Goal: Task Accomplishment & Management: Complete application form

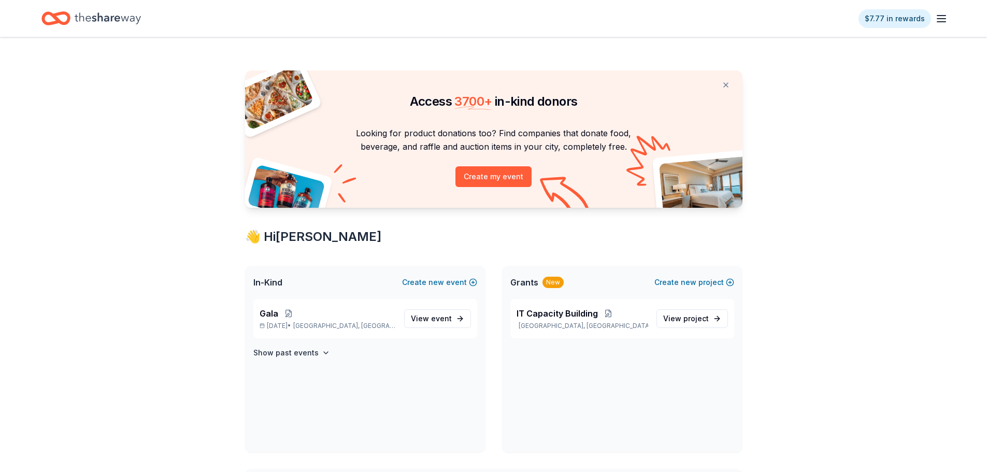
click at [789, 305] on div "Access 3700 + in-kind donors Looking for product donations too? Find companies …" at bounding box center [493, 467] width 987 height 860
click at [703, 314] on span "project" at bounding box center [695, 318] width 25 height 9
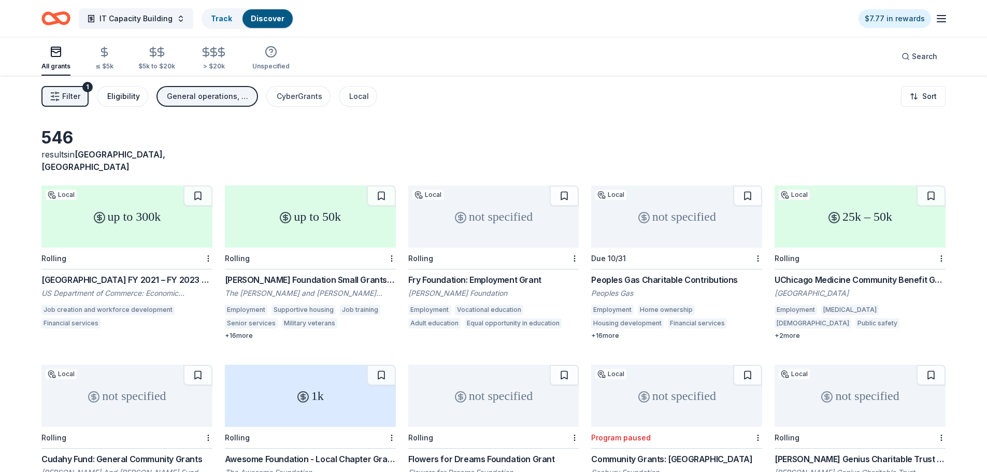
click at [130, 92] on div "Eligibility" at bounding box center [123, 96] width 33 height 12
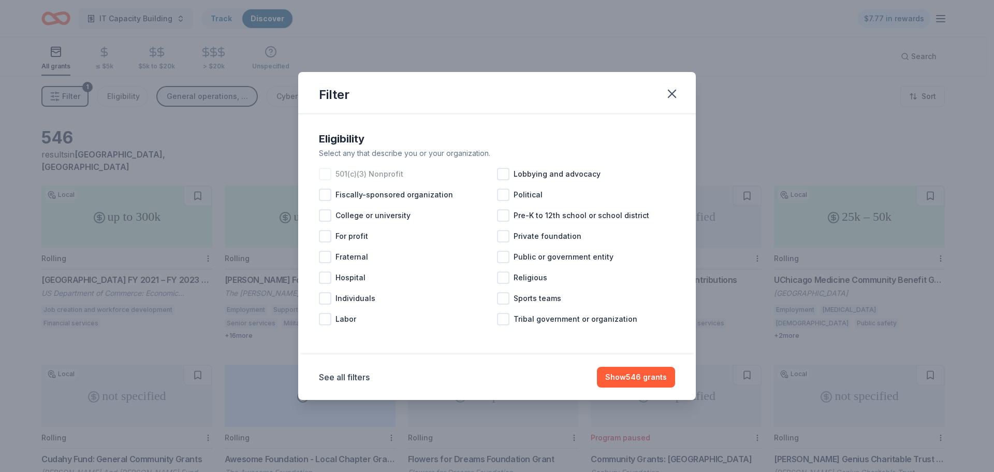
click at [386, 175] on span "501(c)(3) Nonprofit" at bounding box center [370, 174] width 68 height 12
click at [630, 381] on button "Show 455 grants" at bounding box center [637, 377] width 78 height 21
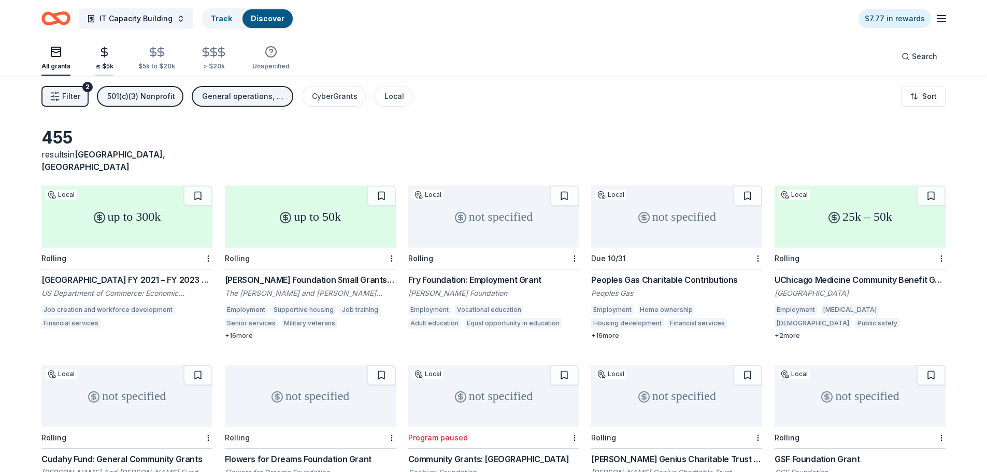
click at [103, 64] on div "≤ $5k" at bounding box center [104, 66] width 18 height 8
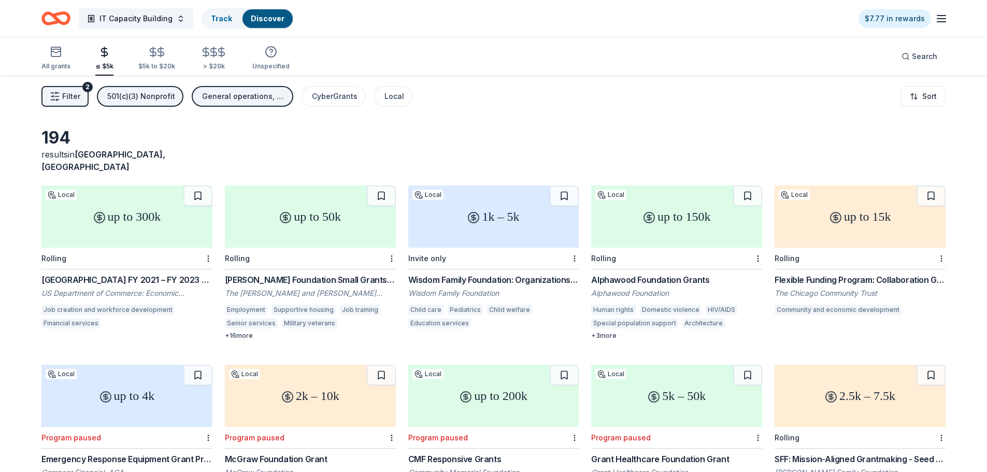
click at [108, 67] on div "≤ $5k" at bounding box center [104, 66] width 18 height 8
click at [146, 70] on div "$5k to $20k" at bounding box center [156, 66] width 37 height 8
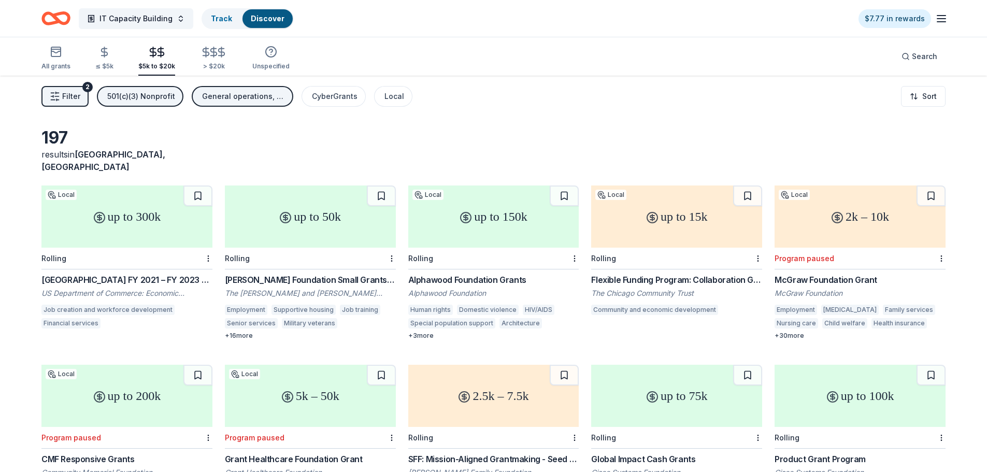
click at [71, 98] on span "Filter" at bounding box center [71, 96] width 18 height 12
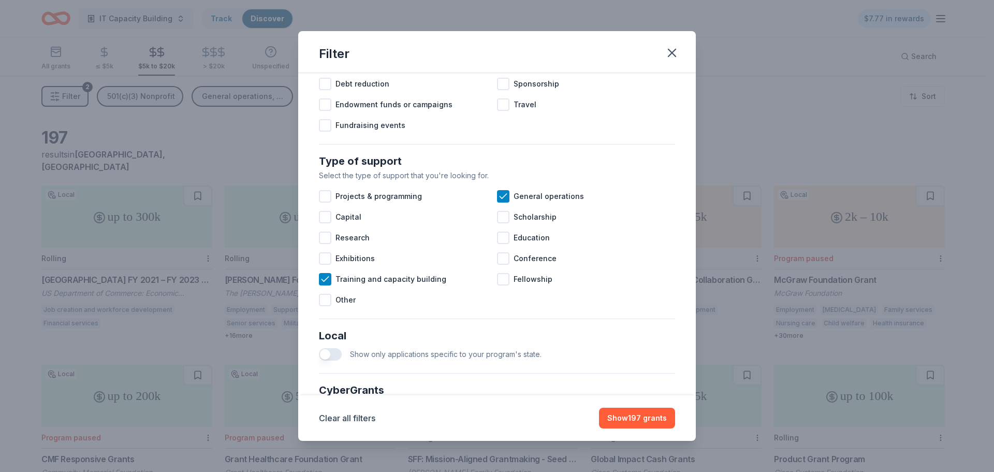
scroll to position [498, 0]
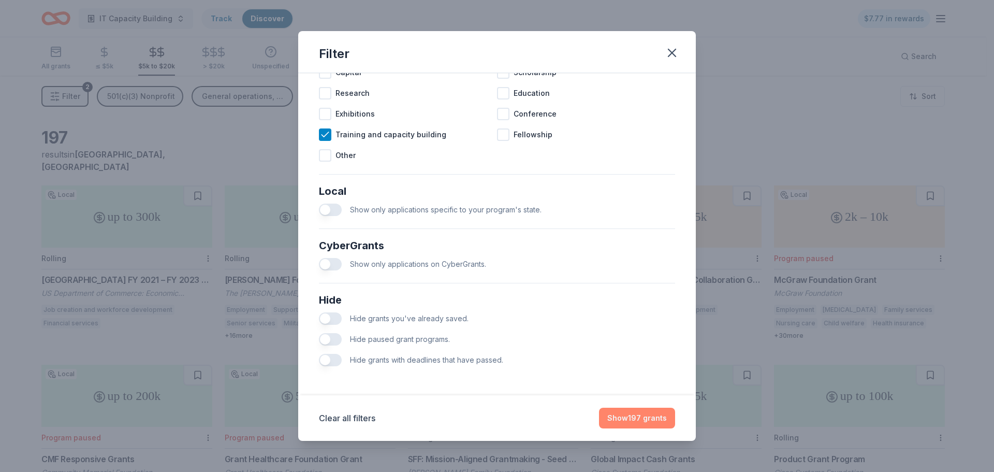
click at [612, 411] on button "Show 197 grants" at bounding box center [637, 418] width 76 height 21
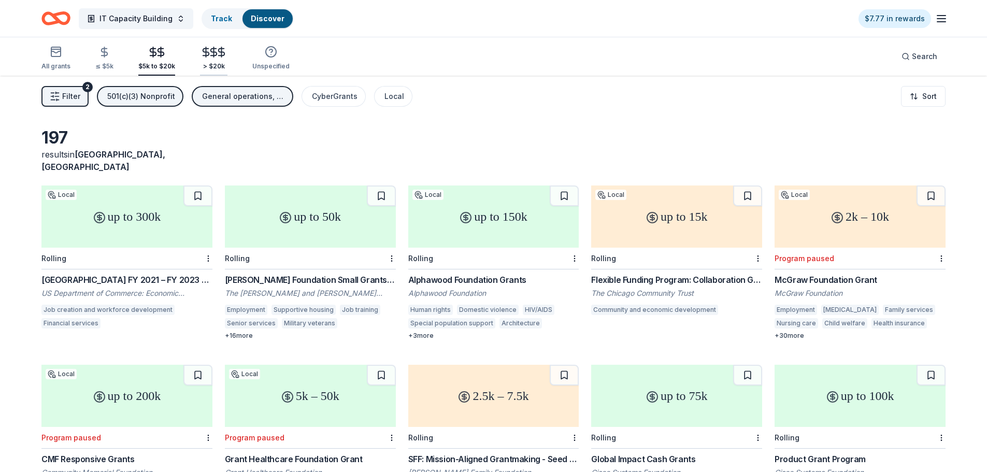
click at [206, 64] on div "> $20k" at bounding box center [213, 66] width 27 height 8
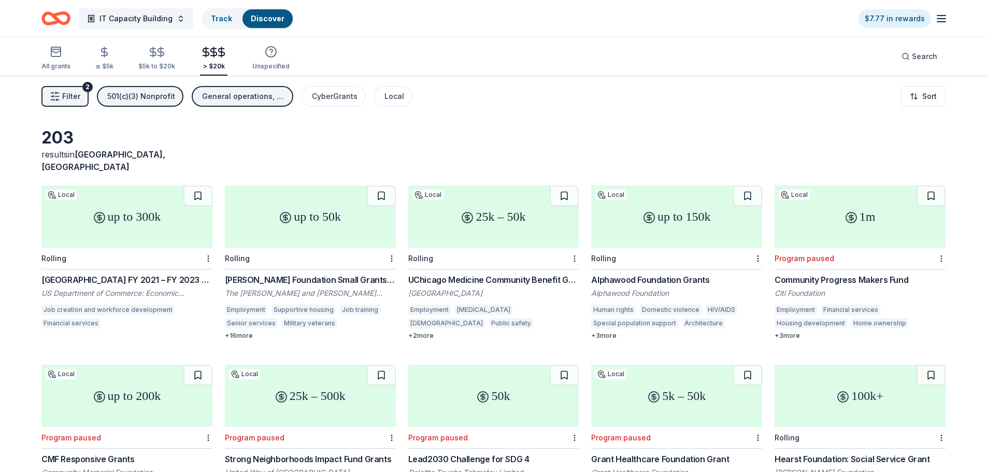
click at [70, 96] on span "Filter" at bounding box center [71, 96] width 18 height 12
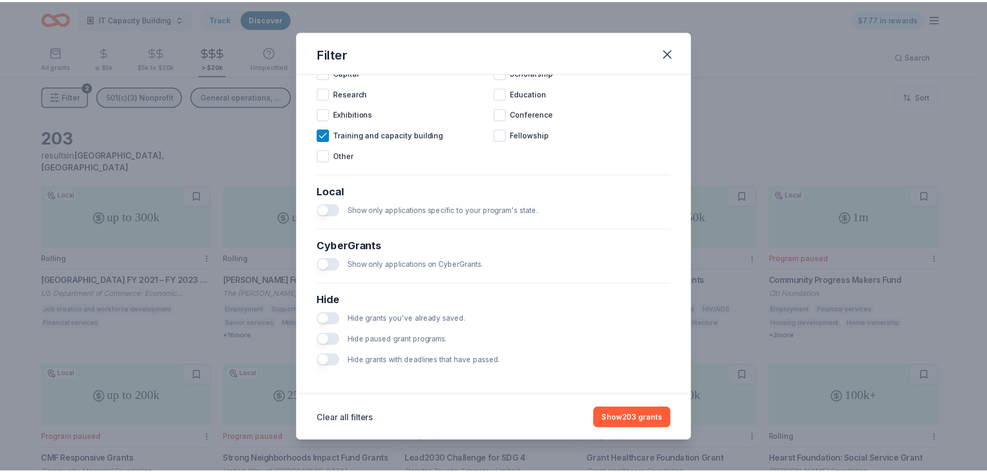
scroll to position [498, 0]
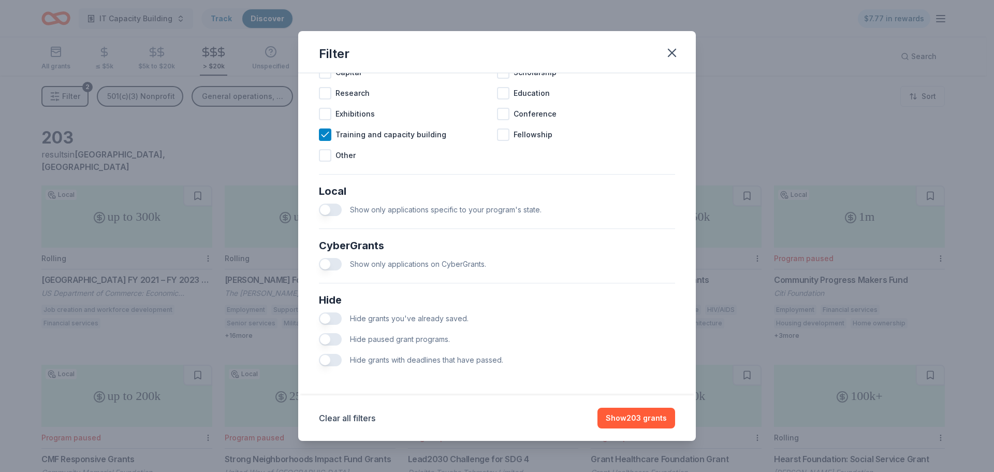
click at [331, 340] on button "button" at bounding box center [330, 339] width 23 height 12
click at [630, 418] on button "Show 48 grants" at bounding box center [639, 418] width 74 height 21
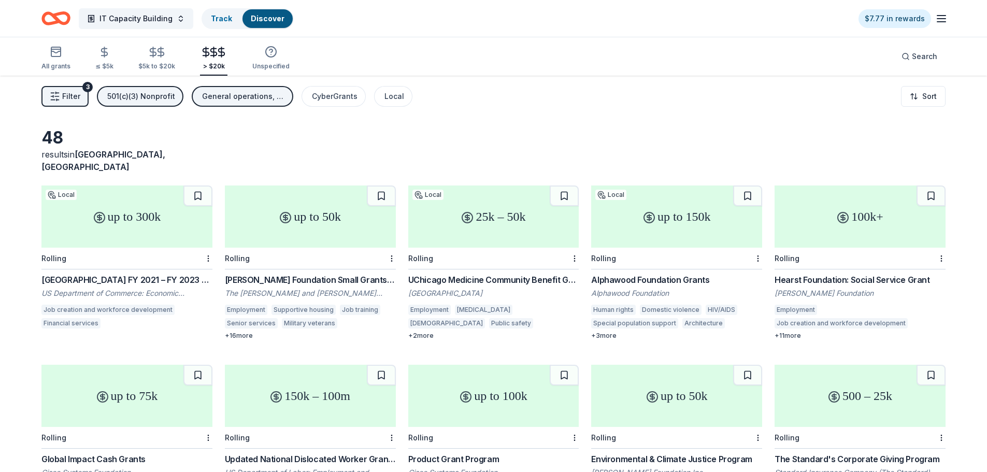
click at [118, 273] on div "Chicago FY 2021 – FY 2023 EDA Planning and Local Technical Assistance" at bounding box center [126, 279] width 171 height 12
click at [338, 273] on div "Weinberg Foundation Small Grants Program" at bounding box center [310, 279] width 171 height 12
click at [387, 251] on div at bounding box center [390, 258] width 10 height 21
click at [390, 245] on html "IT Capacity Building Track Discover $7.77 in rewards All grants ≤ $5k $5k to $2…" at bounding box center [493, 236] width 987 height 472
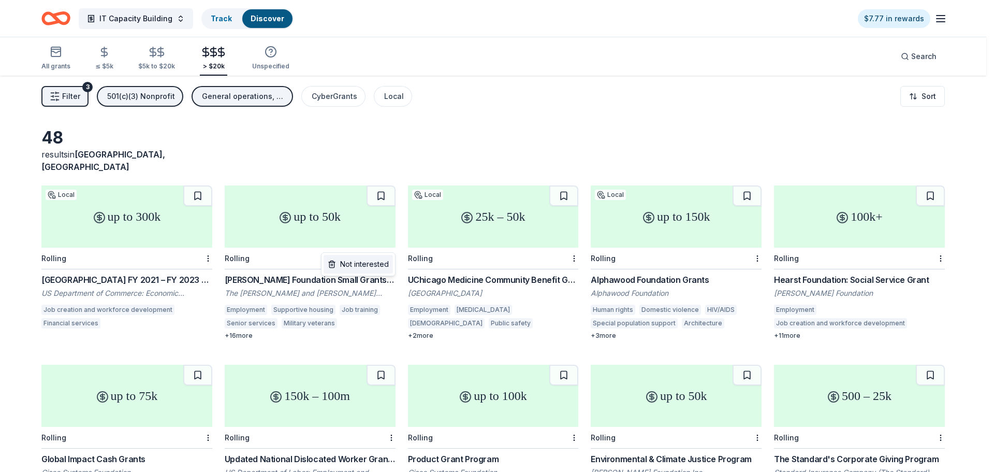
click at [383, 265] on div "Not interested" at bounding box center [358, 264] width 69 height 19
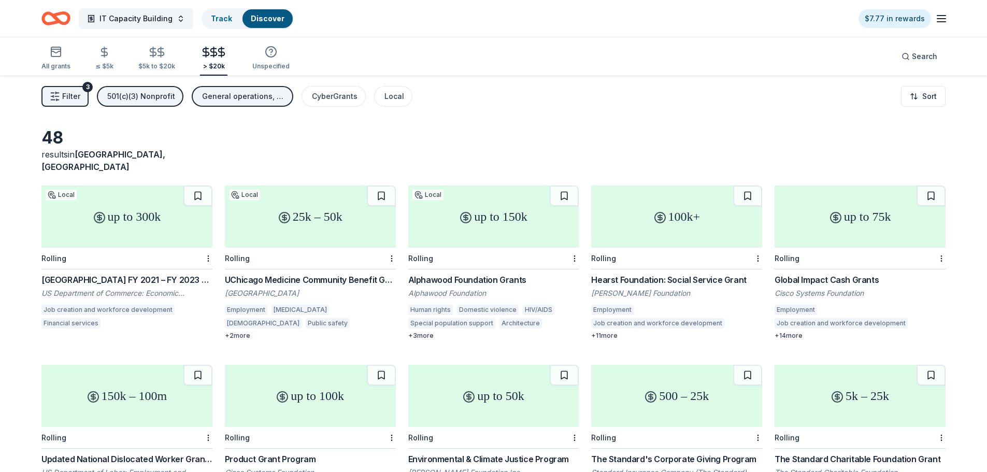
click at [299, 273] on div "UChicago Medicine Community Benefit Grants" at bounding box center [310, 279] width 171 height 12
click at [489, 273] on div "Alphawood Foundation Grants" at bounding box center [493, 279] width 171 height 12
click at [566, 185] on button at bounding box center [564, 195] width 29 height 21
click at [699, 273] on div "Hearst Foundation: Social Service Grant" at bounding box center [676, 279] width 171 height 12
click at [571, 246] on html "IT Capacity Building Track · 2 Discover $7.77 in rewards All grants ≤ $5k $5k t…" at bounding box center [493, 236] width 987 height 472
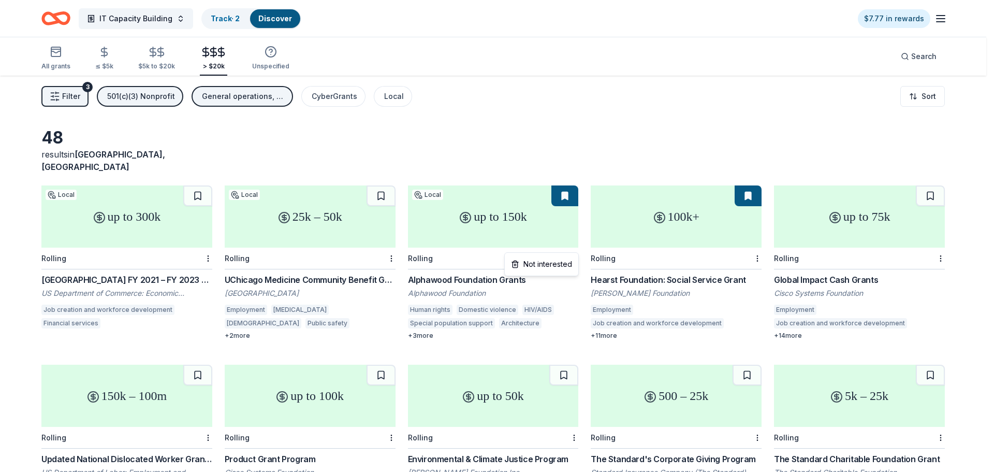
click at [585, 137] on html "IT Capacity Building Track · 2 Discover $7.77 in rewards All grants ≤ $5k $5k t…" at bounding box center [497, 236] width 994 height 472
click at [574, 246] on html "IT Capacity Building Track · 2 Discover $7.77 in rewards All grants ≤ $5k $5k t…" at bounding box center [497, 236] width 994 height 472
click at [575, 243] on html "IT Capacity Building Track · 2 Discover $7.77 in rewards All grants ≤ $5k $5k t…" at bounding box center [497, 236] width 994 height 472
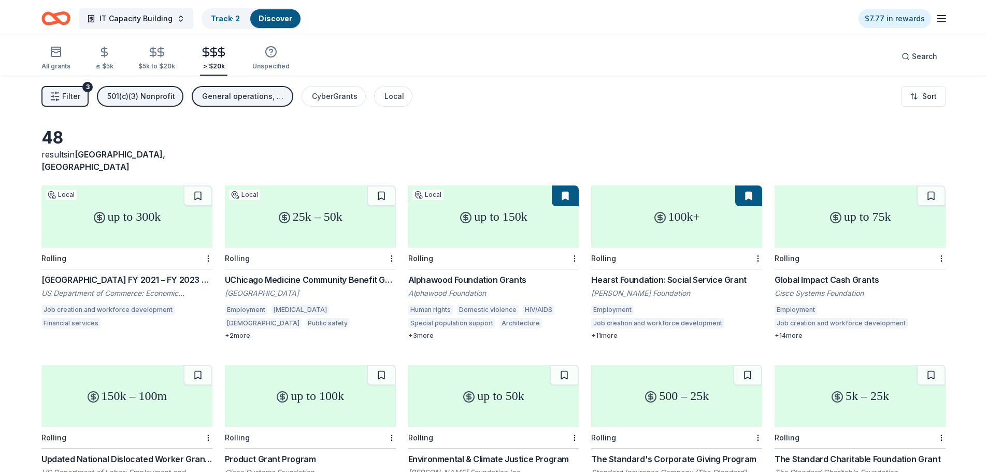
click at [48, 91] on button "Filter 3" at bounding box center [64, 96] width 47 height 21
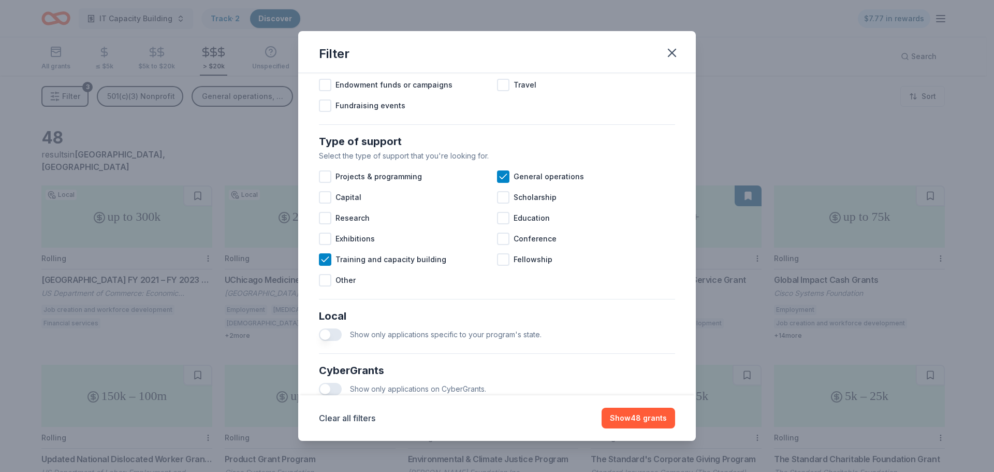
scroll to position [498, 0]
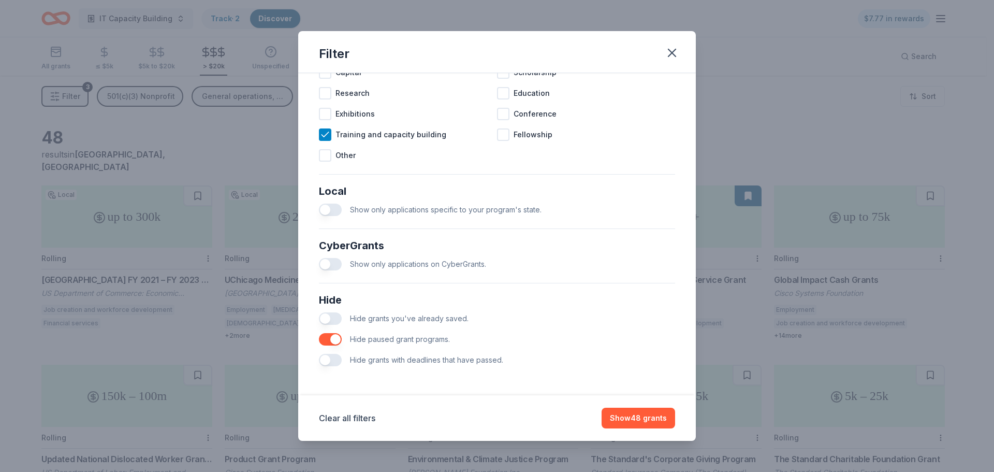
click at [327, 321] on button "button" at bounding box center [330, 318] width 23 height 12
click at [655, 423] on button "Show 45 grants" at bounding box center [638, 418] width 73 height 21
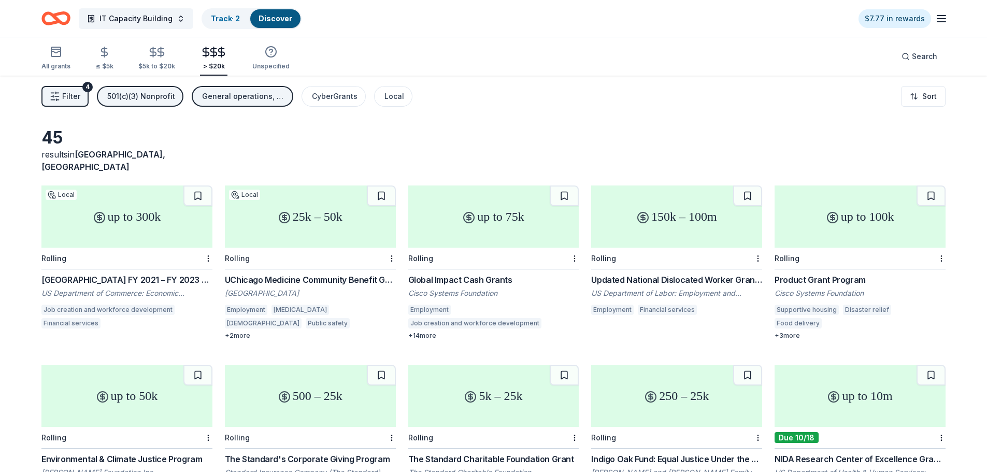
click at [79, 103] on button "Filter 4" at bounding box center [64, 96] width 47 height 21
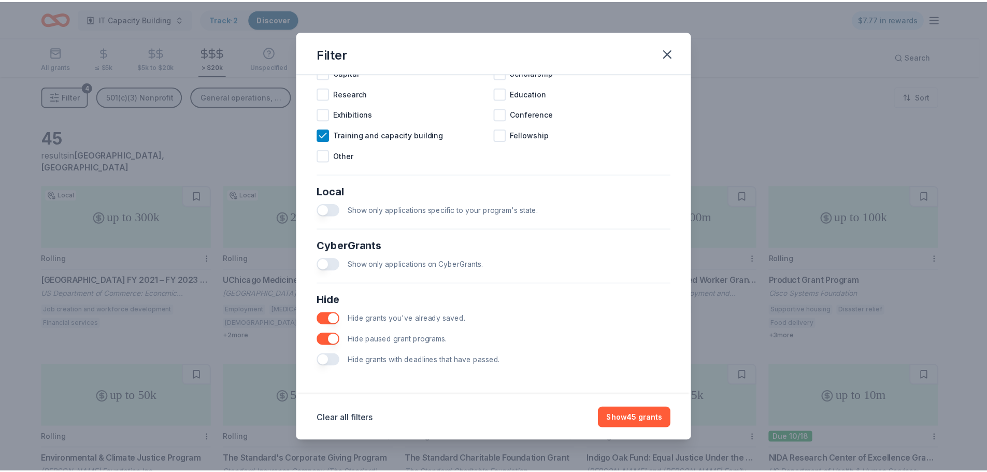
scroll to position [498, 0]
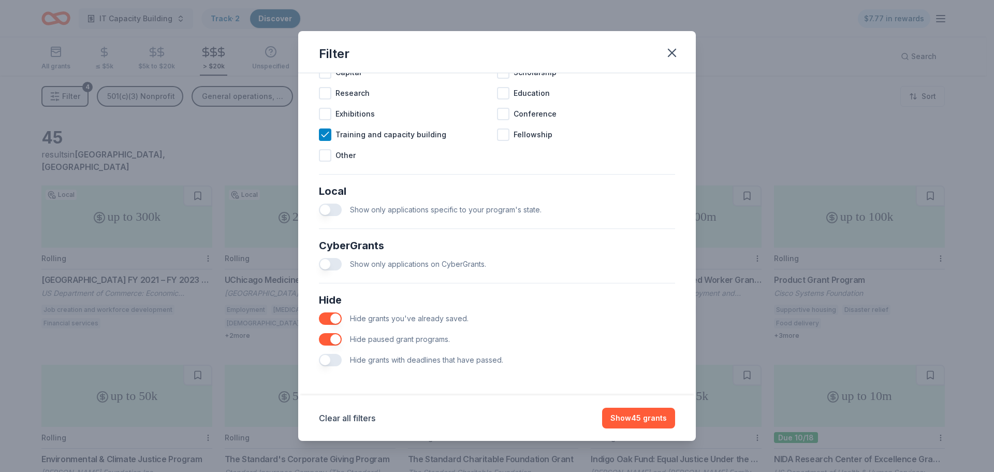
click at [358, 358] on span "Hide grants with deadlines that have passed." at bounding box center [426, 359] width 153 height 9
click at [327, 361] on button "button" at bounding box center [330, 360] width 23 height 12
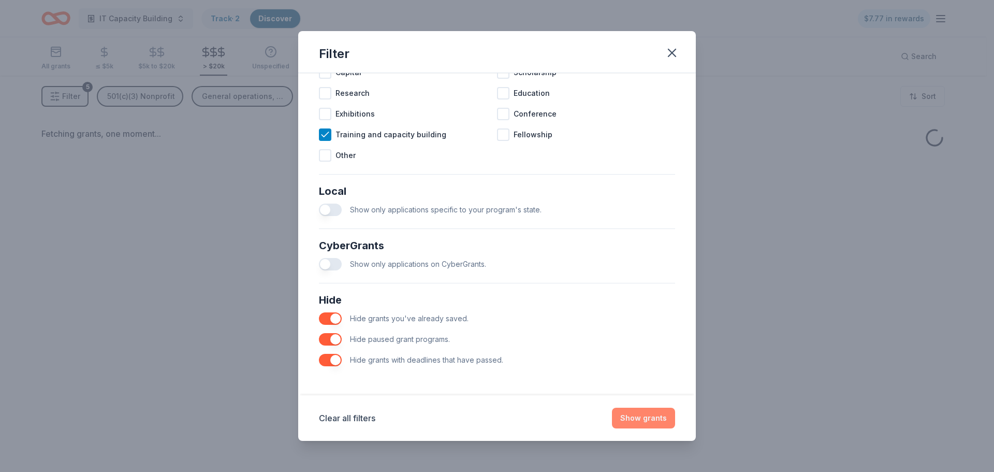
click at [656, 418] on button "Show grants" at bounding box center [643, 418] width 63 height 21
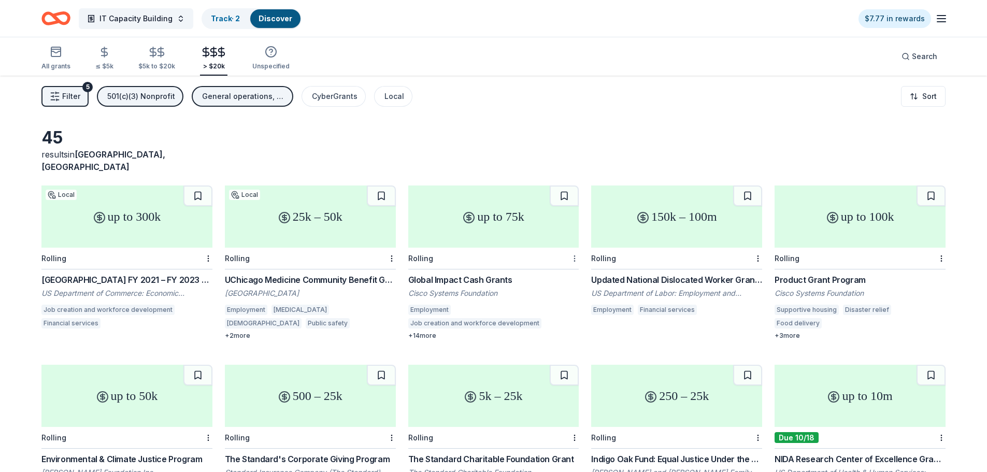
click at [572, 245] on html "IT Capacity Building Track · 2 Discover $7.77 in rewards All grants ≤ $5k $5k t…" at bounding box center [493, 236] width 987 height 472
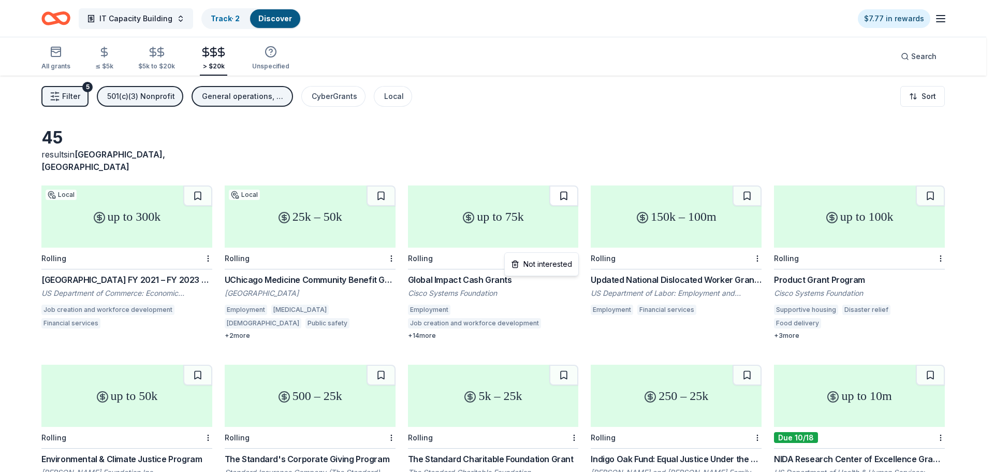
click at [565, 188] on html "IT Capacity Building Track · 2 Discover $7.77 in rewards All grants ≤ $5k $5k t…" at bounding box center [497, 236] width 994 height 472
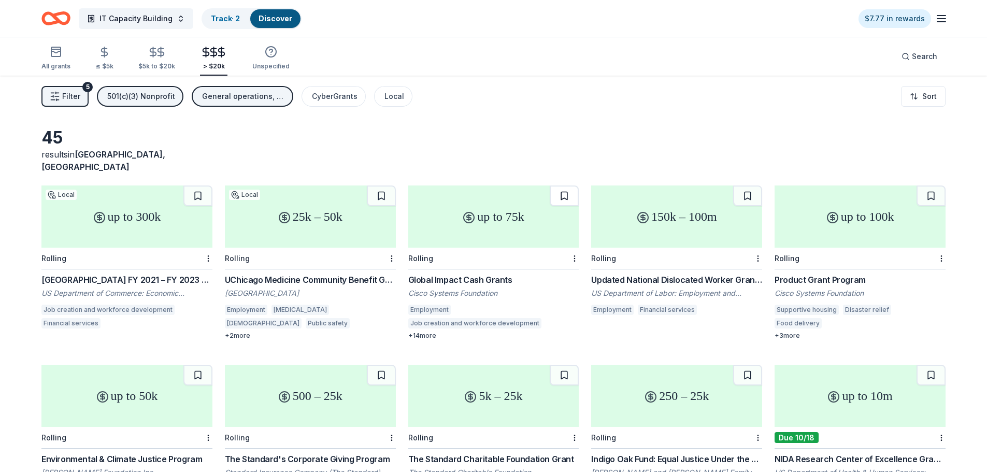
click at [566, 185] on button at bounding box center [564, 195] width 29 height 21
click at [39, 93] on div "Filter 5 501(c)(3) Nonprofit General operations, Training and capacity building…" at bounding box center [493, 96] width 987 height 41
click at [51, 94] on icon "button" at bounding box center [55, 96] width 10 height 10
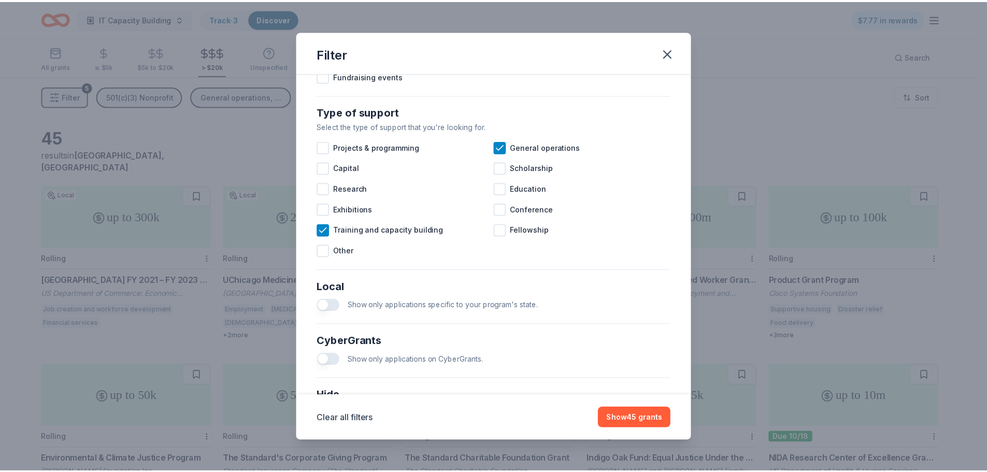
scroll to position [498, 0]
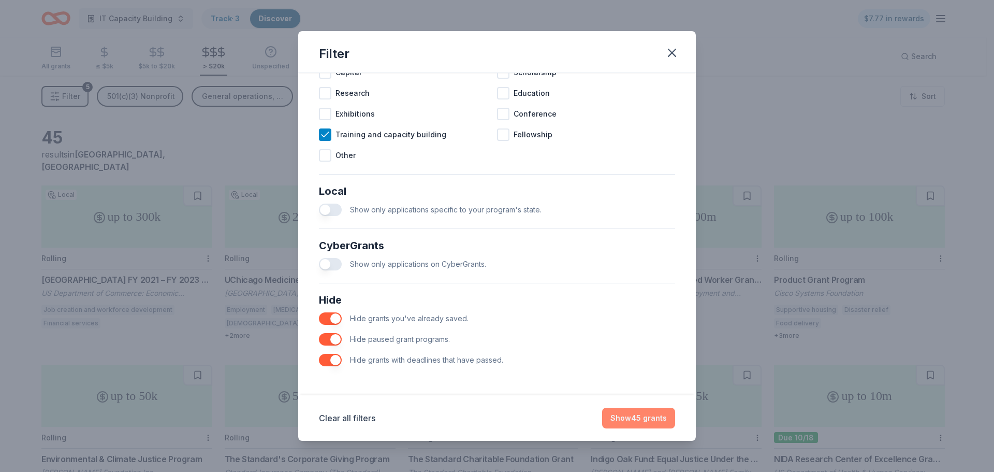
click at [633, 416] on button "Show 45 grants" at bounding box center [638, 418] width 73 height 21
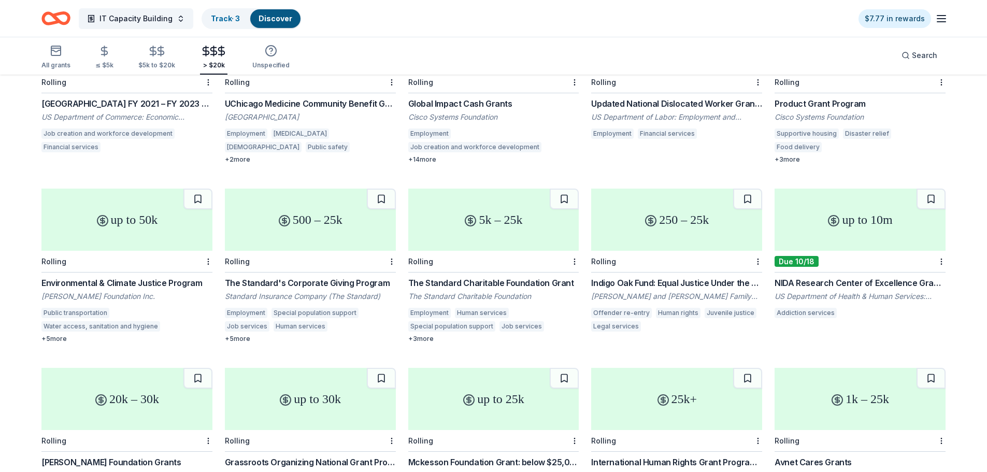
scroll to position [207, 0]
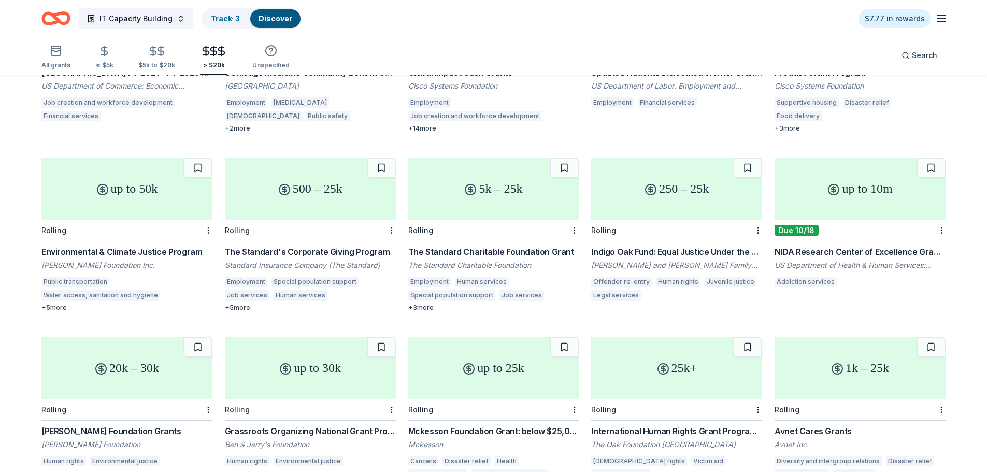
click at [141, 246] on div "Environmental & Climate Justice Program" at bounding box center [126, 252] width 171 height 12
click at [207, 217] on html "IT Capacity Building Track · 3 Discover $7.77 in rewards All grants ≤ $5k $5k t…" at bounding box center [497, 29] width 994 height 472
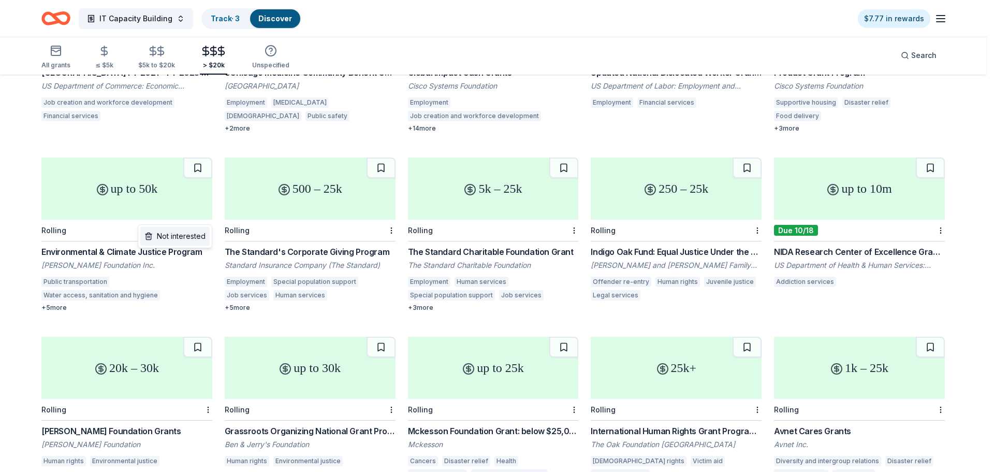
click at [203, 232] on div "Not interested" at bounding box center [174, 236] width 69 height 19
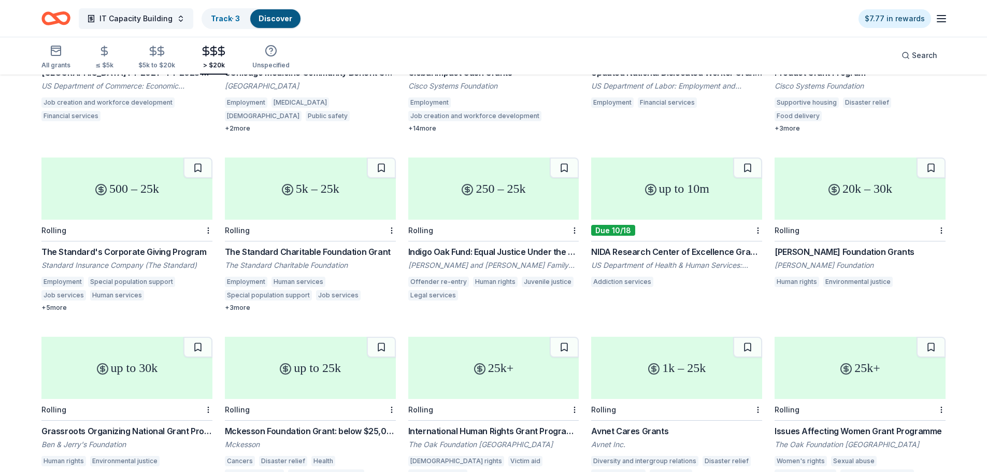
click at [183, 246] on div "The Standard's Corporate Giving Program" at bounding box center [126, 252] width 171 height 12
click at [795, 246] on div "Norman Foundation Grants" at bounding box center [859, 252] width 171 height 12
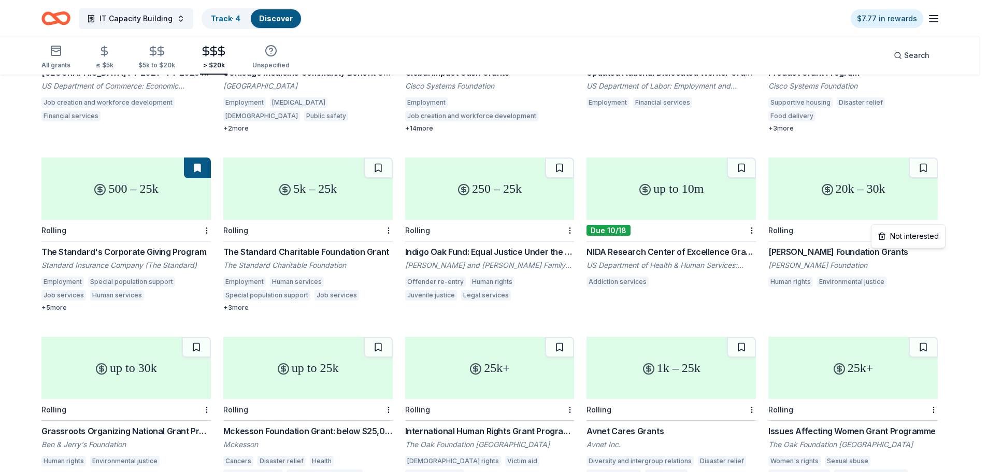
click at [940, 218] on html "IT Capacity Building Track · 4 Discover $7.77 in rewards All grants ≤ $5k $5k t…" at bounding box center [493, 29] width 987 height 472
click at [935, 237] on div "Not interested" at bounding box center [907, 236] width 69 height 19
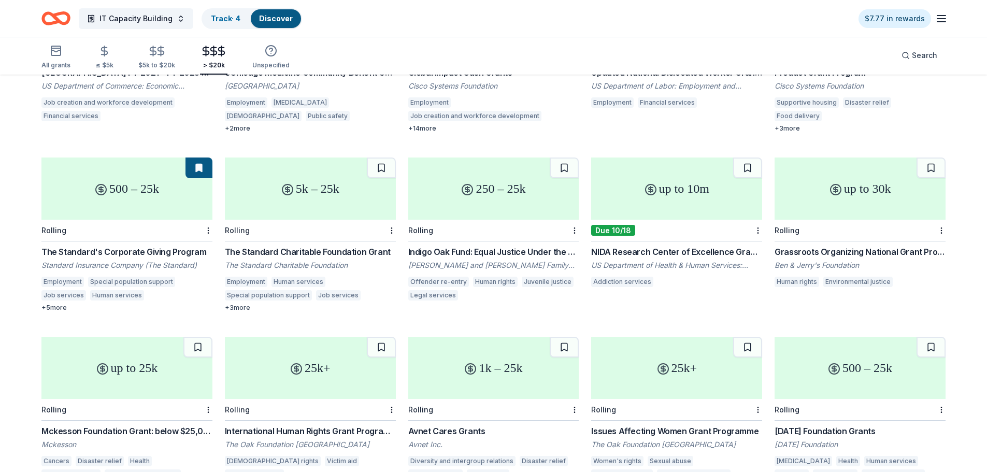
click at [884, 246] on div "Grassroots Organizing National Grant Program" at bounding box center [859, 252] width 171 height 12
click at [941, 218] on html "IT Capacity Building Track · 4 Discover $7.77 in rewards All grants ≤ $5k $5k t…" at bounding box center [493, 29] width 987 height 472
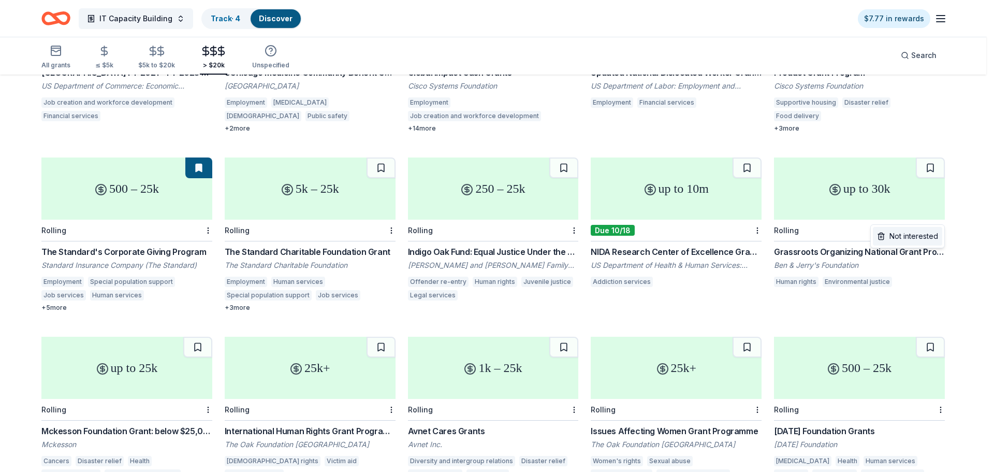
click at [928, 231] on div "Not interested" at bounding box center [907, 236] width 69 height 19
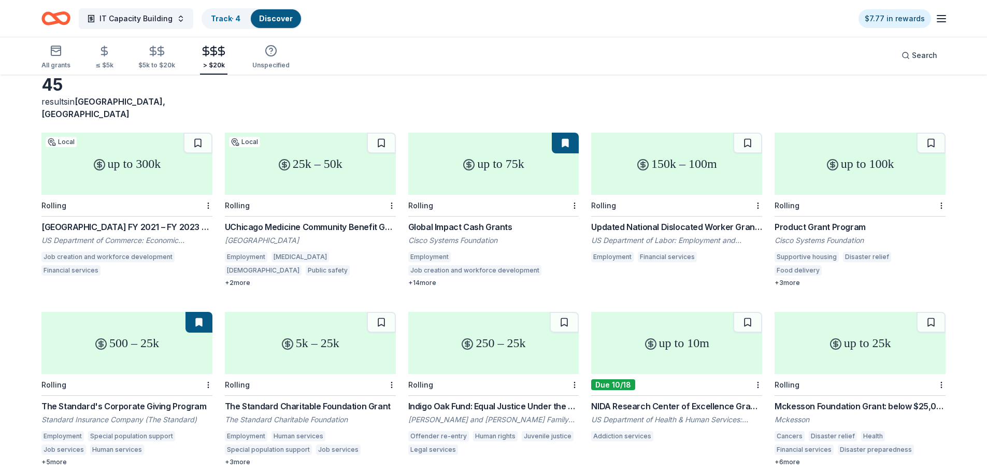
scroll to position [259, 0]
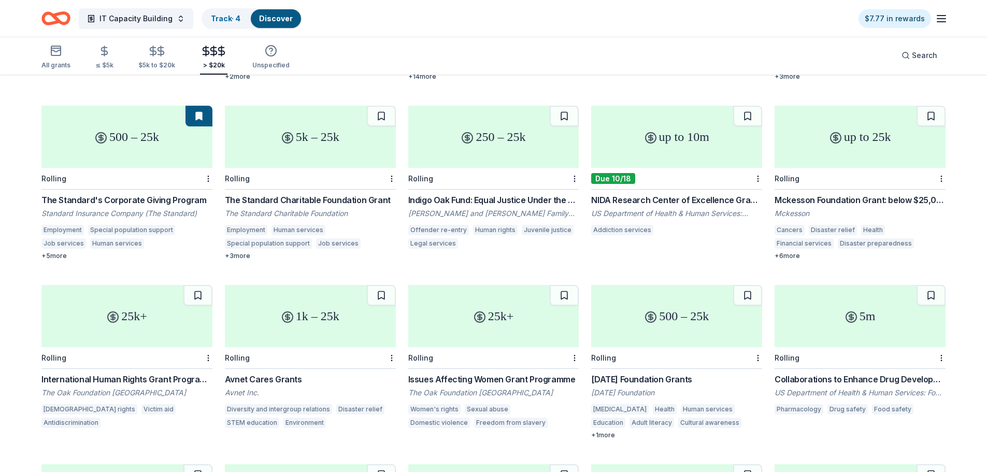
click at [923, 194] on div "Mckesson Foundation Grant: below $25,000" at bounding box center [859, 200] width 171 height 12
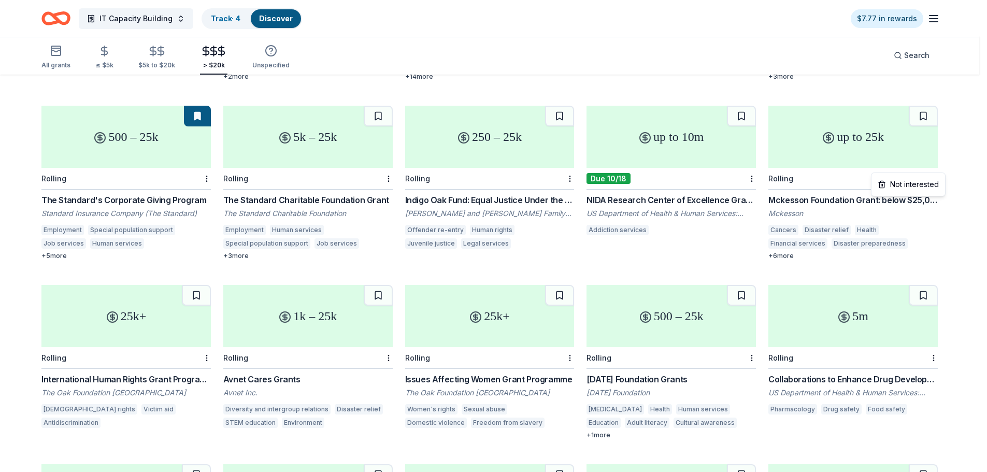
click at [928, 185] on div "Not interested" at bounding box center [907, 184] width 69 height 19
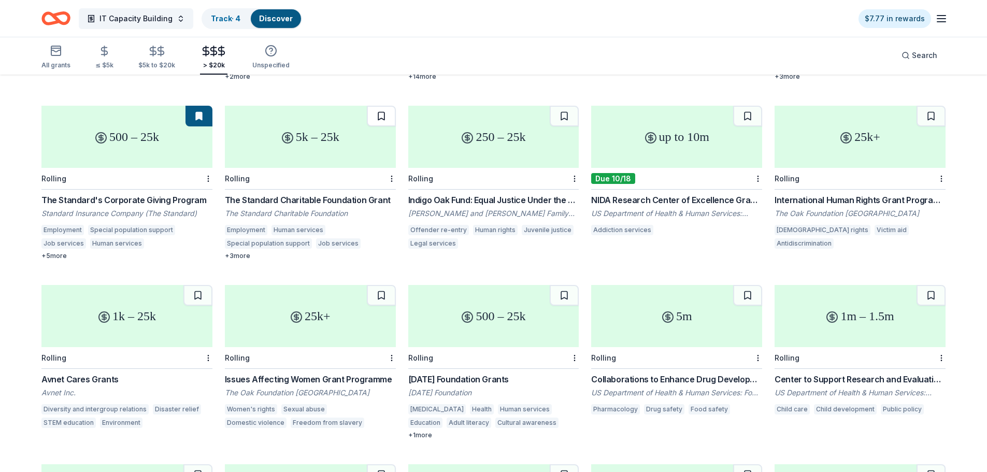
drag, startPoint x: 387, startPoint y: 105, endPoint x: 422, endPoint y: 137, distance: 47.6
click at [387, 106] on button at bounding box center [381, 116] width 29 height 21
click at [514, 194] on div "Indigo Oak Fund: Equal Justice Under the Law" at bounding box center [493, 200] width 171 height 12
click at [790, 194] on div "International Human Rights Grant Programme" at bounding box center [859, 200] width 171 height 12
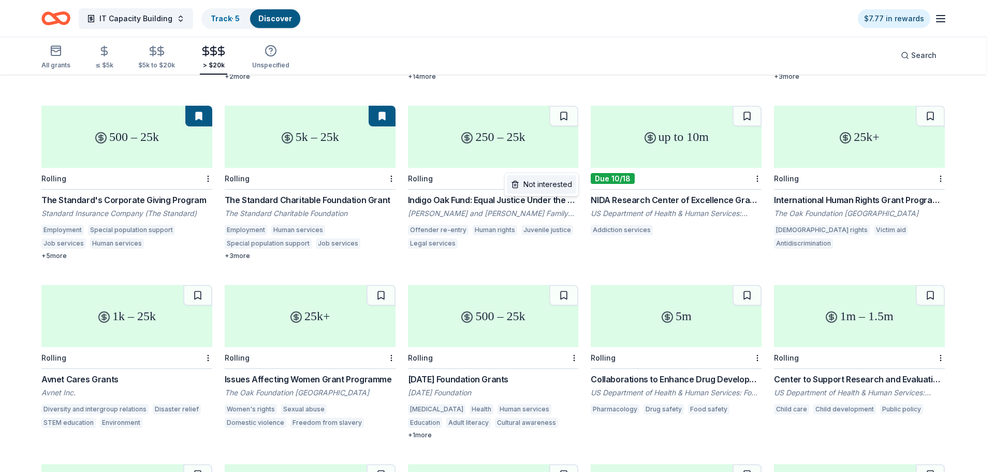
click at [564, 184] on div "Not interested" at bounding box center [541, 184] width 69 height 19
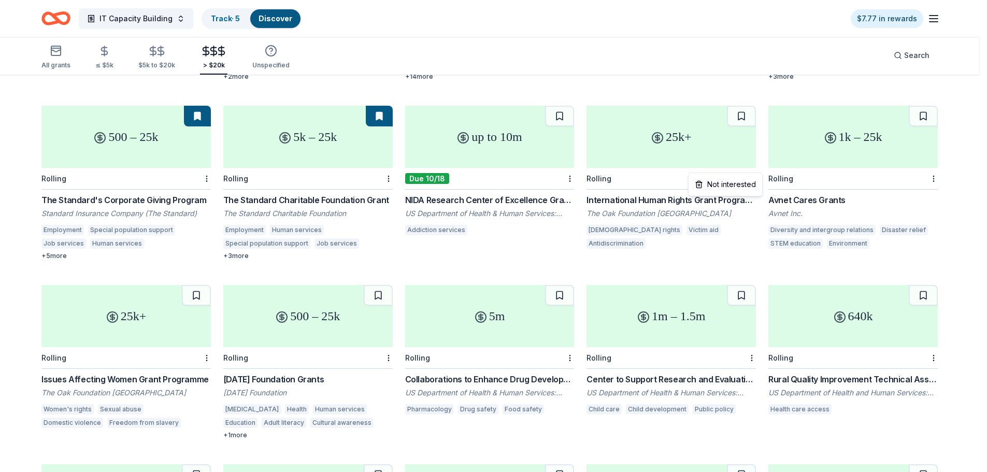
click at [753, 181] on div "Not interested" at bounding box center [724, 184] width 69 height 19
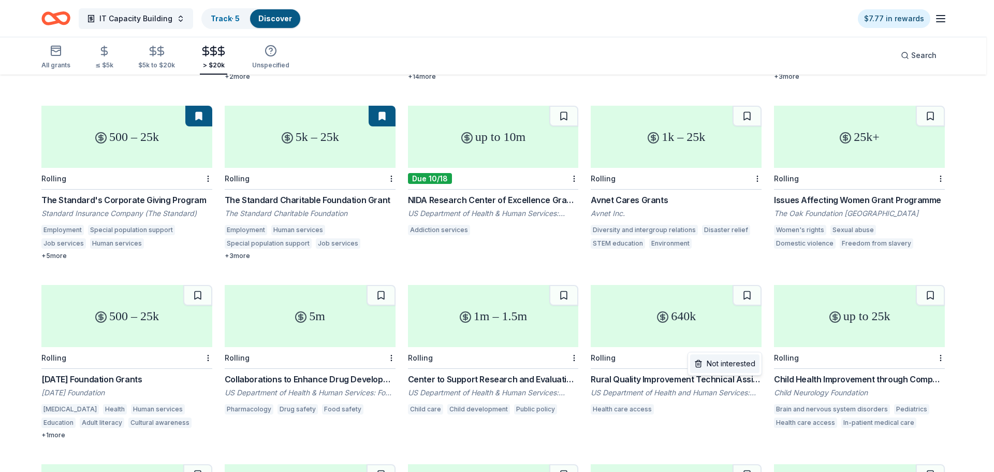
click at [744, 362] on div "Not interested" at bounding box center [724, 363] width 69 height 19
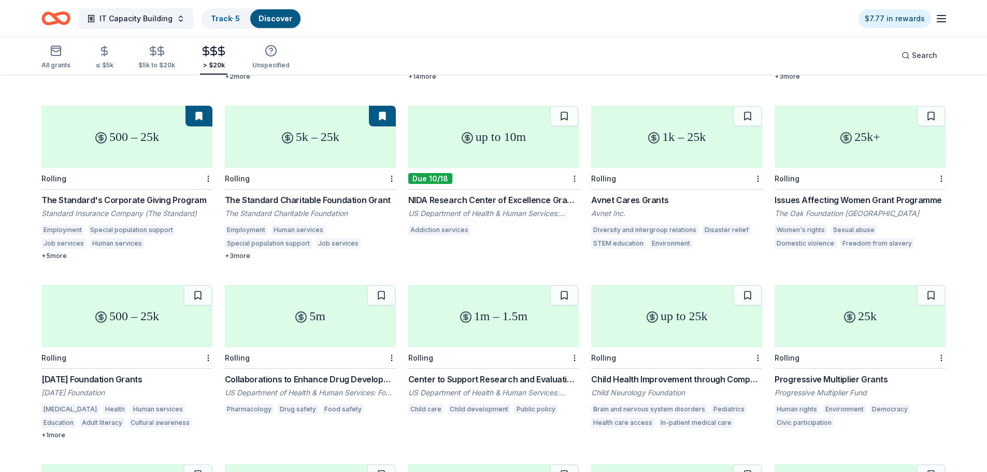
click at [90, 373] on div "Karma Foundation Grants" at bounding box center [126, 379] width 171 height 12
click at [807, 194] on div "Issues Affecting Women Grant Programme" at bounding box center [859, 200] width 171 height 12
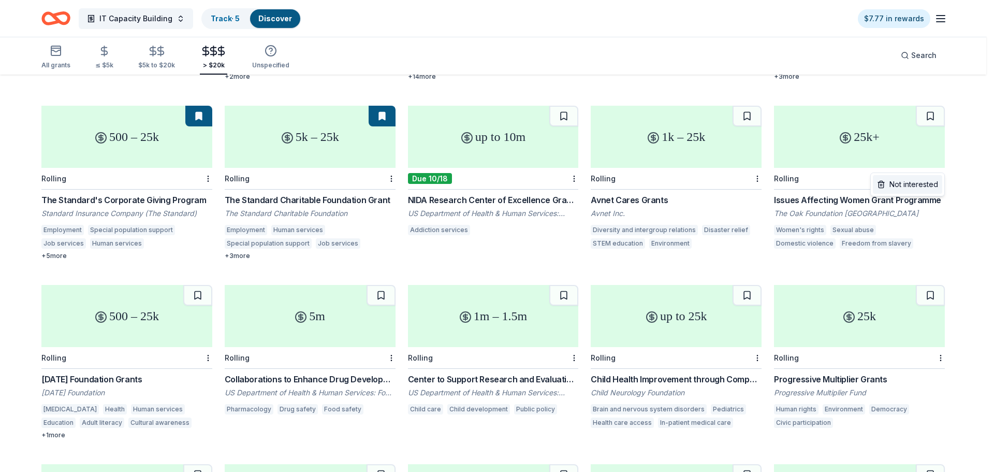
click at [927, 188] on div "Not interested" at bounding box center [907, 184] width 69 height 19
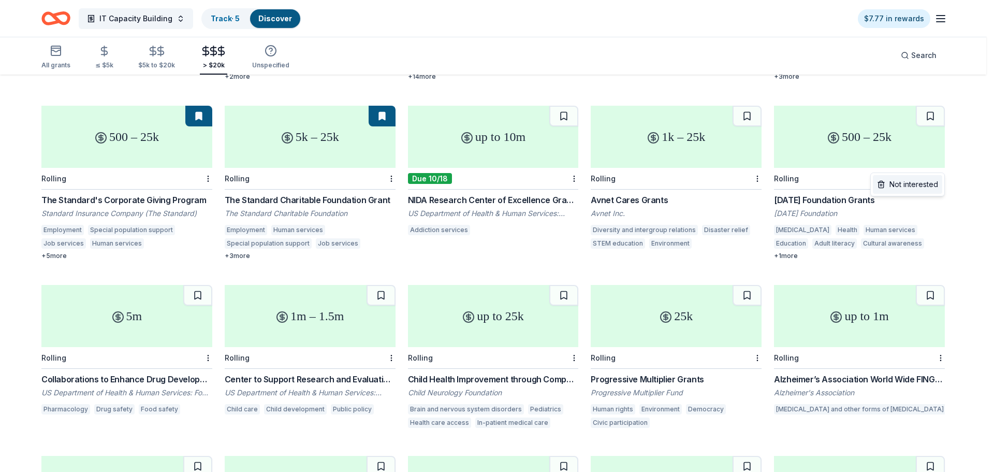
click at [931, 187] on div "Not interested" at bounding box center [907, 184] width 69 height 19
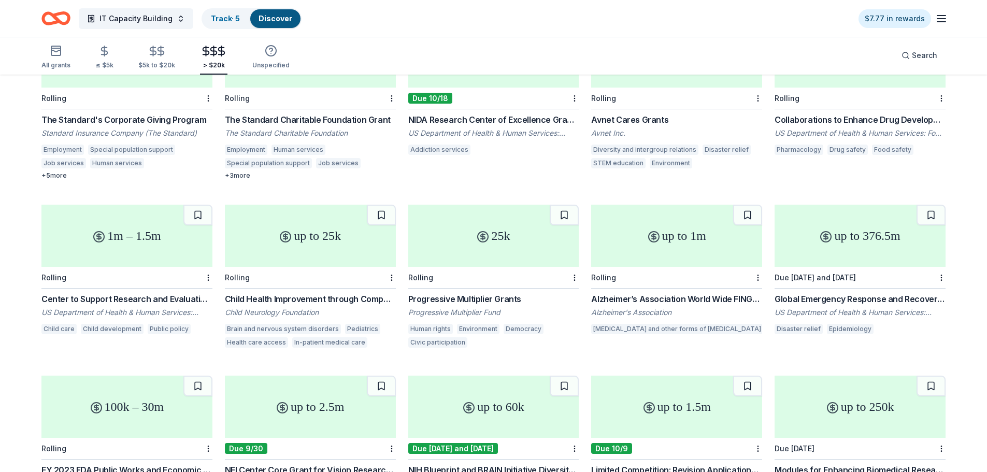
scroll to position [363, 0]
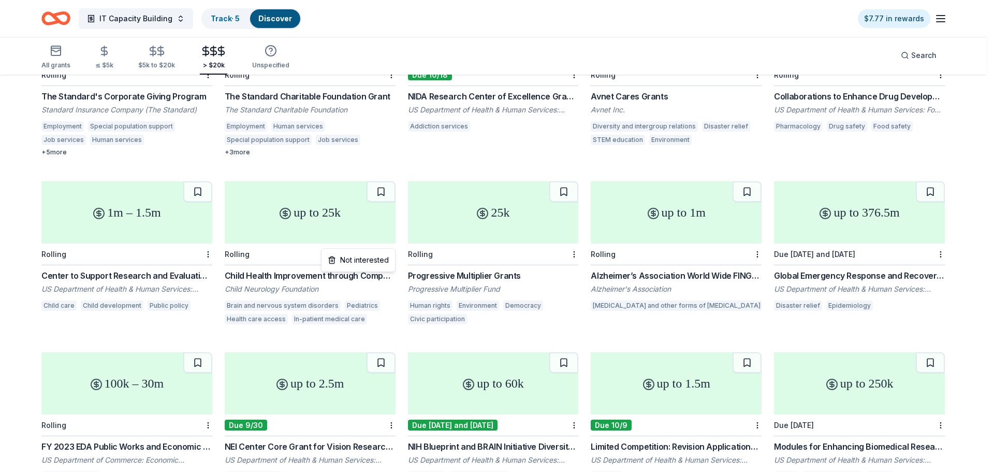
click at [381, 258] on div "Not interested" at bounding box center [358, 260] width 69 height 19
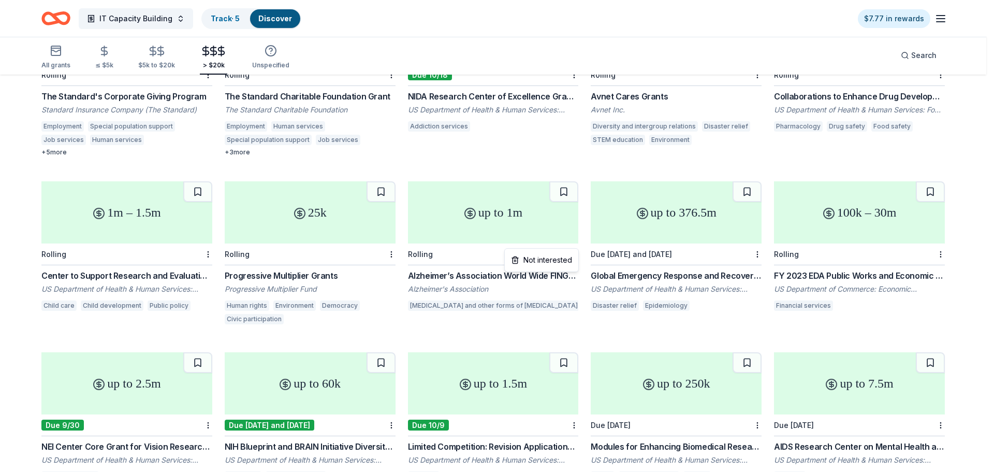
click at [569, 261] on div "Not interested" at bounding box center [541, 260] width 69 height 19
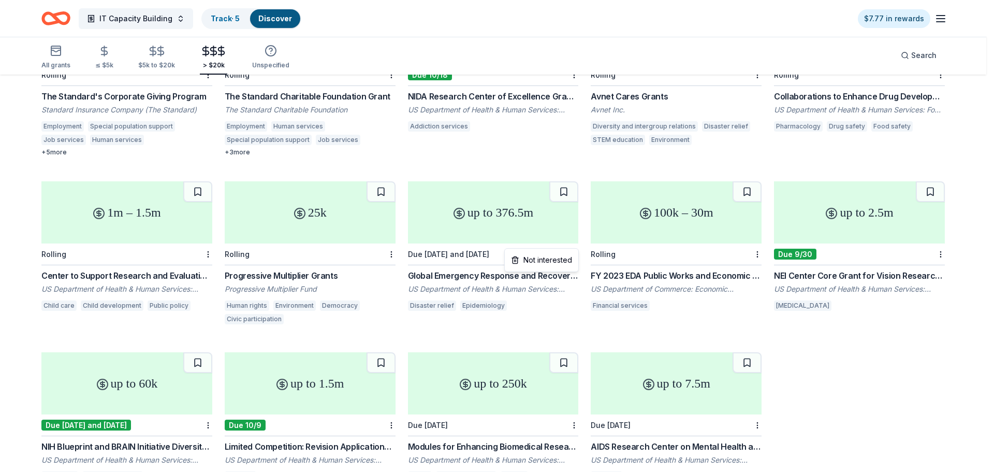
click at [569, 255] on div "Not interested" at bounding box center [541, 260] width 69 height 19
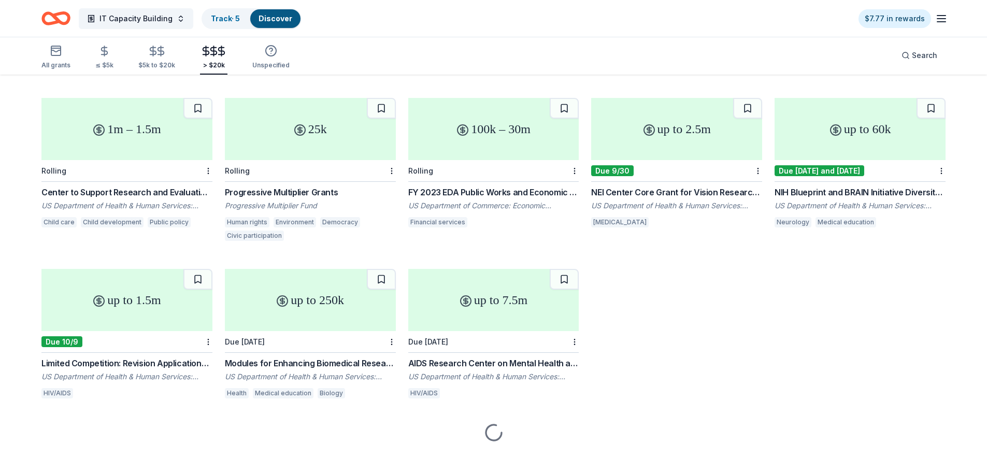
scroll to position [384, 0]
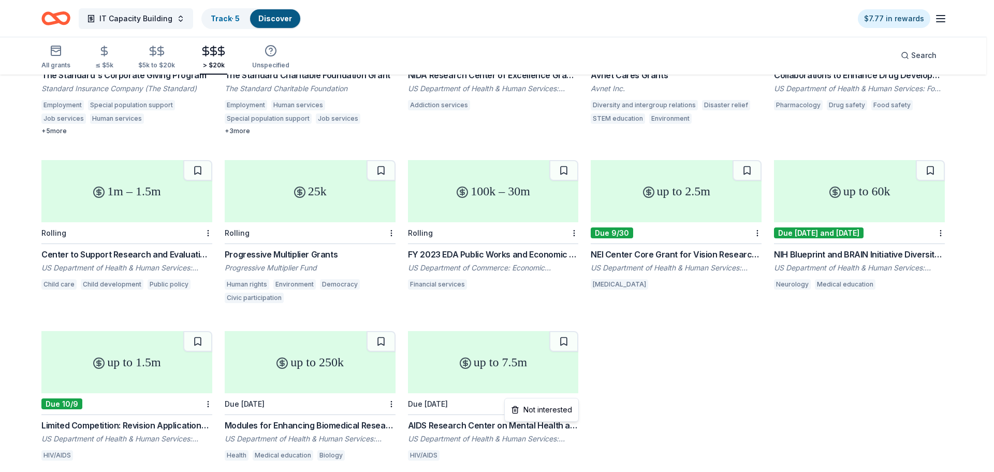
click at [568, 410] on div "Not interested" at bounding box center [541, 409] width 69 height 19
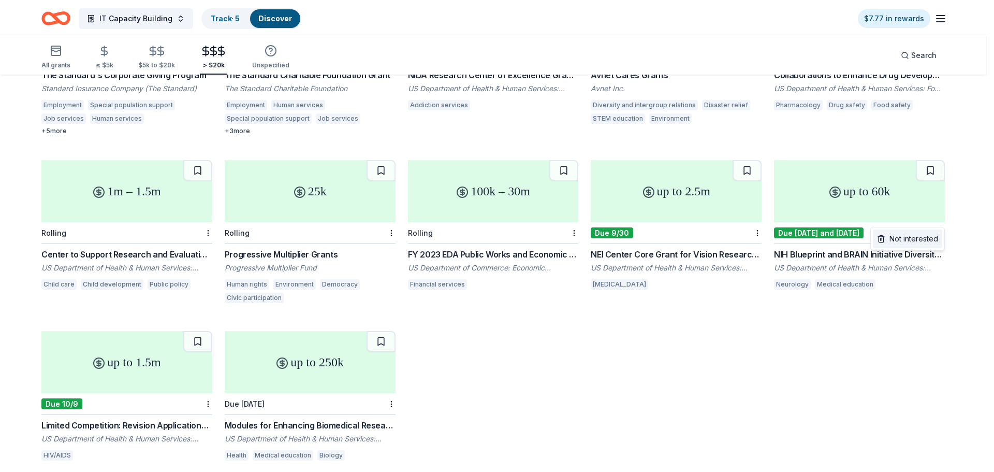
click at [932, 240] on div "Not interested" at bounding box center [907, 238] width 69 height 19
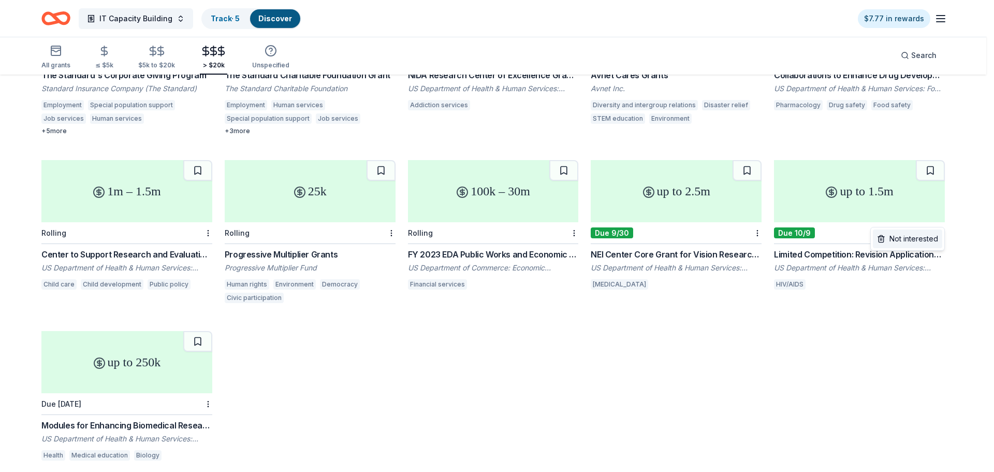
click at [940, 238] on div "Not interested" at bounding box center [907, 238] width 69 height 19
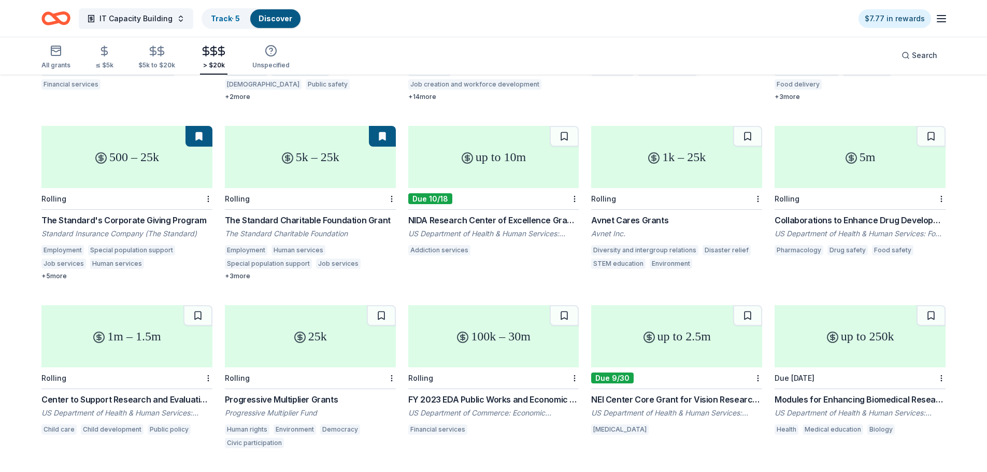
scroll to position [226, 0]
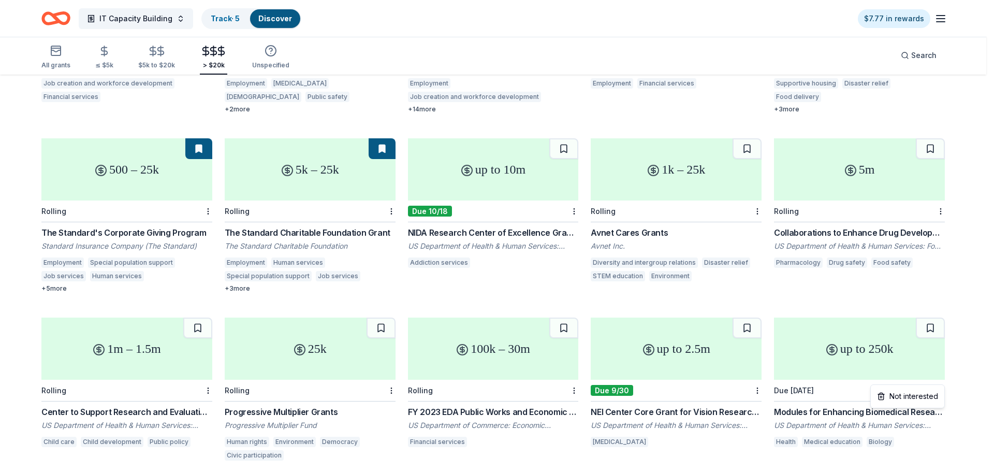
click at [940, 246] on html "IT Capacity Building Track · 5 Discover $7.77 in rewards All grants ≤ $5k $5k t…" at bounding box center [497, 10] width 994 height 472
click at [937, 391] on div "Not interested" at bounding box center [907, 396] width 69 height 19
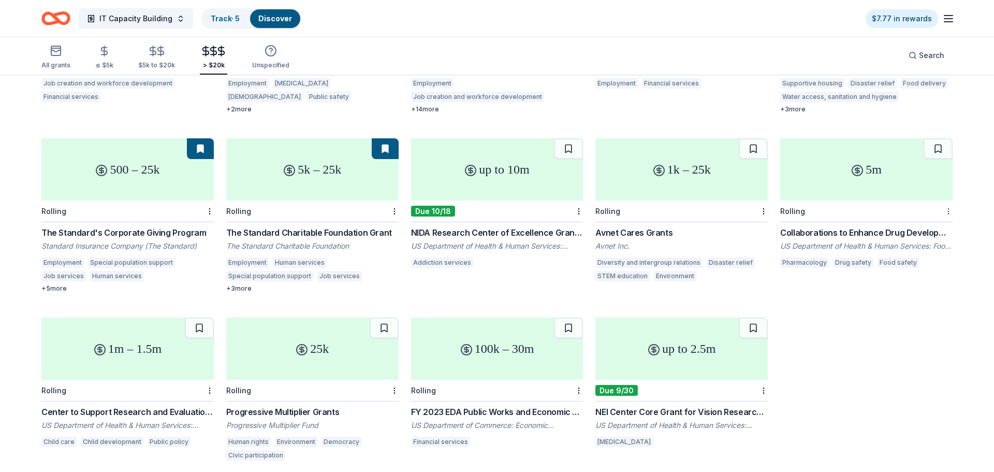
click at [940, 199] on html "IT Capacity Building Track · 5 Discover $7.77 in rewards All grants ≤ $5k $5k t…" at bounding box center [497, 10] width 994 height 472
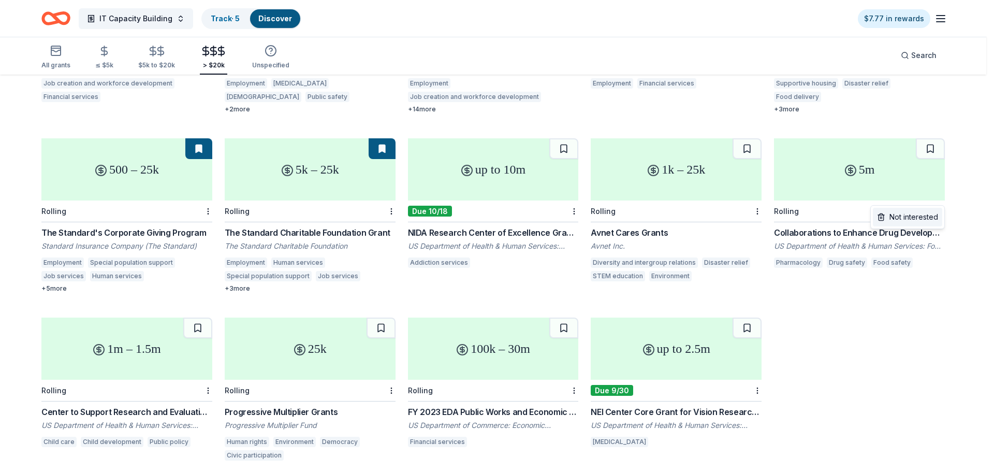
click at [931, 217] on div "Not interested" at bounding box center [907, 217] width 69 height 19
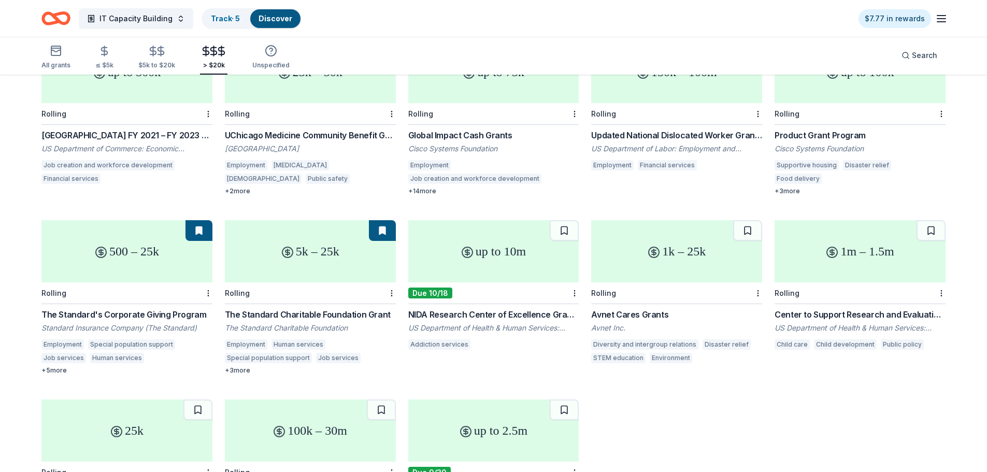
scroll to position [19, 0]
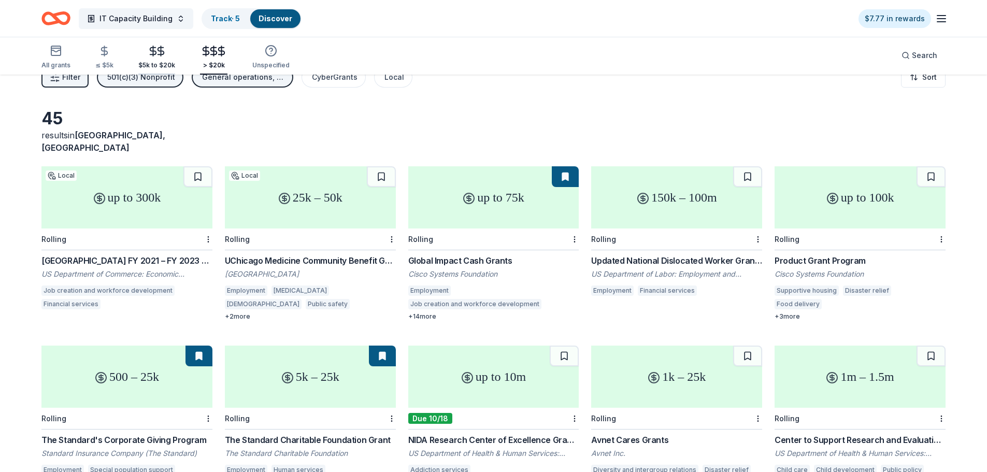
click at [160, 62] on div "$5k to $20k" at bounding box center [156, 65] width 37 height 8
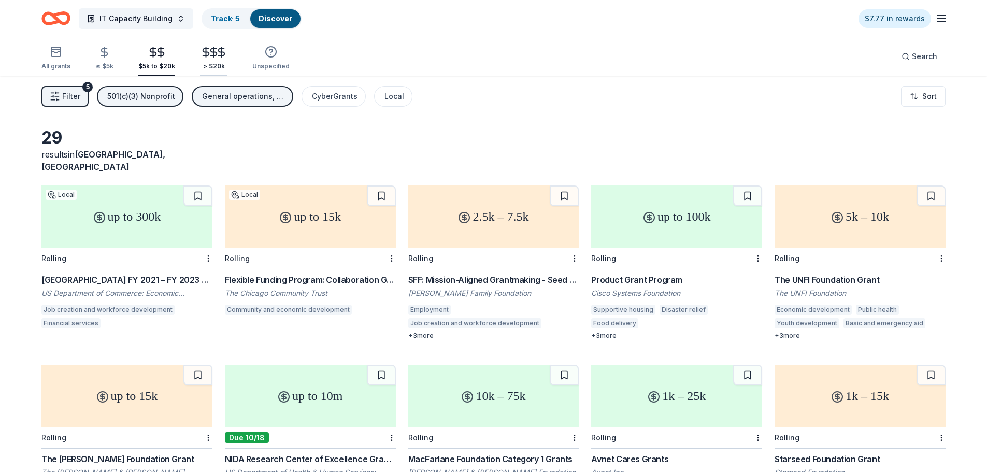
click at [202, 67] on div "> $20k" at bounding box center [213, 66] width 27 height 8
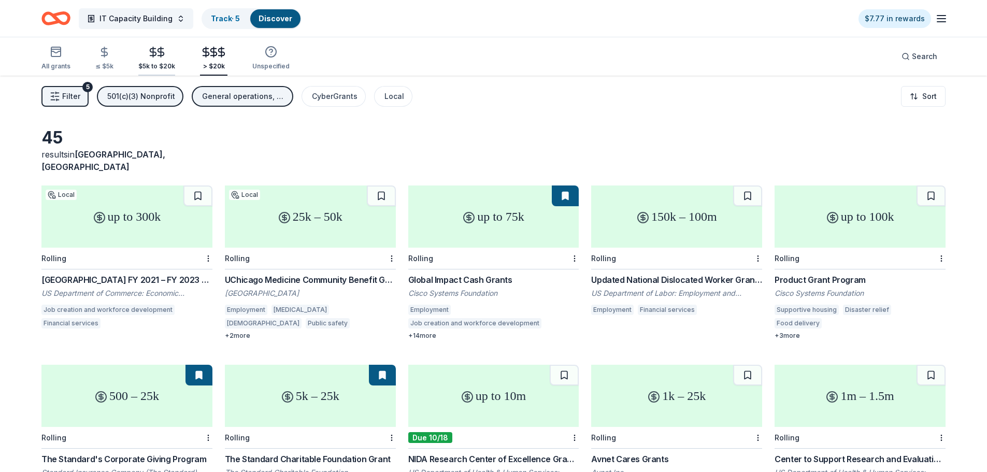
click at [153, 64] on div "$5k to $20k" at bounding box center [156, 66] width 37 height 8
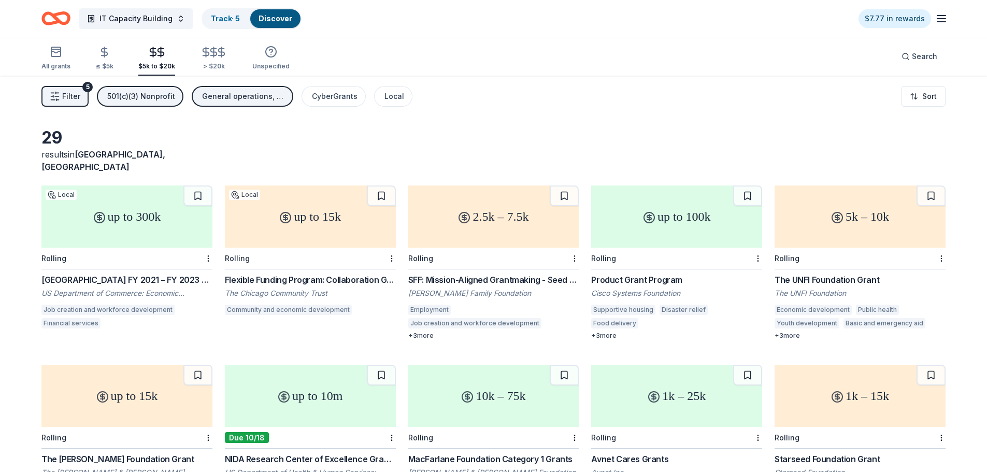
click at [76, 97] on span "Filter" at bounding box center [71, 96] width 18 height 12
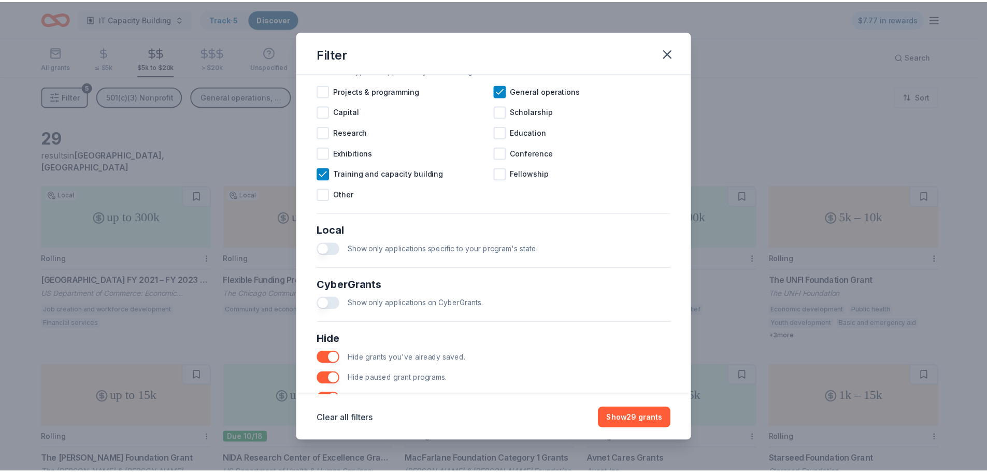
scroll to position [498, 0]
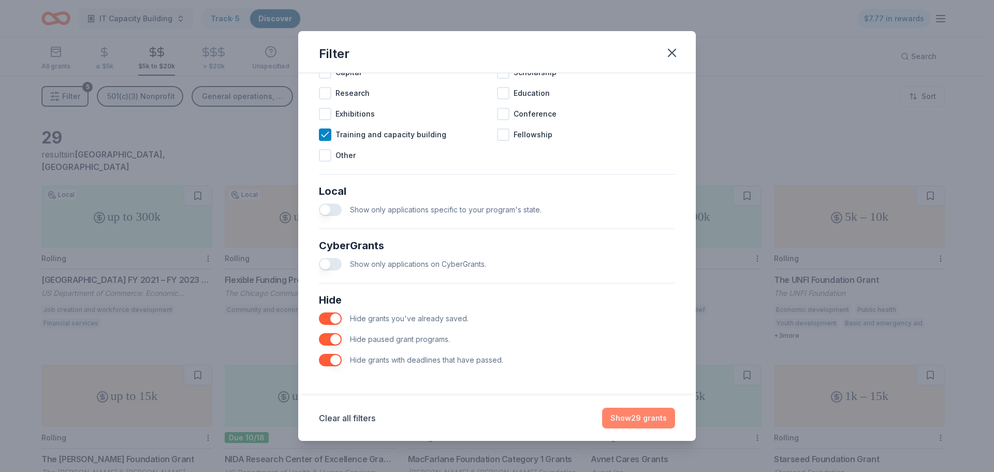
click at [646, 416] on button "Show 29 grants" at bounding box center [638, 418] width 73 height 21
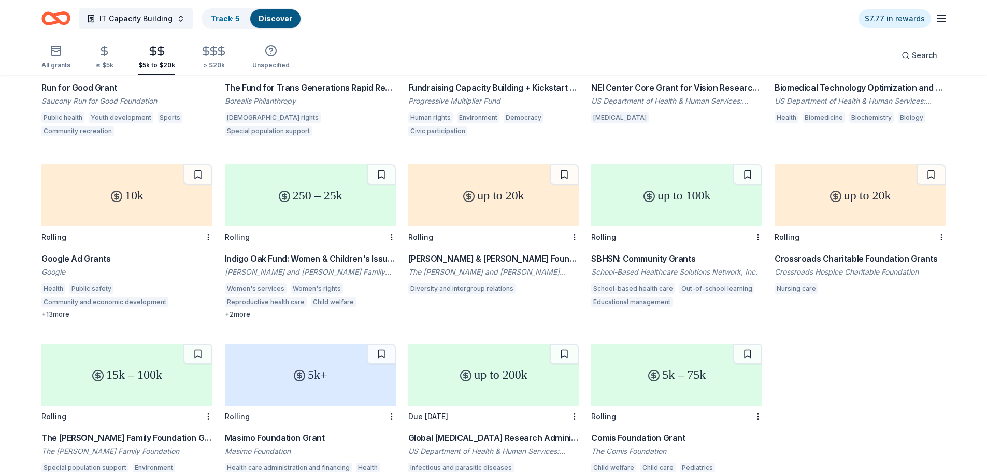
scroll to position [756, 0]
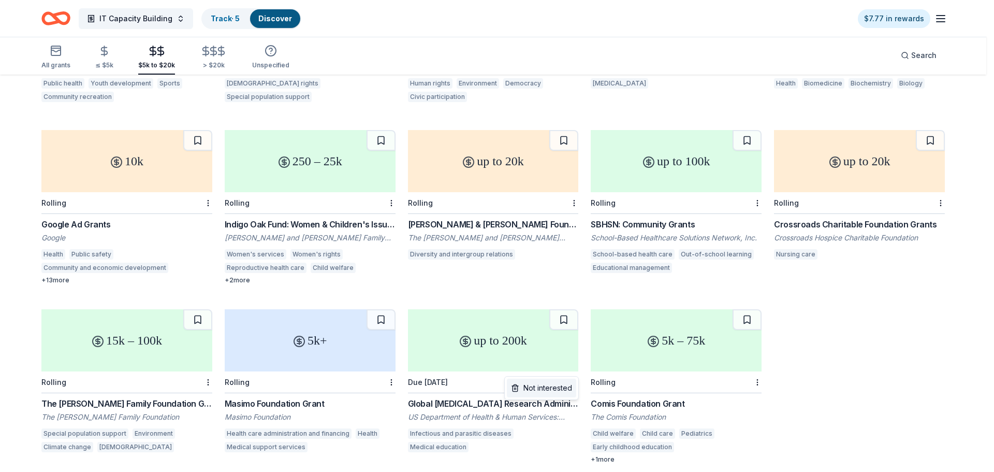
click at [568, 385] on div "Not interested" at bounding box center [541, 388] width 69 height 19
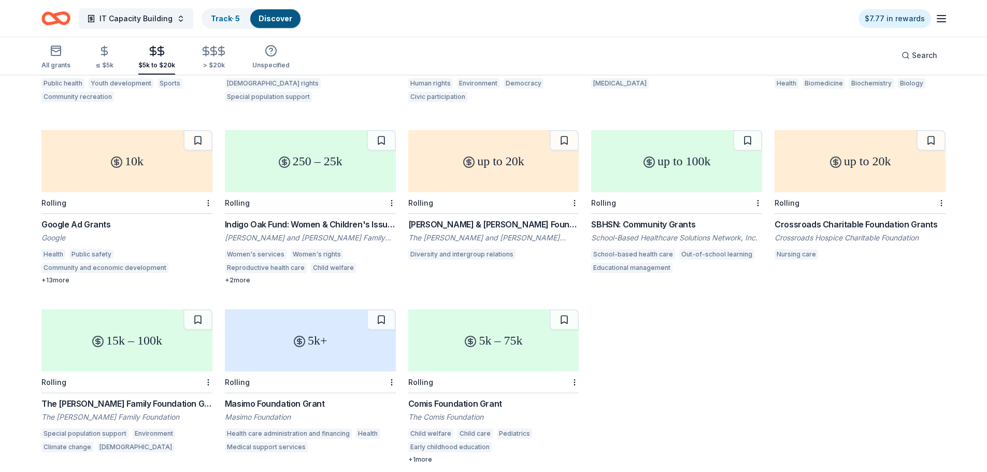
click at [473, 397] on div "Comis Foundation Grant" at bounding box center [493, 403] width 171 height 12
click at [285, 397] on div "Masimo Foundation Grant" at bounding box center [310, 403] width 171 height 12
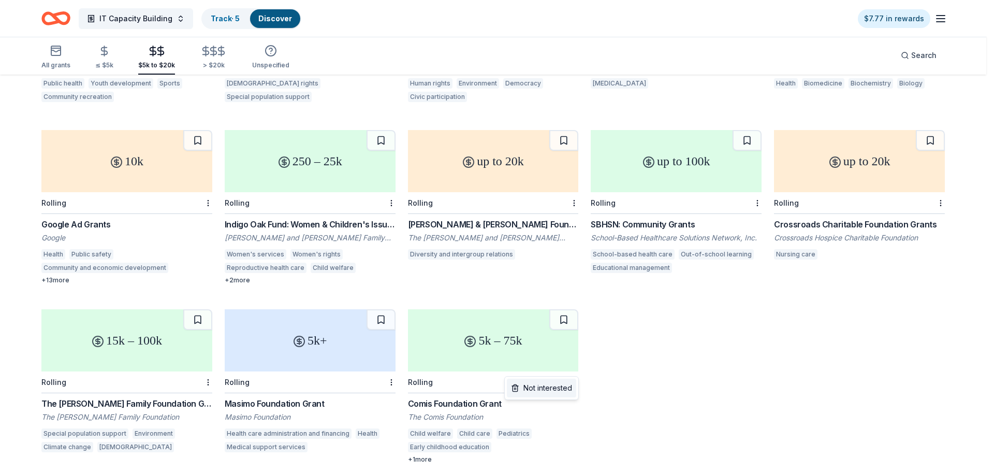
click at [569, 384] on div "Not interested" at bounding box center [541, 388] width 69 height 19
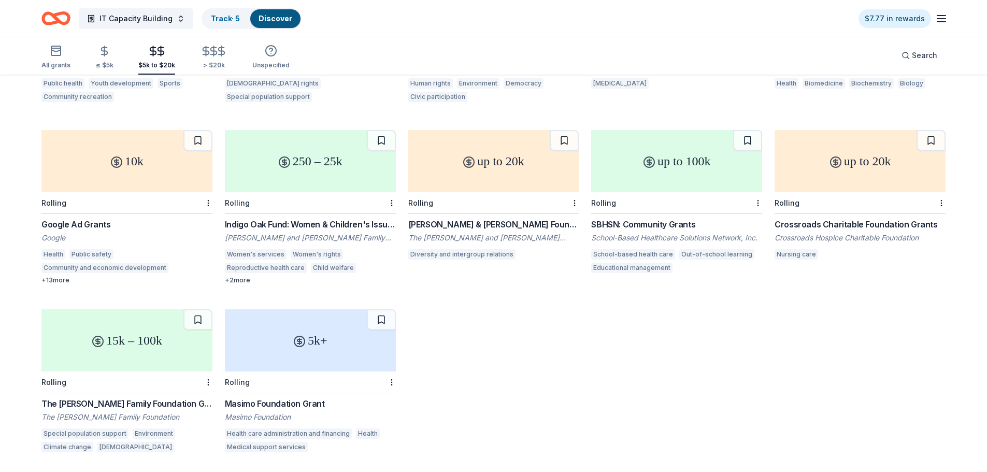
scroll to position [747, 0]
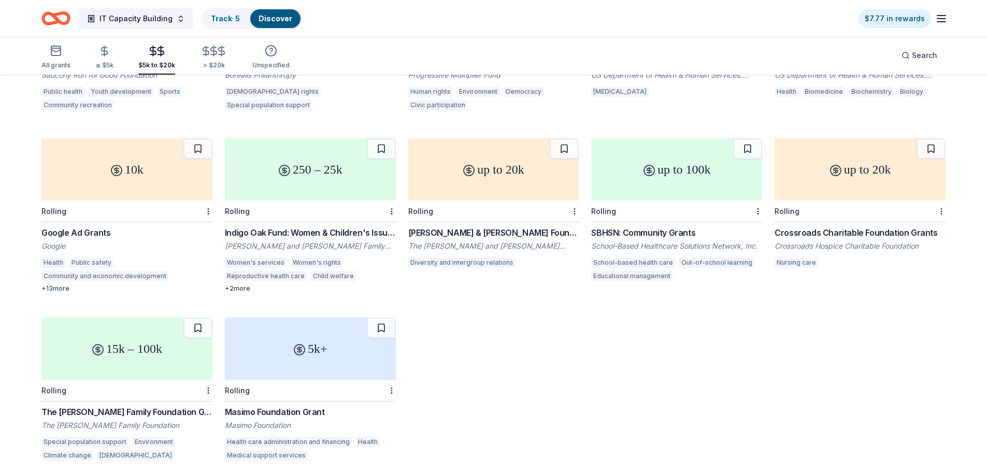
click at [167, 406] on div "The Frankel Family Foundation Grant" at bounding box center [126, 412] width 171 height 12
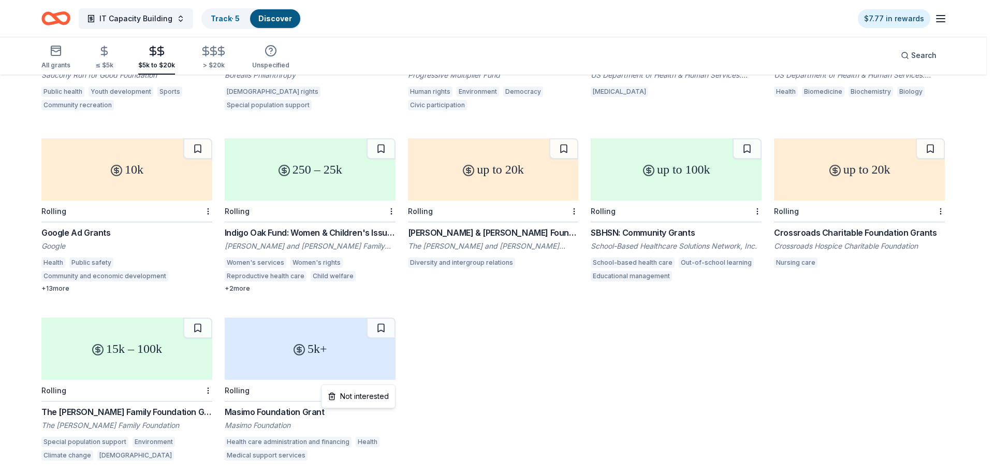
click at [382, 395] on div "Not interested" at bounding box center [358, 396] width 69 height 19
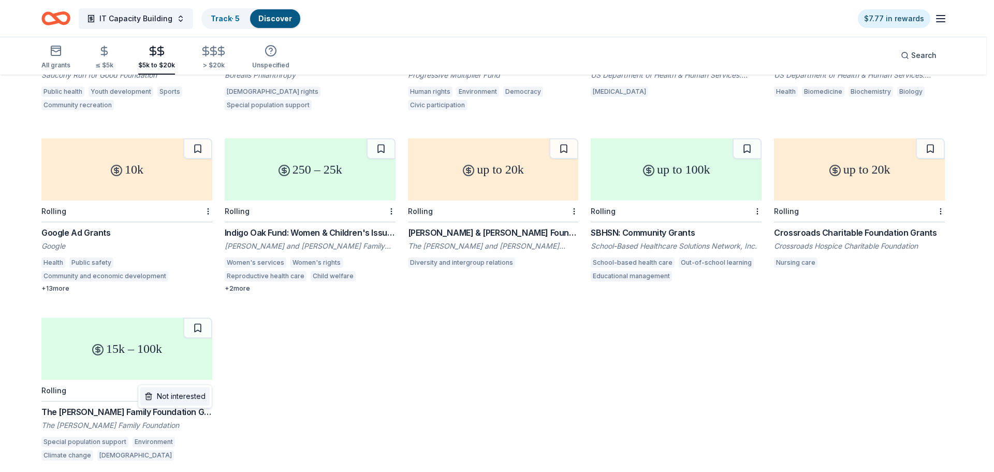
click at [200, 394] on div "Not interested" at bounding box center [174, 396] width 69 height 19
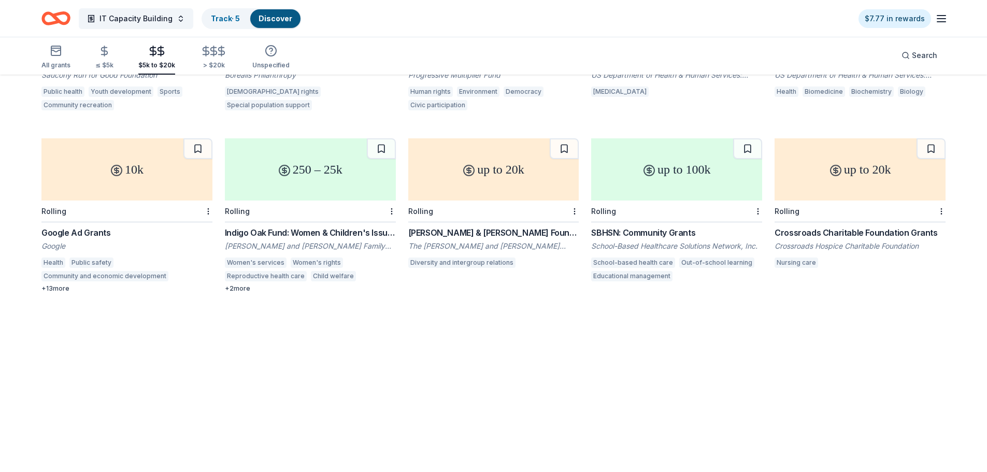
scroll to position [576, 0]
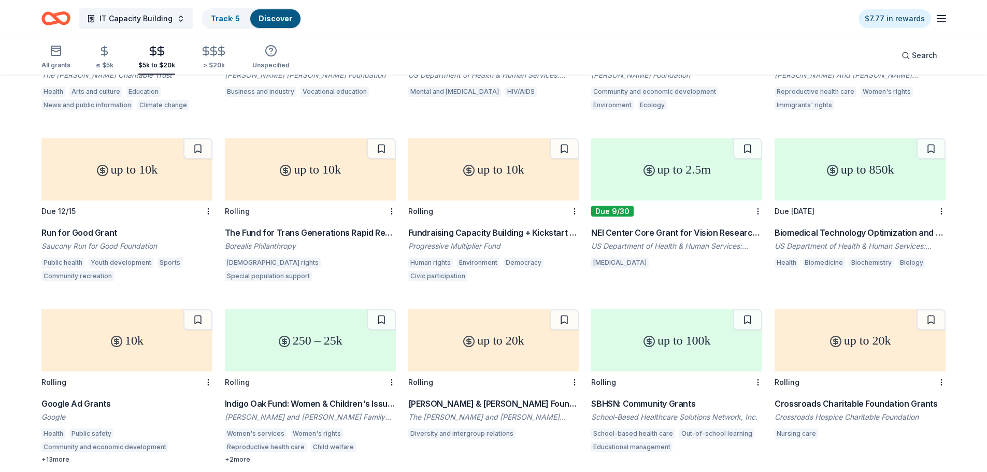
click at [825, 397] on div "Crossroads Charitable Foundation Grants" at bounding box center [859, 403] width 171 height 12
click at [381, 226] on div "The Fund for Trans Generations Rapid Response Fund" at bounding box center [310, 232] width 171 height 12
click at [494, 226] on div "Fundraising Capacity Building + Kickstart Grants" at bounding box center [493, 232] width 171 height 12
click at [106, 226] on div "Run for Good Grant Saucony Run for Good Foundation Public health Youth developm…" at bounding box center [126, 255] width 171 height 58
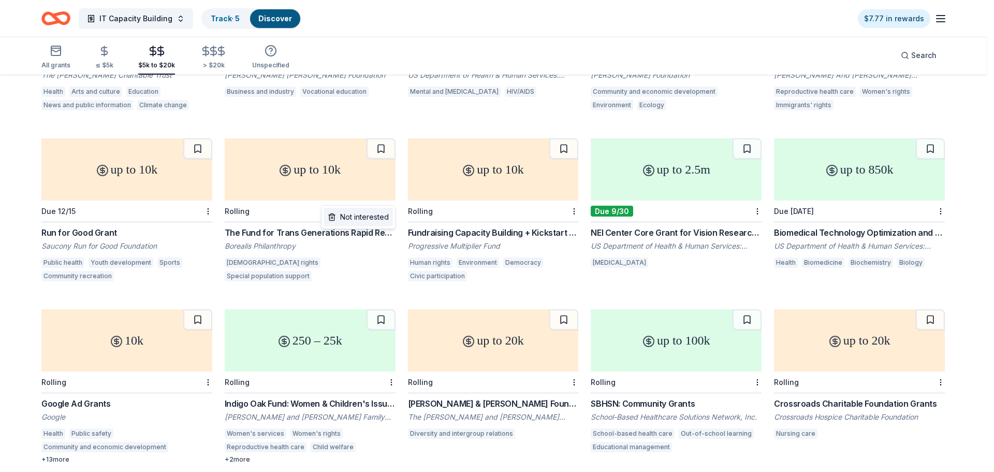
click at [390, 221] on div "Not interested" at bounding box center [358, 217] width 69 height 19
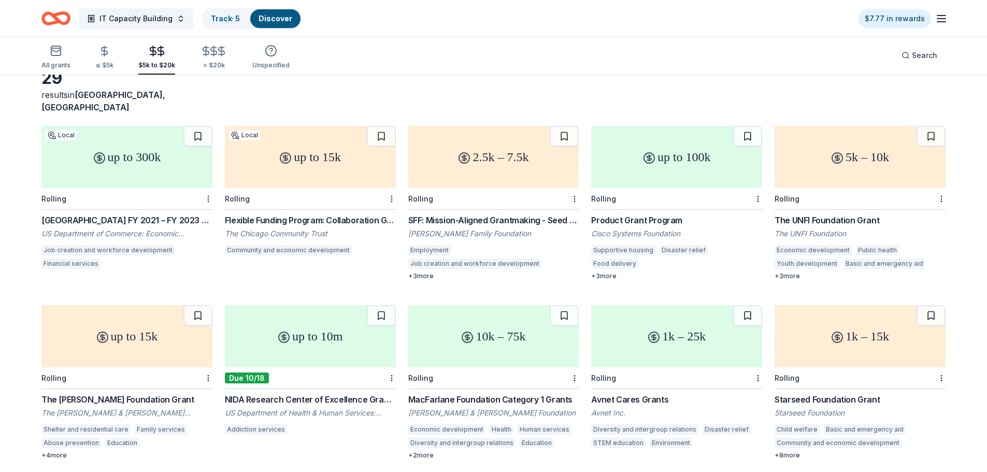
scroll to position [259, 0]
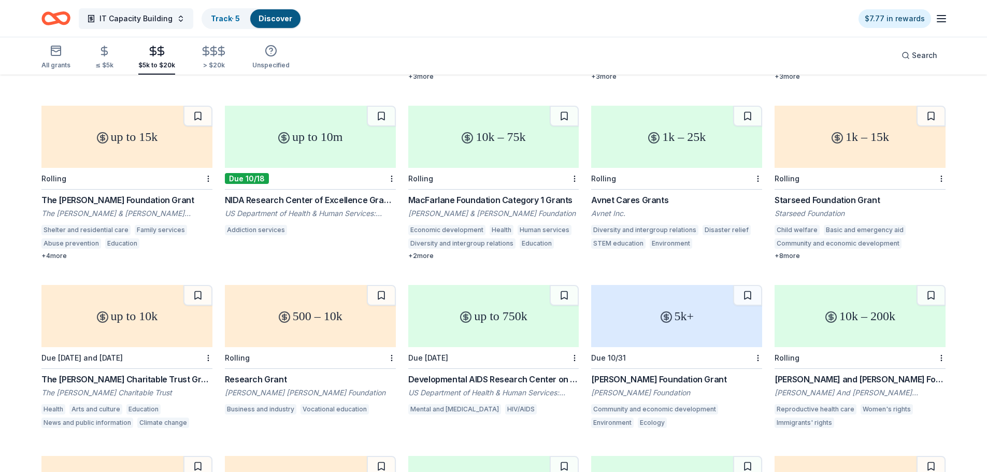
click at [643, 373] on div "Lawrence Foundation Grant" at bounding box center [676, 379] width 171 height 12
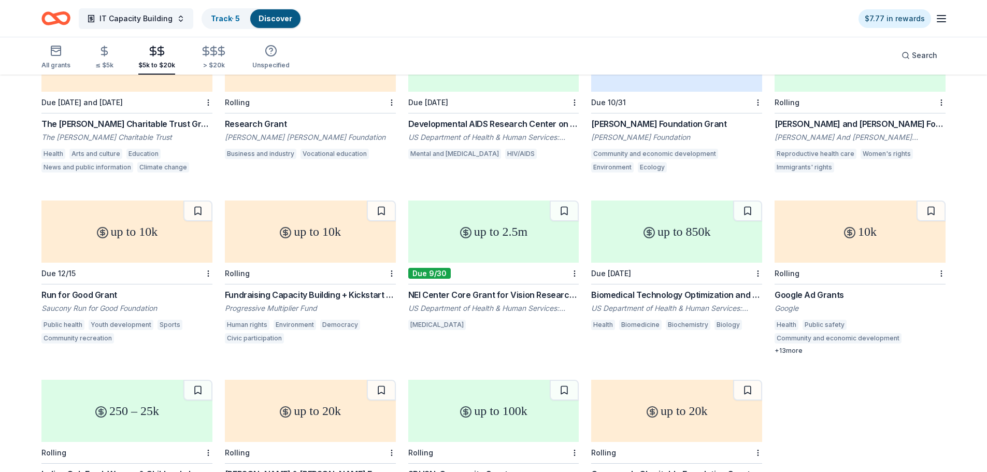
scroll to position [518, 0]
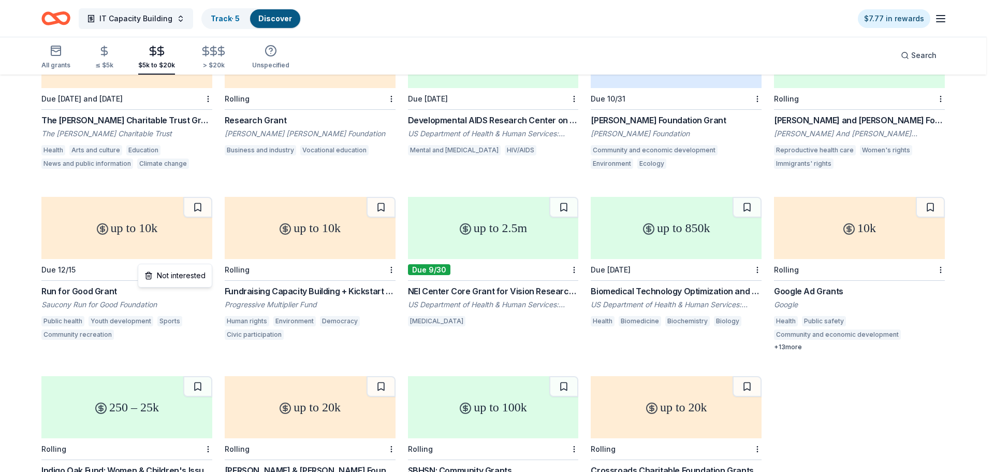
click at [198, 273] on div "Not interested" at bounding box center [174, 275] width 69 height 19
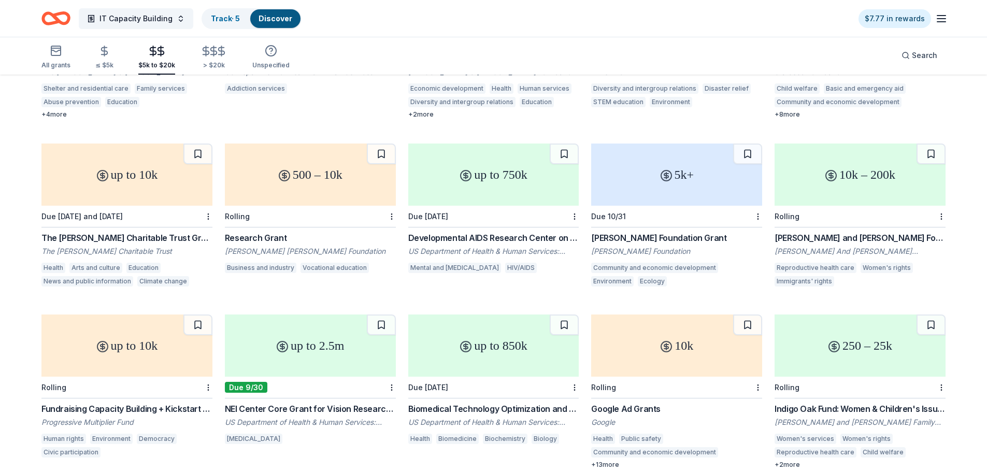
scroll to position [363, 0]
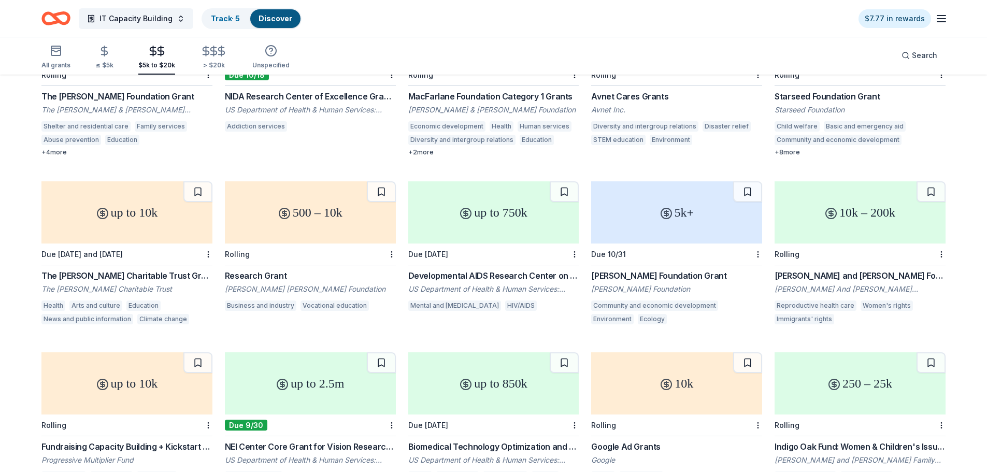
click at [919, 269] on div "Jacob and Hilda Blaustein Foundation: International Human Rights Grant Program" at bounding box center [859, 275] width 171 height 12
click at [863, 90] on div "Starseed Foundation Grant" at bounding box center [859, 96] width 171 height 12
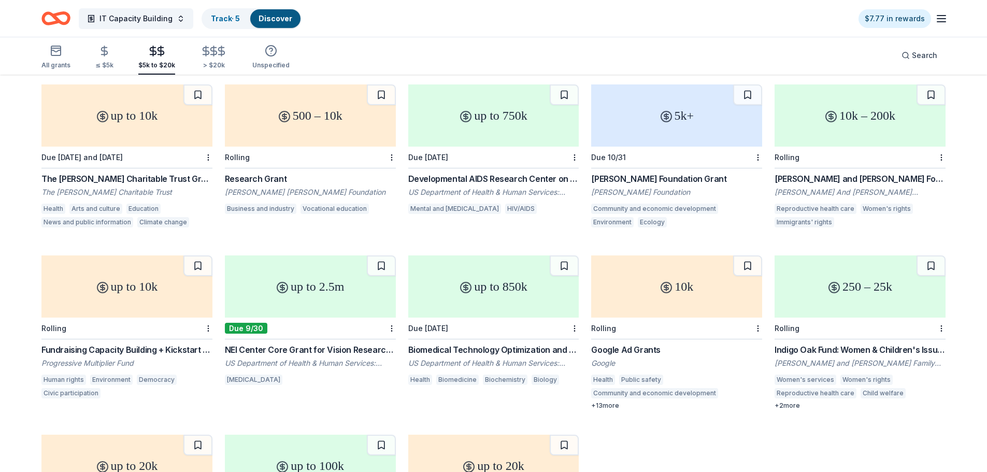
scroll to position [576, 0]
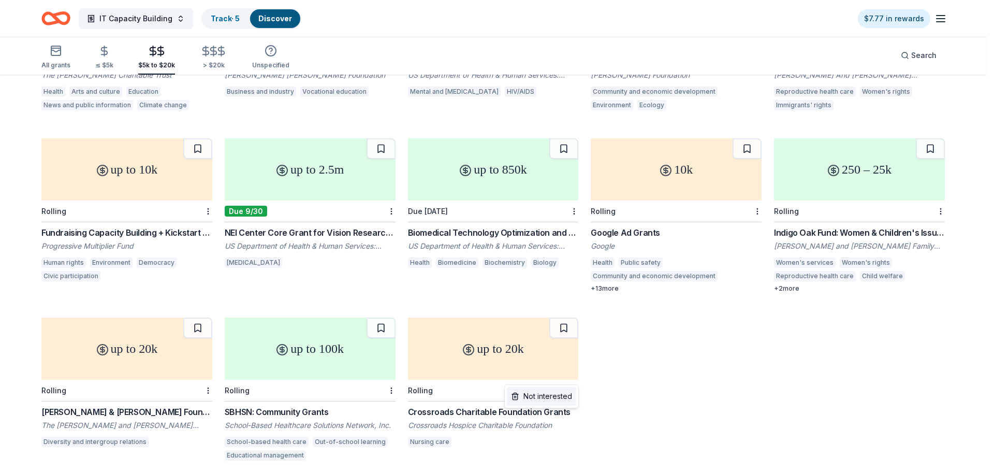
click at [567, 393] on div "Not interested" at bounding box center [541, 396] width 69 height 19
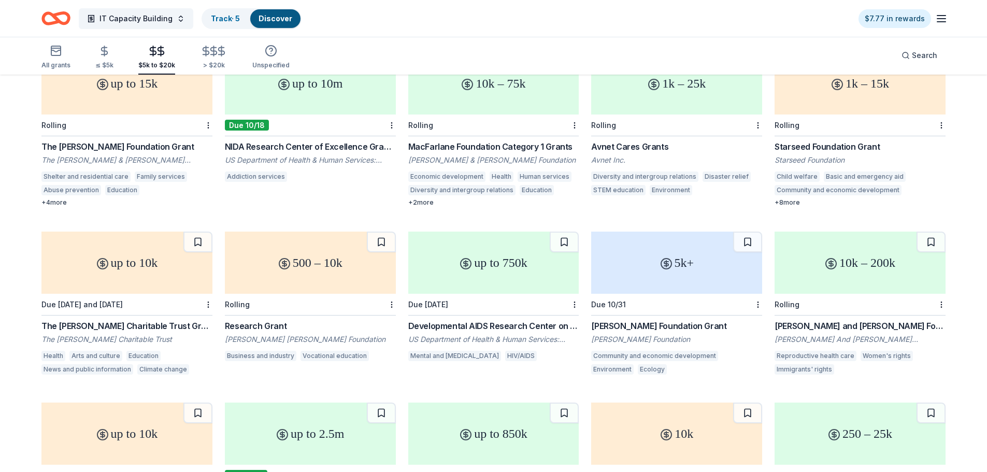
scroll to position [214, 0]
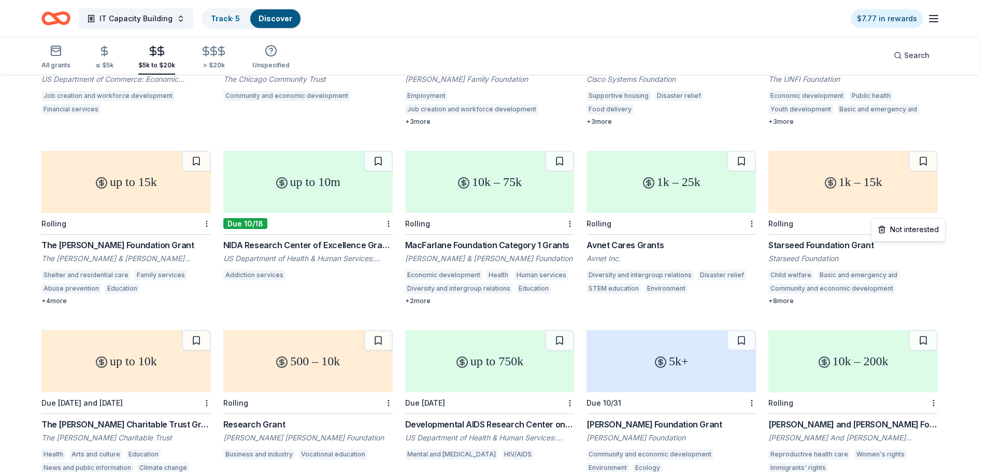
click at [939, 211] on html "IT Capacity Building Track · 5 Discover $7.77 in rewards All grants ≤ $5k $5k t…" at bounding box center [493, 22] width 987 height 472
click at [927, 225] on div "Not interested" at bounding box center [907, 229] width 69 height 19
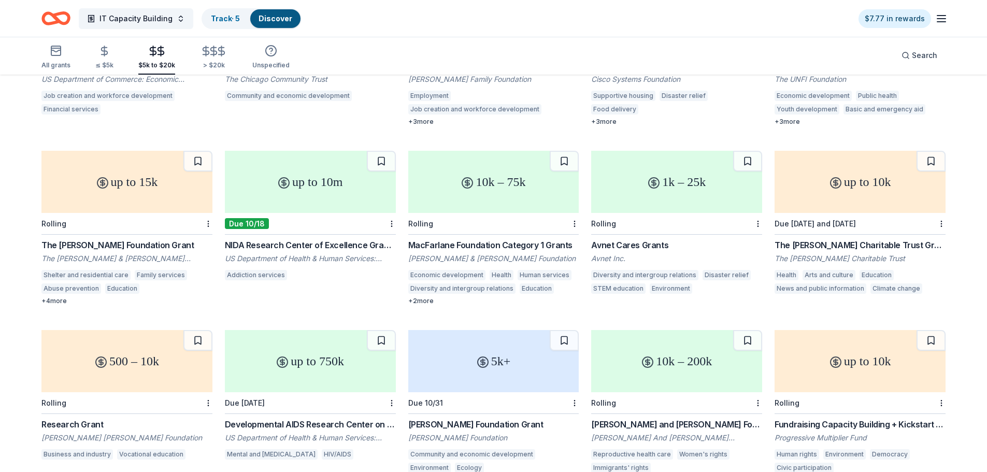
click at [877, 239] on div "The Cowles Charitable Trust Grant" at bounding box center [859, 245] width 171 height 12
click at [755, 258] on html "IT Capacity Building Track · 5 Discover $7.77 in rewards All grants ≤ $5k $5k t…" at bounding box center [493, 22] width 987 height 472
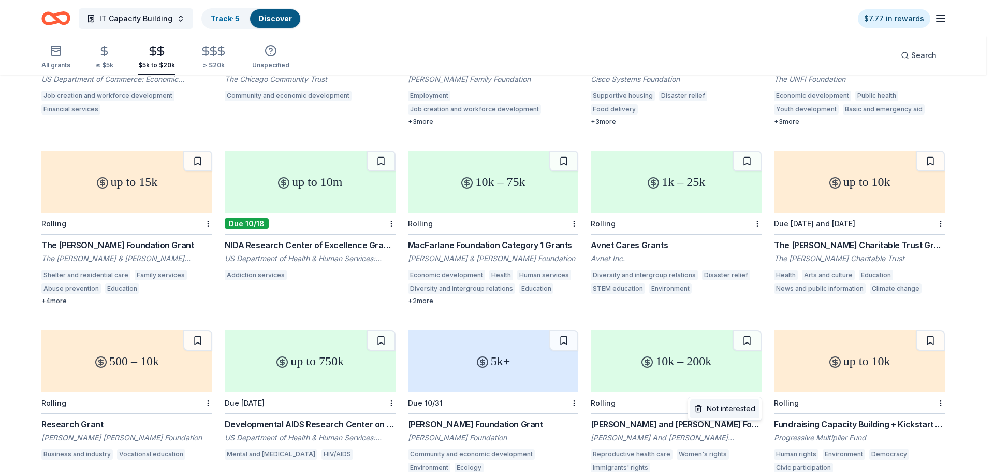
click at [747, 413] on div "Not interested" at bounding box center [724, 408] width 69 height 19
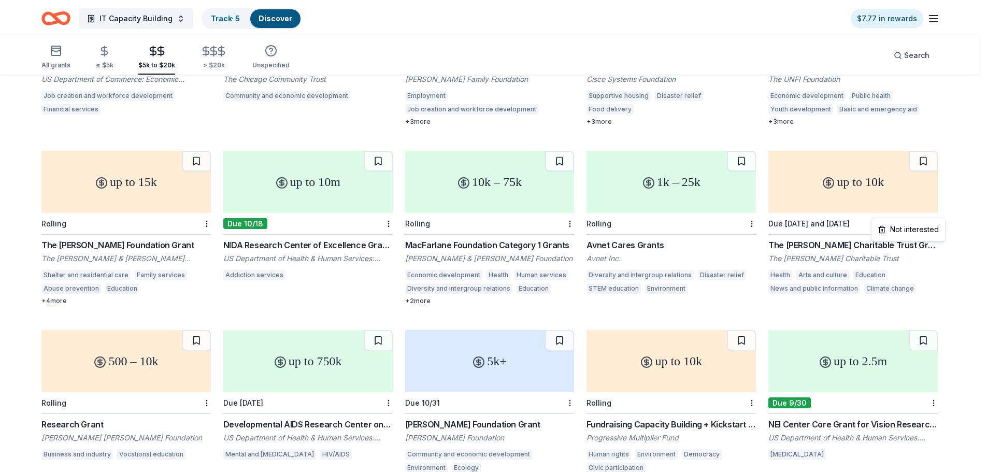
click at [940, 213] on html "IT Capacity Building Track · 5 Discover $7.77 in rewards All grants ≤ $5k $5k t…" at bounding box center [493, 22] width 987 height 472
drag, startPoint x: 932, startPoint y: 225, endPoint x: 913, endPoint y: 220, distance: 20.0
click at [932, 226] on div "Not interested" at bounding box center [907, 229] width 69 height 19
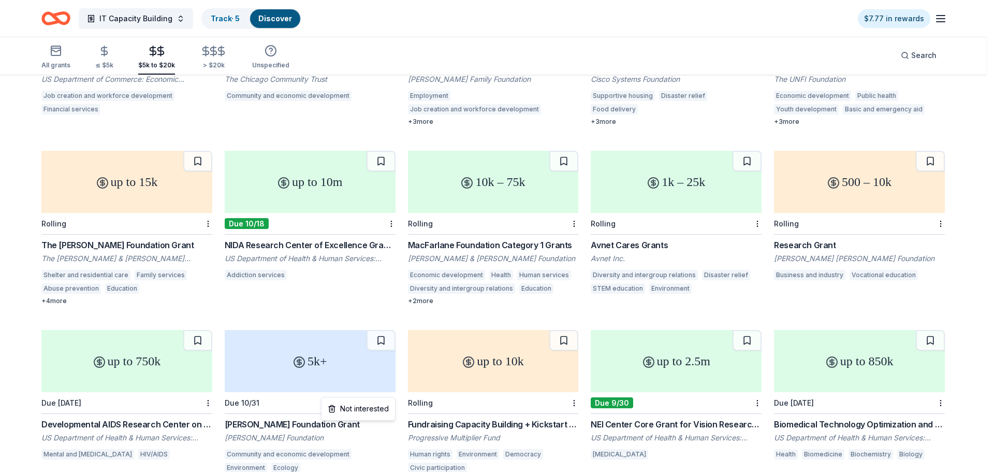
click at [395, 258] on html "IT Capacity Building Track · 5 Discover $7.77 in rewards All grants ≤ $5k $5k t…" at bounding box center [497, 22] width 994 height 472
click at [391, 408] on div "Not interested" at bounding box center [358, 408] width 69 height 19
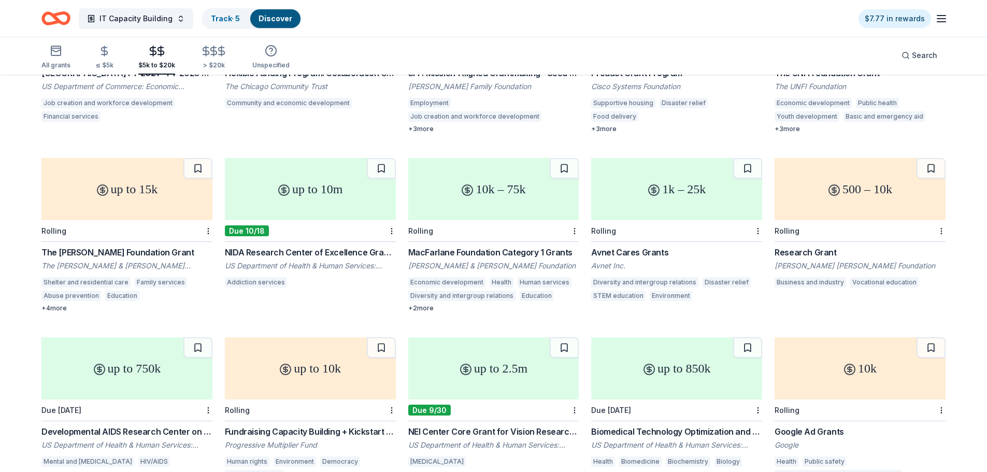
scroll to position [207, 0]
click at [74, 246] on div "The Chapman Foundation Grant" at bounding box center [126, 252] width 171 height 12
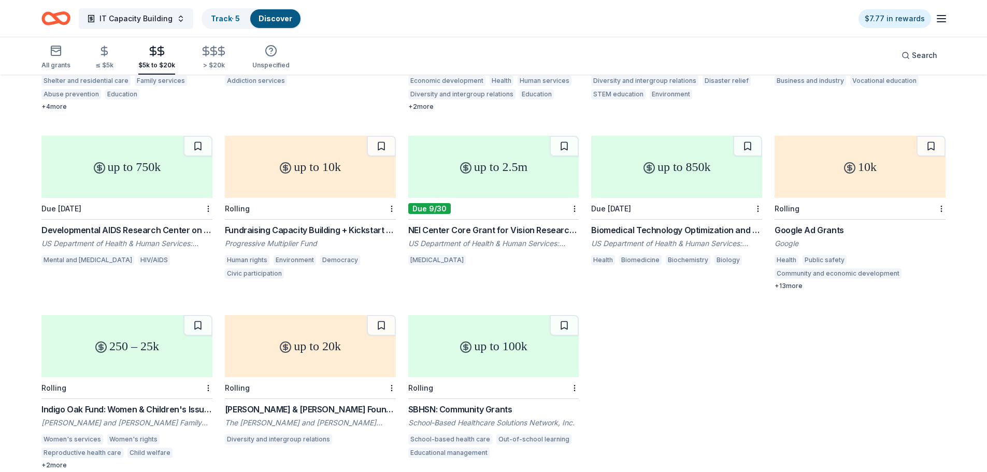
scroll to position [414, 0]
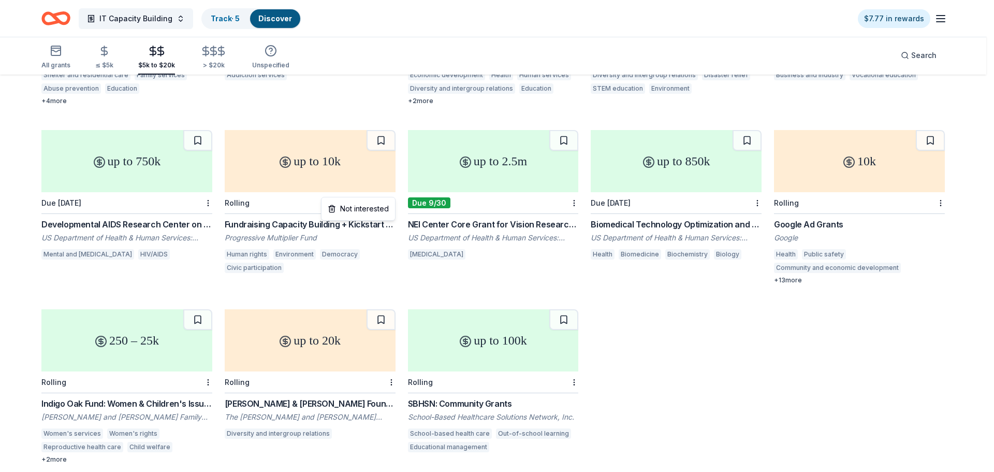
click at [386, 206] on div "Not interested" at bounding box center [358, 208] width 69 height 19
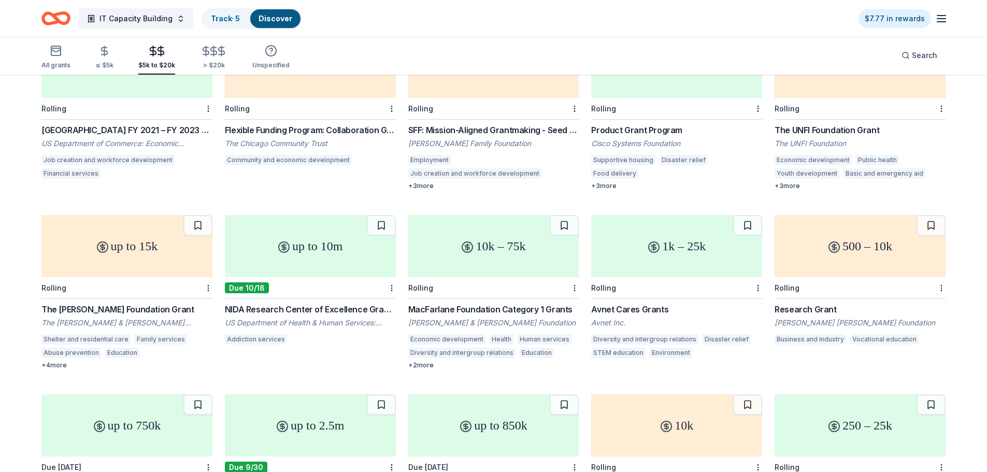
scroll to position [302, 0]
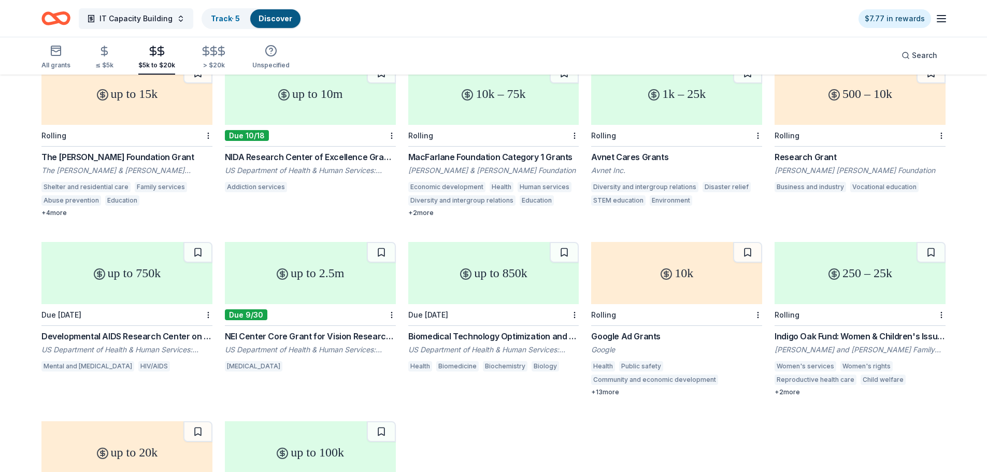
click at [191, 330] on div "Developmental AIDS Research Center on Mental Health and HIV/AIDS (P30 Clinical …" at bounding box center [126, 336] width 171 height 12
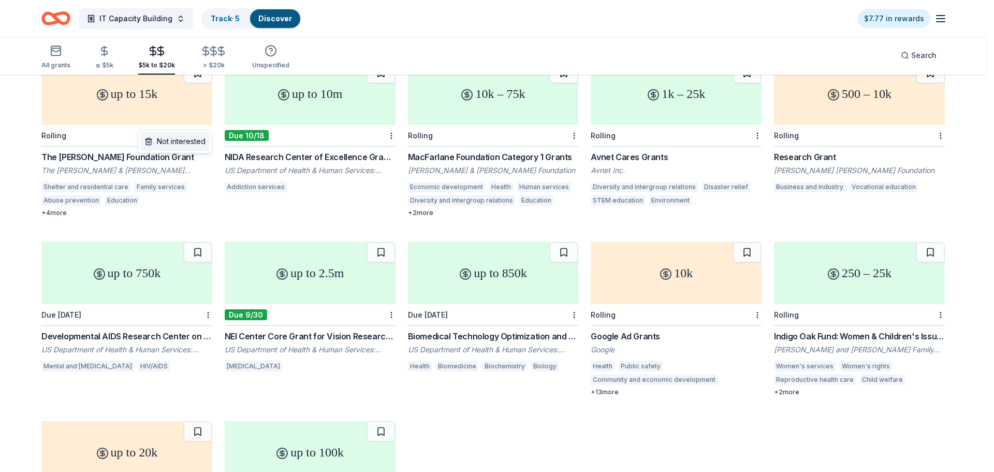
click at [197, 142] on div "Not interested" at bounding box center [174, 141] width 69 height 19
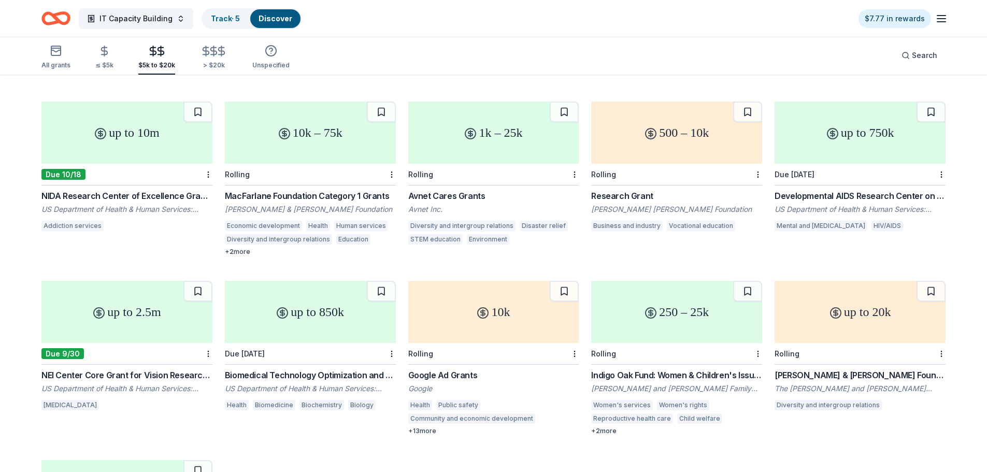
scroll to position [259, 0]
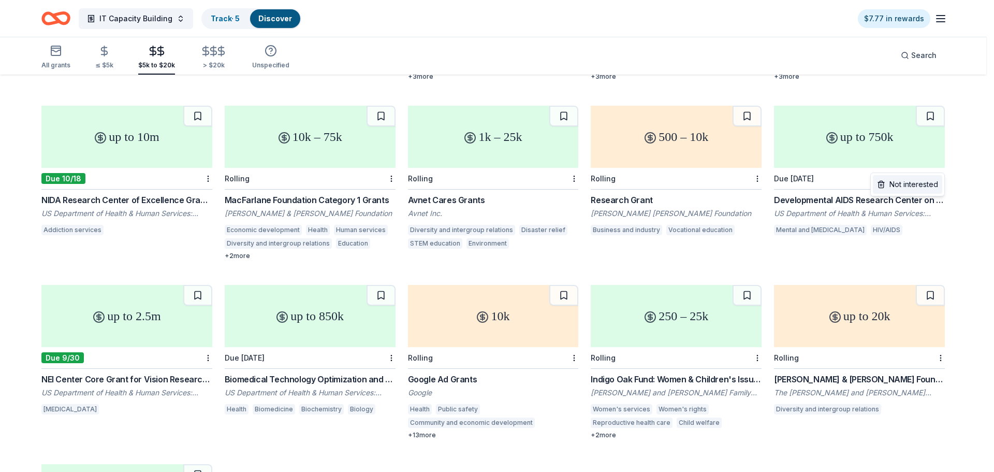
click at [931, 182] on div "Not interested" at bounding box center [907, 184] width 69 height 19
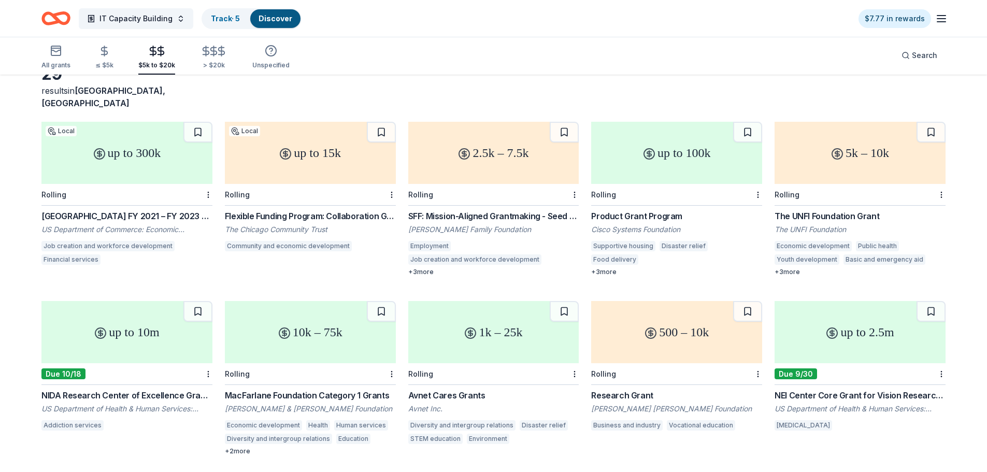
scroll to position [131, 0]
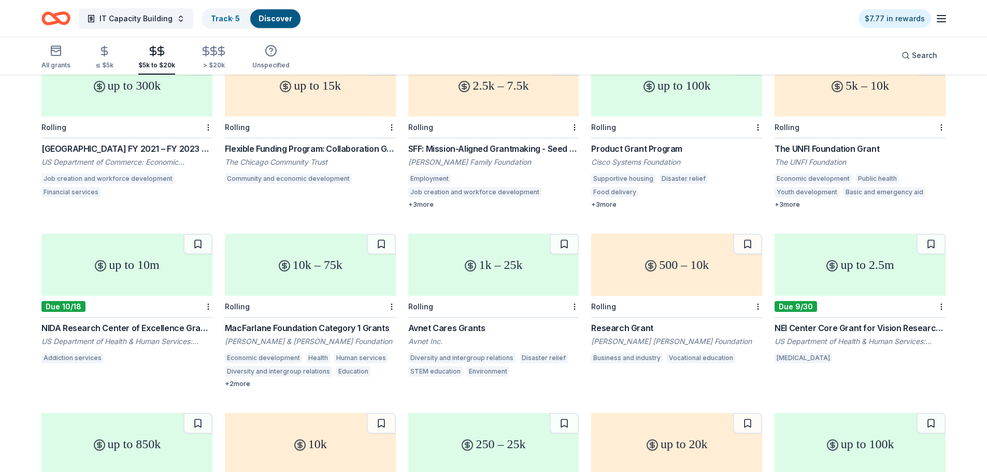
click at [493, 142] on div "SFF: Mission-Aligned Grantmaking - Seed Grants" at bounding box center [493, 148] width 171 height 12
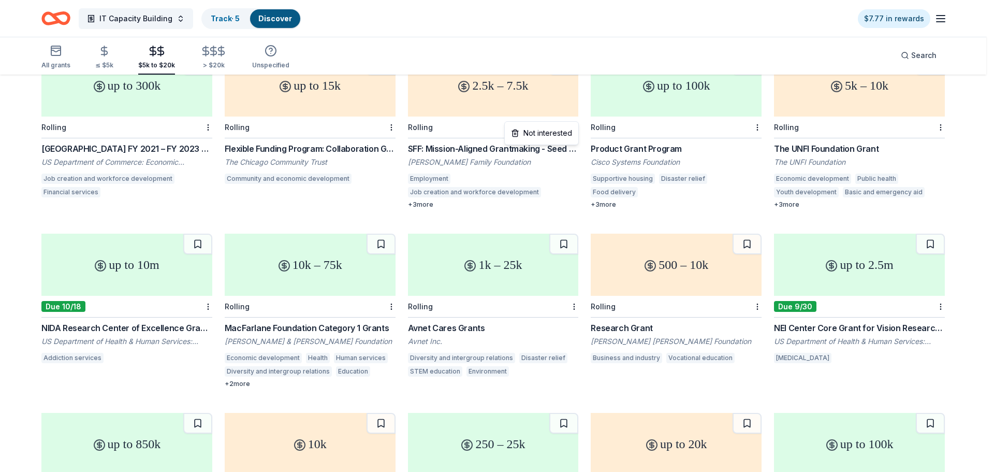
click at [576, 117] on html "IT Capacity Building Track · 5 Discover $7.77 in rewards All grants ≤ $5k $5k t…" at bounding box center [497, 105] width 994 height 472
click at [569, 138] on div "Not interested" at bounding box center [541, 133] width 69 height 19
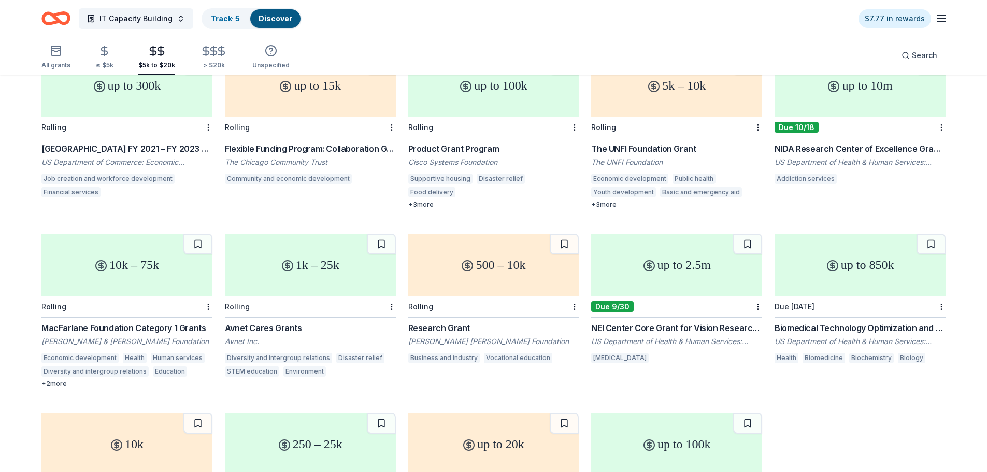
click at [657, 142] on div "The UNFI Foundation Grant" at bounding box center [676, 148] width 171 height 12
click at [199, 322] on div "MacFarlane Foundation Category 1 Grants" at bounding box center [126, 328] width 171 height 12
click at [440, 322] on div "Research Grant" at bounding box center [493, 328] width 171 height 12
click at [62, 53] on icon "button" at bounding box center [56, 51] width 12 height 12
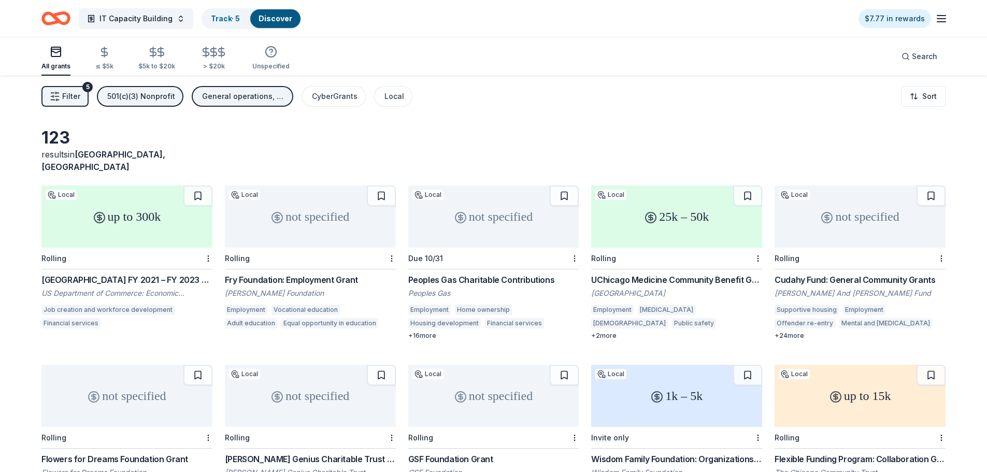
click at [75, 96] on span "Filter" at bounding box center [71, 96] width 18 height 12
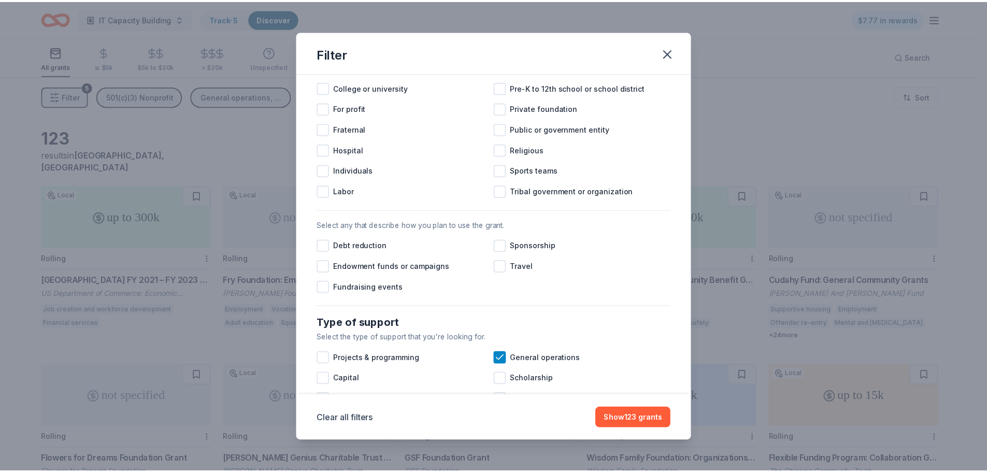
scroll to position [498, 0]
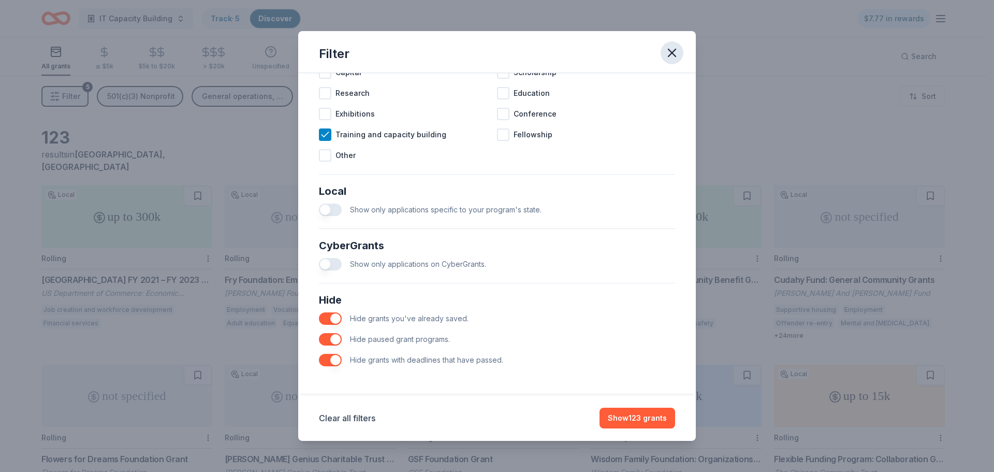
click at [675, 50] on icon "button" at bounding box center [672, 52] width 7 height 7
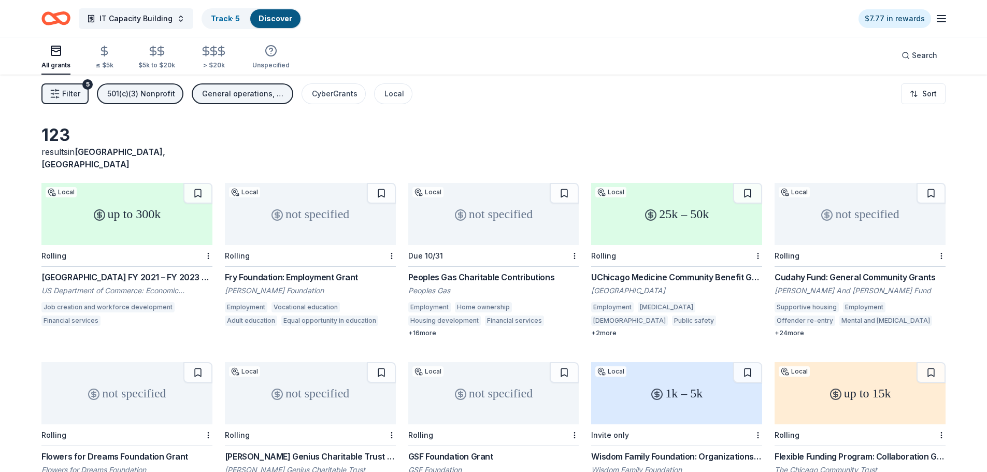
scroll to position [0, 0]
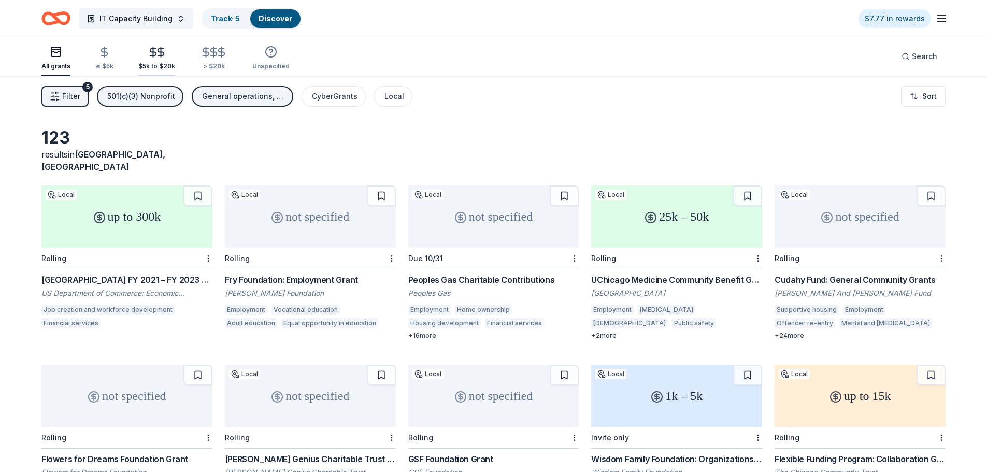
click at [163, 65] on div "$5k to $20k" at bounding box center [156, 66] width 37 height 8
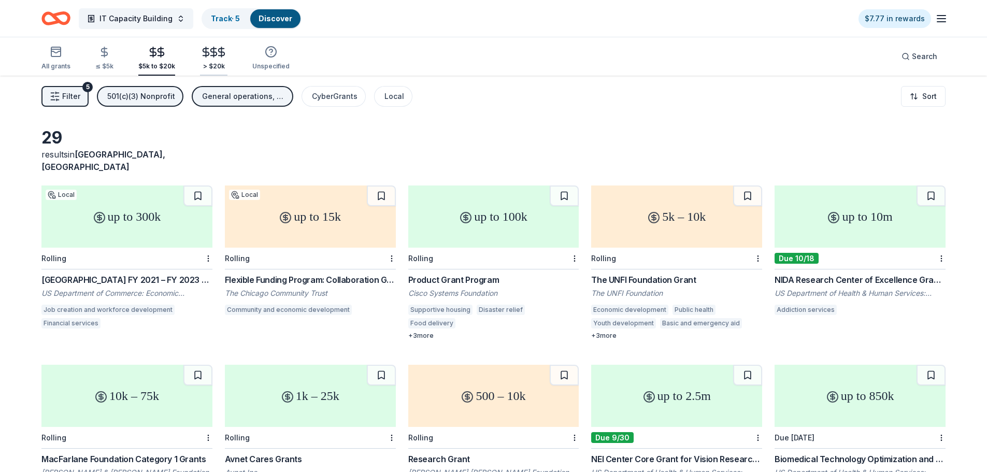
click at [224, 53] on icon "button" at bounding box center [221, 52] width 12 height 12
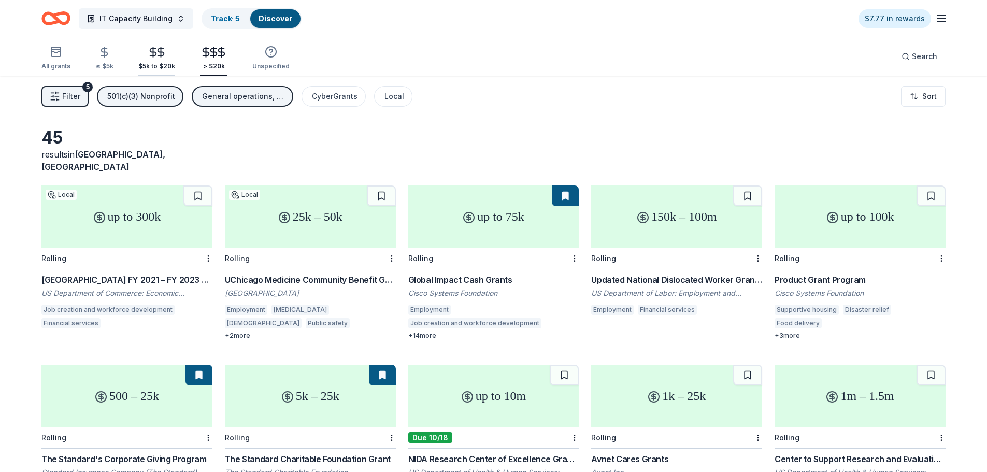
click at [160, 64] on div "$5k to $20k" at bounding box center [156, 66] width 37 height 8
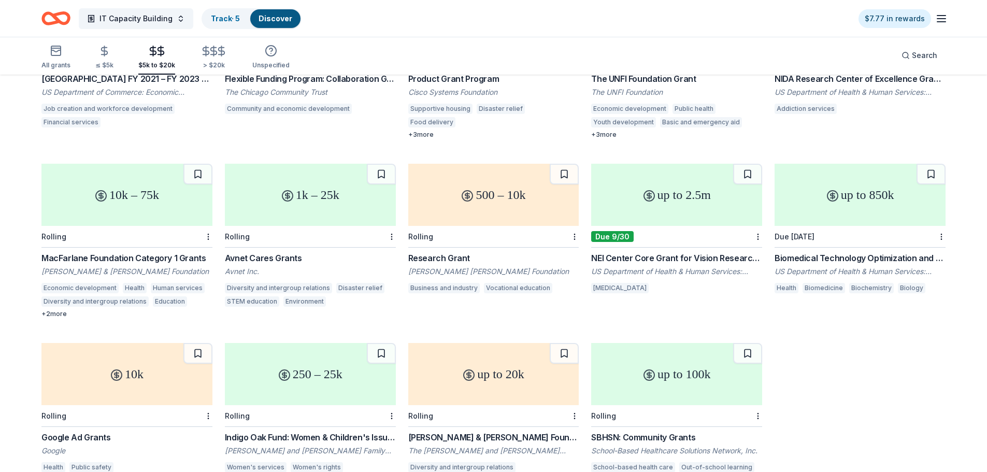
scroll to position [235, 0]
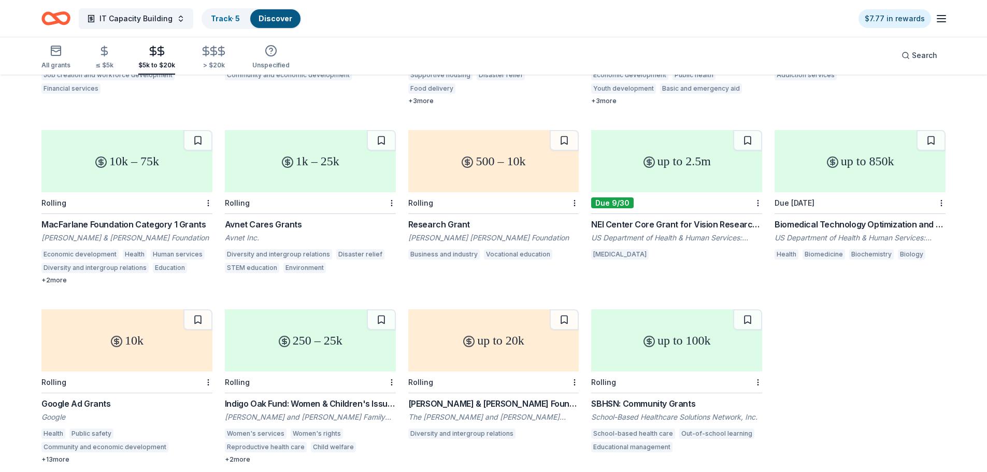
click at [391, 374] on div at bounding box center [390, 381] width 10 height 21
click at [392, 237] on html "IT Capacity Building Track · 5 Discover $7.77 in rewards All grants ≤ $5k $5k t…" at bounding box center [493, 1] width 987 height 472
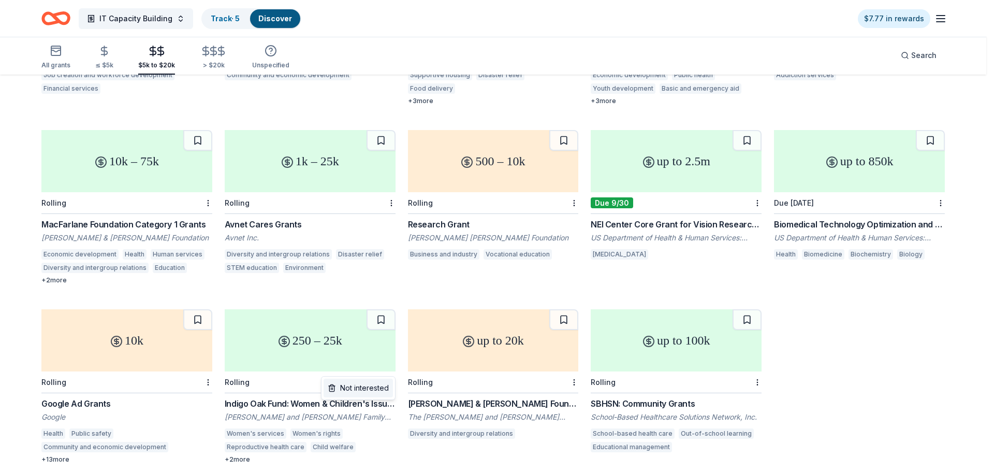
click at [383, 385] on div "Not interested" at bounding box center [358, 388] width 69 height 19
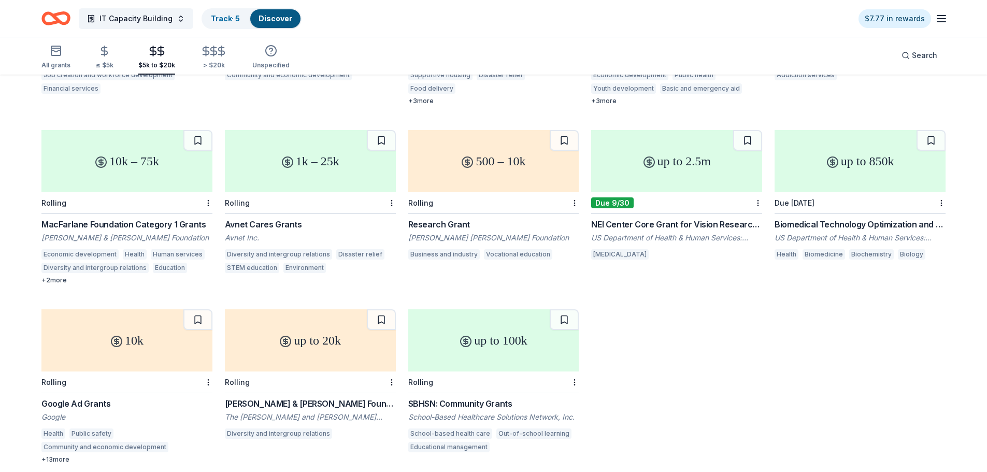
click at [372, 397] on div "Harry & Jeanette Weinberg Foundation: Leadership Grants Program" at bounding box center [310, 403] width 171 height 12
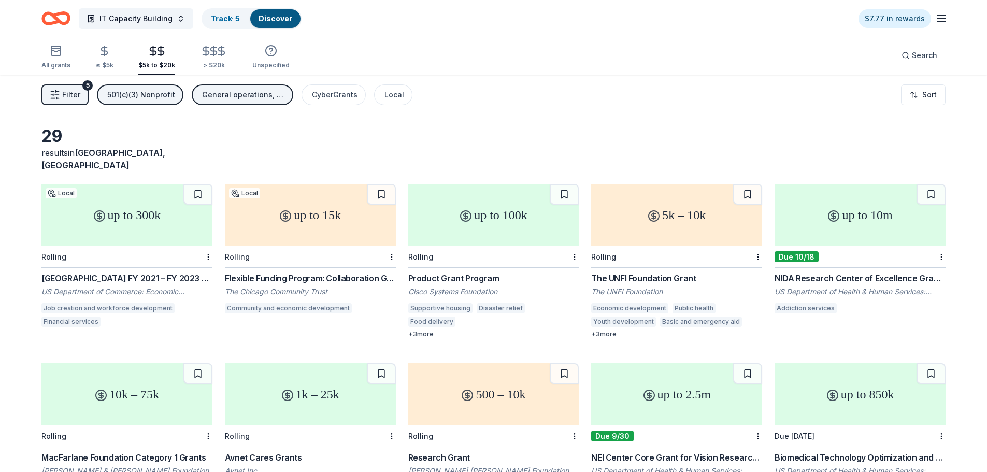
scroll to position [0, 0]
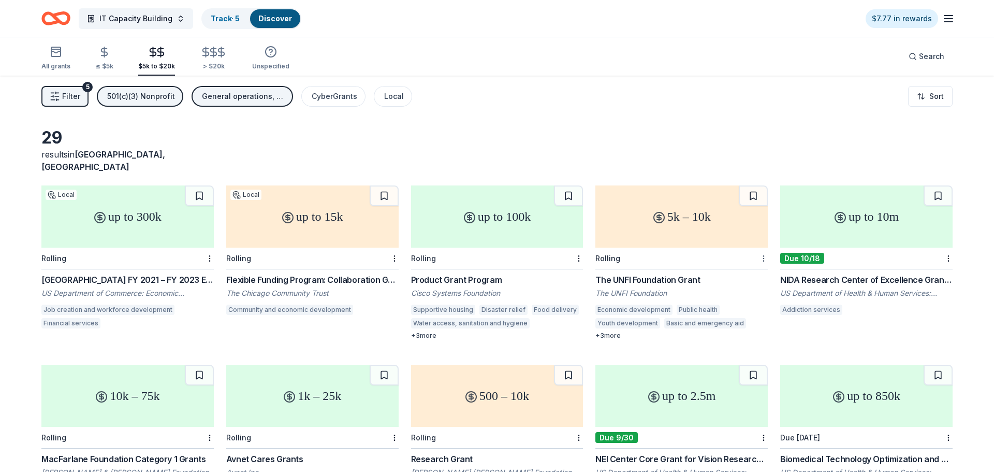
click at [758, 246] on html "IT Capacity Building Track · 5 Discover $7.77 in rewards All grants ≤ $5k $5k t…" at bounding box center [497, 236] width 994 height 472
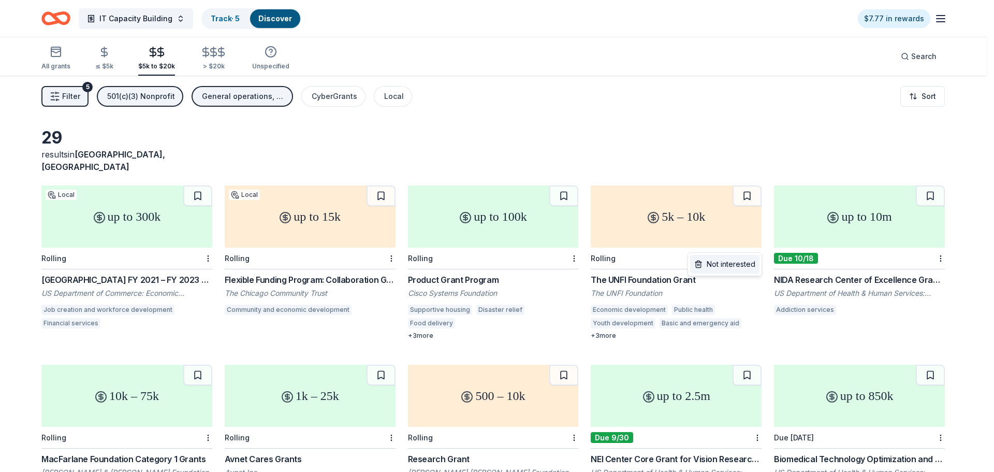
click at [750, 262] on div "Not interested" at bounding box center [724, 264] width 69 height 19
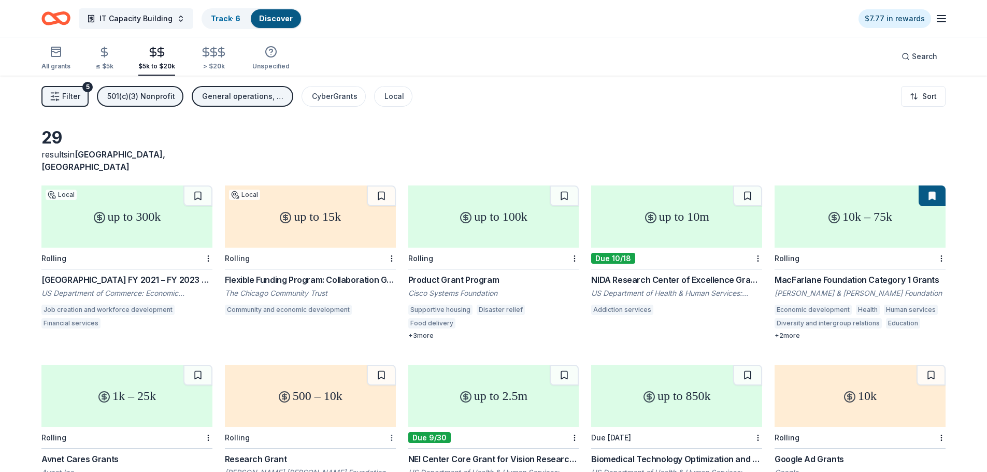
click at [392, 428] on html "IT Capacity Building Track · 6 Discover $7.77 in rewards All grants ≤ $5k $5k t…" at bounding box center [493, 236] width 987 height 472
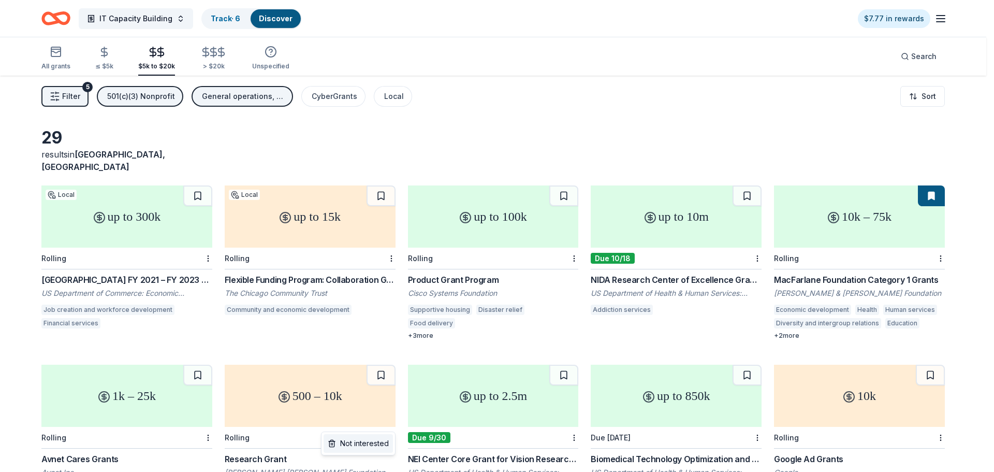
click at [385, 445] on div "Not interested" at bounding box center [358, 443] width 69 height 19
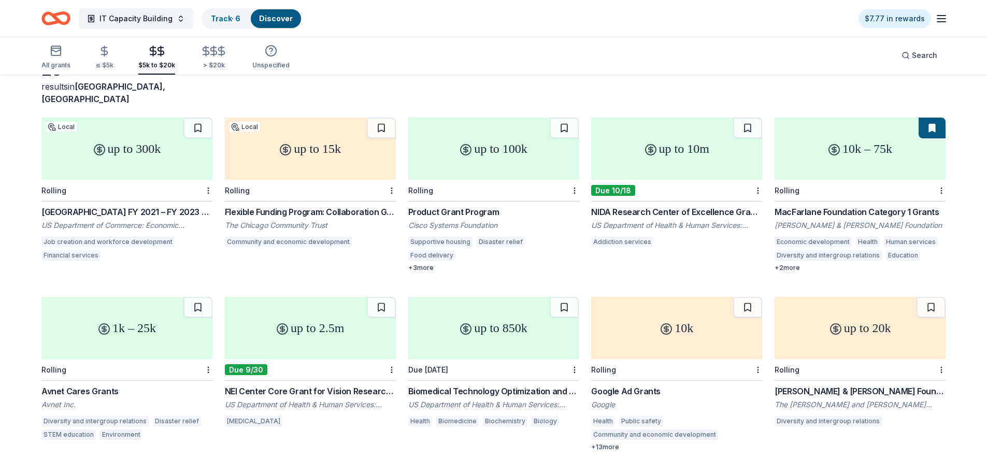
scroll to position [104, 0]
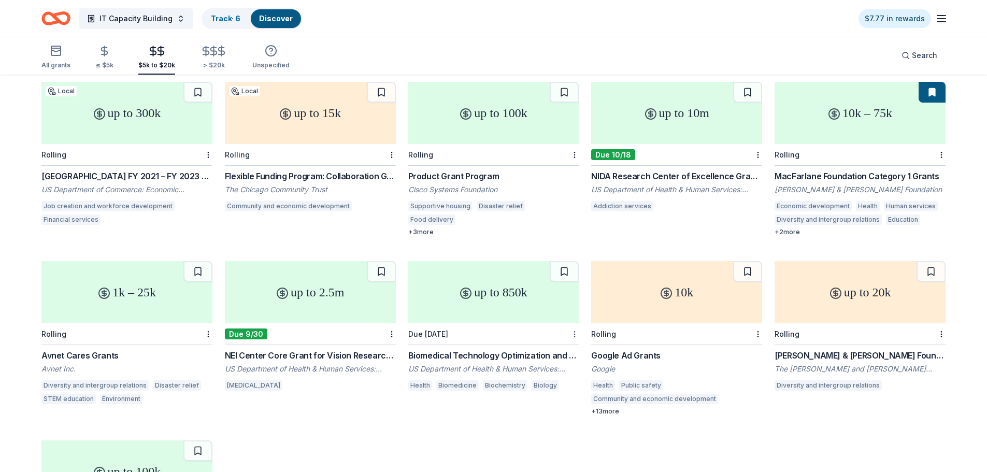
click at [573, 320] on html "IT Capacity Building Track · 6 Discover $7.77 in rewards All grants ≤ $5k $5k t…" at bounding box center [493, 132] width 987 height 472
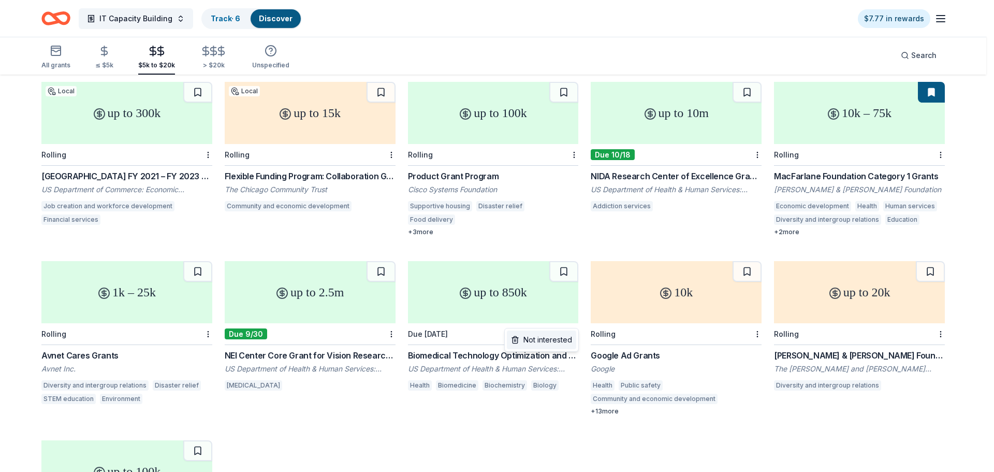
click at [564, 338] on div "Not interested" at bounding box center [541, 339] width 69 height 19
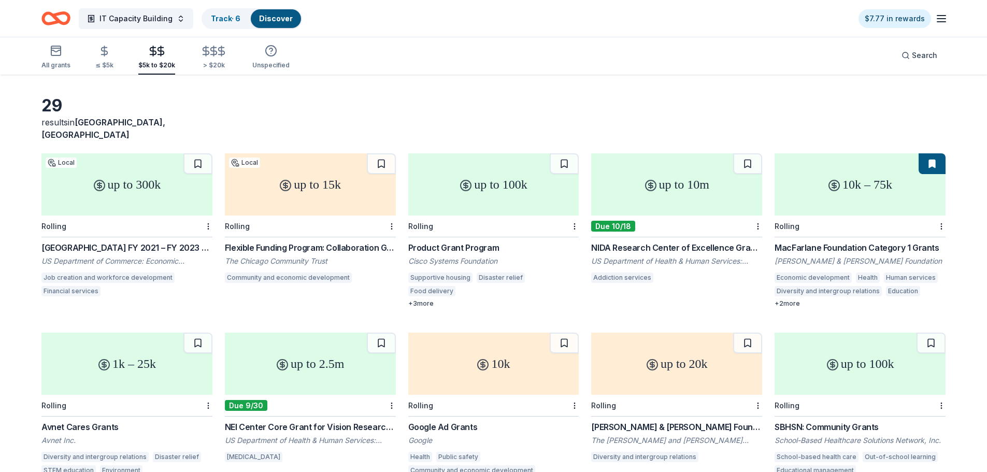
scroll to position [0, 0]
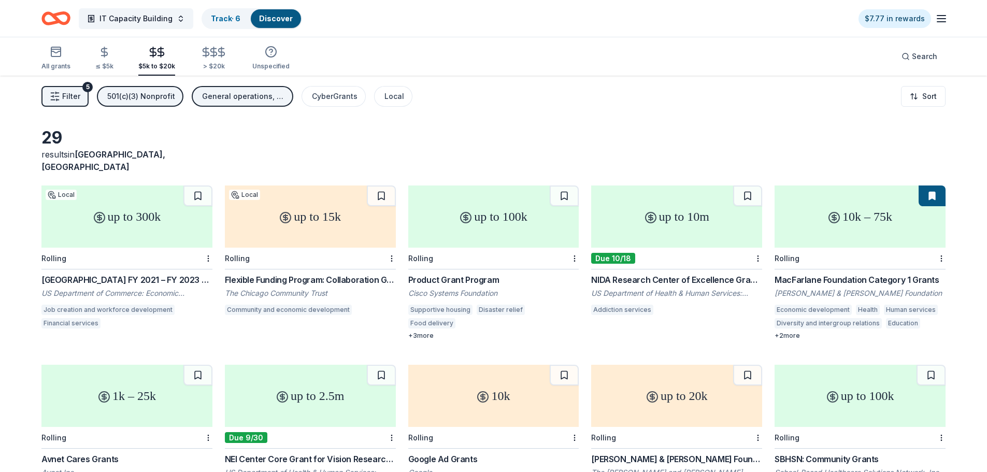
click at [937, 20] on icon "button" at bounding box center [941, 18] width 12 height 12
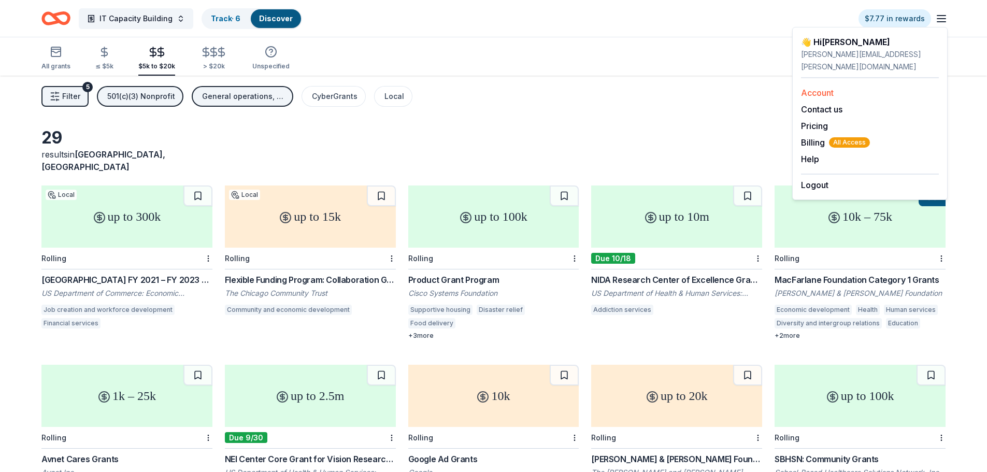
click at [830, 88] on link "Account" at bounding box center [817, 93] width 33 height 10
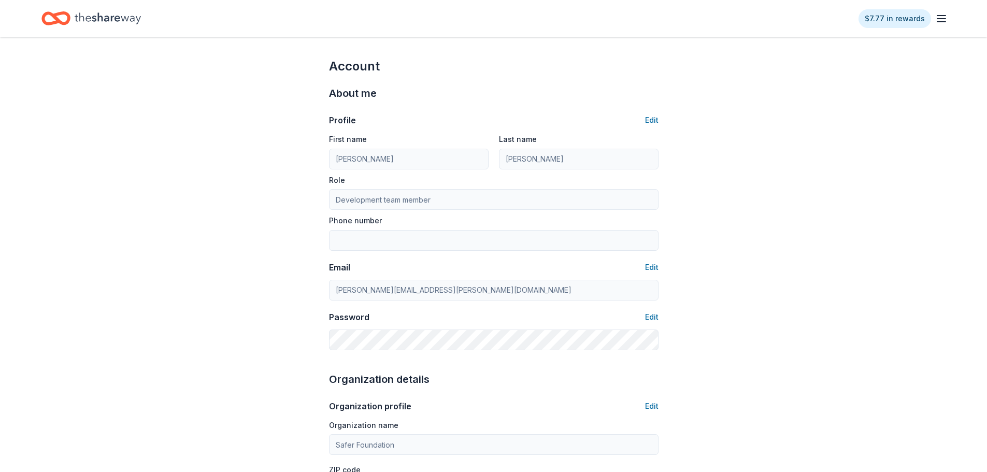
click at [55, 15] on icon "Home" at bounding box center [61, 18] width 16 height 10
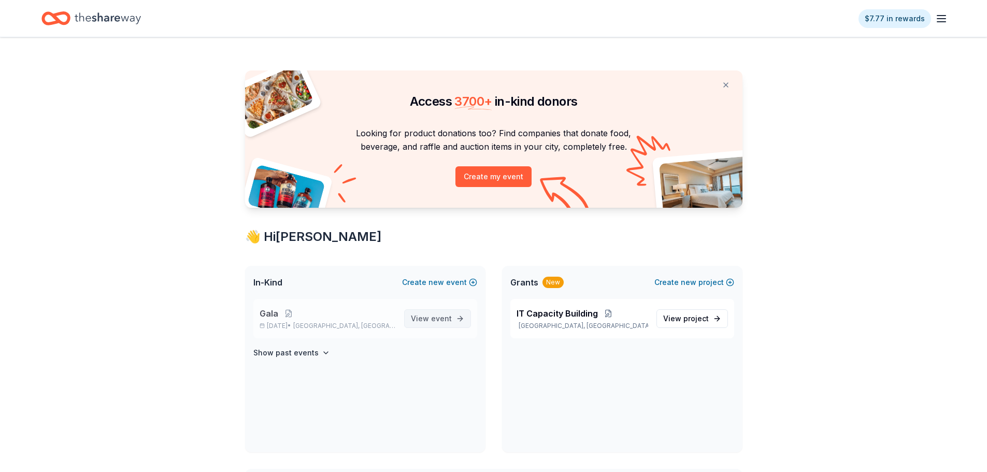
click at [421, 319] on span "View event" at bounding box center [431, 318] width 41 height 12
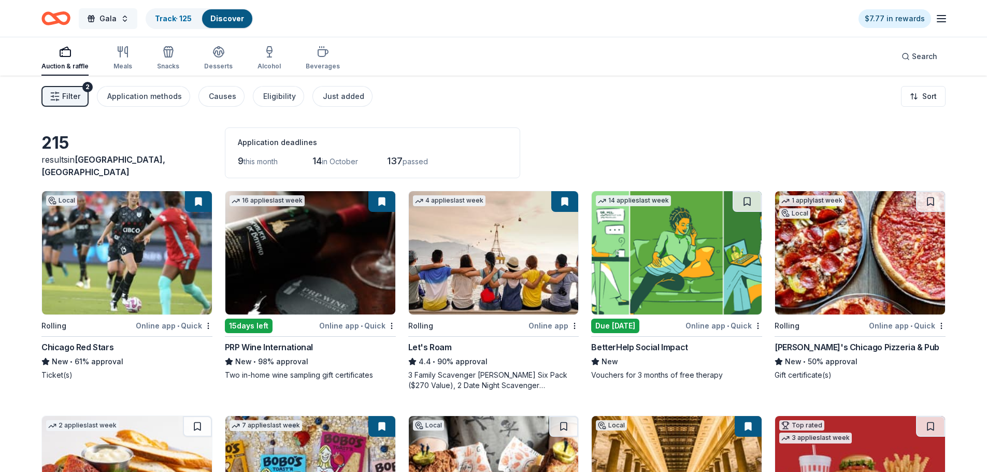
click at [114, 19] on span "Gala" at bounding box center [107, 18] width 17 height 12
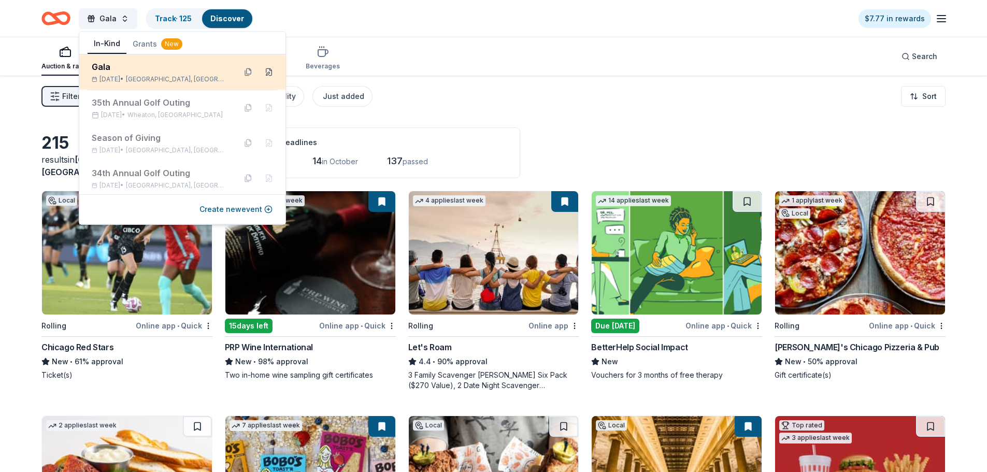
click at [261, 74] on button at bounding box center [269, 72] width 17 height 17
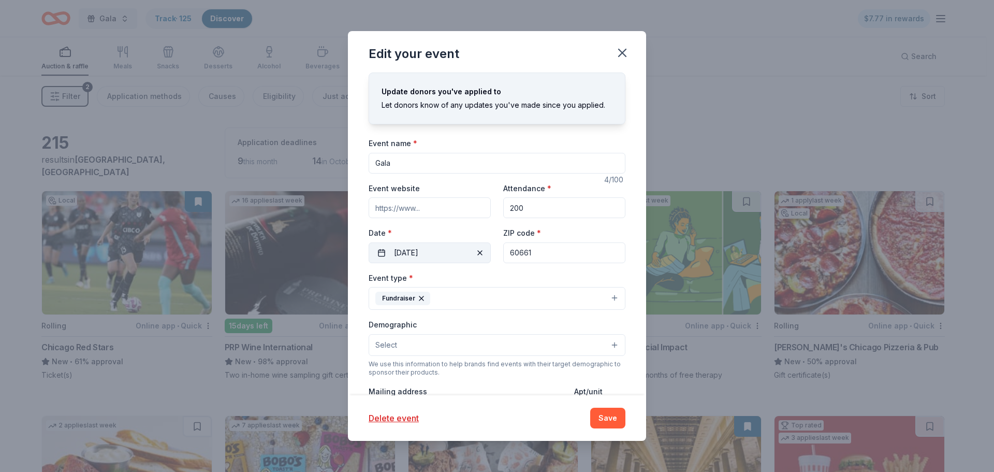
click at [427, 254] on button "10/16/2025" at bounding box center [430, 252] width 122 height 21
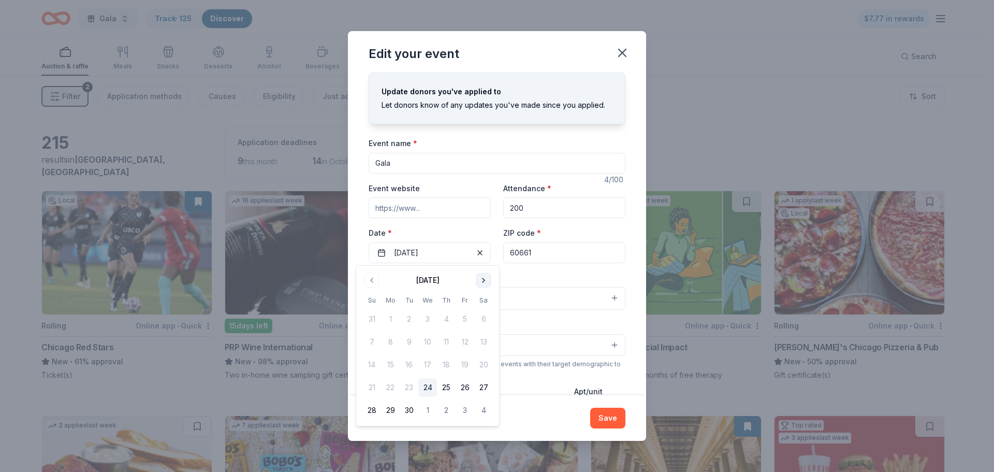
click at [483, 280] on button "Go to next month" at bounding box center [484, 280] width 15 height 15
click at [482, 280] on button "Go to next month" at bounding box center [484, 280] width 15 height 15
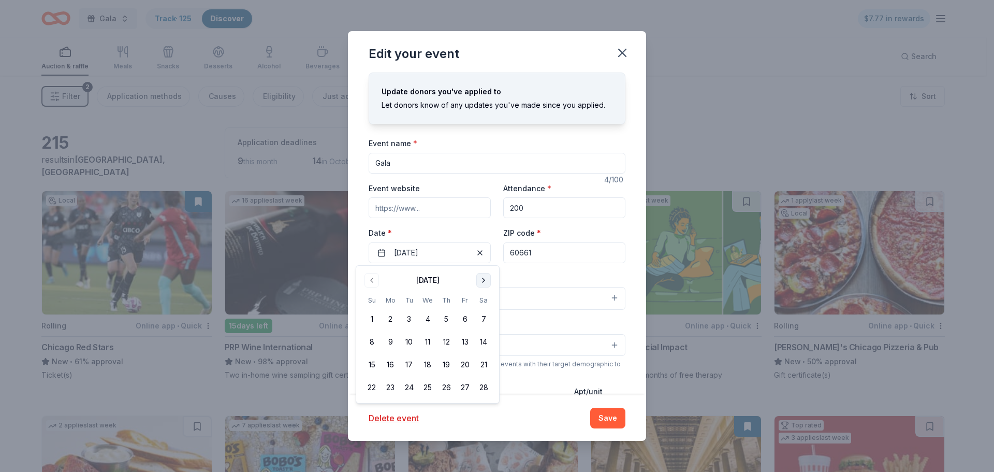
click at [482, 280] on button "Go to next month" at bounding box center [484, 280] width 15 height 15
click at [449, 363] on button "16" at bounding box center [446, 364] width 19 height 19
click at [599, 419] on button "Save" at bounding box center [607, 418] width 35 height 21
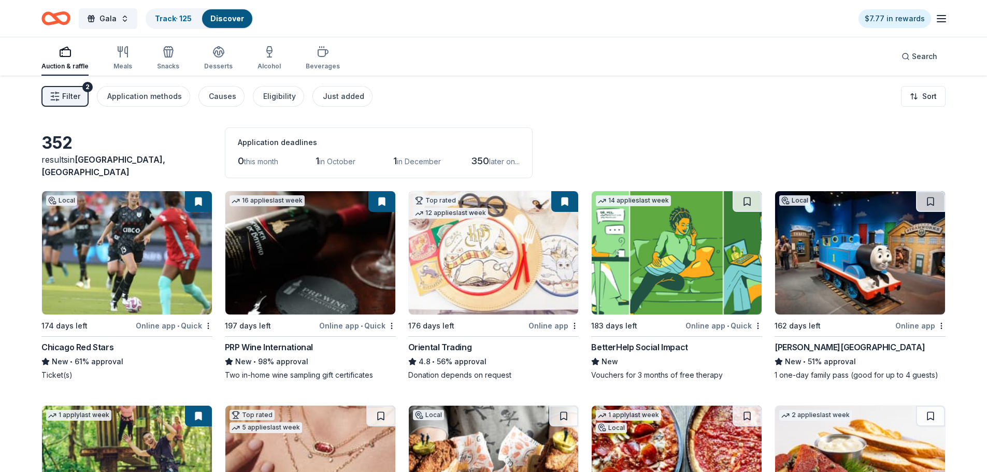
click at [77, 98] on span "Filter" at bounding box center [71, 96] width 18 height 12
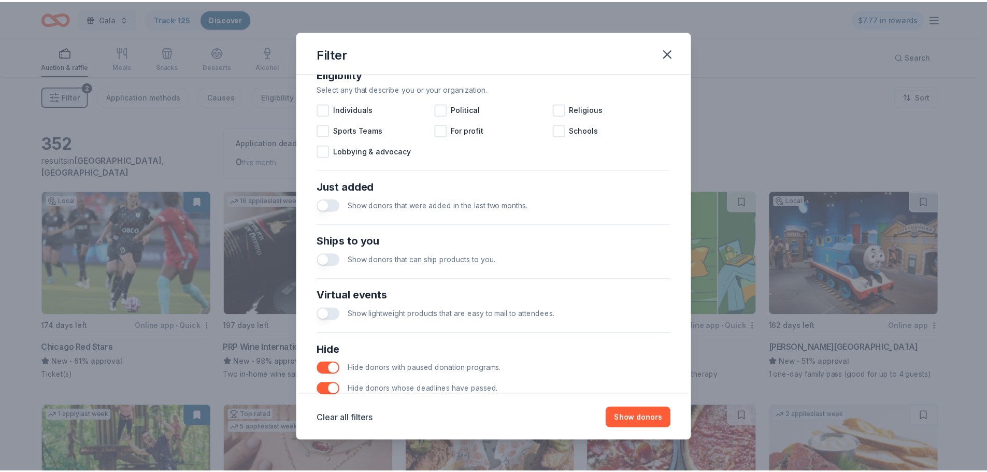
scroll to position [360, 0]
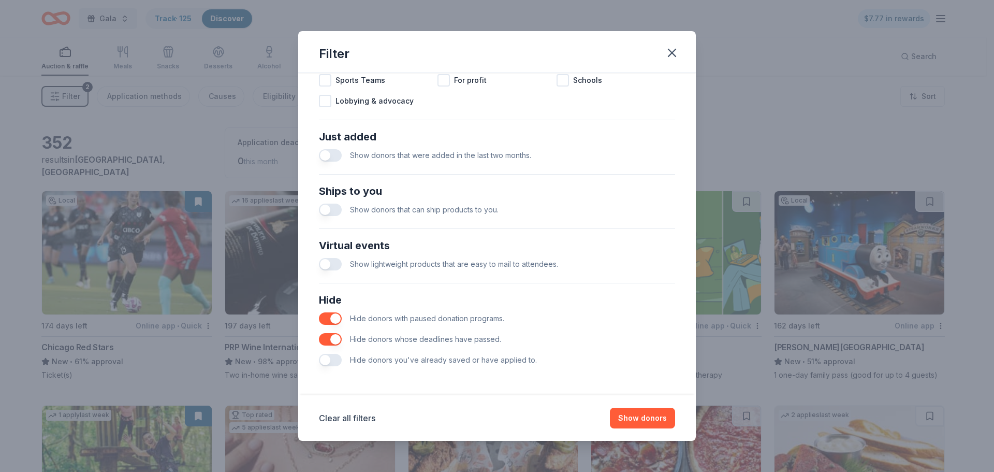
click at [332, 359] on button "button" at bounding box center [330, 360] width 23 height 12
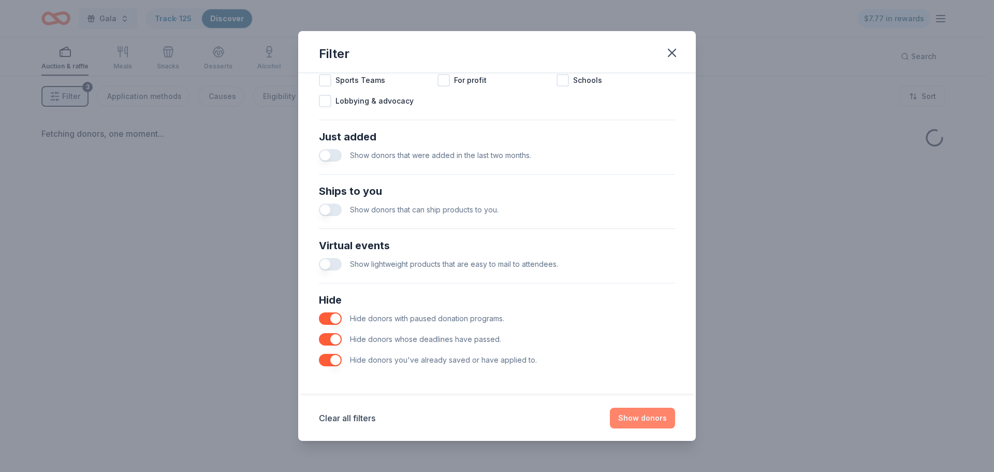
click at [633, 420] on button "Show donors" at bounding box center [642, 418] width 65 height 21
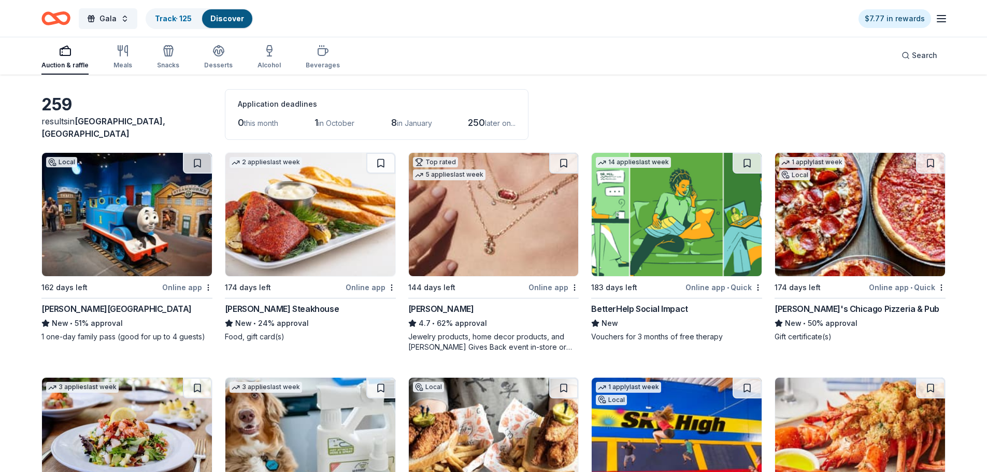
scroll to position [104, 0]
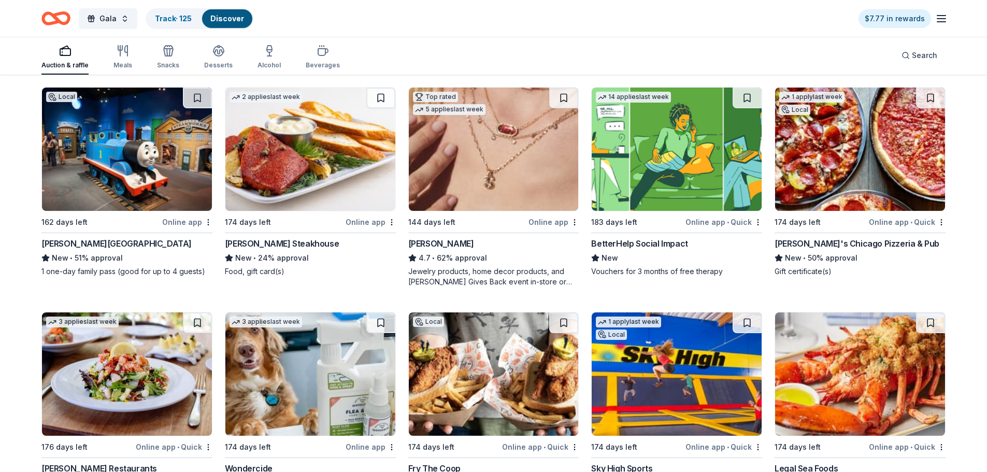
click at [254, 240] on div "Perry's Steakhouse" at bounding box center [282, 243] width 114 height 12
click at [422, 248] on div "Kendra Scott" at bounding box center [441, 243] width 66 height 12
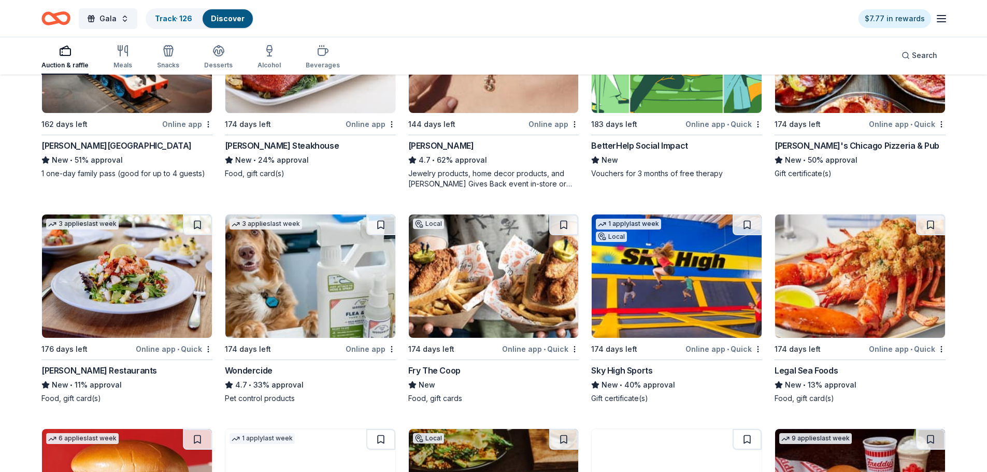
scroll to position [207, 0]
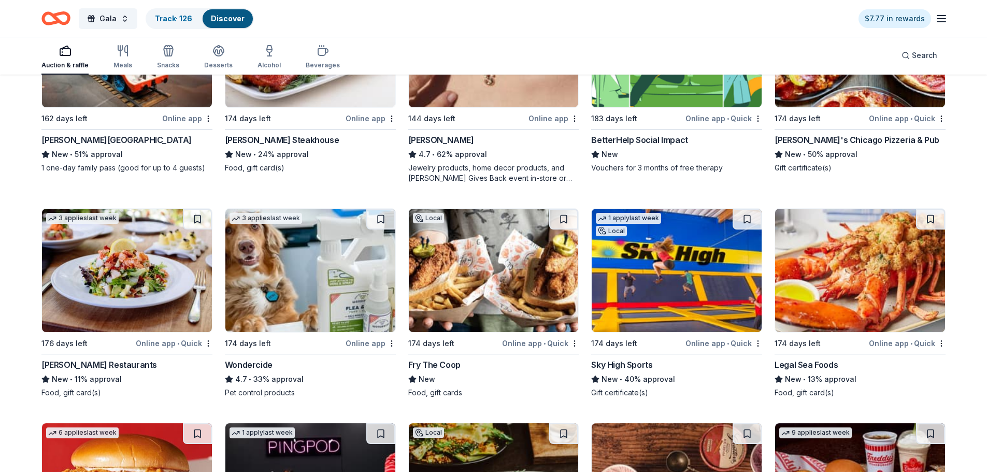
click at [441, 367] on div "Fry The Coop" at bounding box center [434, 364] width 52 height 12
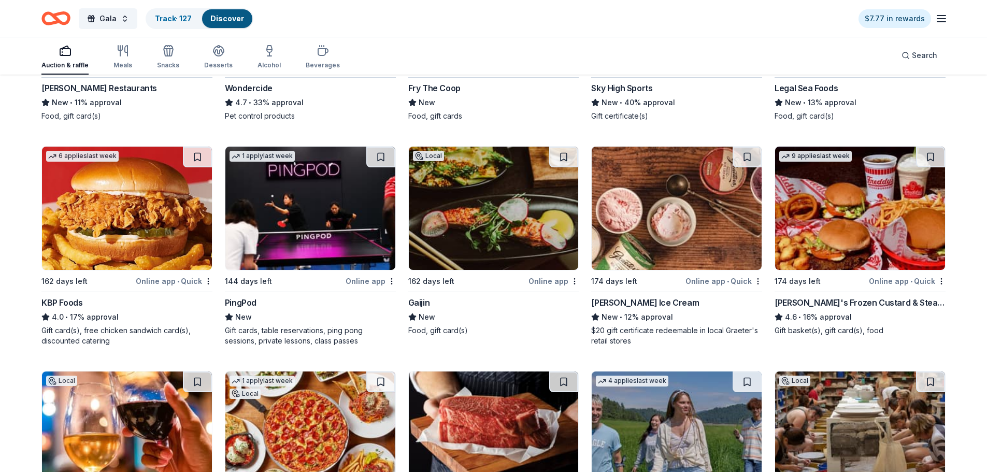
scroll to position [414, 0]
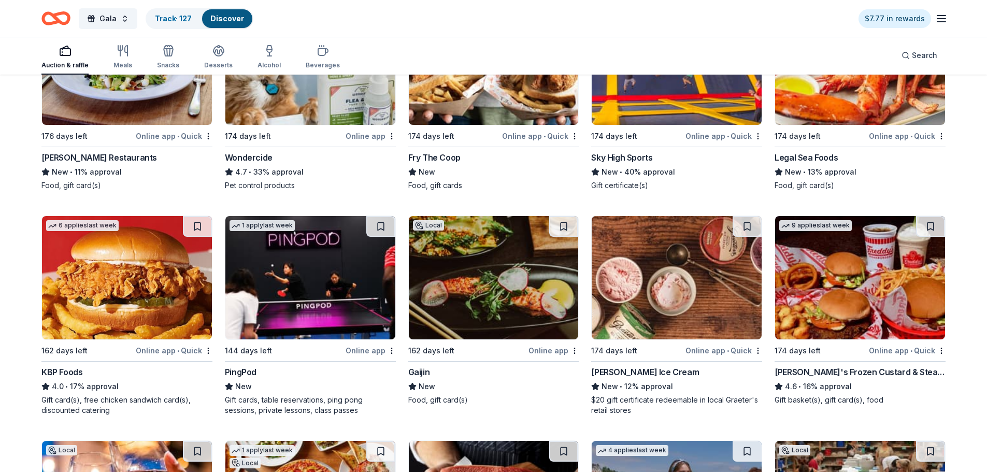
click at [847, 370] on div "Freddy's Frozen Custard & Steakburgers" at bounding box center [859, 372] width 171 height 12
click at [563, 228] on button at bounding box center [563, 226] width 29 height 21
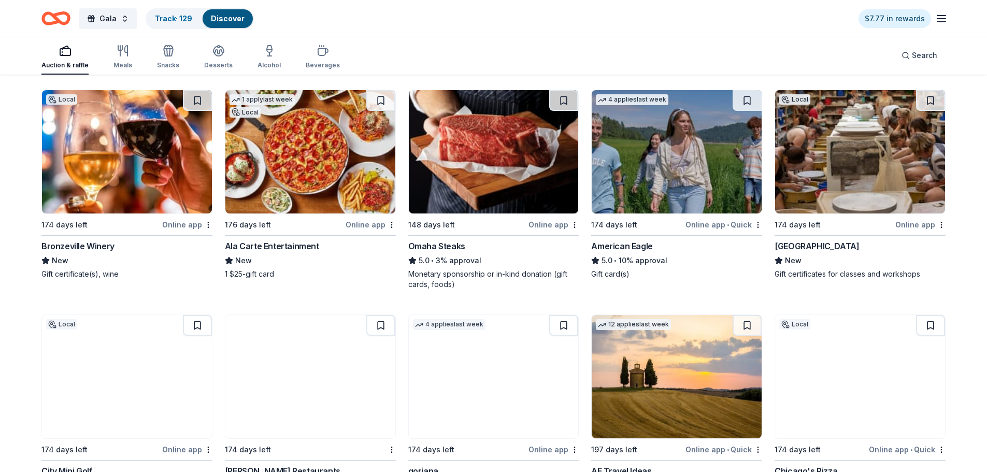
scroll to position [777, 0]
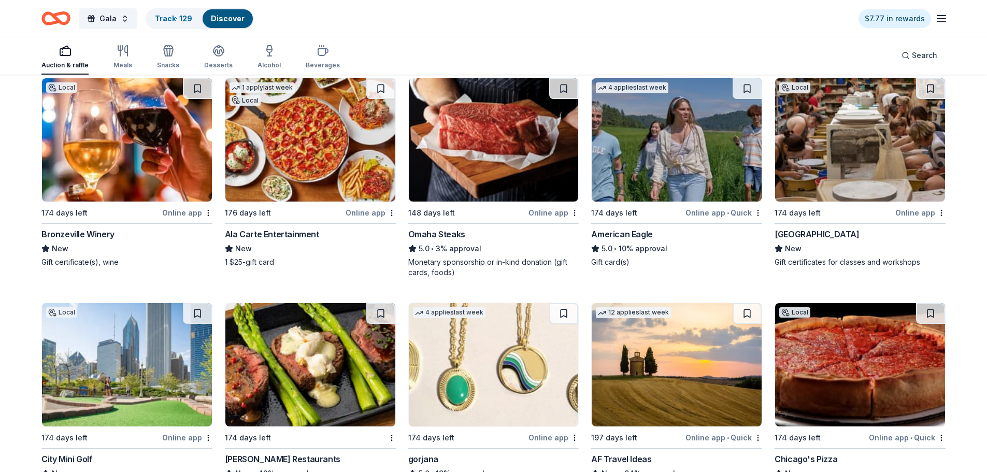
click at [803, 231] on div "Lillstreet Art Center" at bounding box center [816, 234] width 84 height 12
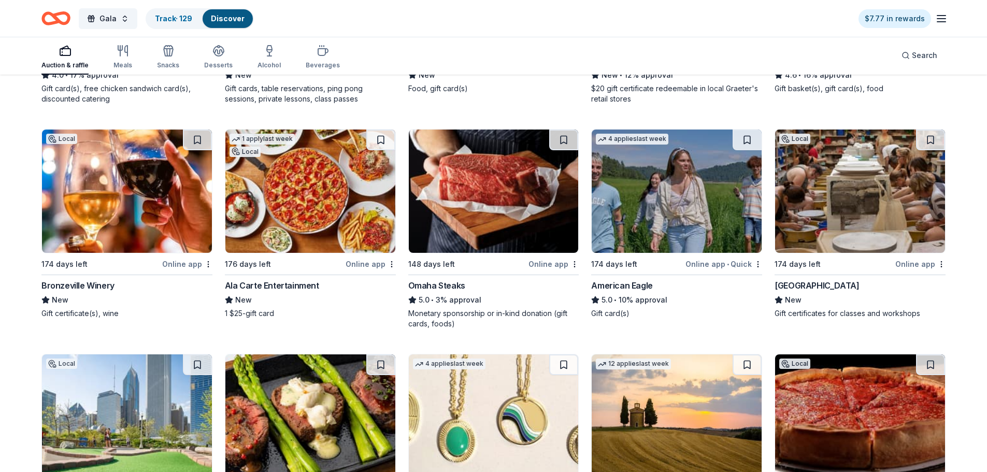
scroll to position [725, 0]
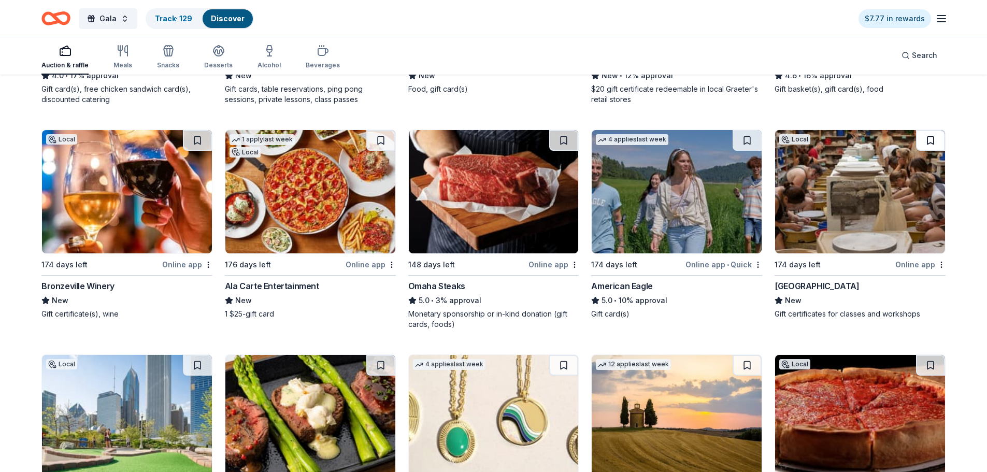
click at [930, 141] on button at bounding box center [930, 140] width 29 height 21
click at [180, 18] on link "Track · 130" at bounding box center [173, 18] width 37 height 9
click at [174, 23] on div "Track · 130" at bounding box center [174, 18] width 54 height 19
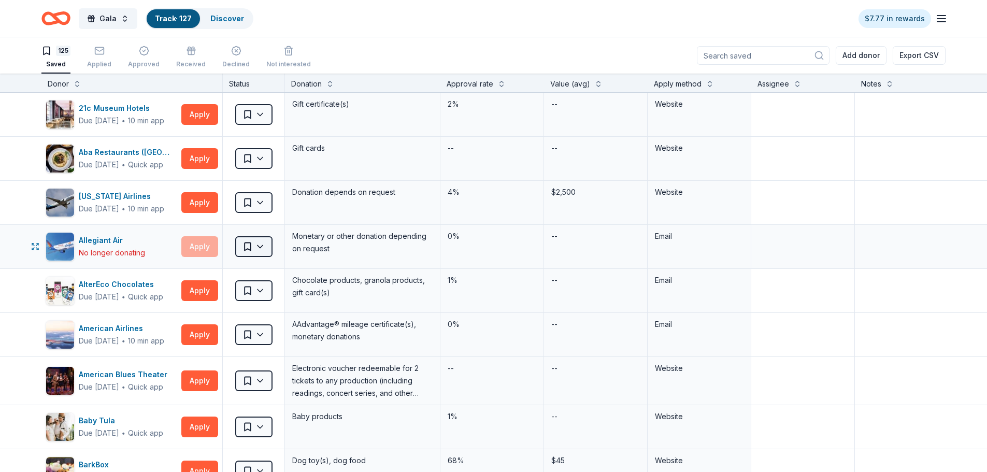
click at [260, 251] on html "Gala Track · 127 Discover $7.77 in rewards 125 Saved Applied Approved Received …" at bounding box center [493, 236] width 987 height 472
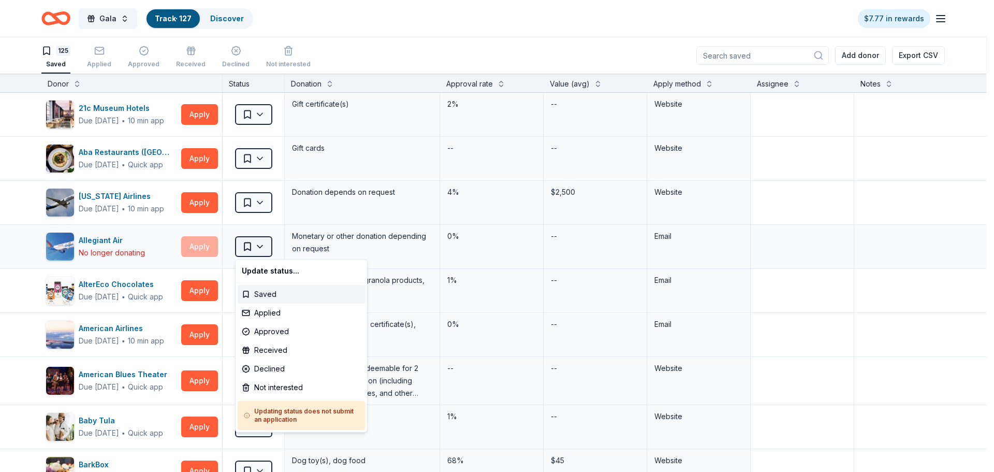
click at [260, 251] on html "Gala Track · 127 Discover $7.77 in rewards 125 Saved Applied Approved Received …" at bounding box center [497, 236] width 994 height 472
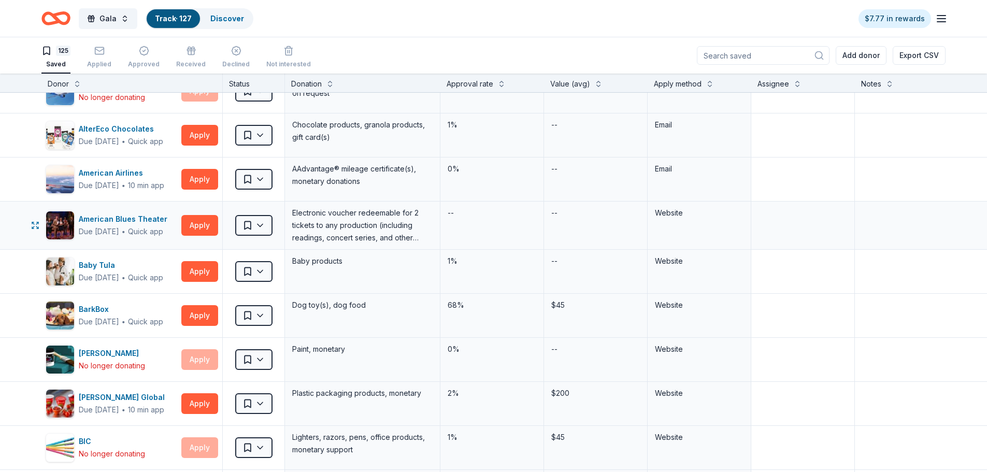
scroll to position [207, 0]
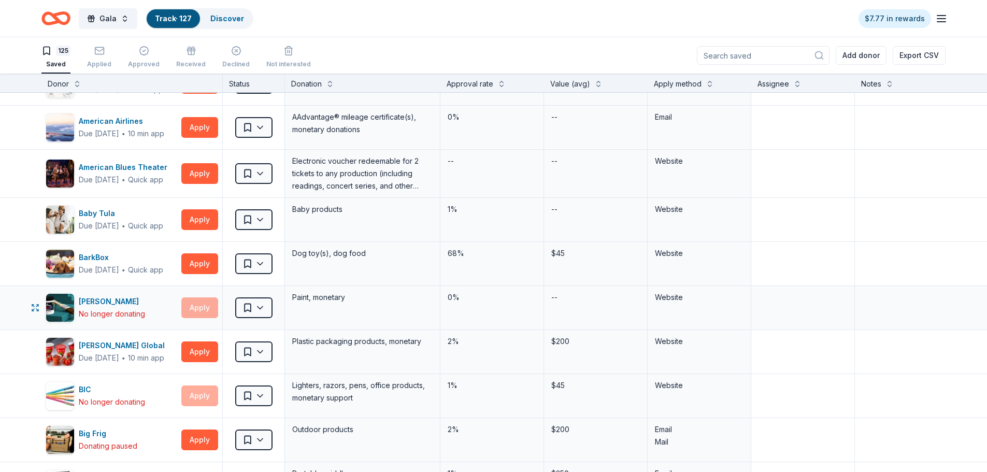
click at [213, 311] on div "Apply" at bounding box center [199, 307] width 37 height 21
click at [261, 307] on html "Gala Track · 127 Discover $7.77 in rewards 125 Saved Applied Approved Received …" at bounding box center [493, 236] width 987 height 472
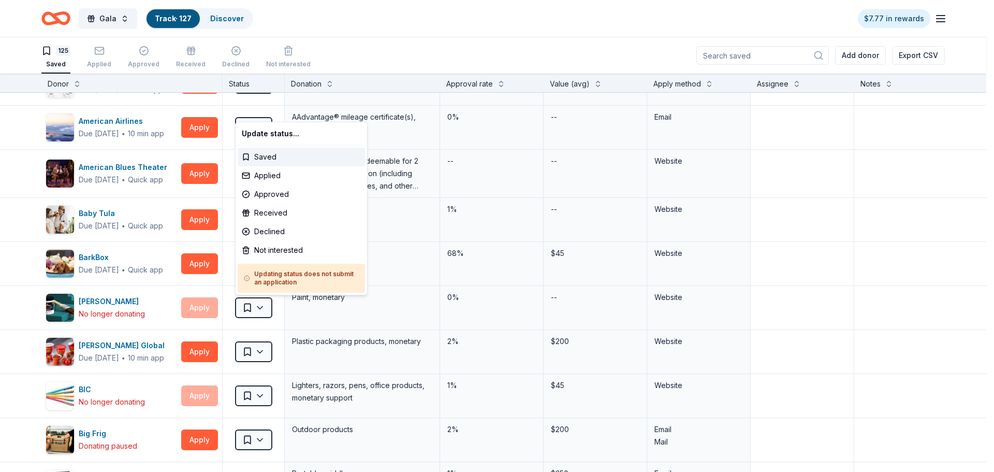
click at [261, 307] on html "Gala Track · 127 Discover $7.77 in rewards 125 Saved Applied Approved Received …" at bounding box center [497, 236] width 994 height 472
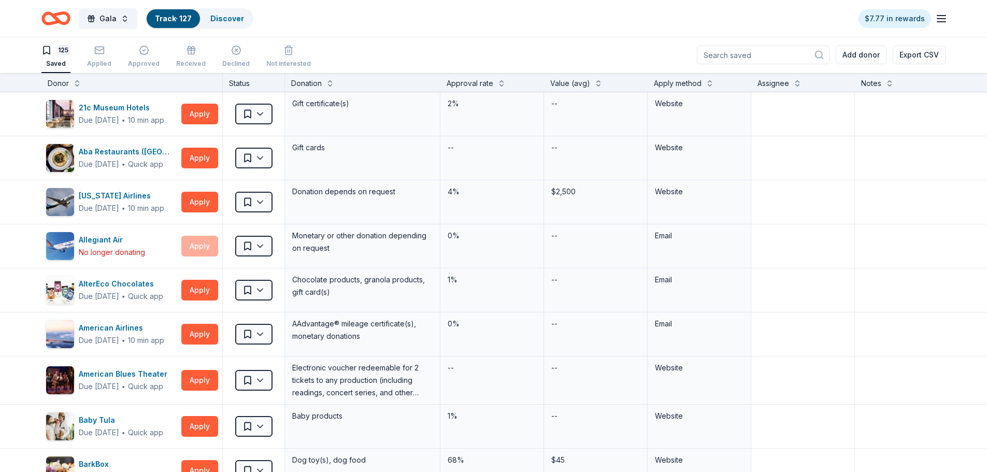
scroll to position [0, 0]
click at [115, 106] on div "21c Museum Hotels" at bounding box center [121, 108] width 85 height 12
click at [140, 152] on div "Aba Restaurants (Chicago)" at bounding box center [128, 152] width 98 height 12
click at [125, 197] on div "Alaska Airlines" at bounding box center [121, 196] width 85 height 12
click at [122, 329] on div "American Airlines" at bounding box center [121, 328] width 85 height 12
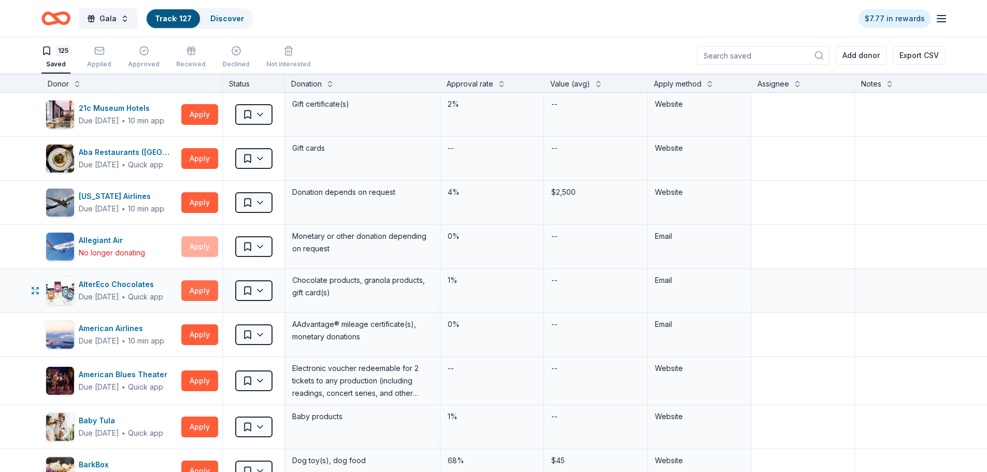
click at [192, 292] on button "Apply" at bounding box center [199, 290] width 37 height 21
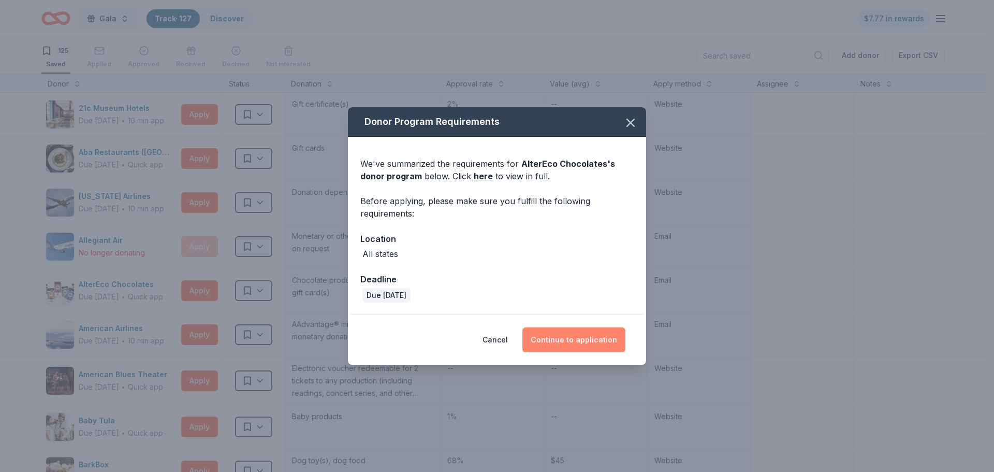
click at [564, 339] on button "Continue to application" at bounding box center [574, 339] width 103 height 25
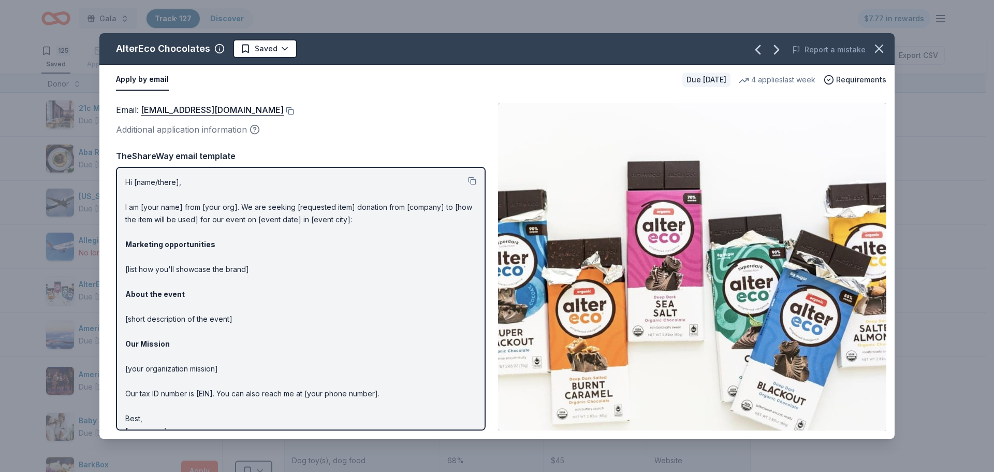
drag, startPoint x: 571, startPoint y: 58, endPoint x: 562, endPoint y: 125, distance: 68.0
click at [565, 130] on div "AlterEco Chocolates Saved Report a mistake Apply by email Due in 174 days 4 app…" at bounding box center [497, 236] width 796 height 406
drag, startPoint x: 319, startPoint y: 112, endPoint x: 246, endPoint y: 110, distance: 73.0
click at [264, 111] on div "Email : shop@alterecofoods.com" at bounding box center [301, 109] width 370 height 13
click at [284, 109] on button at bounding box center [289, 111] width 10 height 8
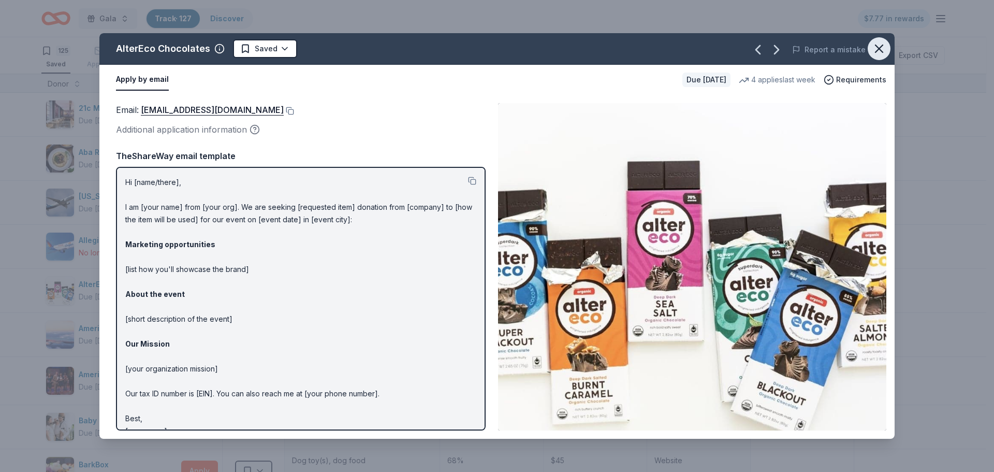
click at [886, 48] on icon "button" at bounding box center [879, 48] width 15 height 15
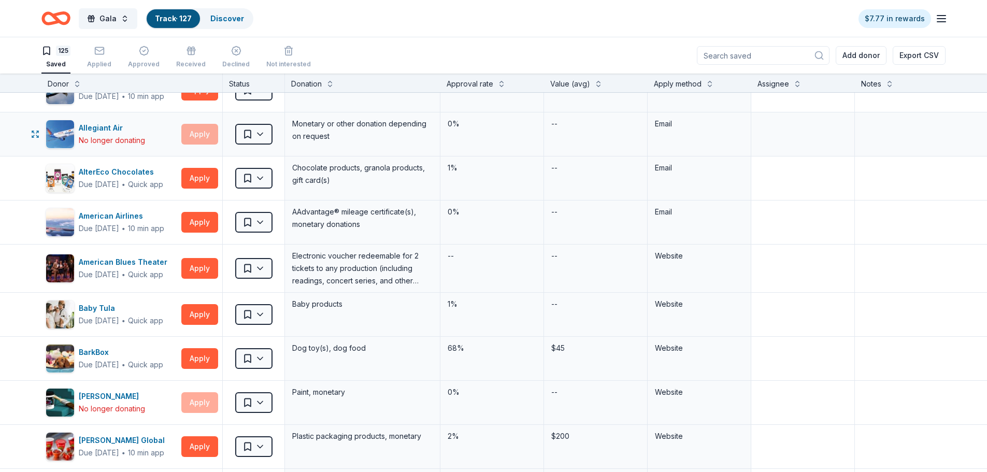
scroll to position [155, 0]
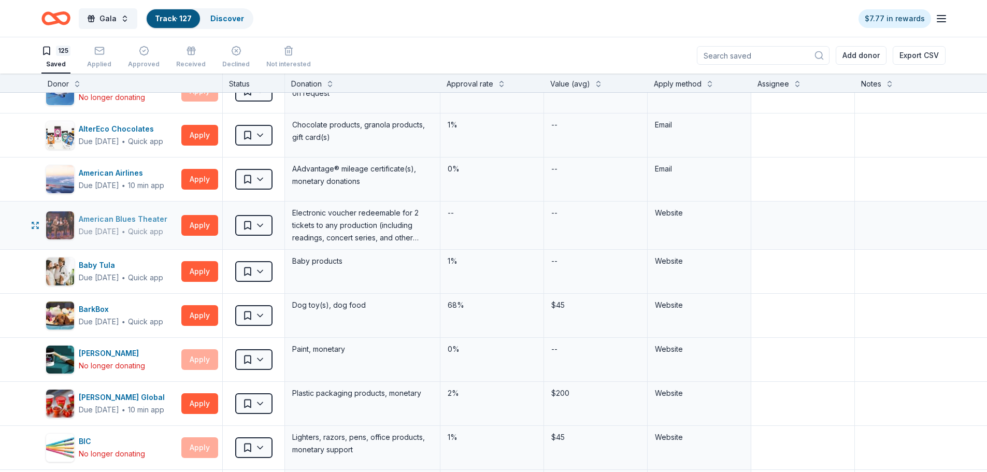
click at [138, 217] on div "American Blues Theater" at bounding box center [125, 219] width 93 height 12
click at [99, 265] on div "Baby Tula" at bounding box center [121, 265] width 84 height 12
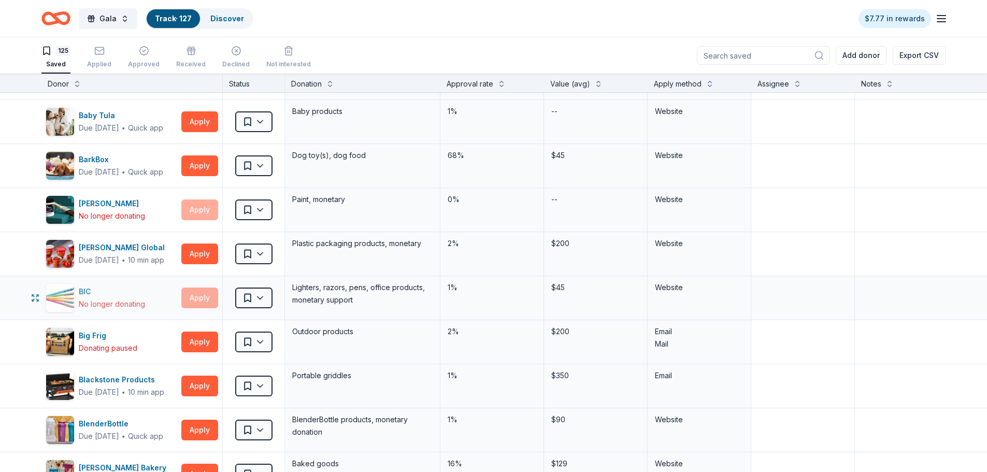
scroll to position [311, 0]
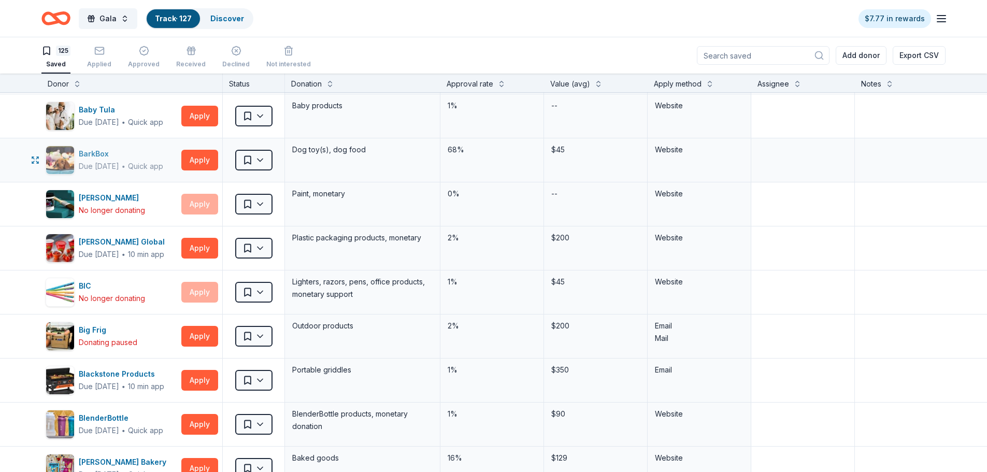
click at [95, 149] on div "BarkBox" at bounding box center [121, 154] width 84 height 12
click at [110, 244] on div "Berry Global" at bounding box center [124, 242] width 90 height 12
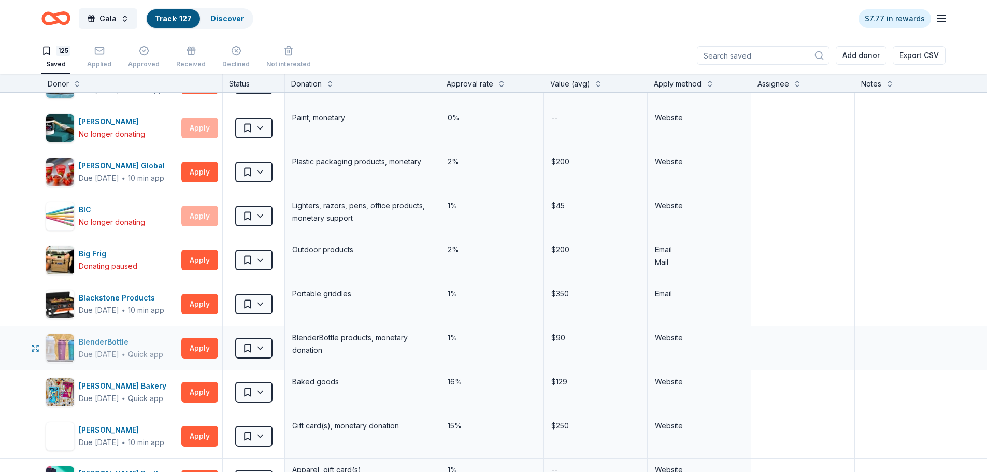
scroll to position [414, 0]
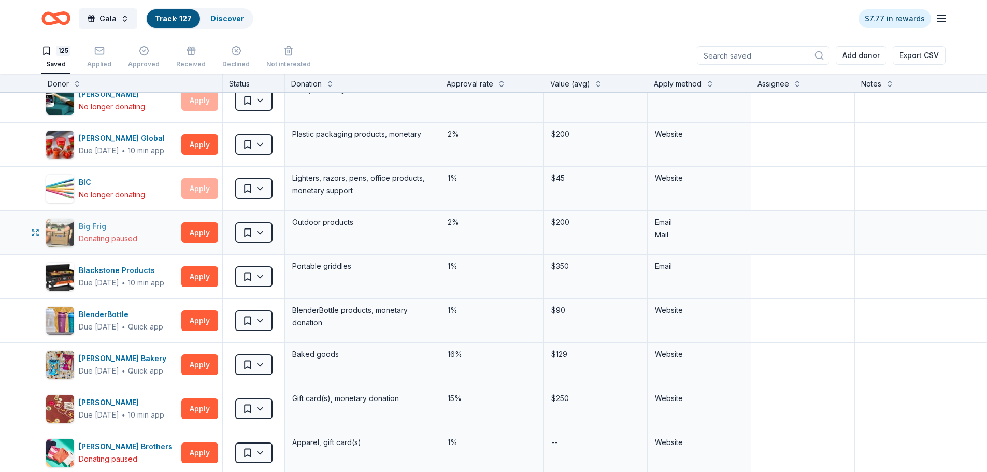
click at [97, 227] on div "Big Frig" at bounding box center [108, 226] width 59 height 12
click at [191, 278] on button "Apply" at bounding box center [199, 276] width 37 height 21
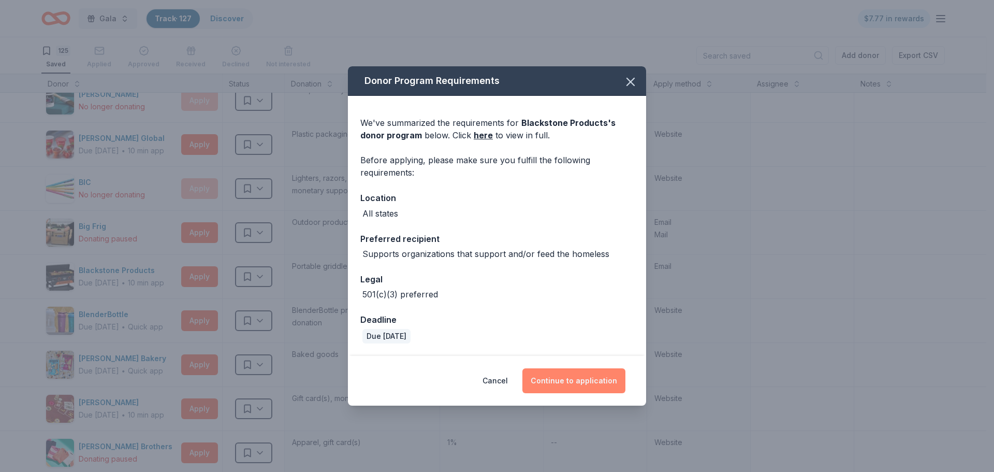
click at [600, 383] on button "Continue to application" at bounding box center [574, 380] width 103 height 25
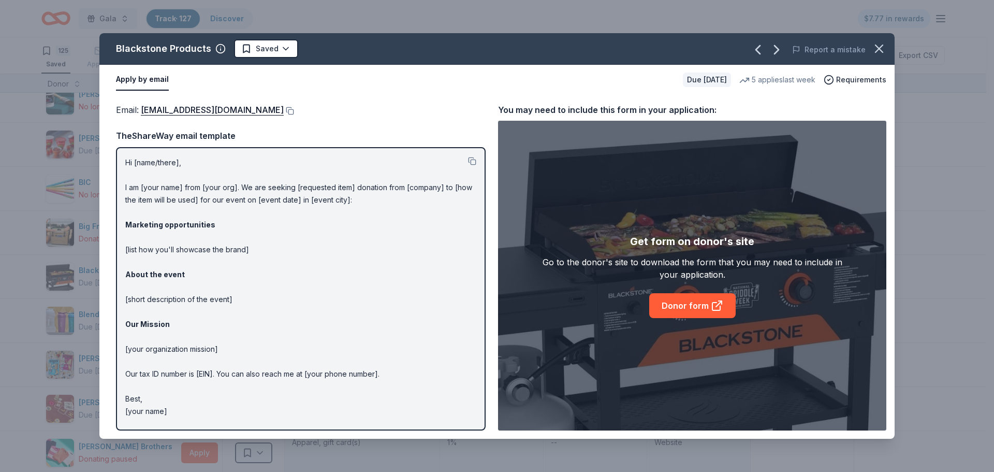
drag, startPoint x: 294, startPoint y: 109, endPoint x: 313, endPoint y: 115, distance: 20.6
click at [294, 109] on button at bounding box center [289, 111] width 10 height 8
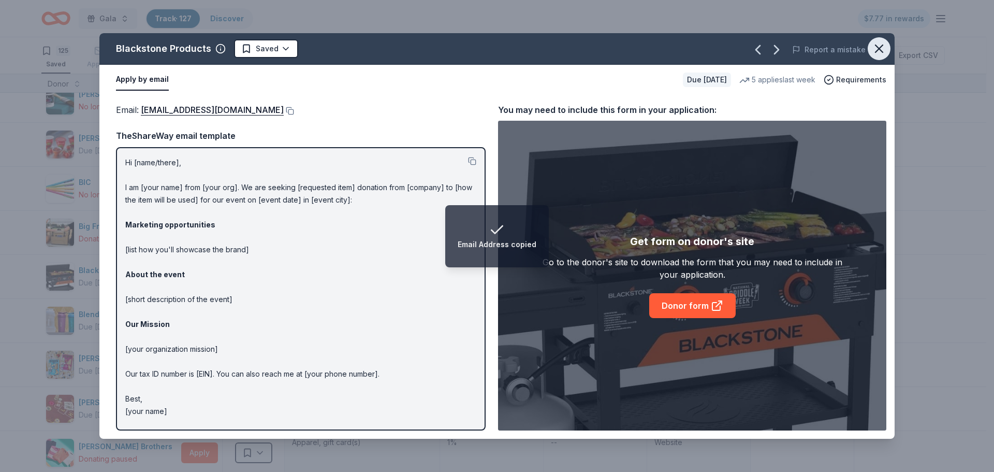
drag, startPoint x: 873, startPoint y: 49, endPoint x: 687, endPoint y: 88, distance: 189.8
click at [873, 49] on icon "button" at bounding box center [879, 48] width 15 height 15
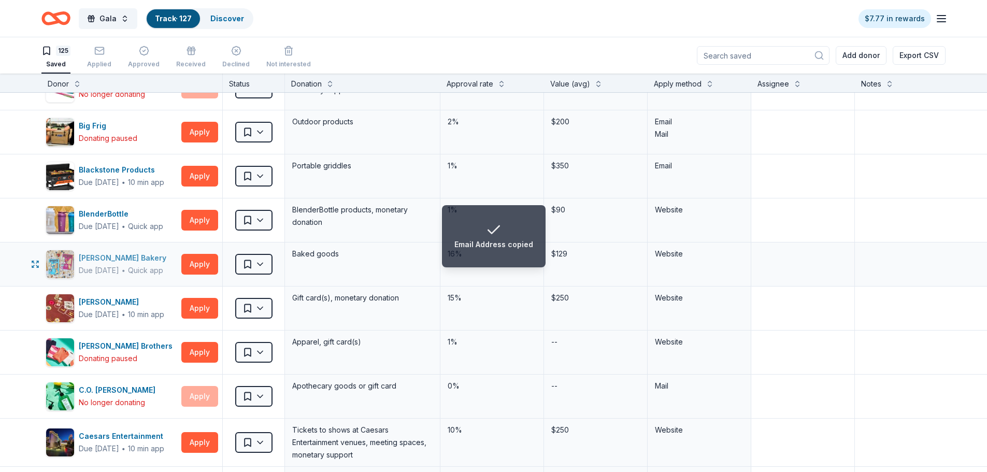
scroll to position [518, 0]
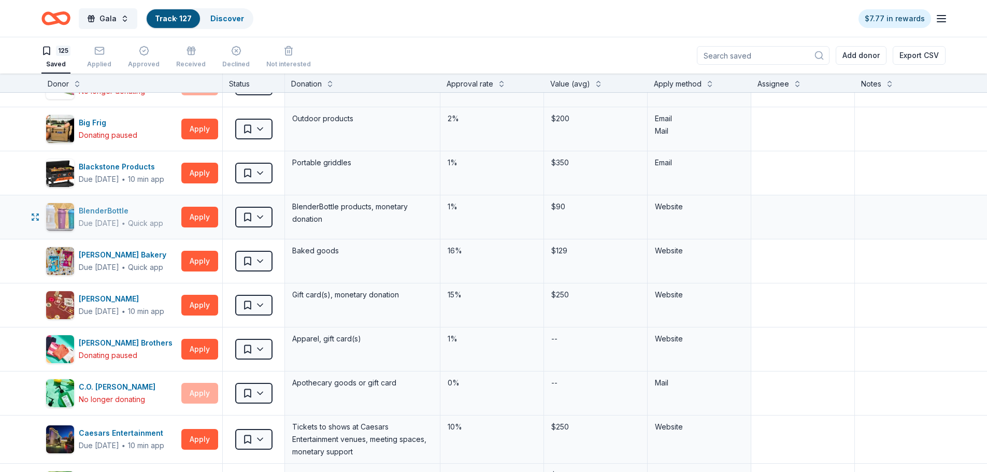
click at [115, 212] on div "BlenderBottle" at bounding box center [121, 211] width 84 height 12
click at [103, 252] on div "Bobo's Bakery" at bounding box center [125, 255] width 92 height 12
click at [120, 298] on div "Boyd Gaming" at bounding box center [121, 299] width 85 height 12
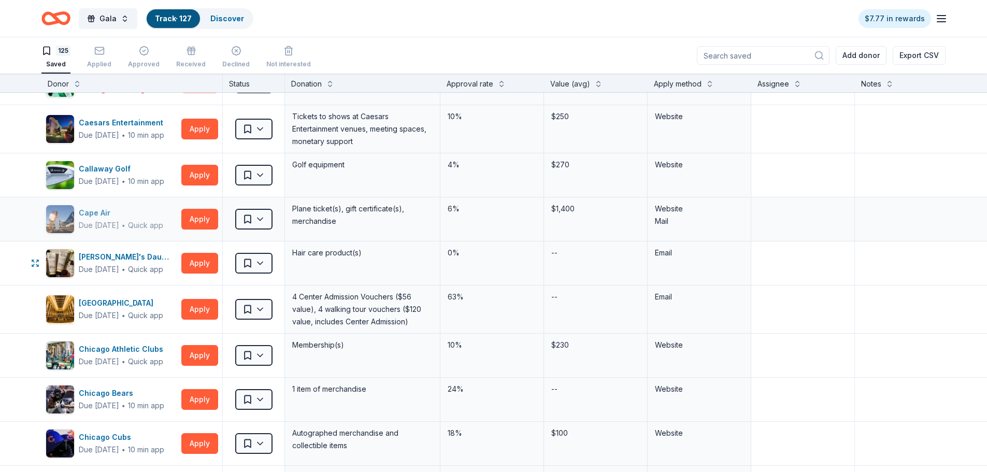
scroll to position [829, 0]
click at [134, 124] on div "Caesars Entertainment" at bounding box center [123, 122] width 89 height 12
click at [108, 167] on div "Callaway Golf" at bounding box center [121, 168] width 85 height 12
click at [99, 214] on div "Cape Air" at bounding box center [121, 212] width 84 height 12
click at [102, 257] on div "[PERSON_NAME]'s Daughter" at bounding box center [128, 256] width 98 height 12
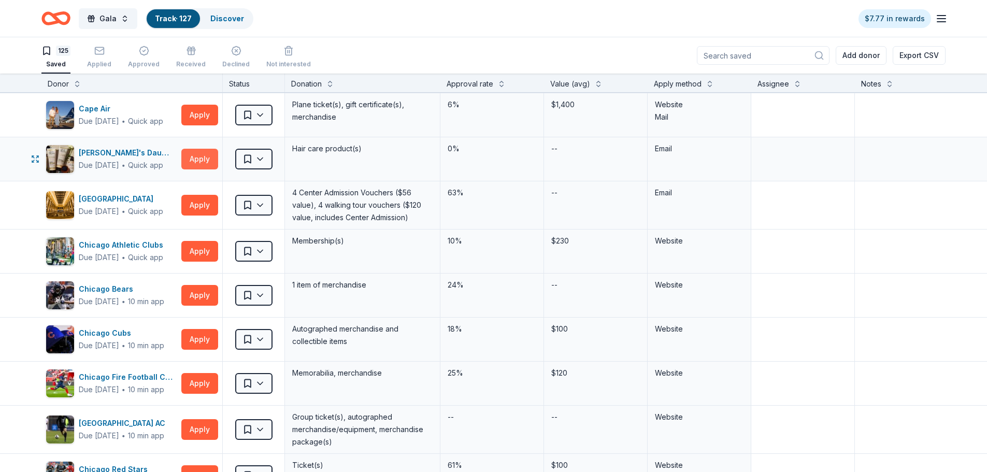
scroll to position [984, 0]
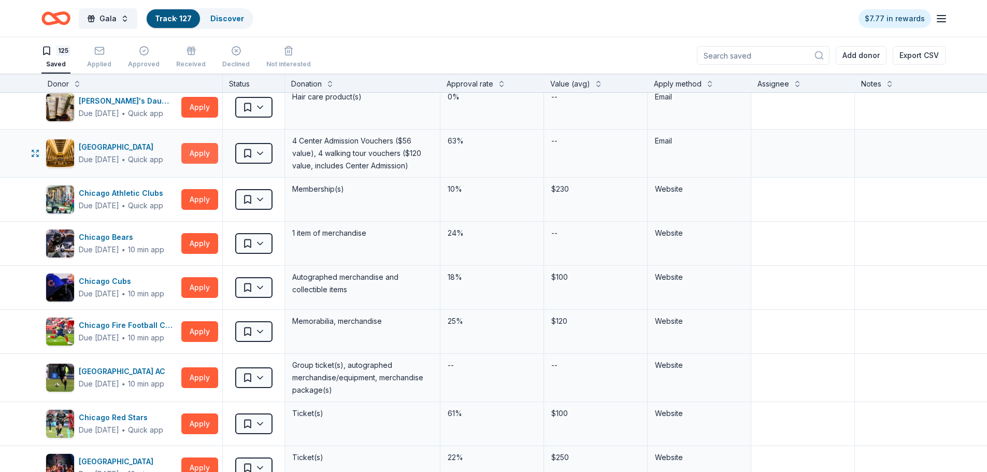
click at [186, 157] on button "Apply" at bounding box center [199, 153] width 37 height 21
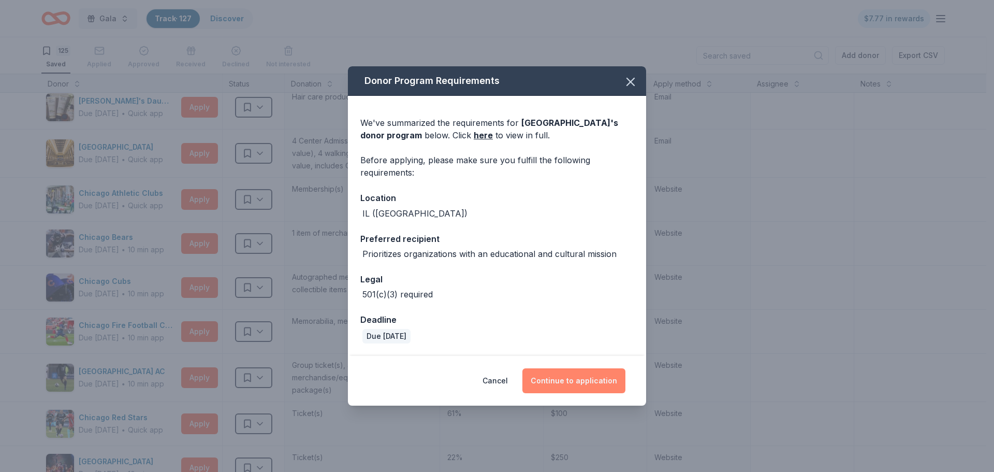
click at [562, 386] on button "Continue to application" at bounding box center [574, 380] width 103 height 25
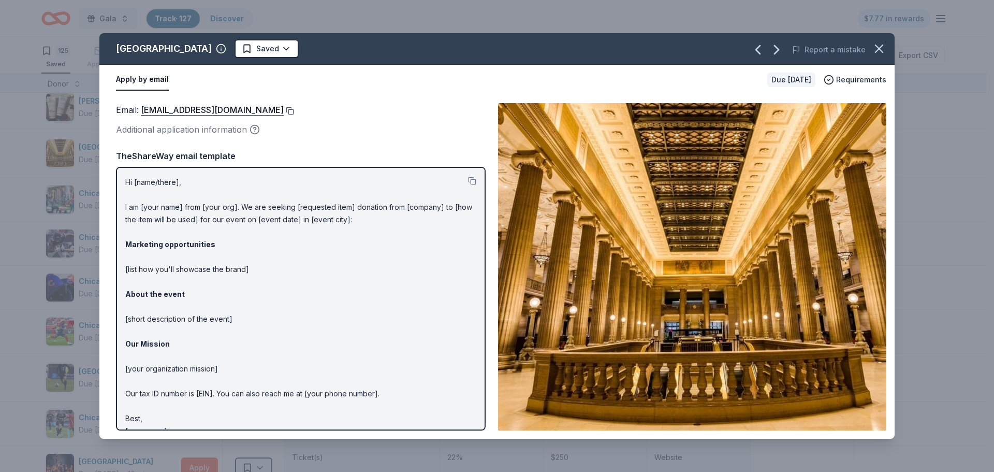
click at [286, 110] on button at bounding box center [289, 111] width 10 height 8
click at [287, 109] on button at bounding box center [289, 111] width 10 height 8
click at [876, 49] on icon "button" at bounding box center [879, 48] width 15 height 15
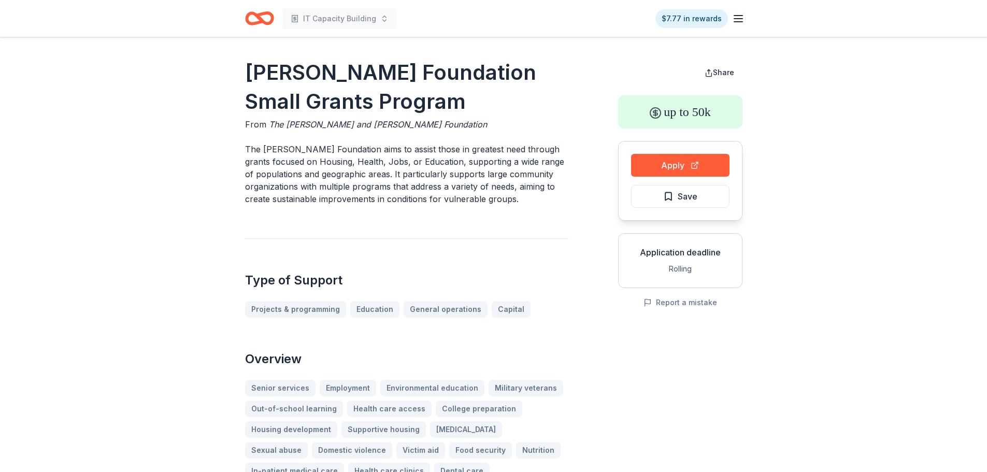
drag, startPoint x: 441, startPoint y: 127, endPoint x: 271, endPoint y: 119, distance: 170.1
click at [273, 119] on div "From The Harry and Jeanette Weinberg Foundation" at bounding box center [406, 124] width 323 height 12
drag, startPoint x: 417, startPoint y: 100, endPoint x: 261, endPoint y: 91, distance: 157.2
click at [263, 91] on h1 "Weinberg Foundation Small Grants Program" at bounding box center [406, 87] width 323 height 58
click at [689, 169] on button "Apply" at bounding box center [680, 165] width 98 height 23
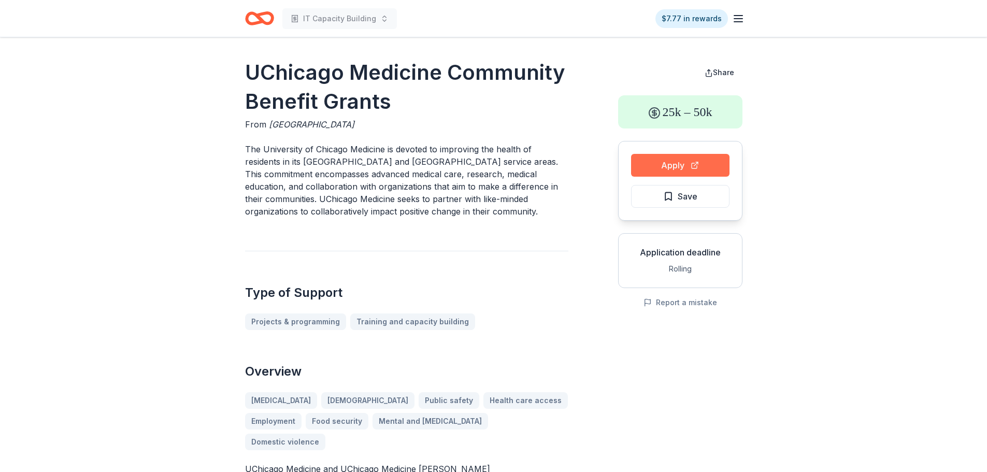
click at [665, 166] on button "Apply" at bounding box center [680, 165] width 98 height 23
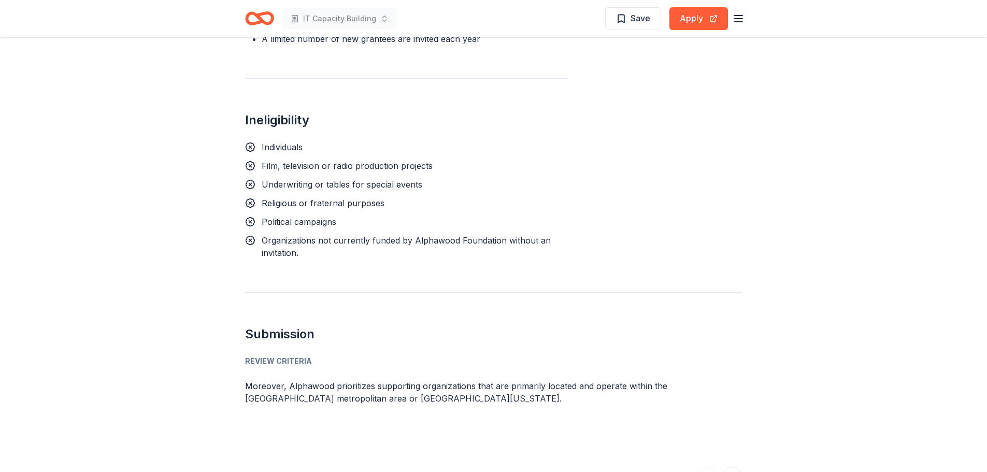
scroll to position [1139, 0]
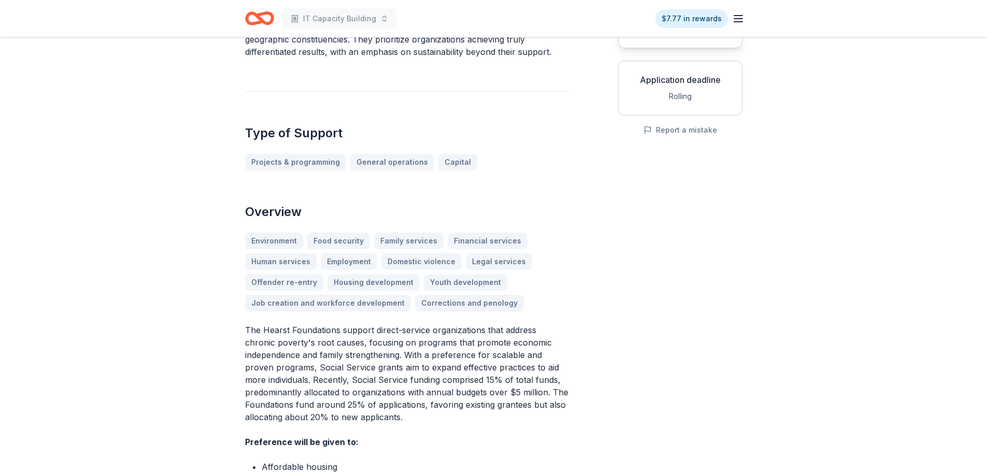
scroll to position [104, 0]
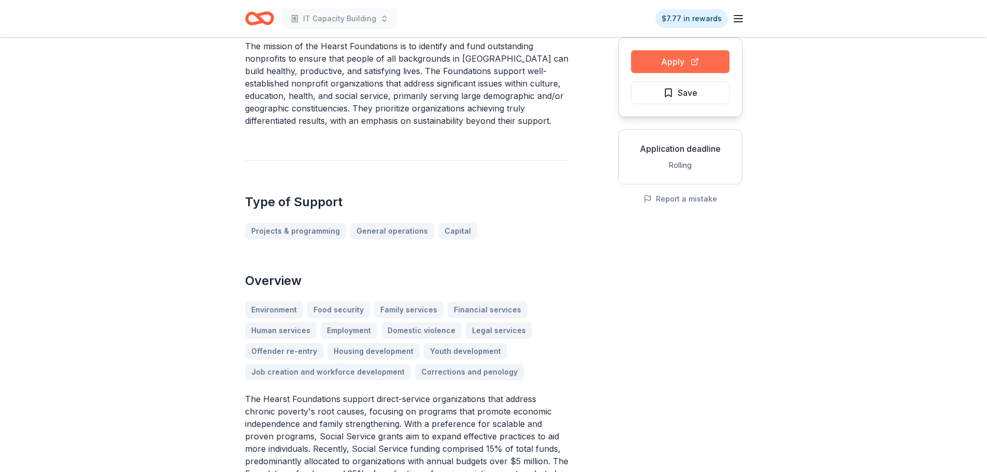
click at [716, 56] on button "Apply" at bounding box center [680, 61] width 98 height 23
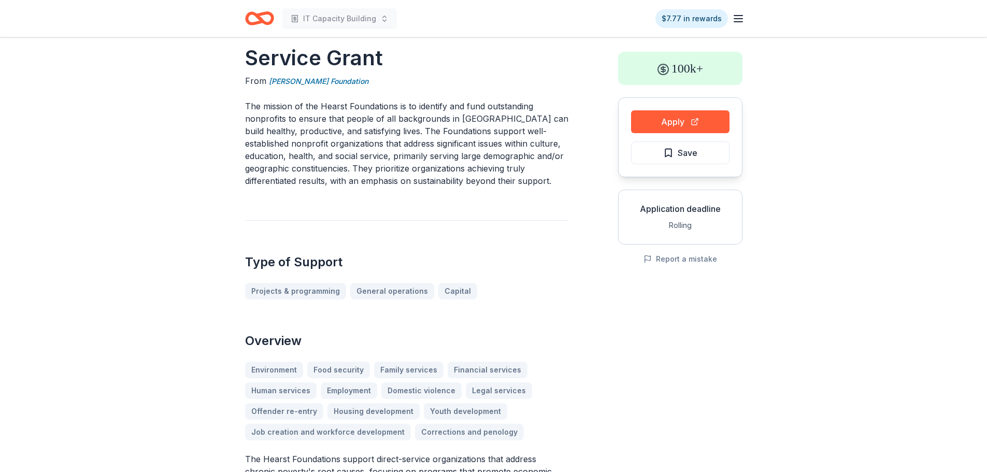
scroll to position [0, 0]
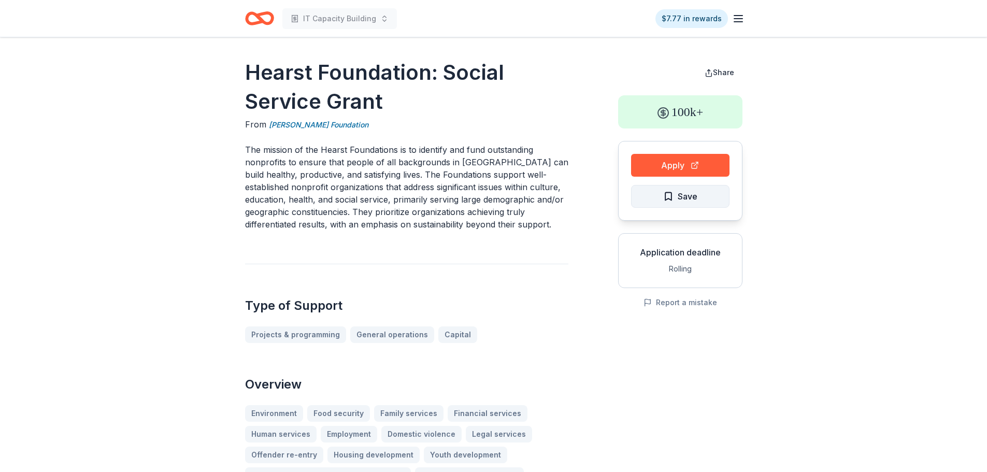
click at [680, 203] on span "Save" at bounding box center [687, 196] width 20 height 13
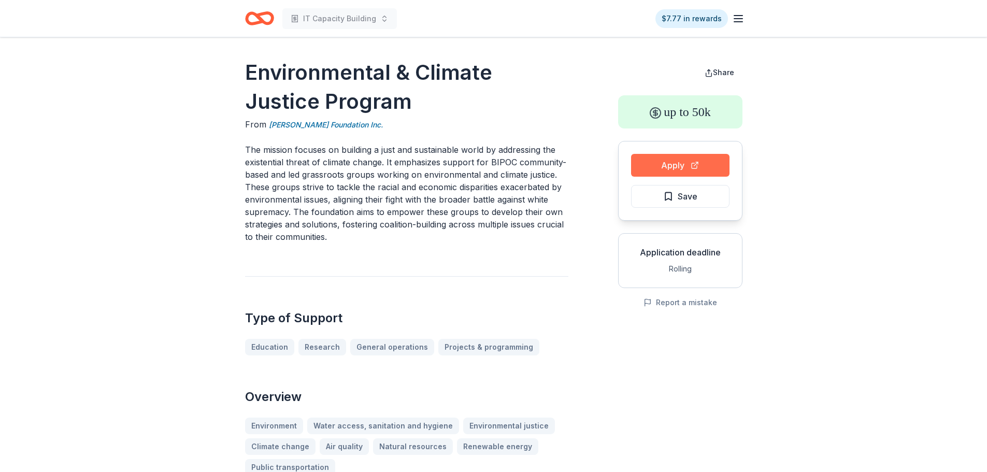
click at [706, 171] on button "Apply" at bounding box center [680, 165] width 98 height 23
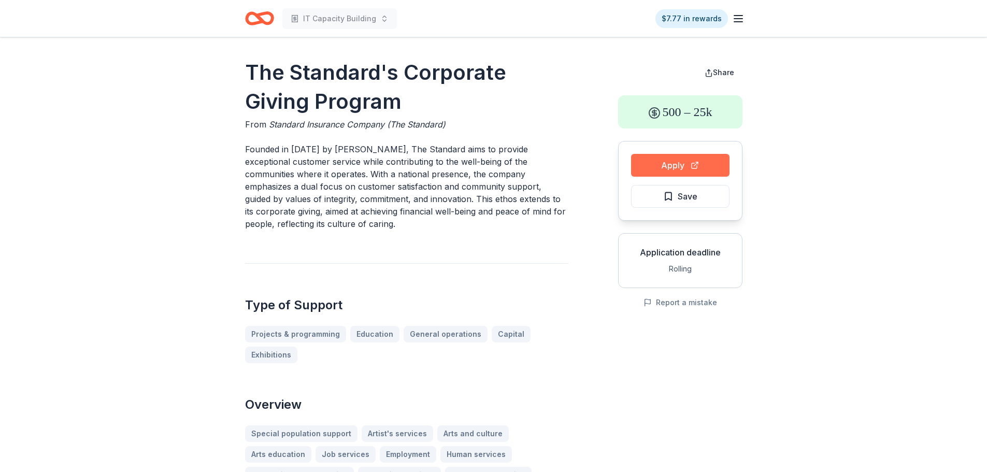
click at [704, 165] on button "Apply" at bounding box center [680, 165] width 98 height 23
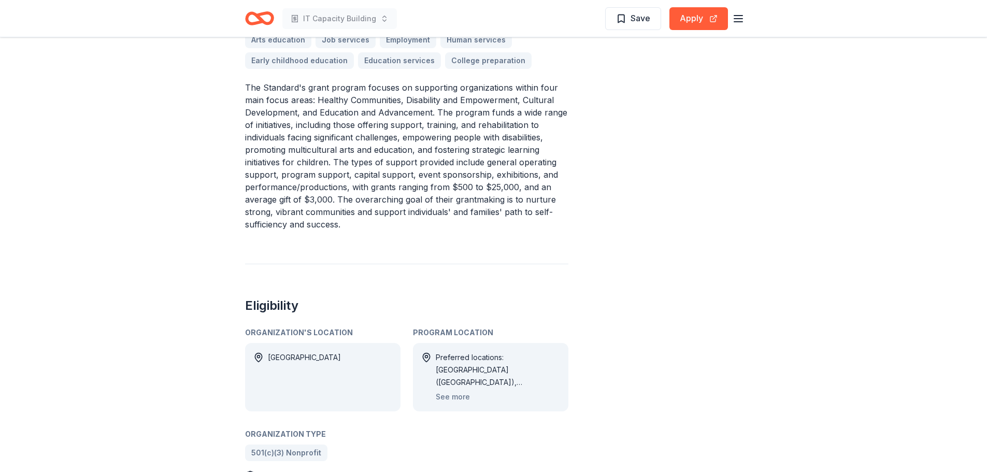
scroll to position [466, 0]
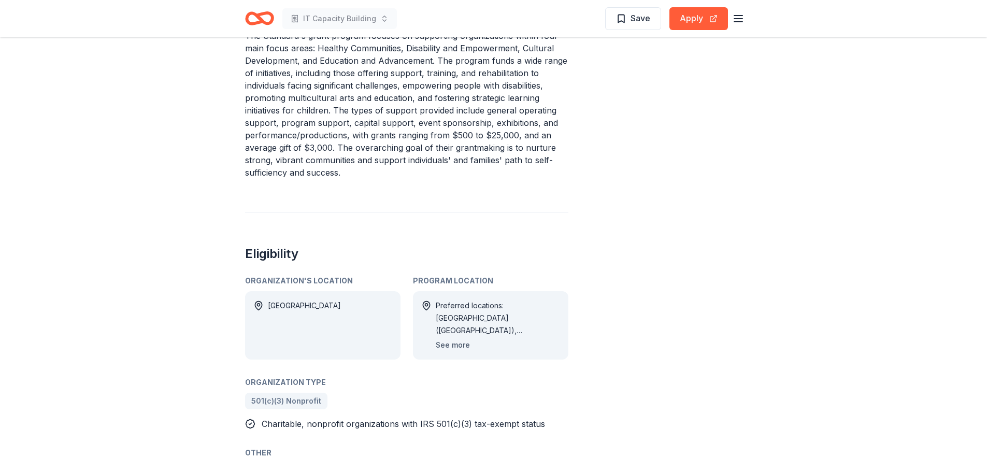
click at [460, 346] on button "See more" at bounding box center [453, 345] width 34 height 12
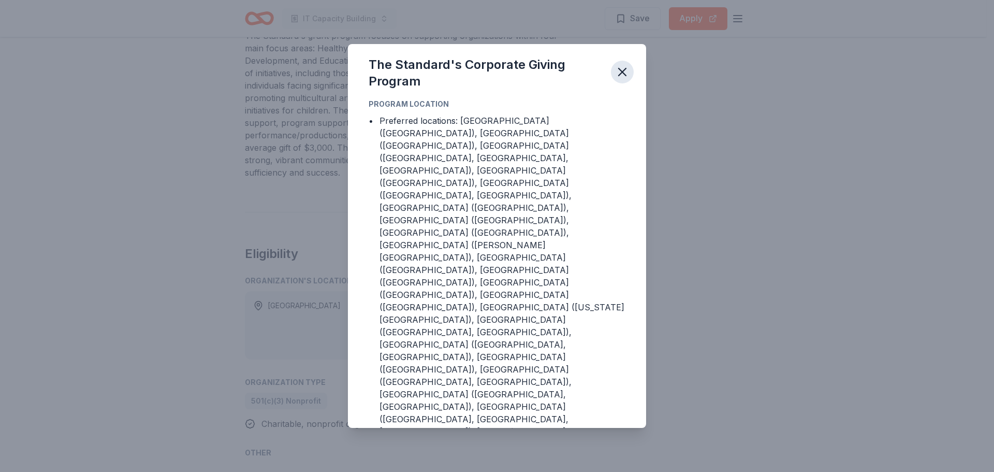
click at [631, 83] on button "button" at bounding box center [622, 72] width 23 height 23
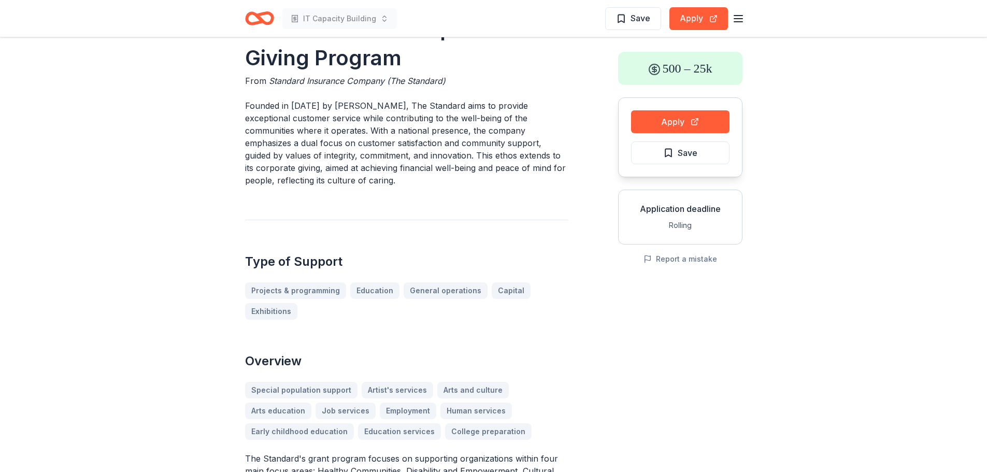
scroll to position [0, 0]
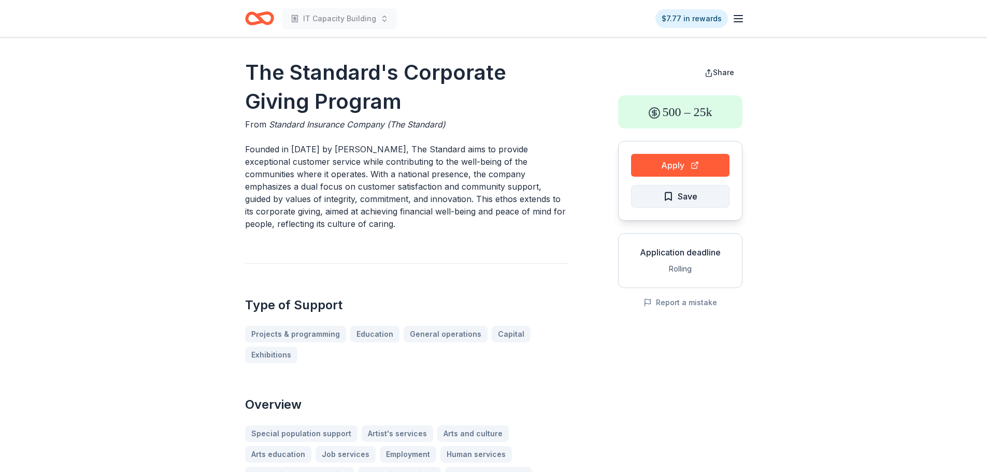
click at [646, 188] on button "Save" at bounding box center [680, 196] width 98 height 23
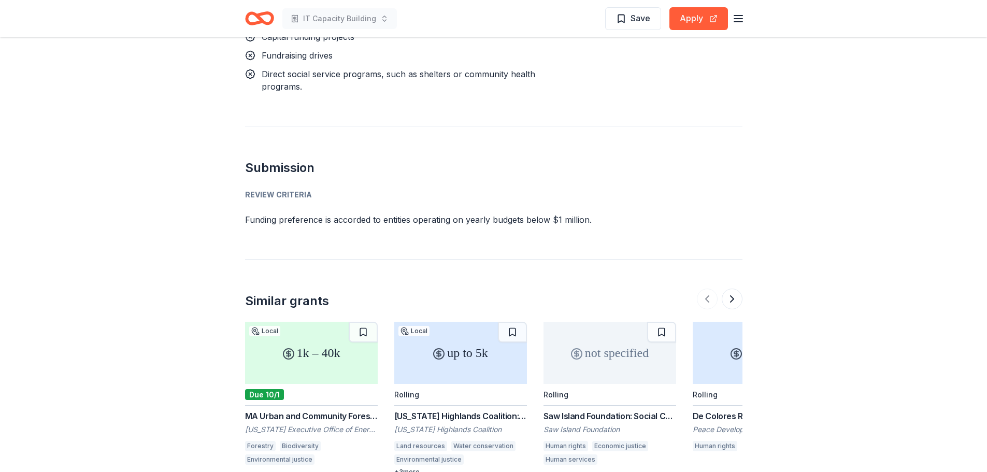
scroll to position [1036, 0]
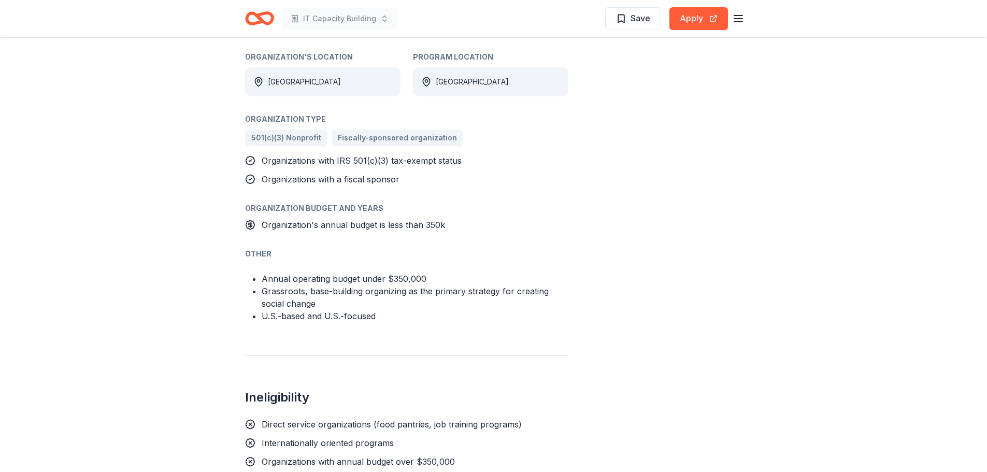
scroll to position [673, 0]
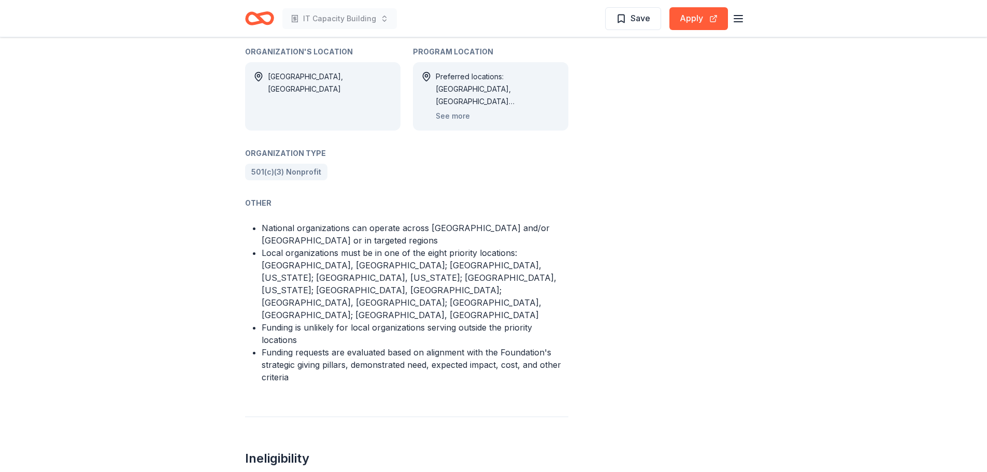
scroll to position [673, 0]
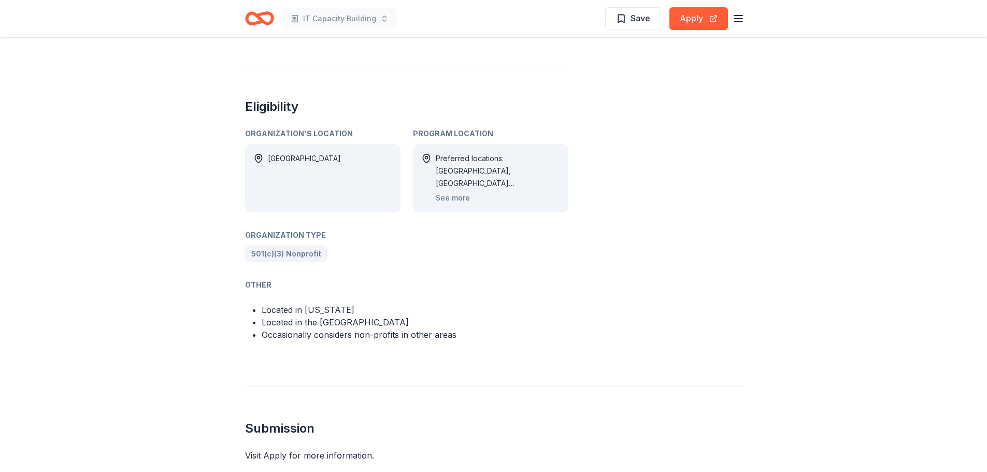
scroll to position [466, 0]
click at [454, 191] on button "See more" at bounding box center [453, 196] width 34 height 12
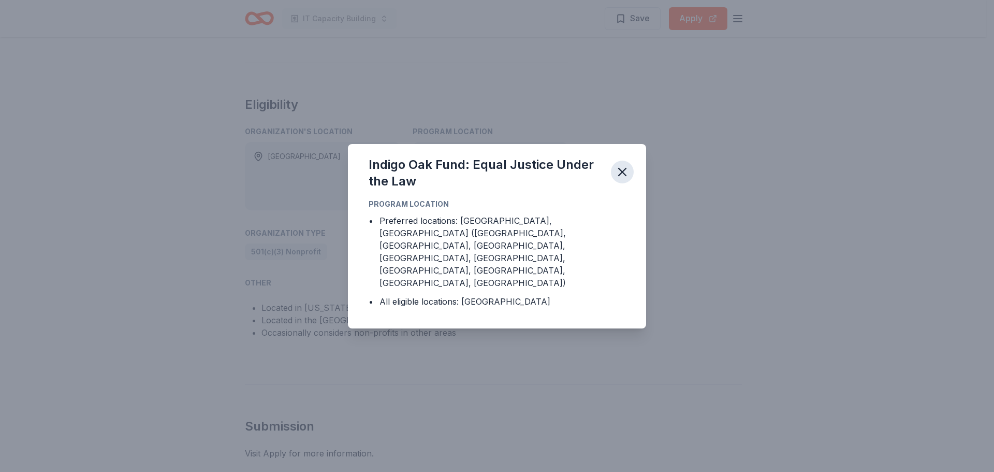
click at [620, 176] on icon "button" at bounding box center [622, 171] width 7 height 7
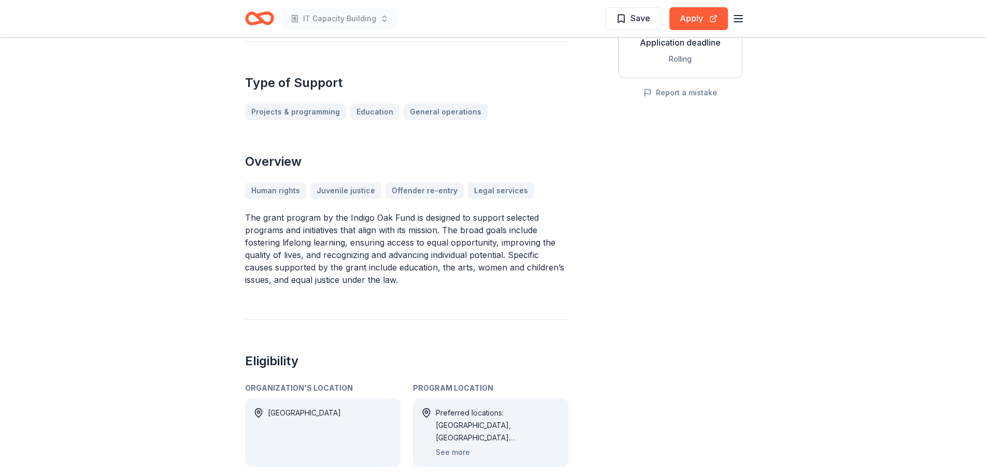
scroll to position [207, 0]
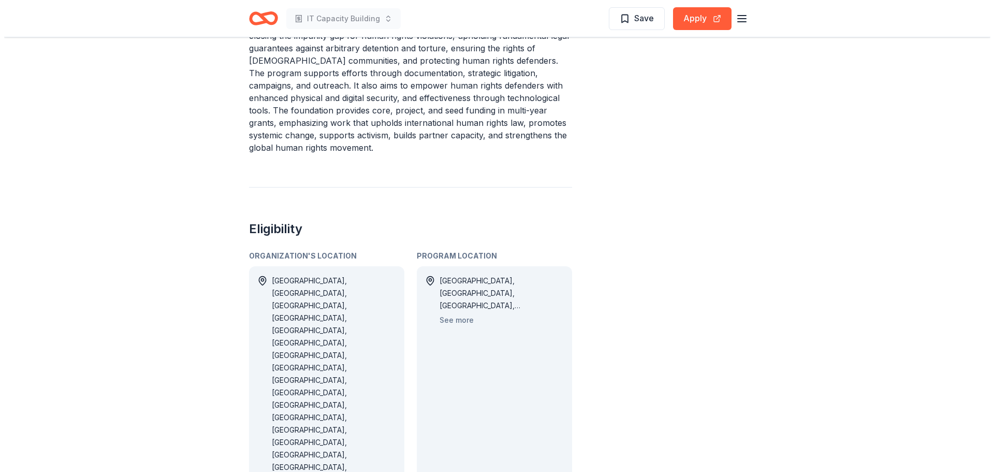
scroll to position [414, 0]
click at [460, 325] on div "Austria, Belgium, Brazil, Bulgaria, Croatia, Cyprus, Czech Republic, Denmark, E…" at bounding box center [498, 472] width 124 height 398
click at [459, 320] on button "See more" at bounding box center [453, 318] width 34 height 12
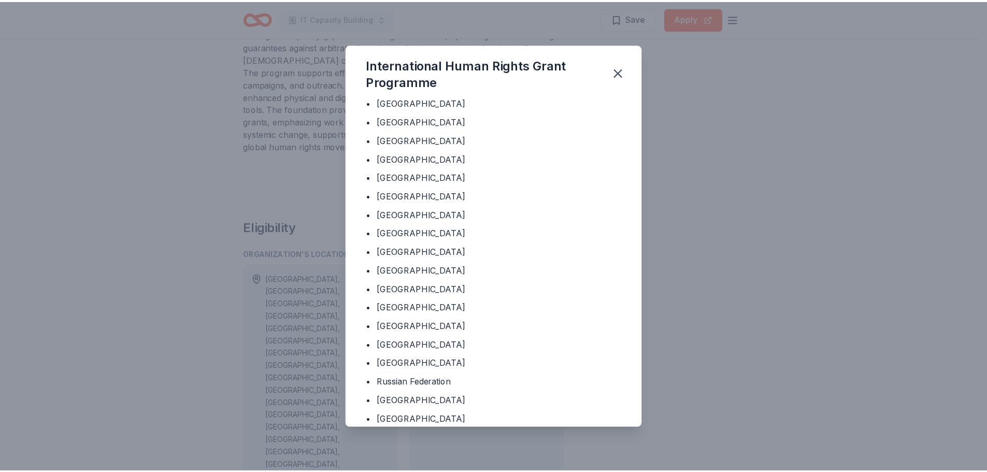
scroll to position [297, 0]
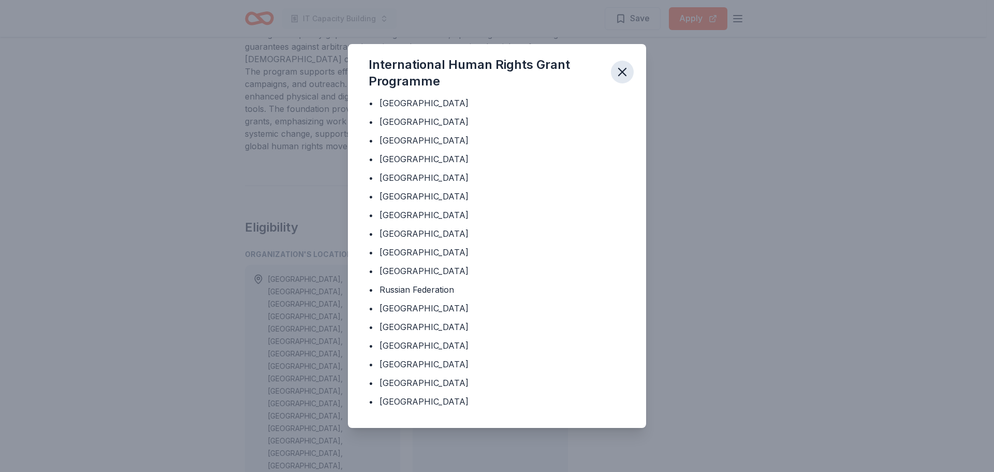
click at [628, 64] on button "button" at bounding box center [622, 72] width 23 height 23
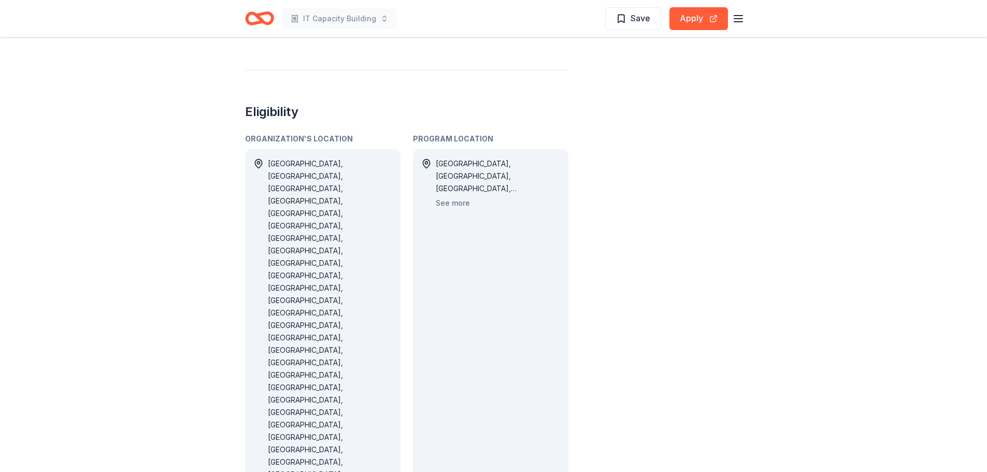
scroll to position [363, 0]
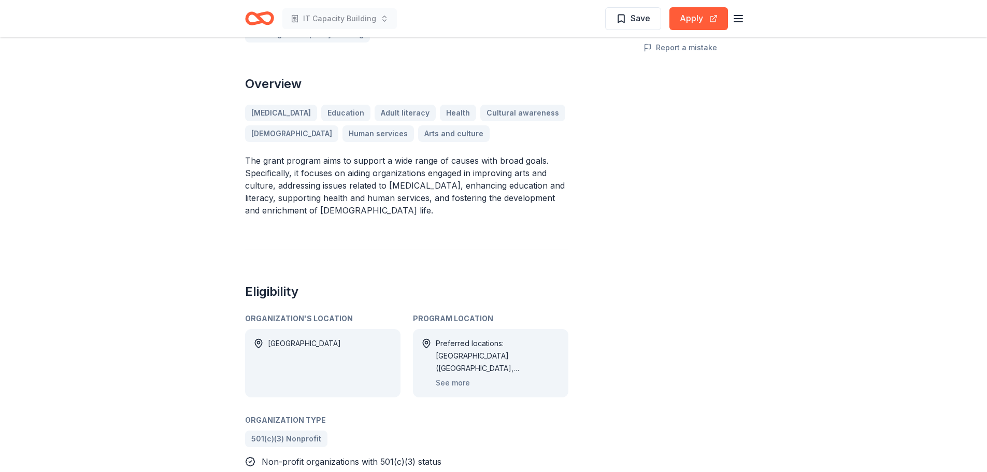
scroll to position [259, 0]
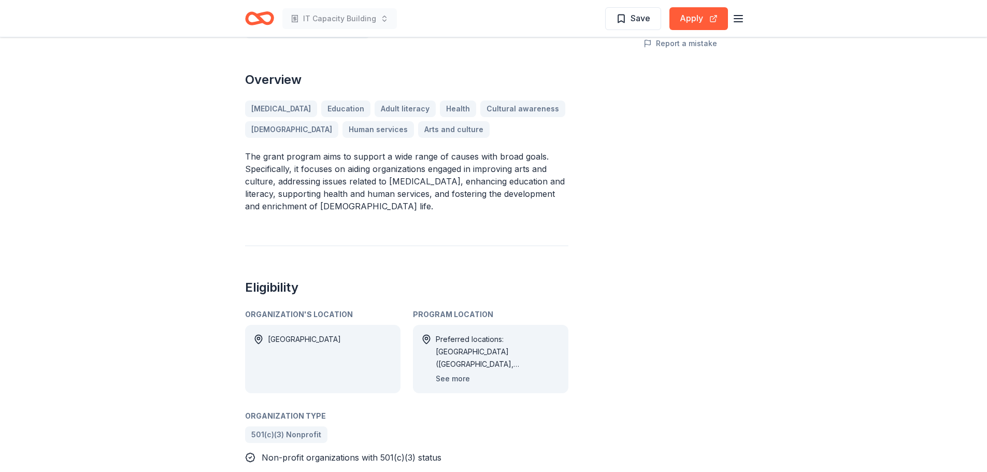
click at [453, 372] on button "See more" at bounding box center [453, 378] width 34 height 12
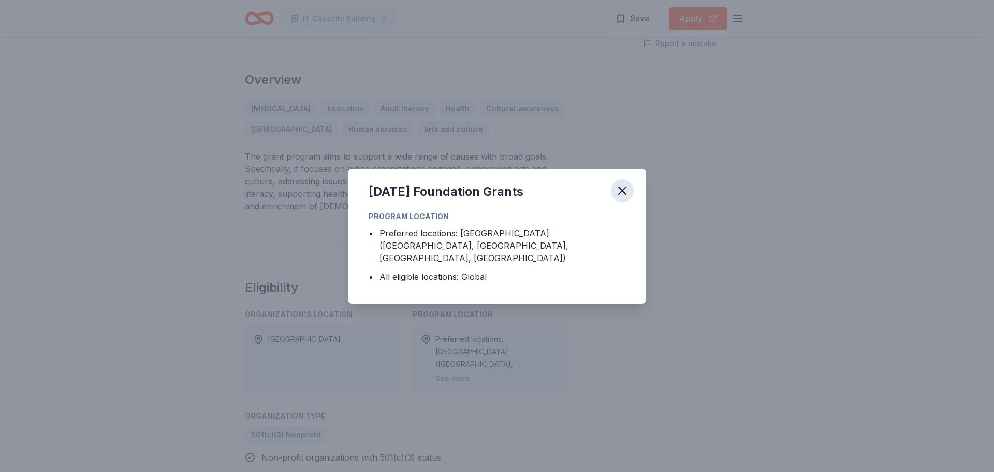
click at [616, 195] on icon "button" at bounding box center [622, 190] width 15 height 15
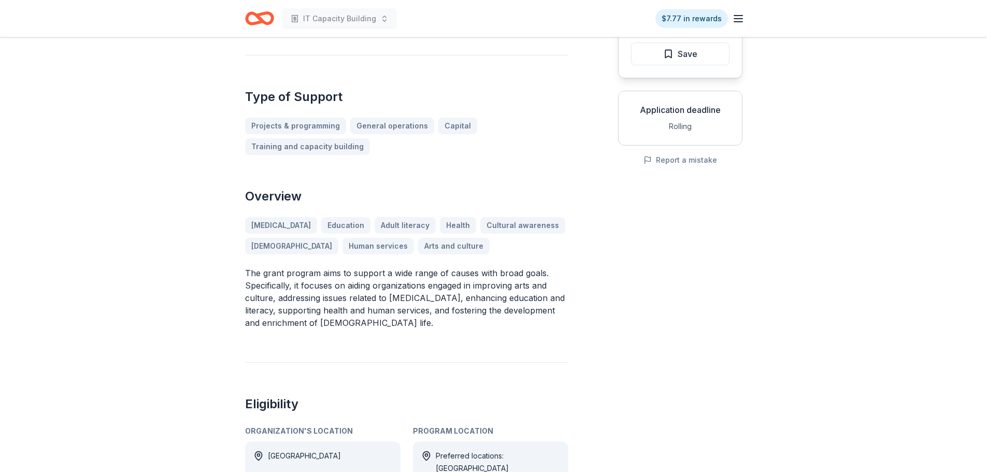
scroll to position [104, 0]
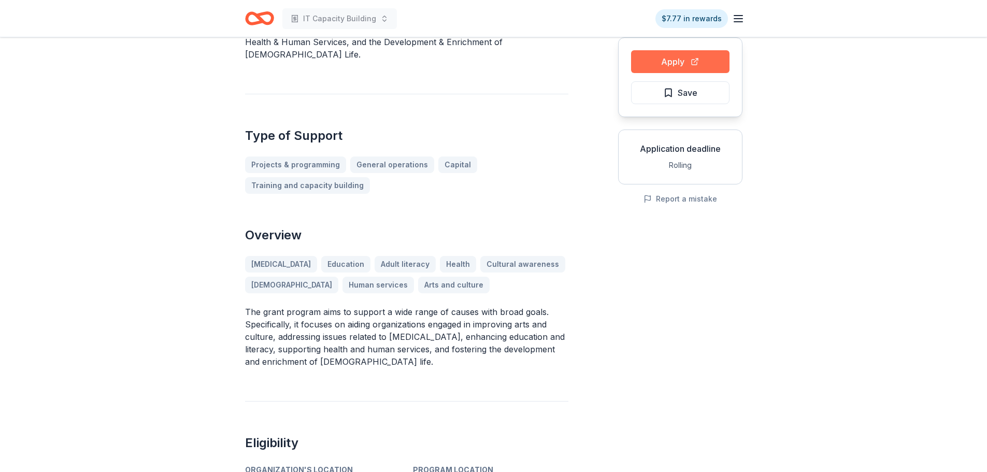
click at [686, 65] on button "Apply" at bounding box center [680, 61] width 98 height 23
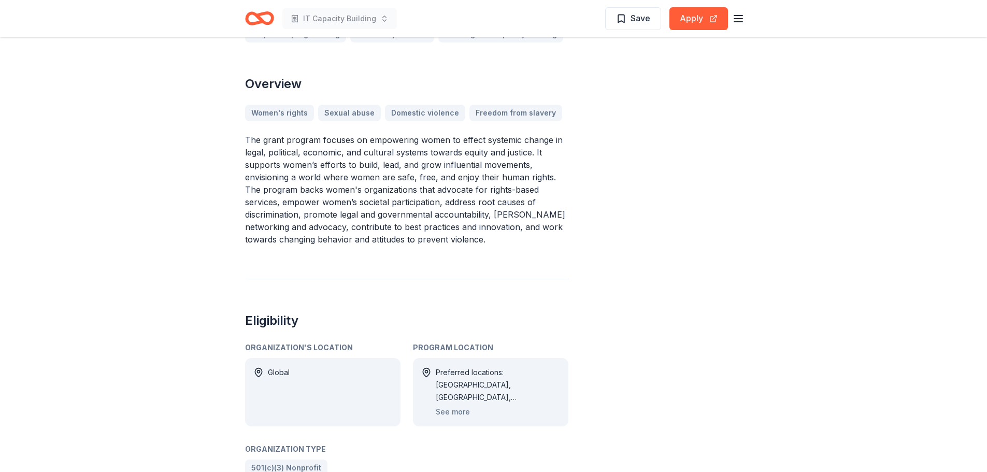
scroll to position [259, 0]
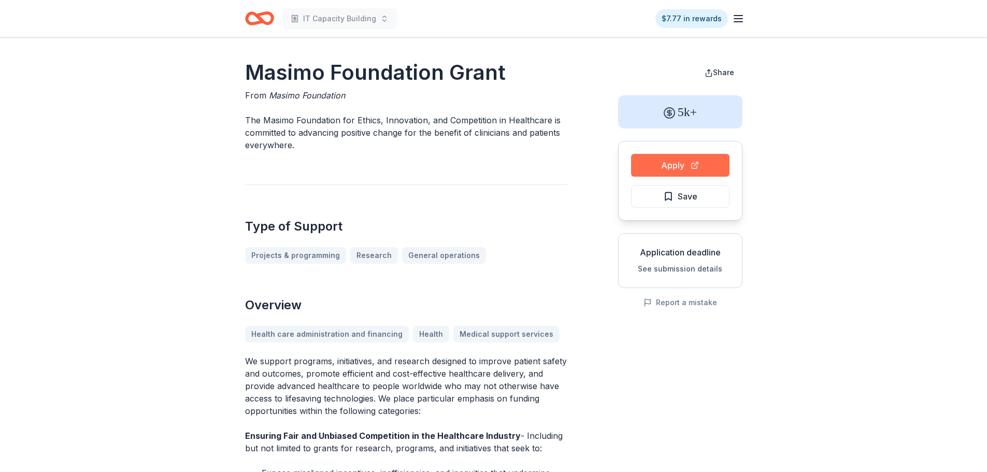
click at [646, 159] on button "Apply" at bounding box center [680, 165] width 98 height 23
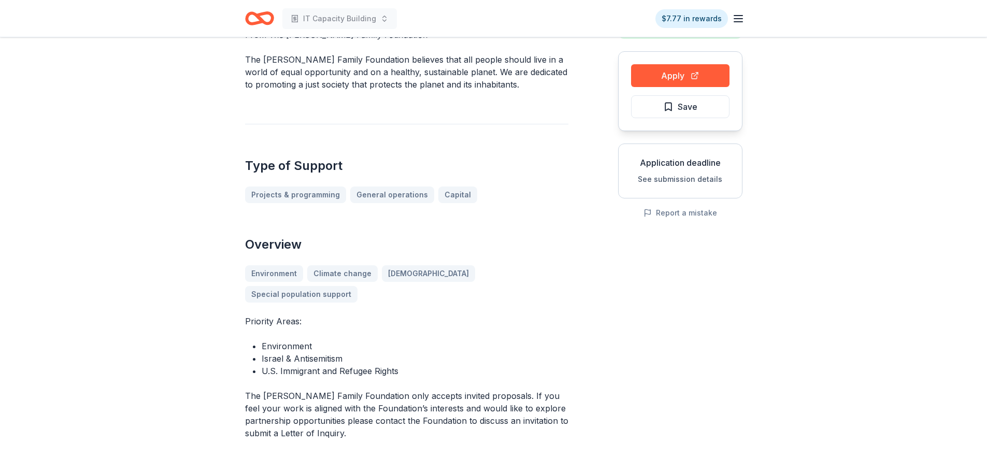
scroll to position [104, 0]
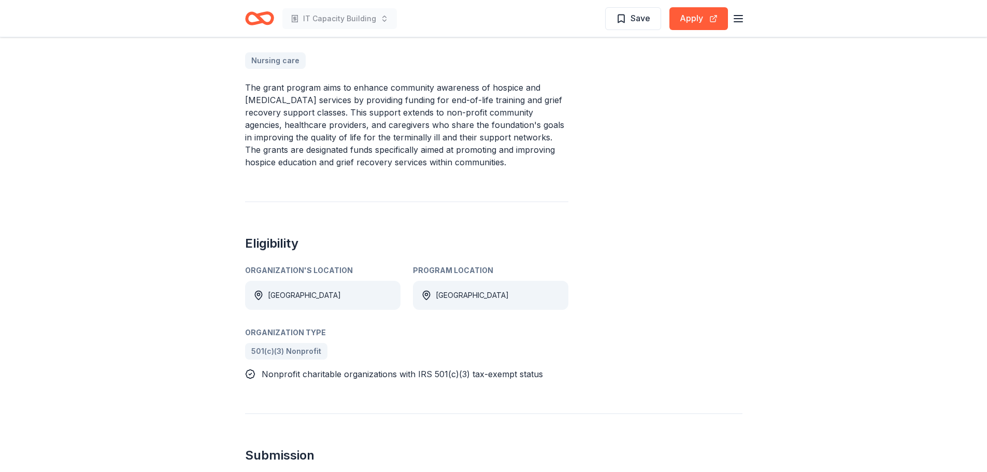
scroll to position [363, 0]
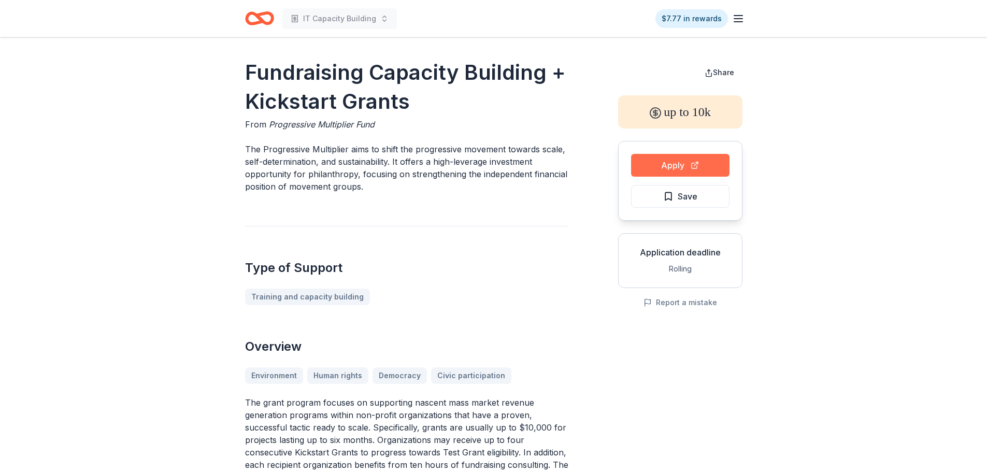
click at [656, 163] on button "Apply" at bounding box center [680, 165] width 98 height 23
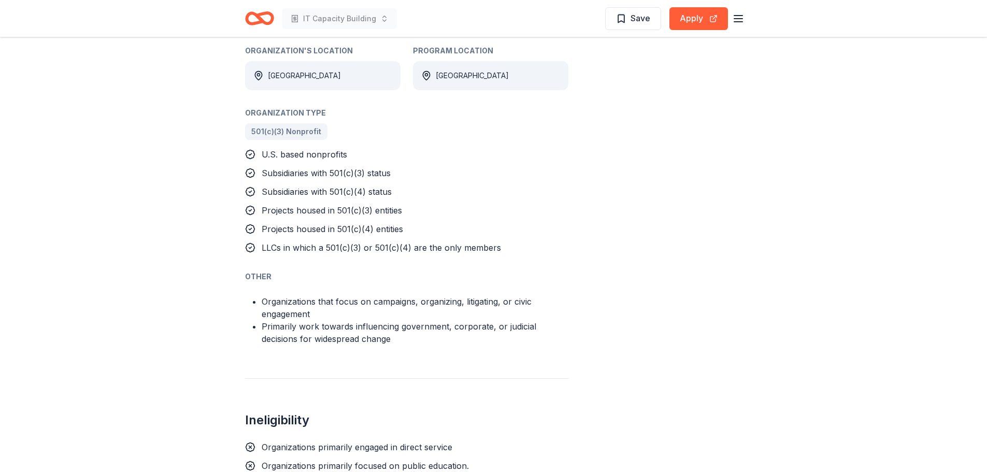
scroll to position [725, 0]
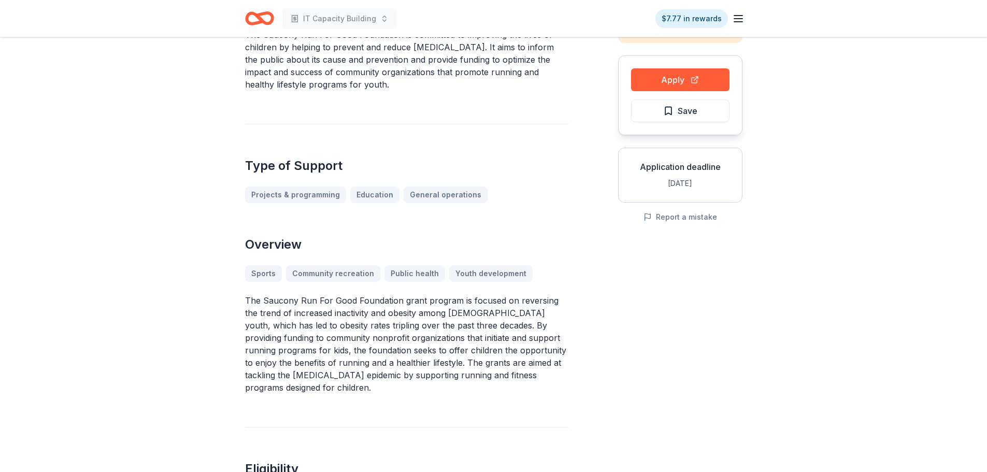
scroll to position [104, 0]
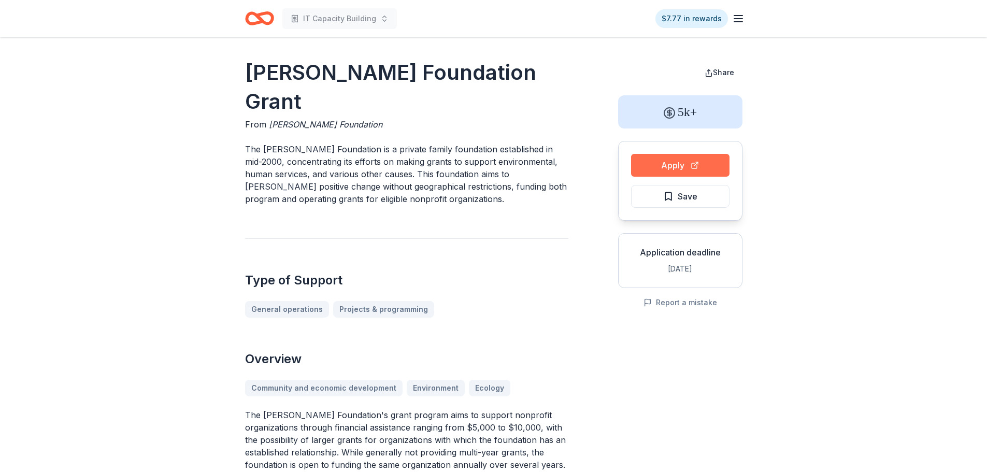
click at [647, 162] on button "Apply" at bounding box center [680, 165] width 98 height 23
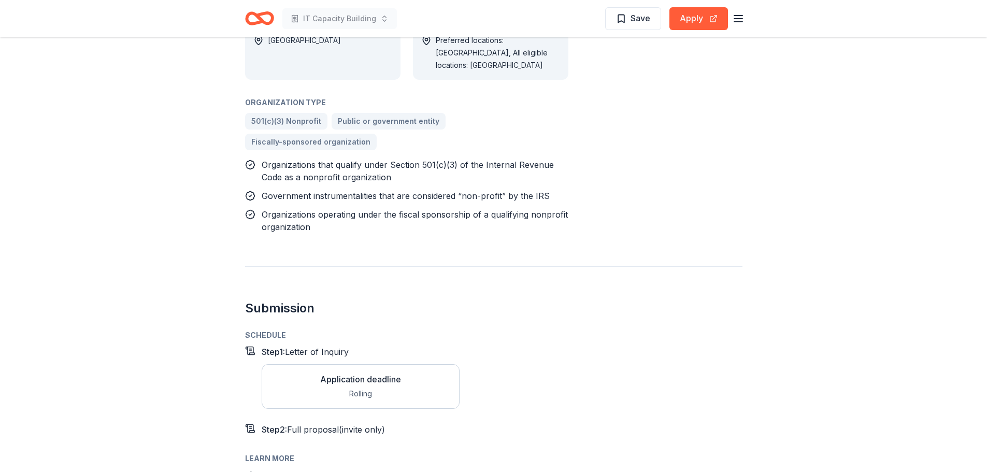
scroll to position [725, 0]
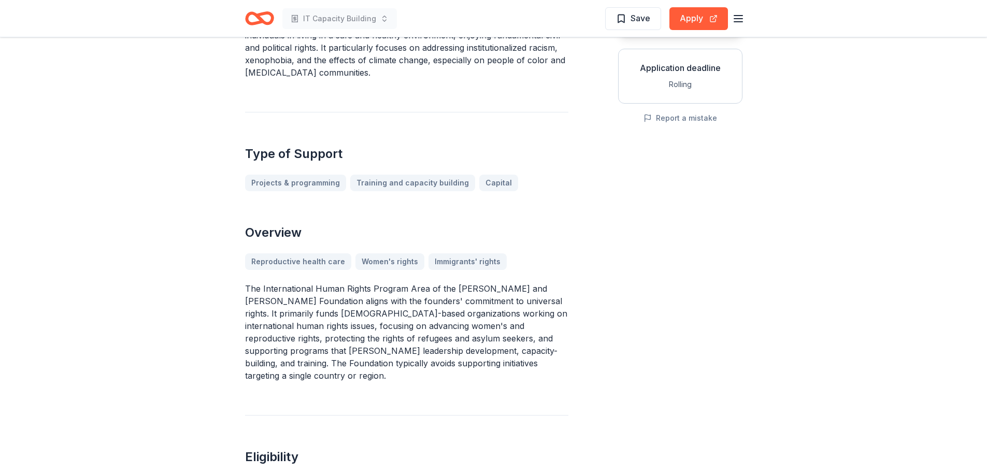
scroll to position [207, 0]
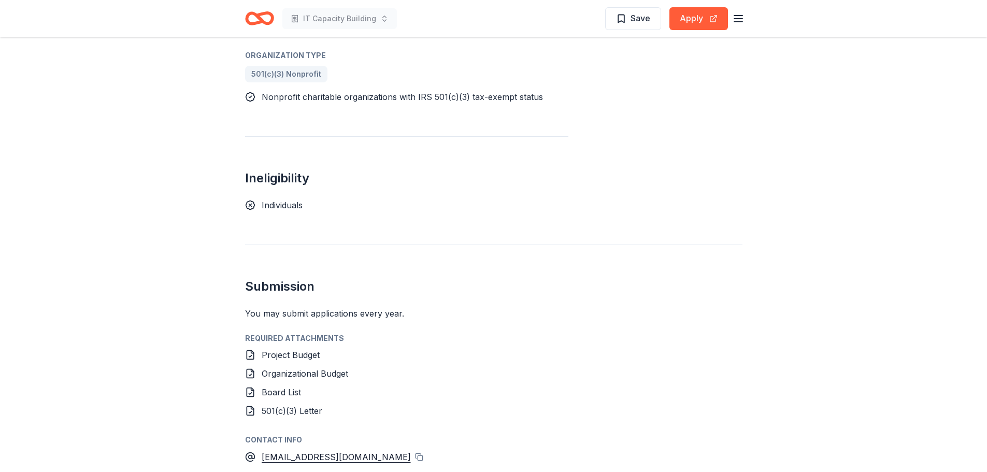
scroll to position [673, 0]
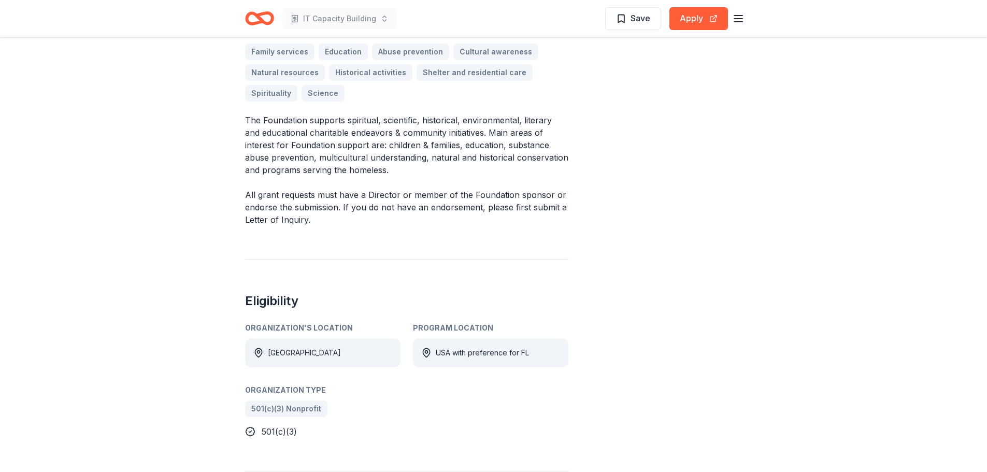
scroll to position [311, 0]
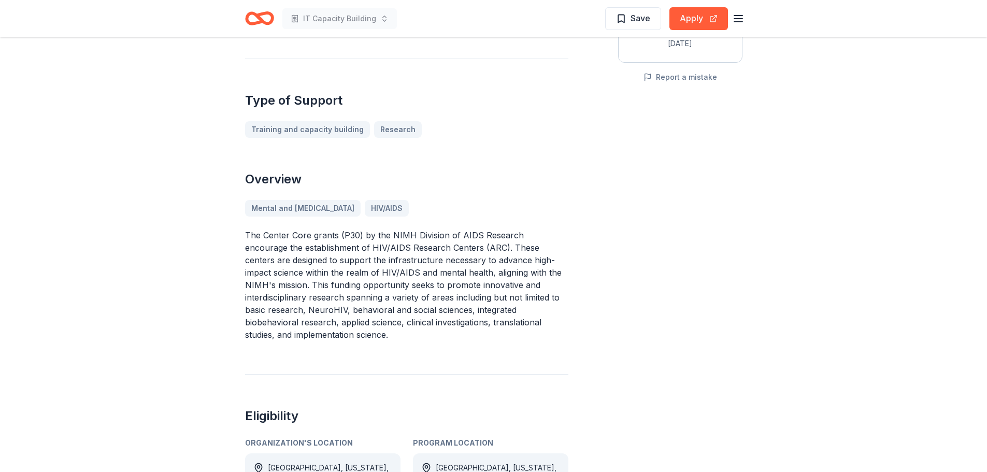
scroll to position [363, 0]
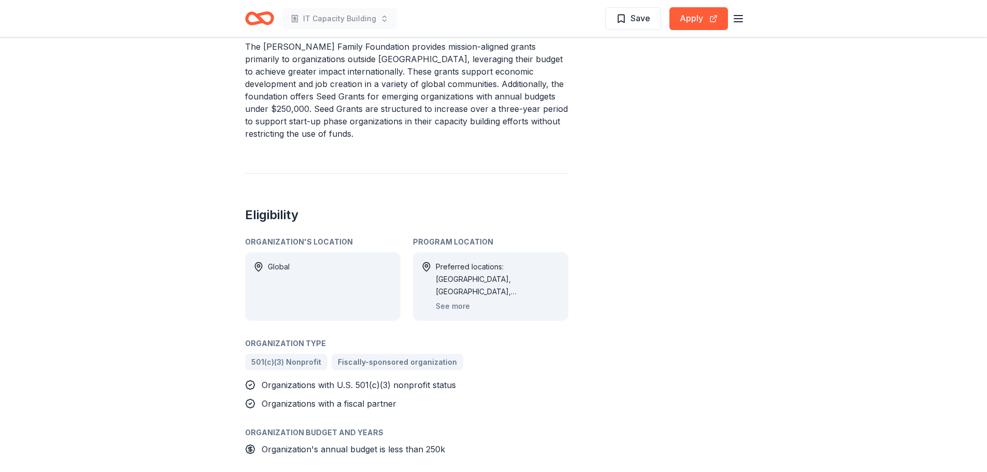
scroll to position [414, 0]
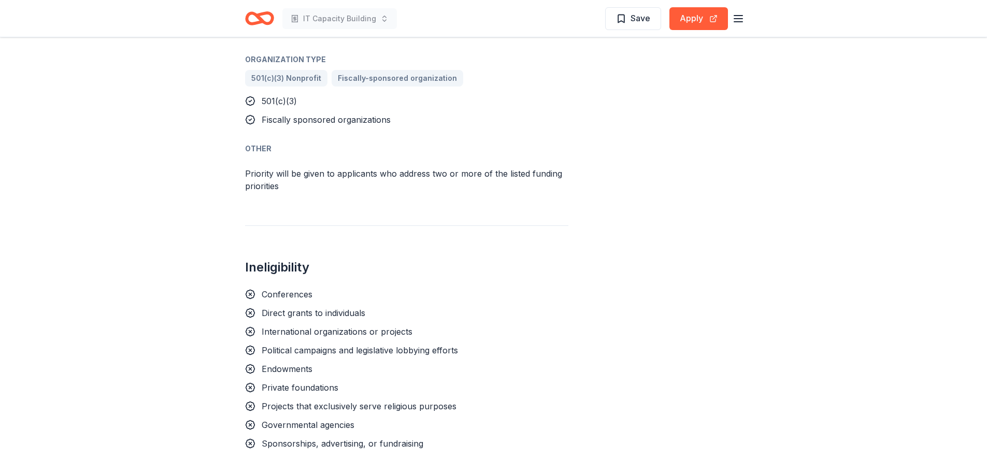
scroll to position [932, 0]
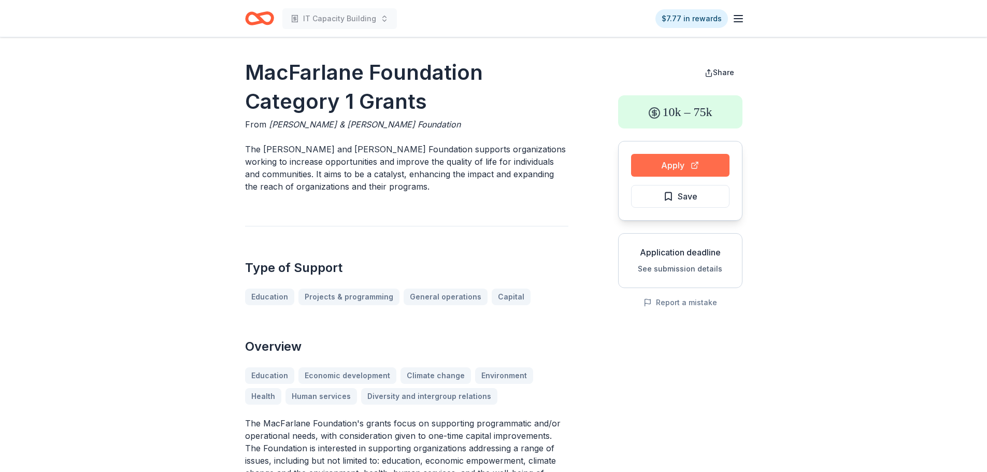
click at [657, 169] on button "Apply" at bounding box center [680, 165] width 98 height 23
click at [658, 196] on button "Save" at bounding box center [680, 196] width 98 height 23
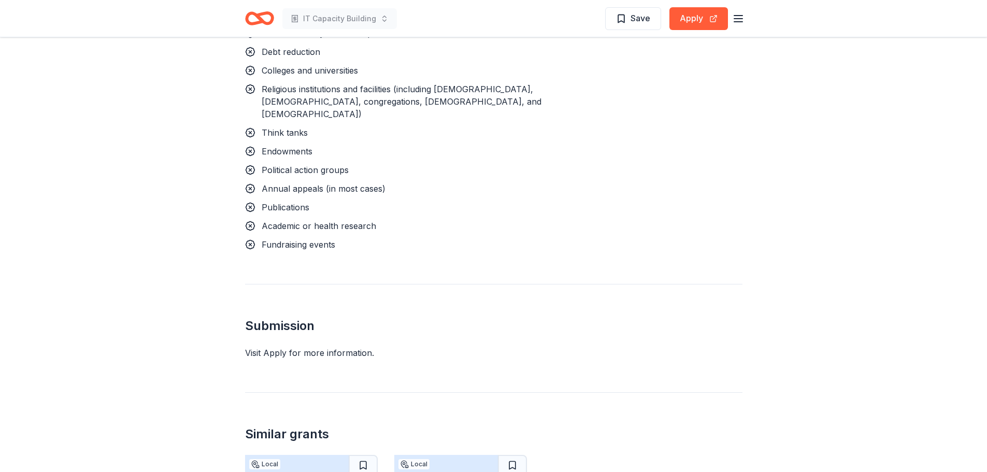
scroll to position [1243, 0]
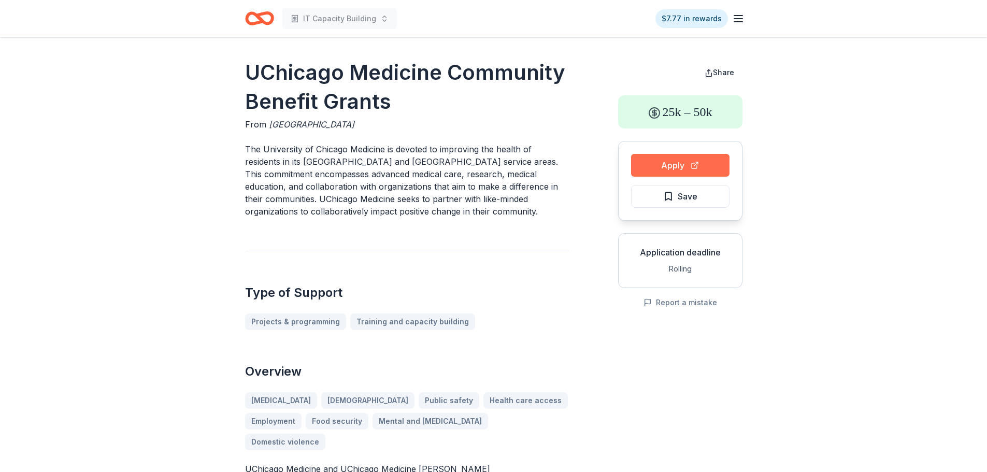
click at [638, 162] on button "Apply" at bounding box center [680, 165] width 98 height 23
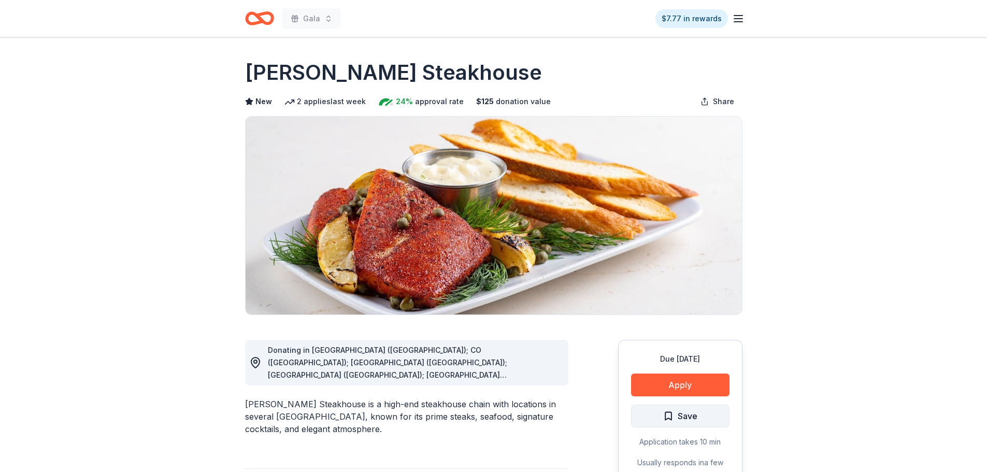
click at [678, 417] on span "Save" at bounding box center [687, 415] width 20 height 13
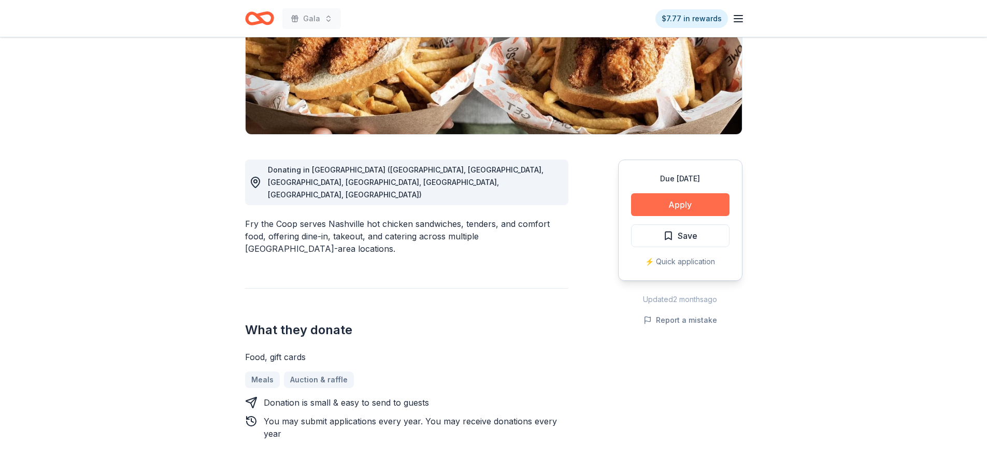
scroll to position [311, 0]
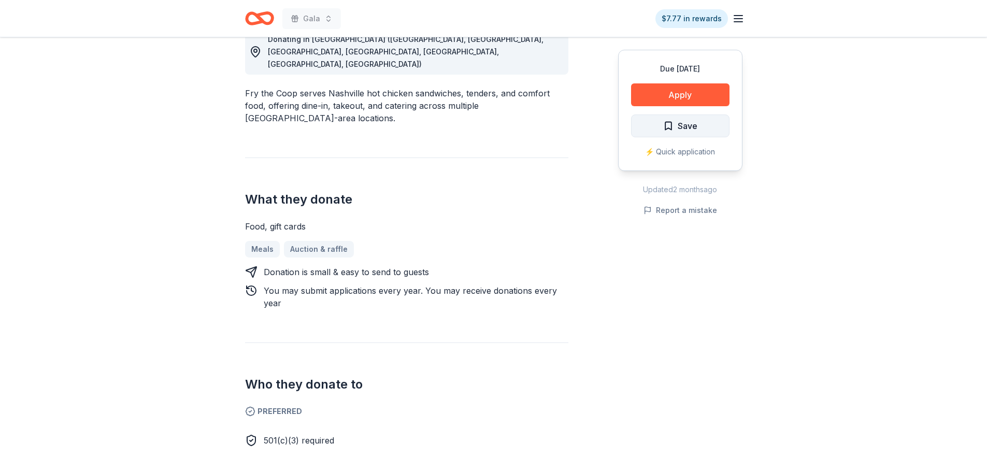
click at [679, 127] on span "Save" at bounding box center [687, 125] width 20 height 13
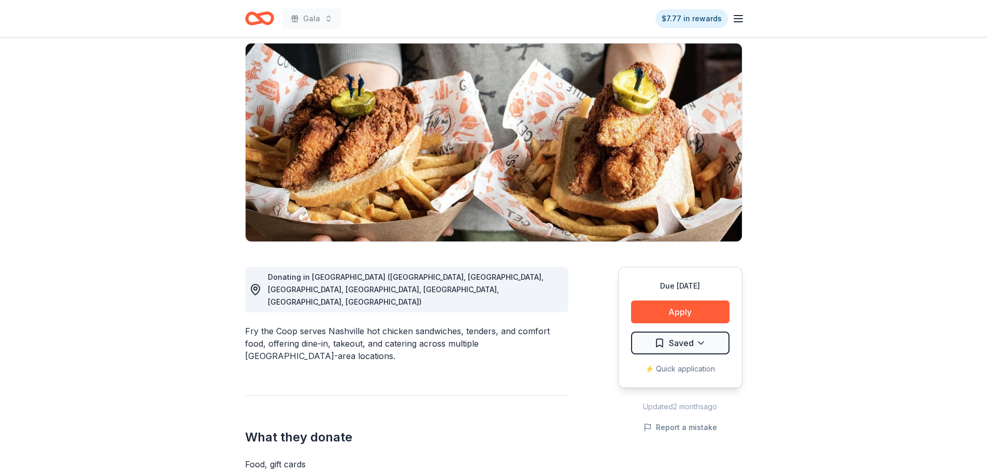
scroll to position [0, 0]
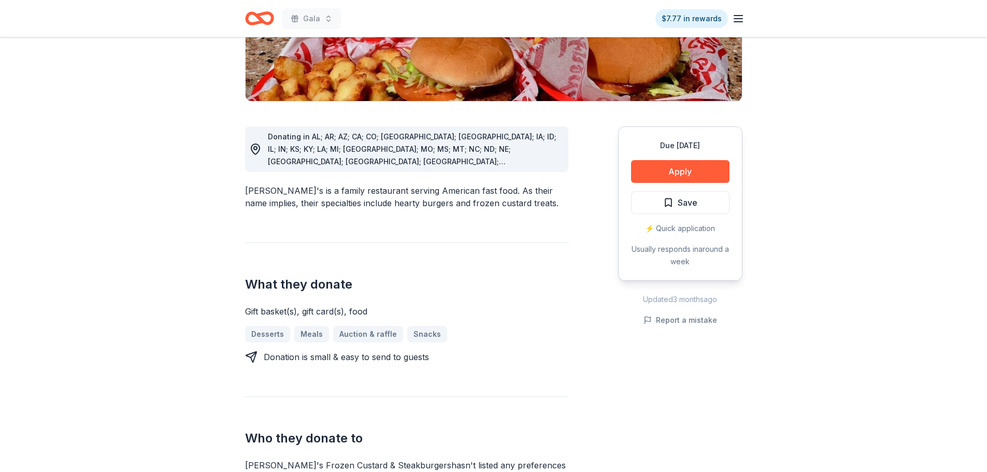
scroll to position [259, 0]
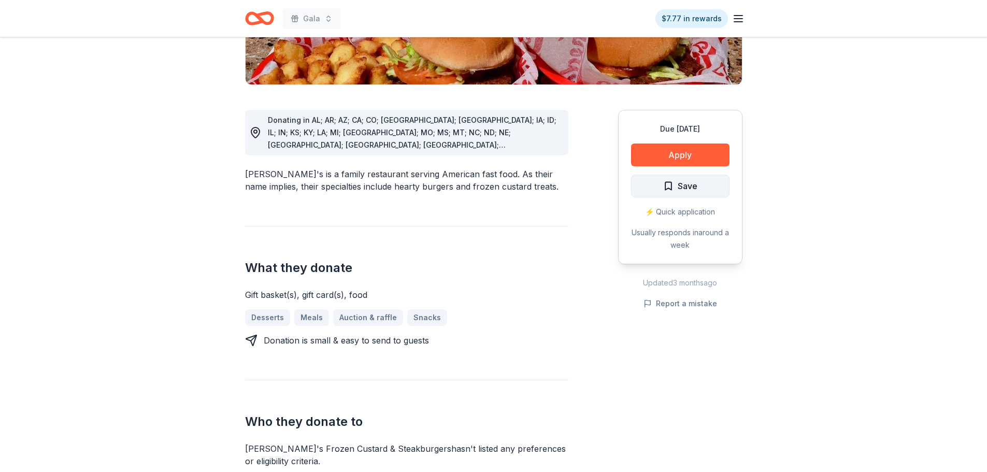
click at [683, 179] on span "Save" at bounding box center [687, 185] width 20 height 13
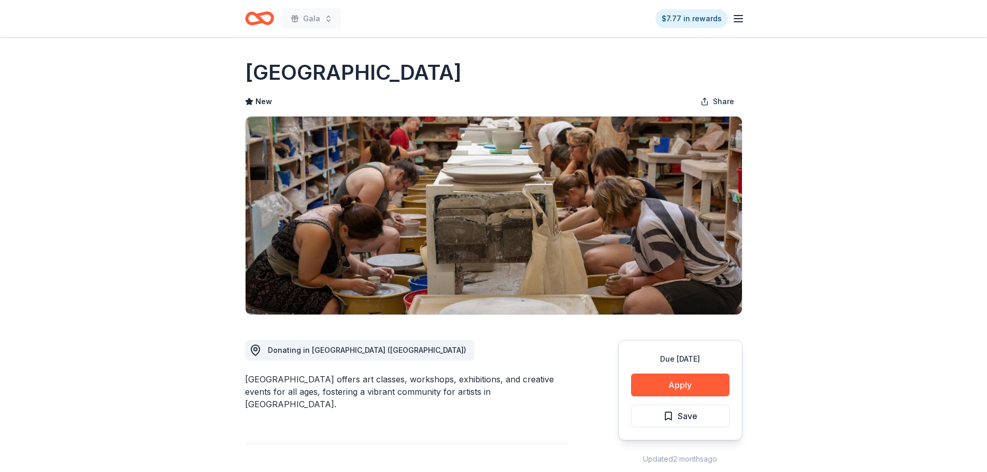
drag, startPoint x: 447, startPoint y: 76, endPoint x: 251, endPoint y: 76, distance: 195.8
click at [251, 76] on div "Lillstreet Art Center" at bounding box center [493, 72] width 497 height 29
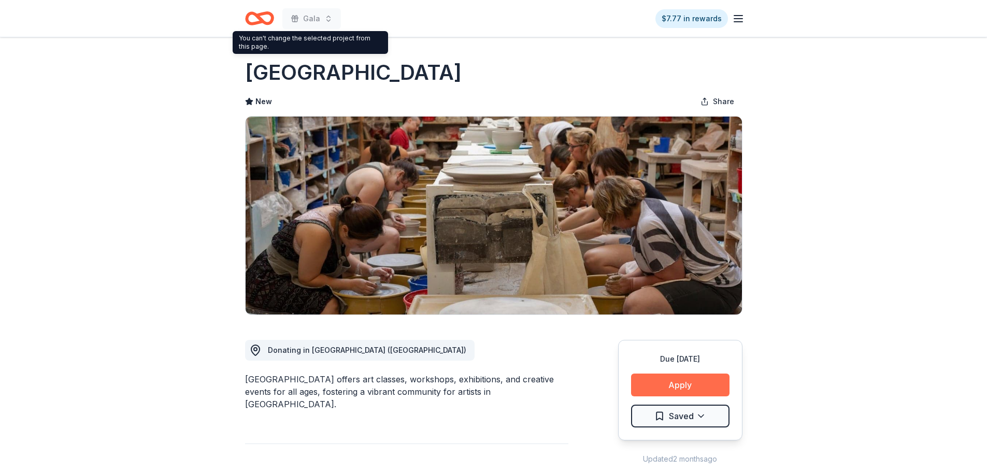
click at [668, 381] on button "Apply" at bounding box center [680, 384] width 98 height 23
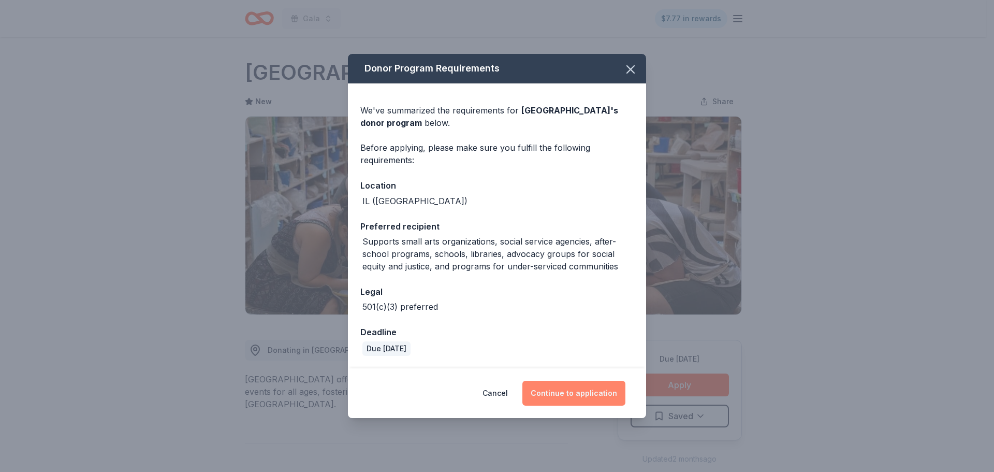
click at [595, 387] on button "Continue to application" at bounding box center [574, 393] width 103 height 25
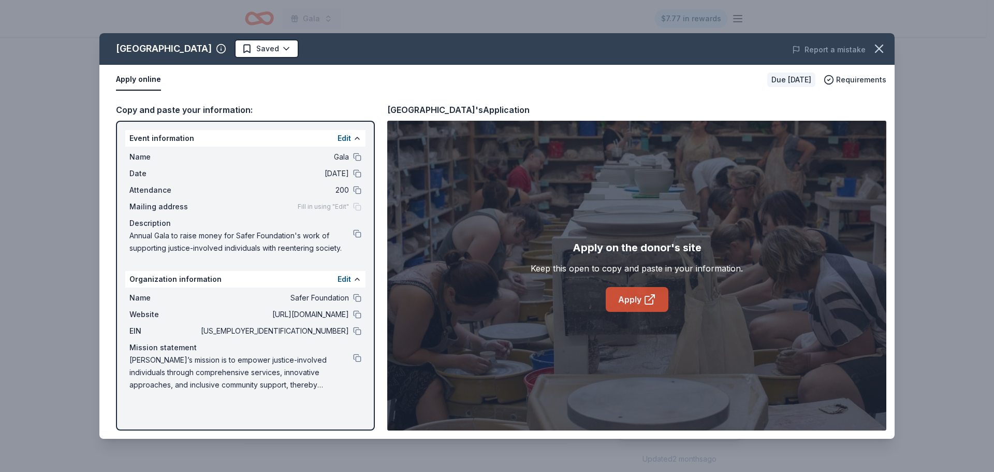
click at [617, 305] on link "Apply" at bounding box center [637, 299] width 63 height 25
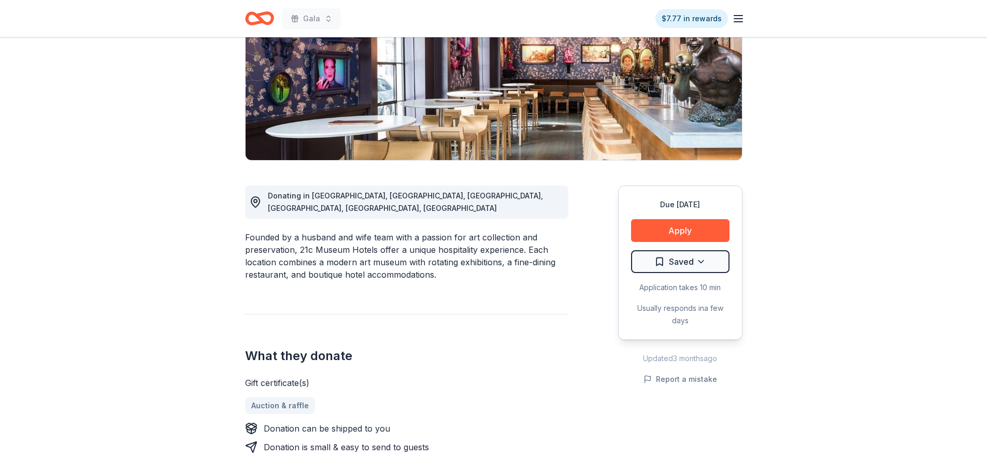
scroll to position [155, 0]
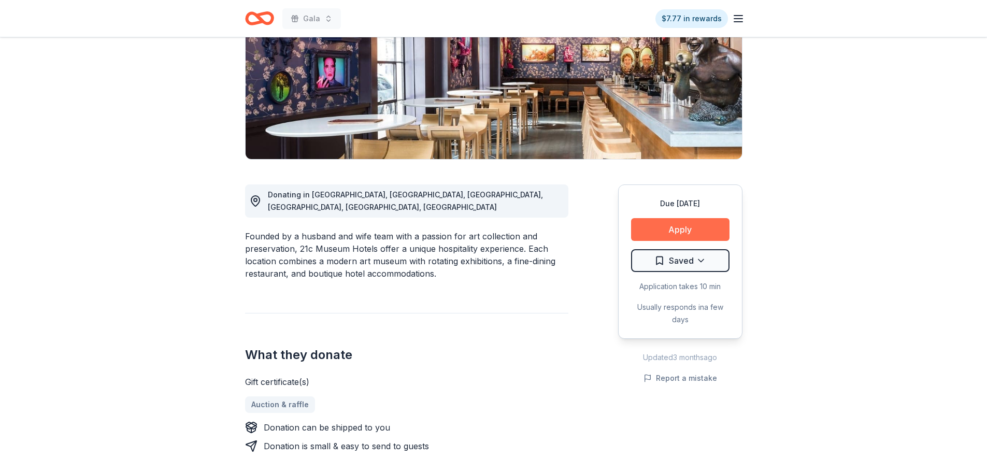
click at [641, 223] on button "Apply" at bounding box center [680, 229] width 98 height 23
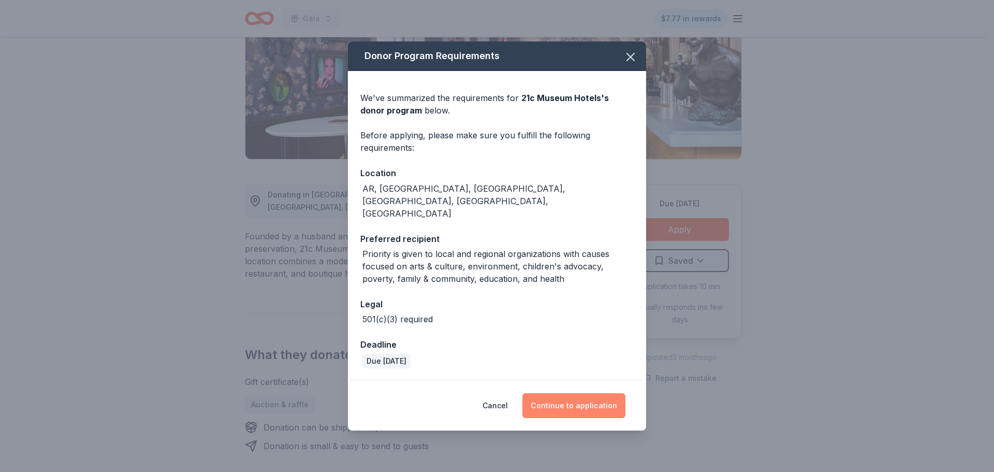
click at [565, 393] on button "Continue to application" at bounding box center [574, 405] width 103 height 25
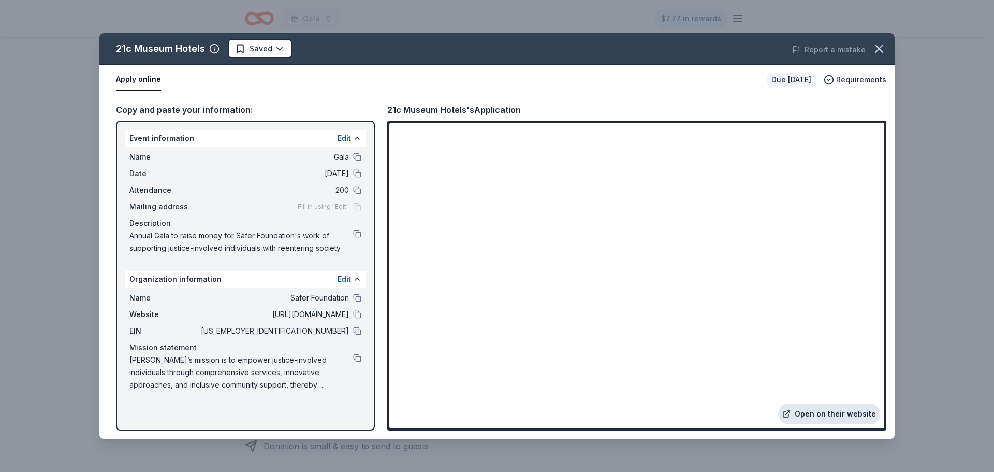
click at [810, 414] on link "Open on their website" at bounding box center [829, 413] width 102 height 21
click at [356, 156] on button at bounding box center [357, 157] width 8 height 8
click at [878, 54] on icon "button" at bounding box center [879, 48] width 15 height 15
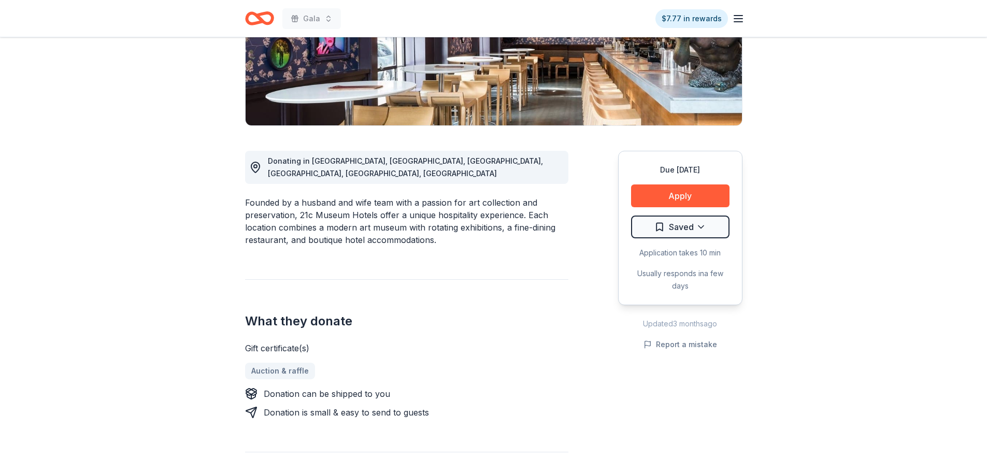
scroll to position [207, 0]
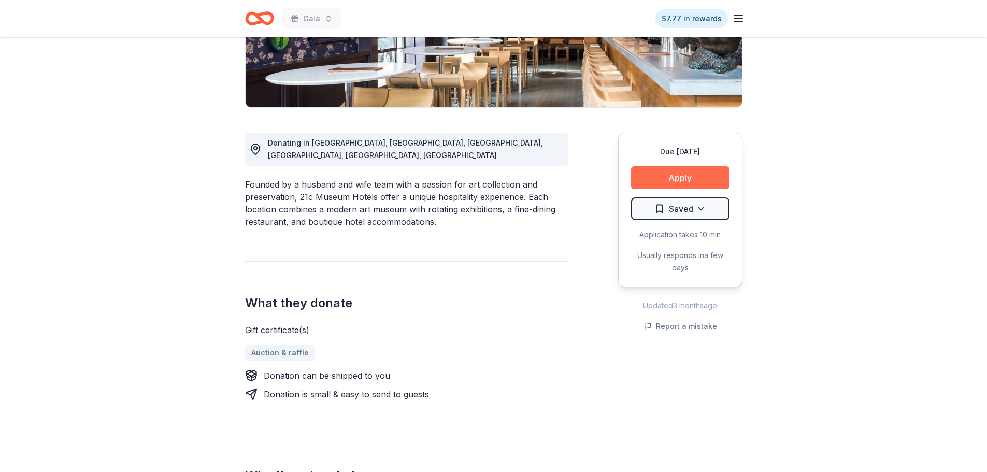
click at [679, 179] on button "Apply" at bounding box center [680, 177] width 98 height 23
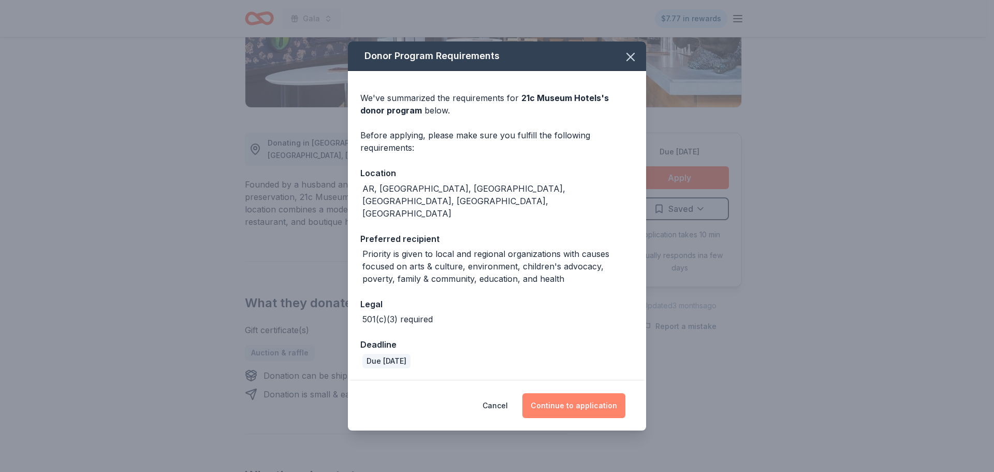
click at [556, 393] on button "Continue to application" at bounding box center [574, 405] width 103 height 25
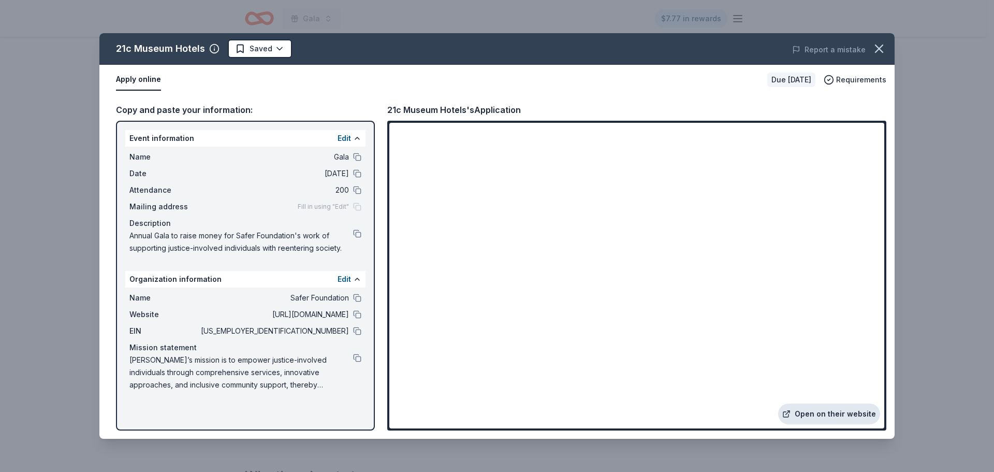
click at [835, 420] on link "Open on their website" at bounding box center [829, 413] width 102 height 21
click at [875, 48] on icon "button" at bounding box center [879, 48] width 15 height 15
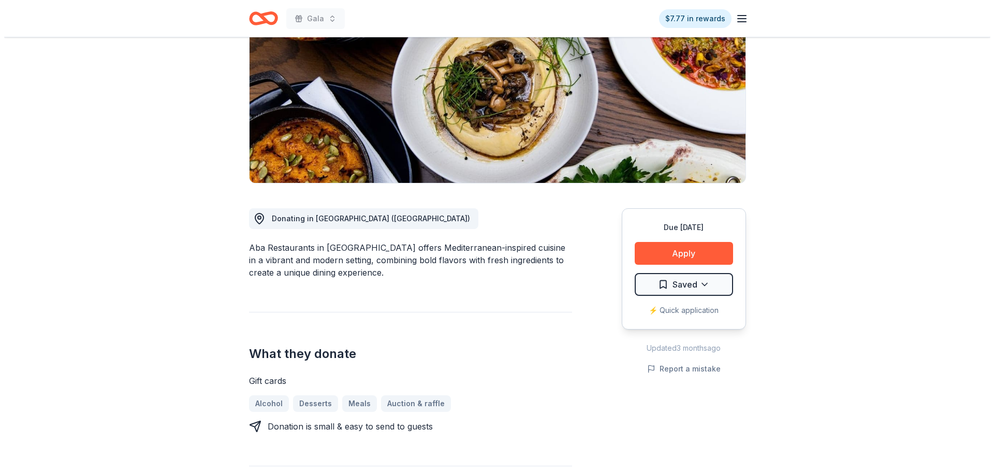
scroll to position [104, 0]
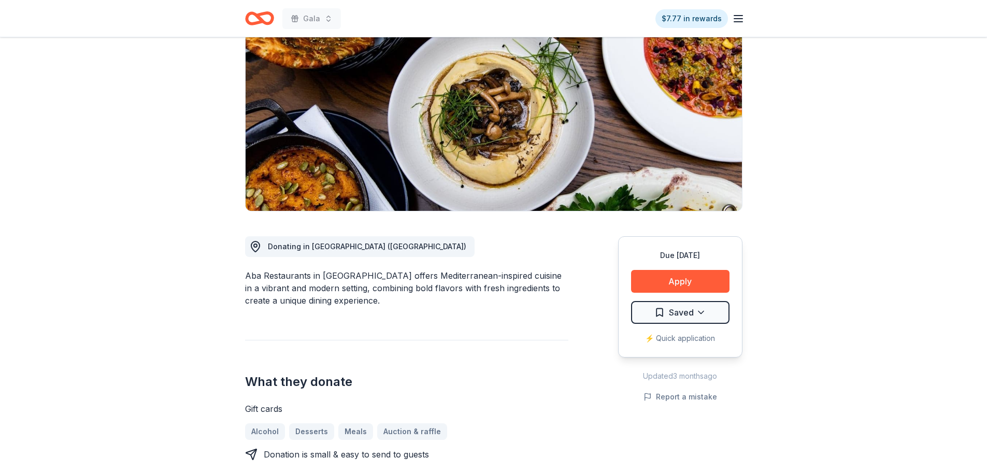
click at [309, 274] on div "Aba Restaurants in [GEOGRAPHIC_DATA] offers Mediterranean-inspired cuisine in a…" at bounding box center [406, 287] width 323 height 37
drag, startPoint x: 309, startPoint y: 278, endPoint x: 258, endPoint y: 279, distance: 50.8
click at [258, 279] on div "Aba Restaurants in Chicago offers Mediterranean-inspired cuisine in a vibrant a…" at bounding box center [406, 287] width 323 height 37
click at [680, 287] on button "Apply" at bounding box center [680, 281] width 98 height 23
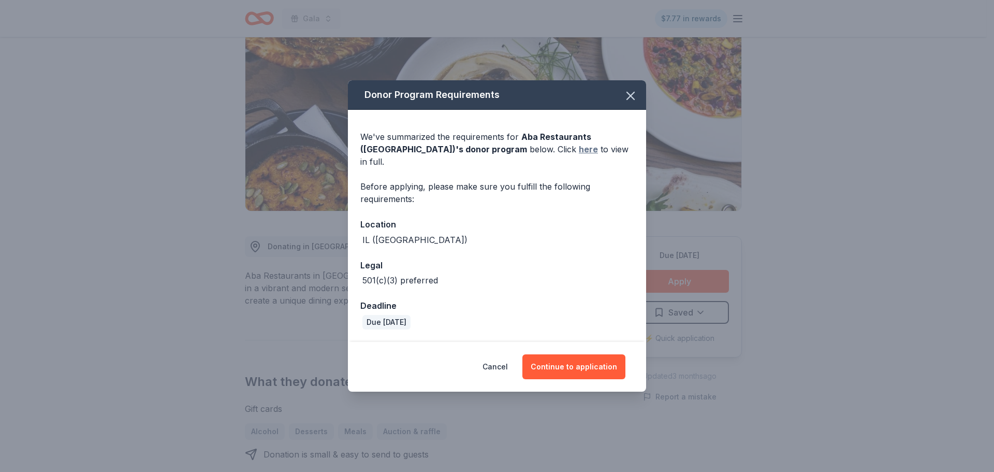
click at [579, 155] on link "here" at bounding box center [588, 149] width 19 height 12
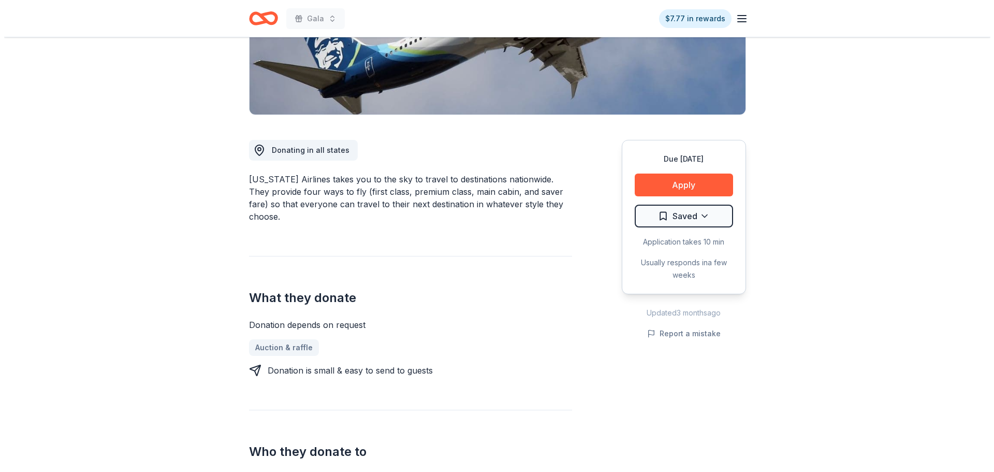
scroll to position [207, 0]
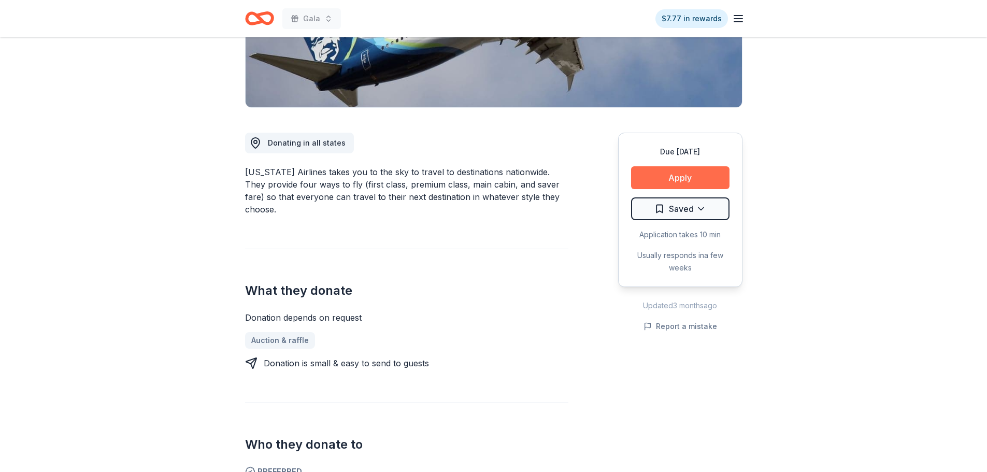
click at [641, 174] on button "Apply" at bounding box center [680, 177] width 98 height 23
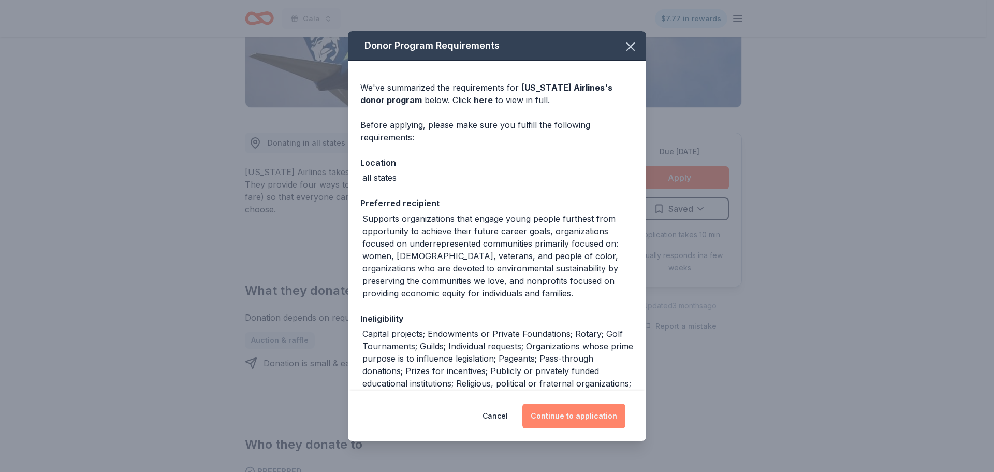
click at [572, 410] on button "Continue to application" at bounding box center [574, 415] width 103 height 25
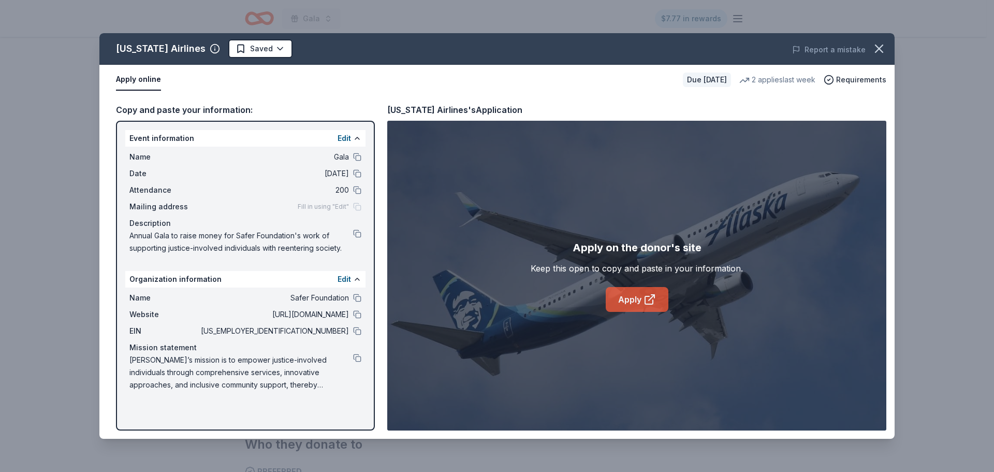
click at [639, 301] on link "Apply" at bounding box center [637, 299] width 63 height 25
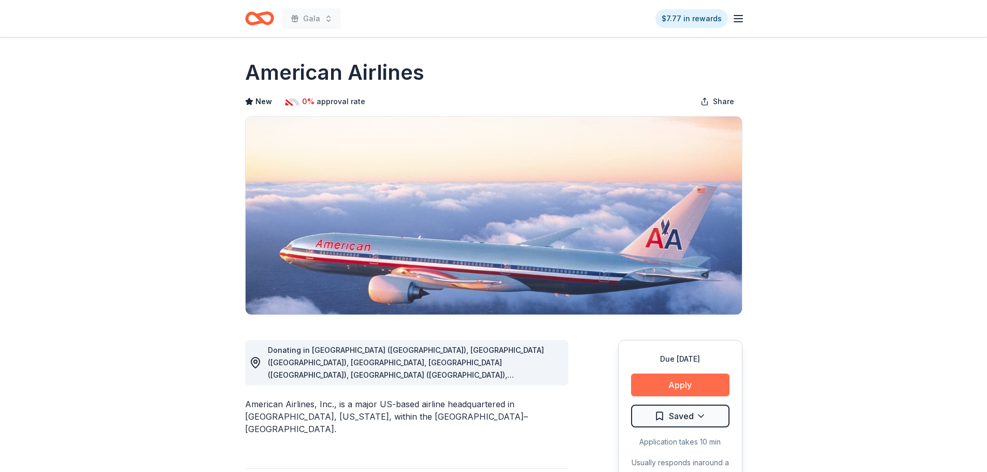
click at [650, 380] on button "Apply" at bounding box center [680, 384] width 98 height 23
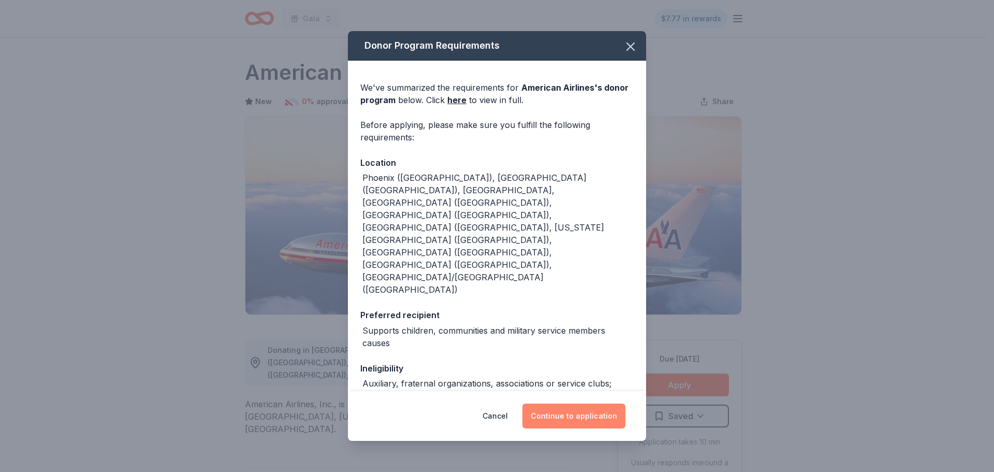
click at [578, 408] on button "Continue to application" at bounding box center [574, 415] width 103 height 25
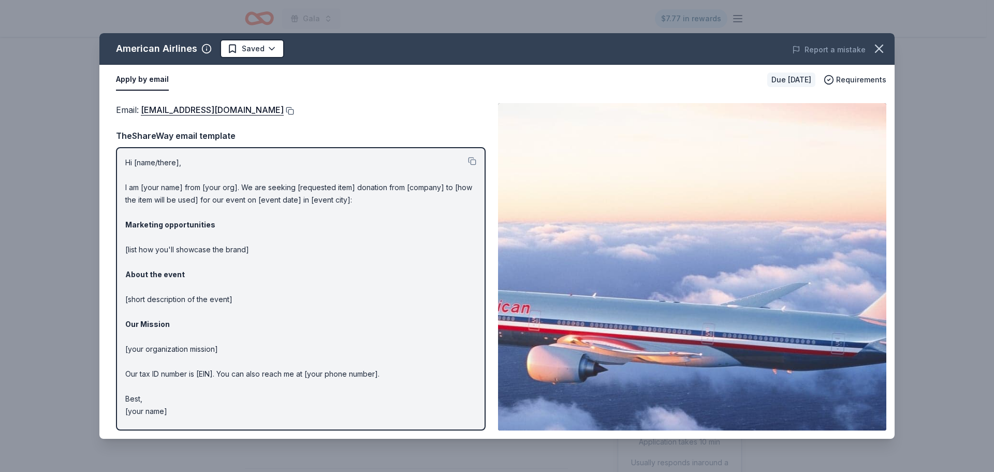
click at [284, 108] on button at bounding box center [289, 111] width 10 height 8
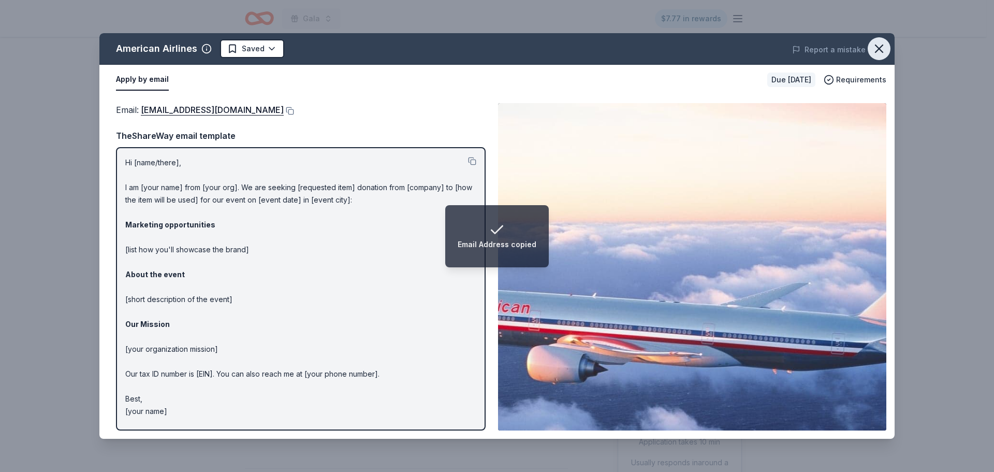
click at [875, 48] on icon "button" at bounding box center [879, 48] width 15 height 15
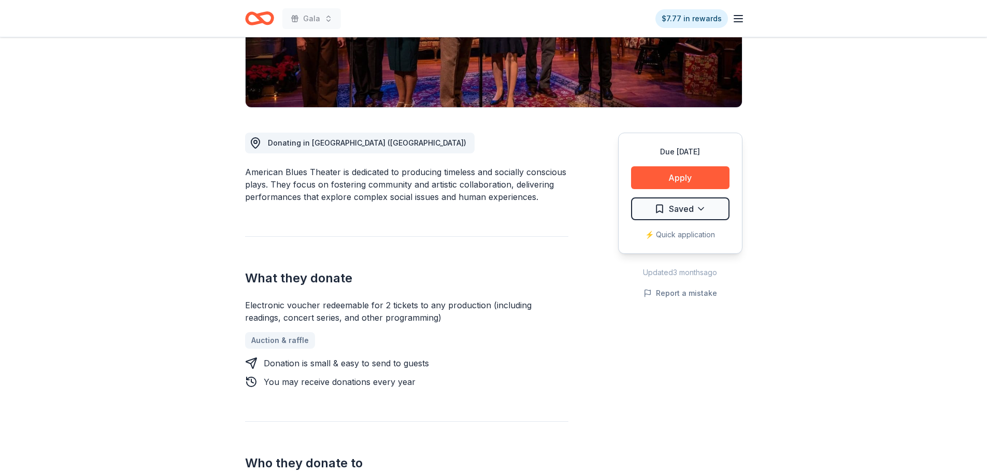
scroll to position [259, 0]
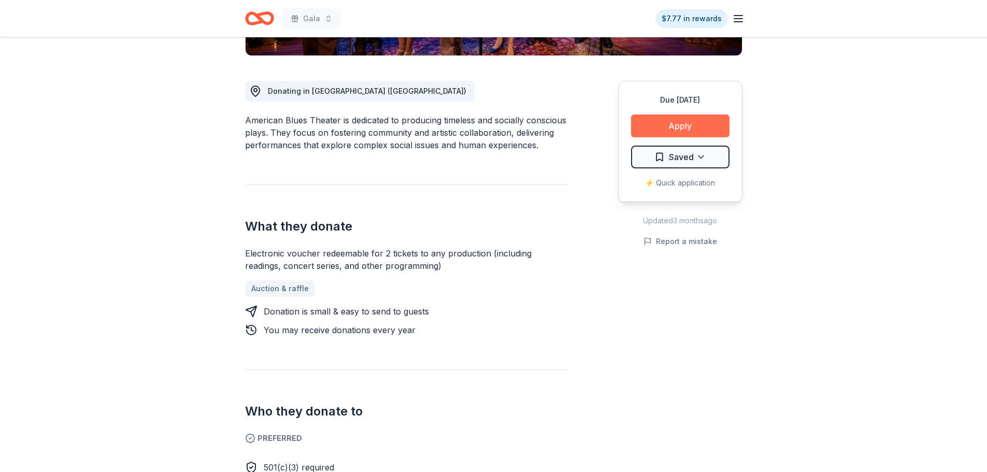
click at [723, 126] on button "Apply" at bounding box center [680, 125] width 98 height 23
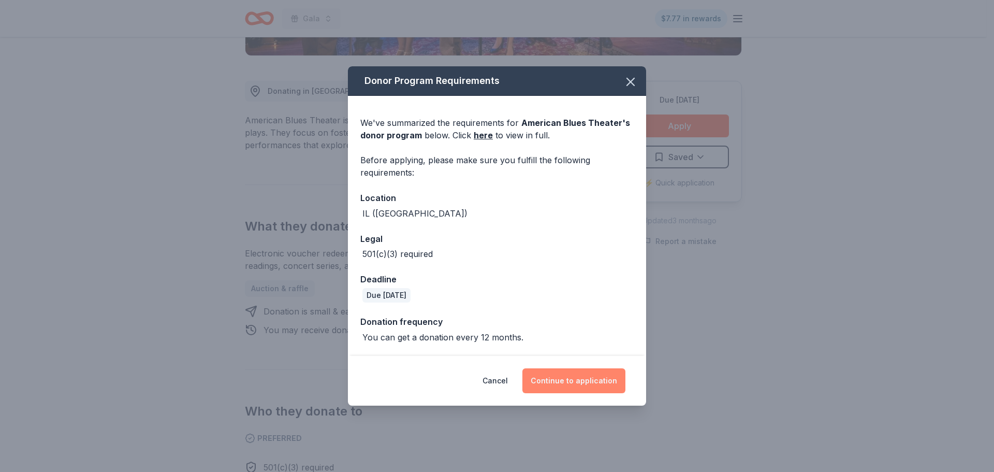
click at [597, 376] on button "Continue to application" at bounding box center [574, 380] width 103 height 25
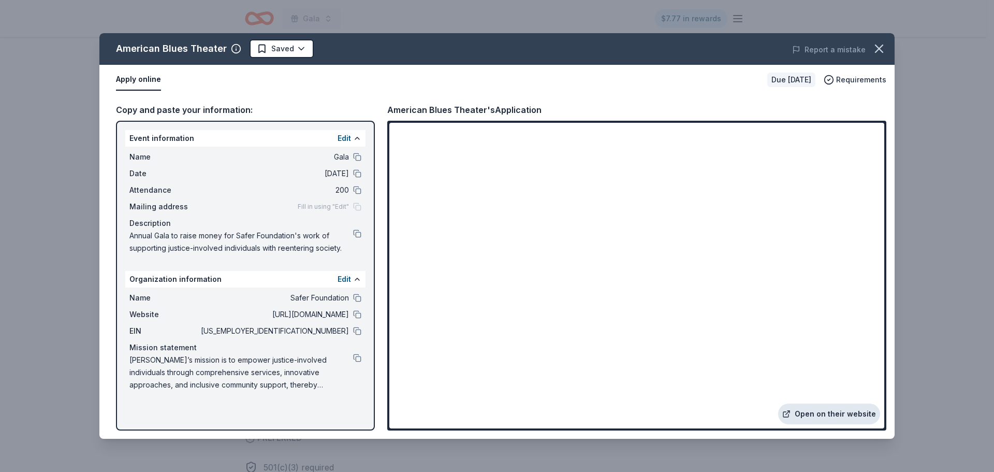
click at [803, 414] on link "Open on their website" at bounding box center [829, 413] width 102 height 21
click at [876, 49] on icon "button" at bounding box center [879, 48] width 15 height 15
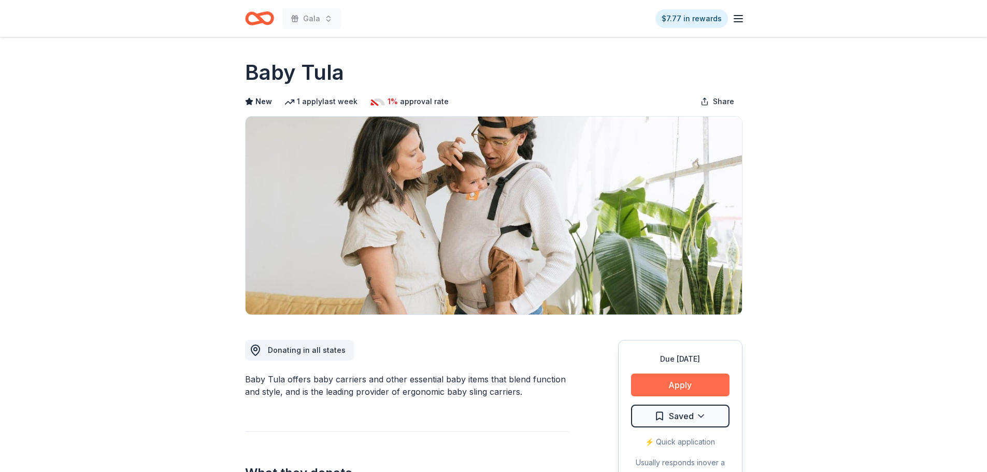
click at [645, 382] on button "Apply" at bounding box center [680, 384] width 98 height 23
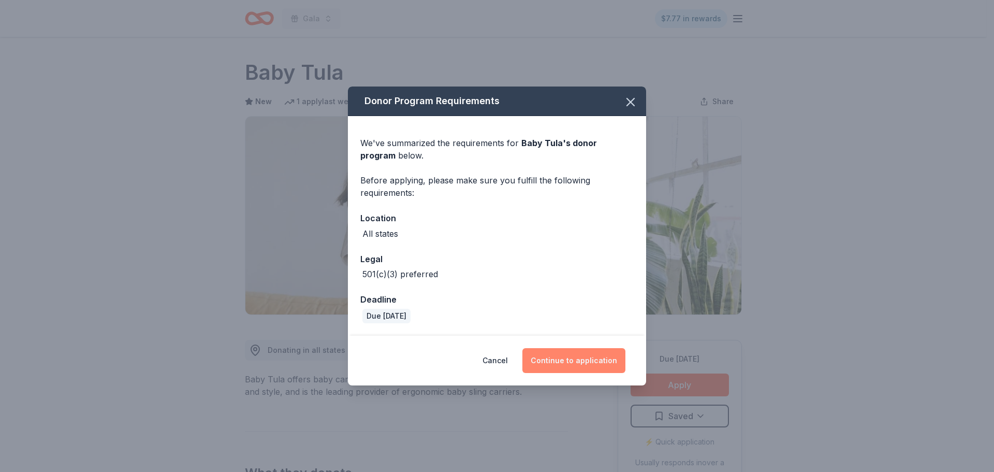
click at [561, 358] on button "Continue to application" at bounding box center [574, 360] width 103 height 25
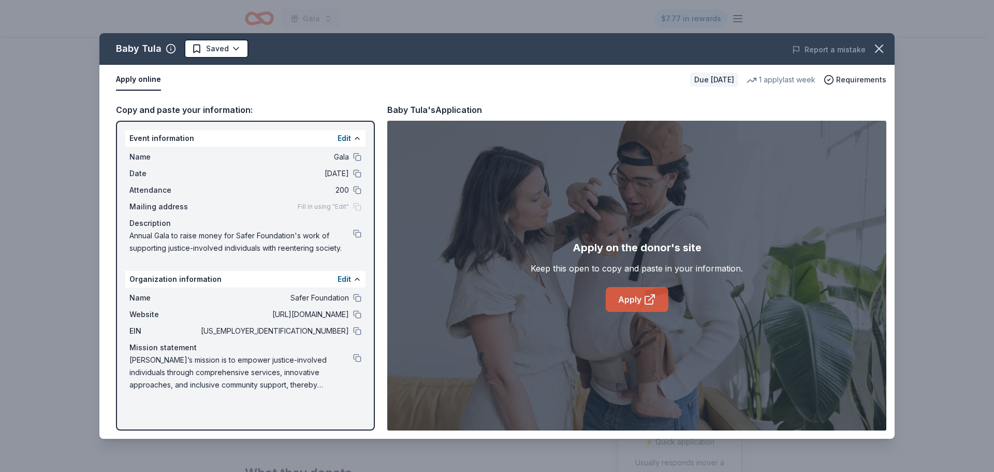
click at [625, 304] on link "Apply" at bounding box center [637, 299] width 63 height 25
click at [879, 53] on icon "button" at bounding box center [879, 48] width 15 height 15
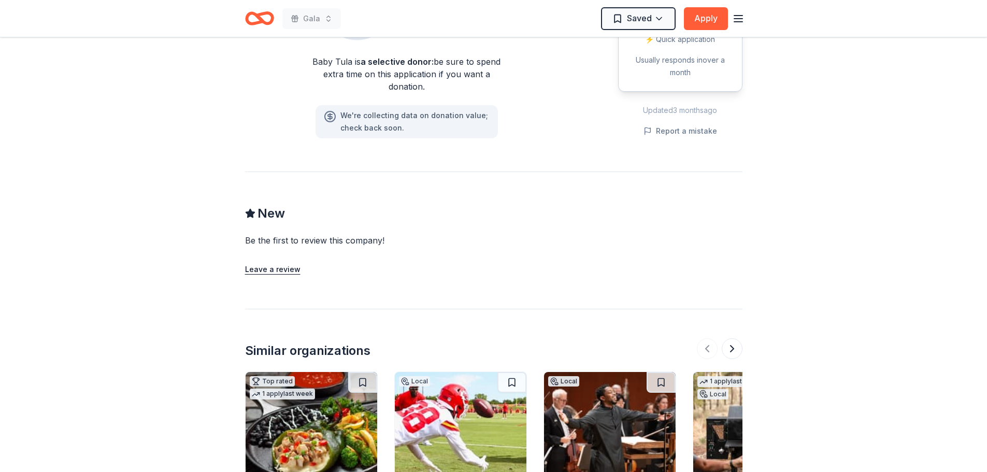
scroll to position [829, 0]
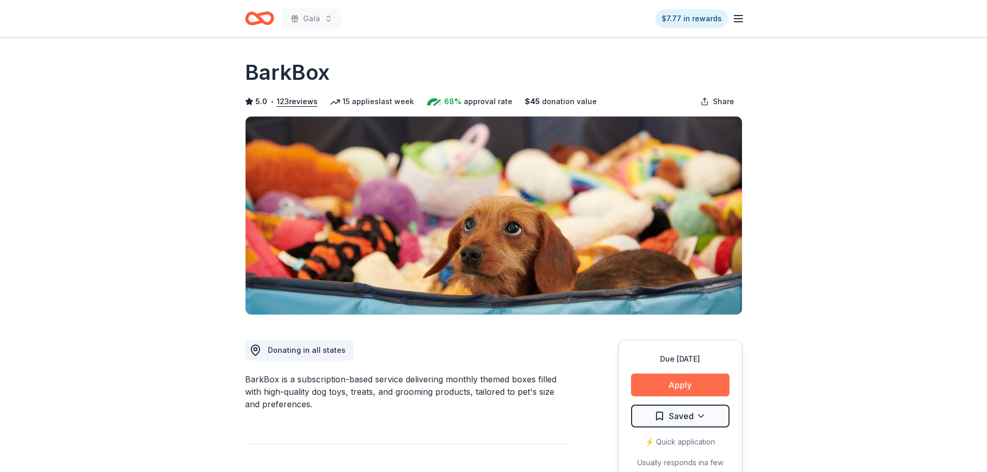
click at [653, 384] on button "Apply" at bounding box center [680, 384] width 98 height 23
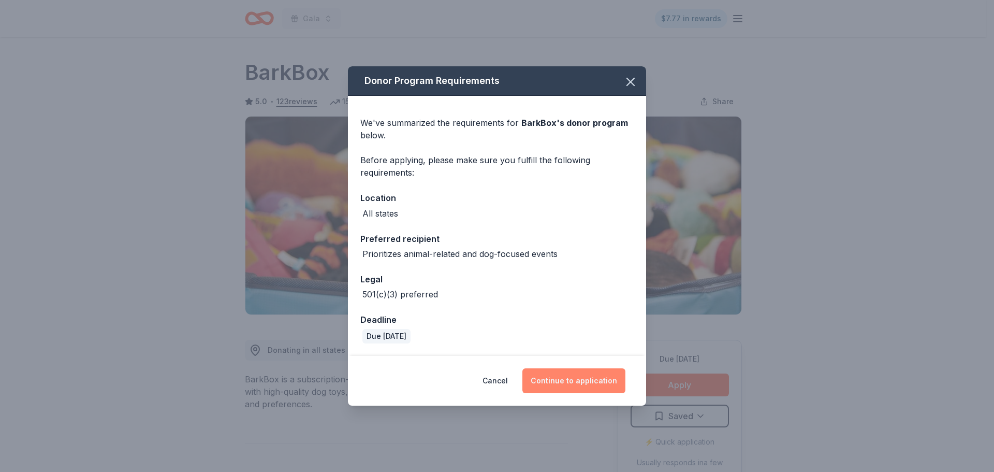
click at [565, 377] on button "Continue to application" at bounding box center [574, 380] width 103 height 25
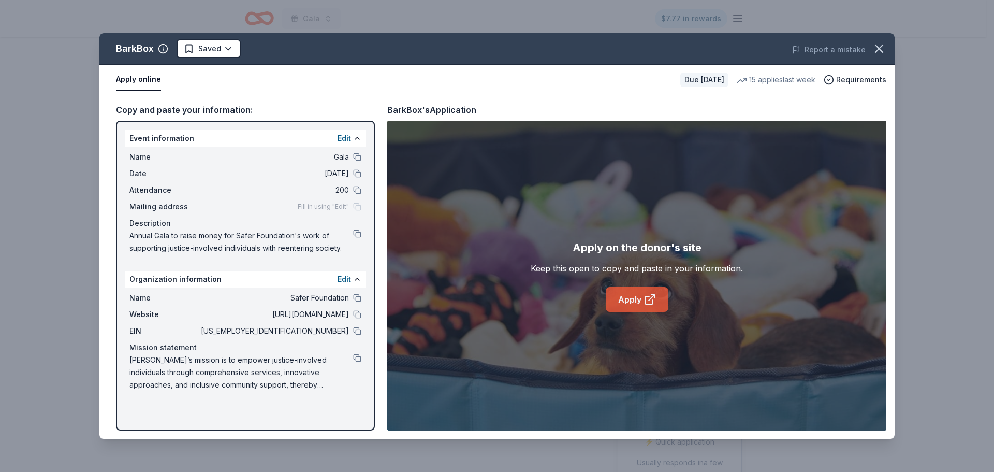
click at [644, 298] on icon at bounding box center [650, 299] width 12 height 12
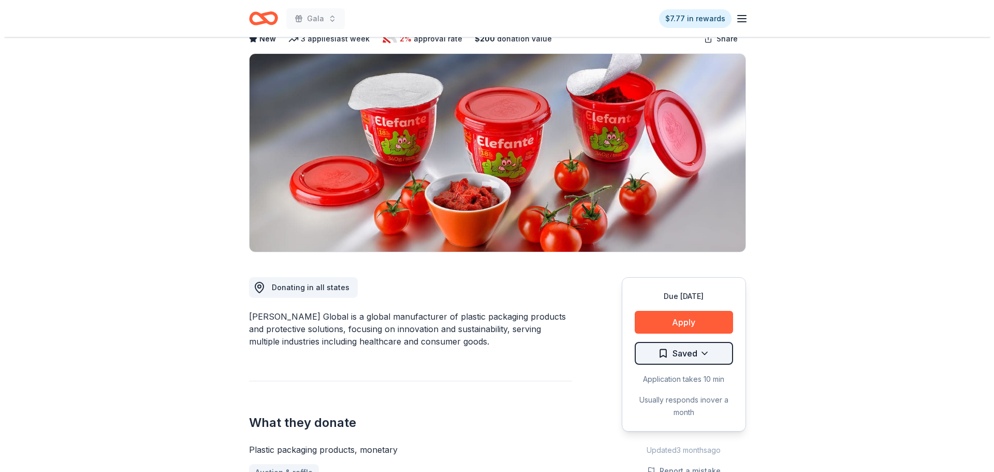
scroll to position [155, 0]
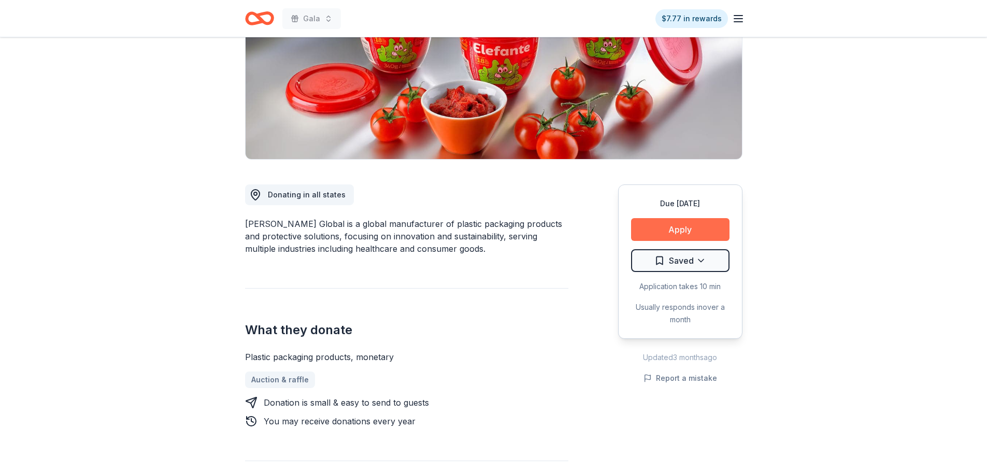
click at [665, 227] on button "Apply" at bounding box center [680, 229] width 98 height 23
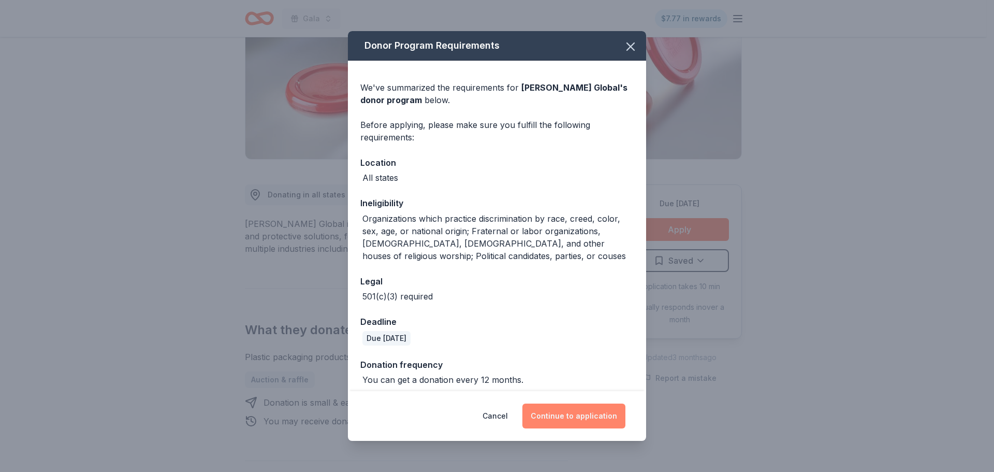
click at [583, 415] on button "Continue to application" at bounding box center [574, 415] width 103 height 25
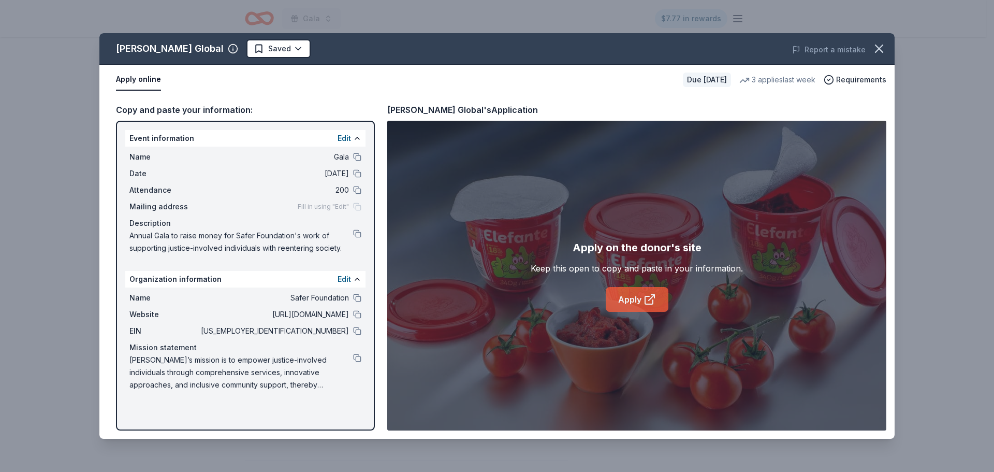
click at [661, 300] on link "Apply" at bounding box center [637, 299] width 63 height 25
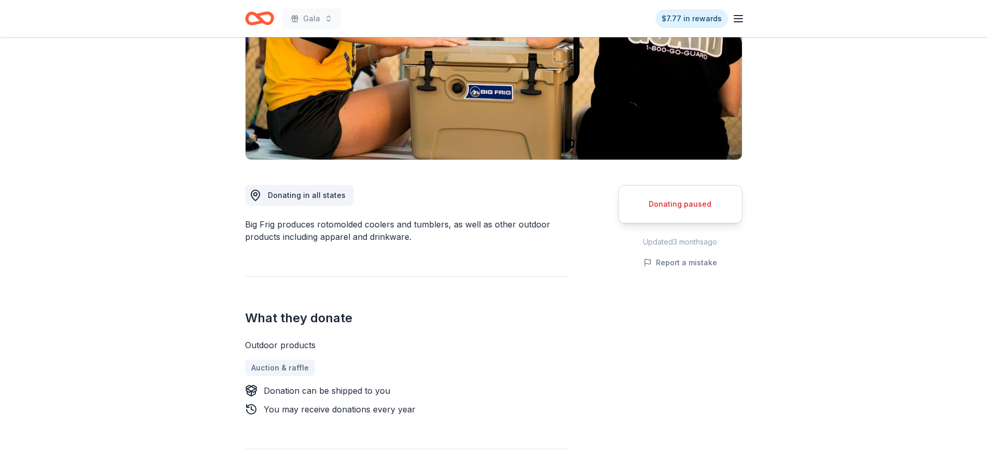
scroll to position [155, 0]
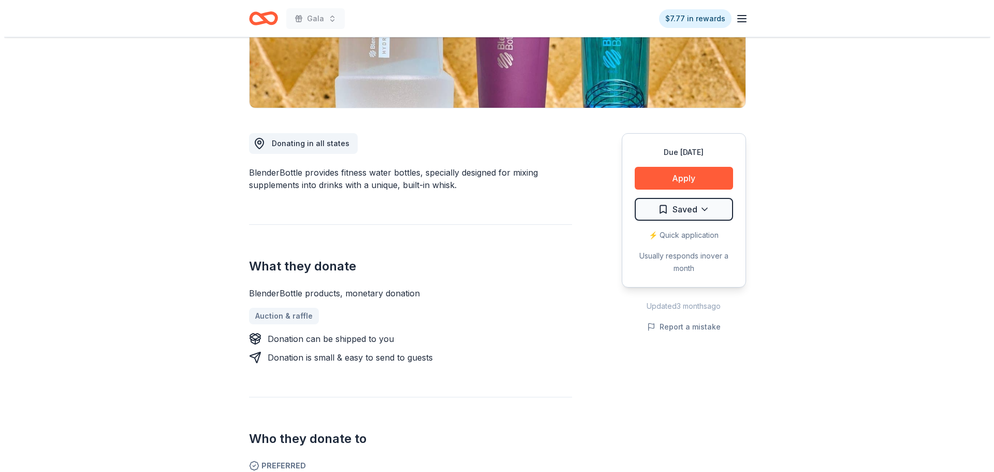
scroll to position [207, 0]
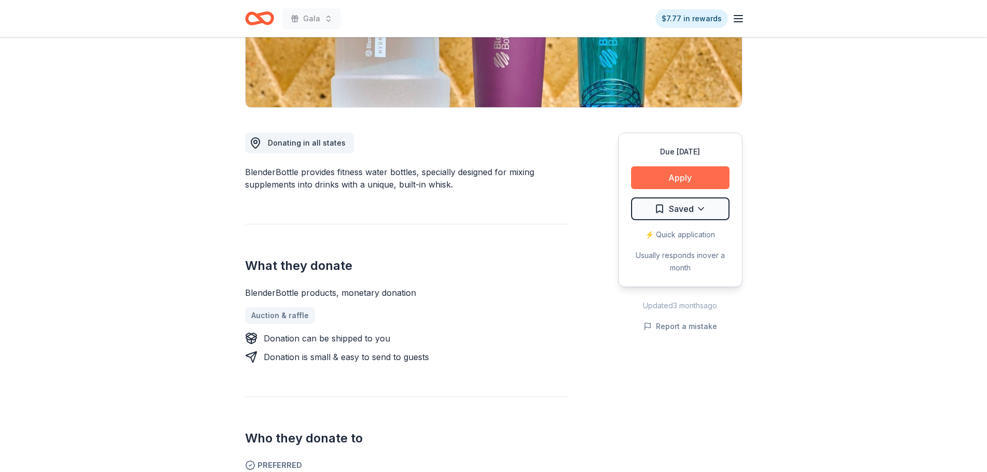
click at [645, 177] on button "Apply" at bounding box center [680, 177] width 98 height 23
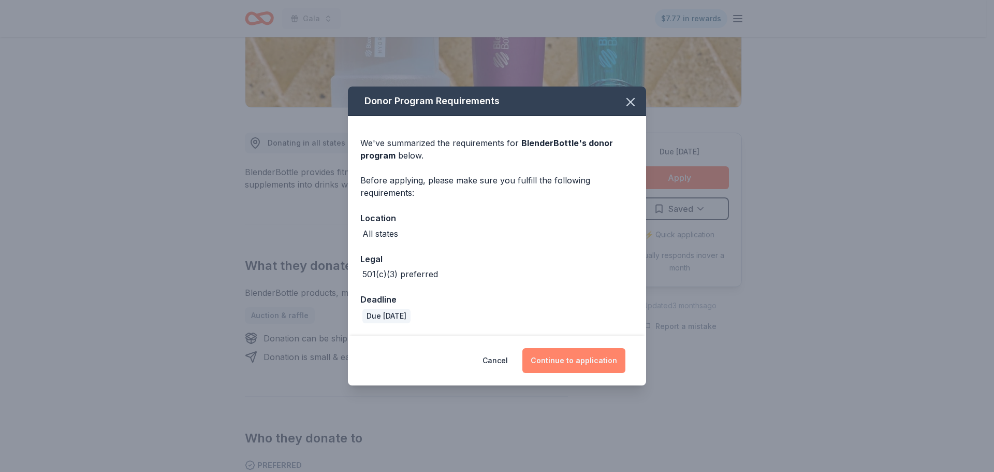
click at [546, 361] on button "Continue to application" at bounding box center [574, 360] width 103 height 25
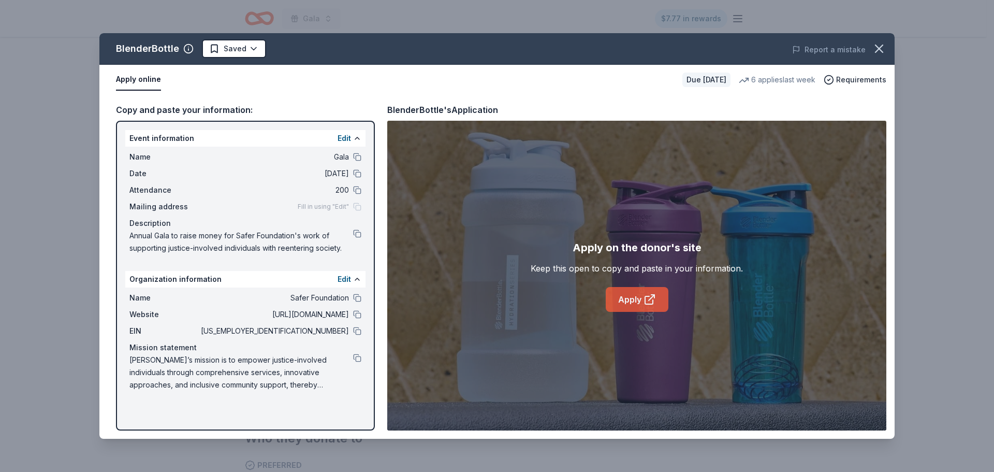
click at [631, 301] on link "Apply" at bounding box center [637, 299] width 63 height 25
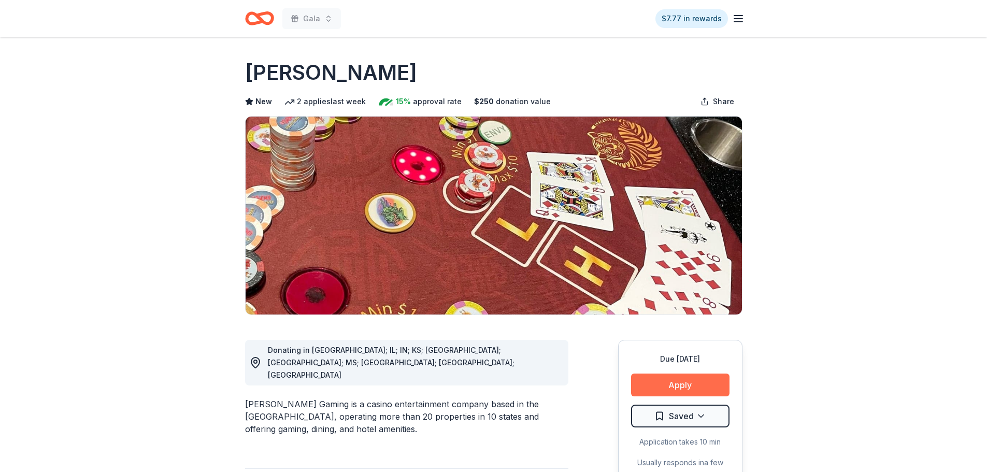
click at [707, 384] on button "Apply" at bounding box center [680, 384] width 98 height 23
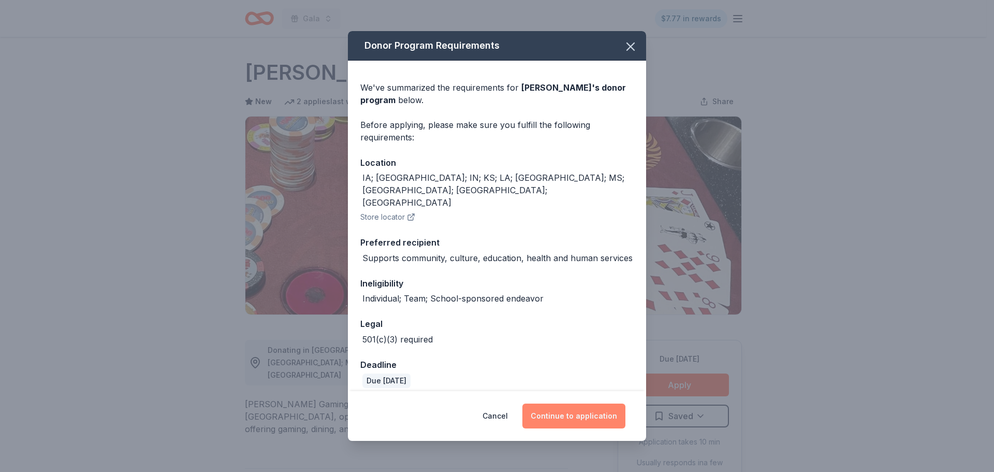
click at [596, 403] on button "Continue to application" at bounding box center [574, 415] width 103 height 25
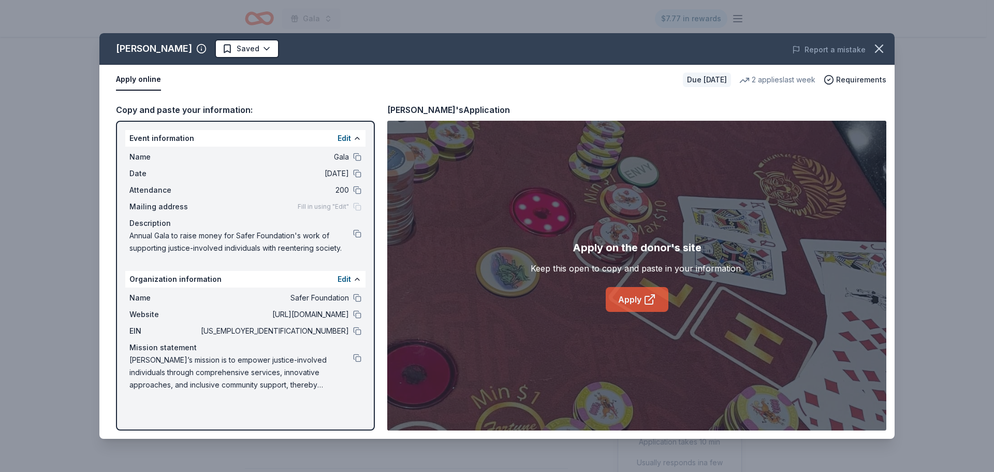
click at [637, 305] on link "Apply" at bounding box center [637, 299] width 63 height 25
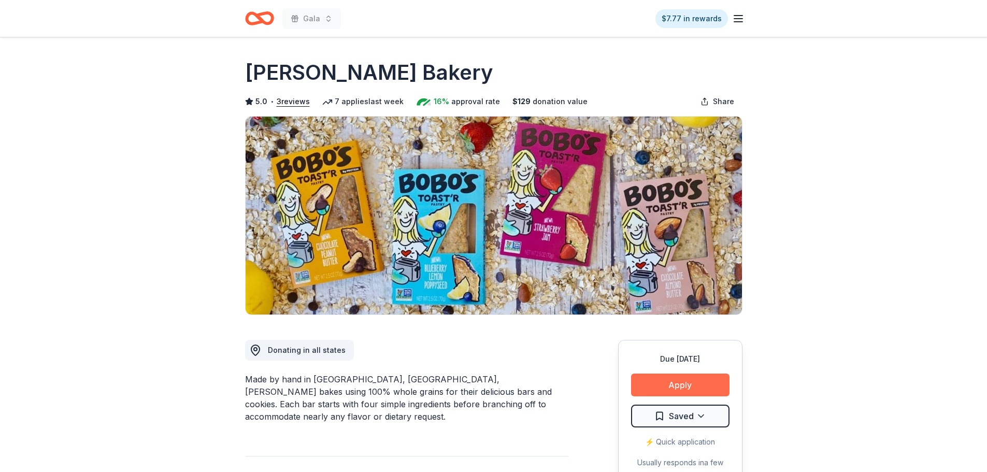
click at [687, 381] on button "Apply" at bounding box center [680, 384] width 98 height 23
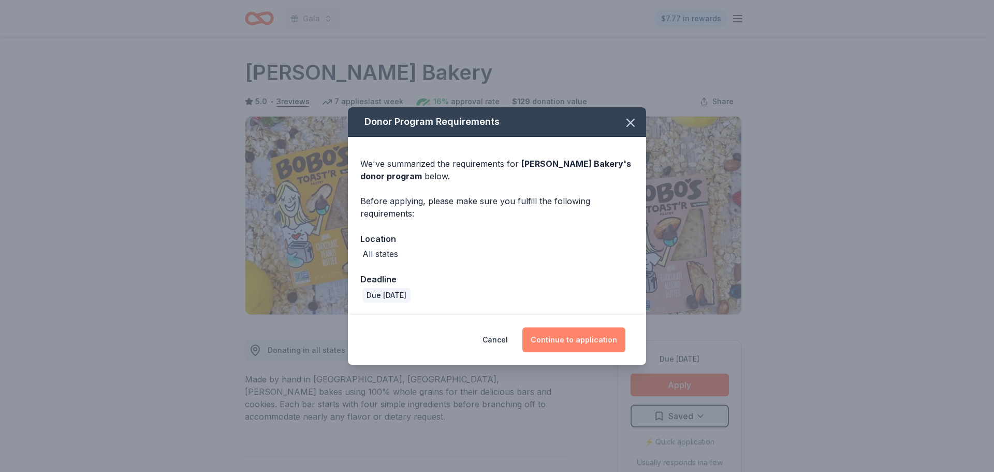
click at [566, 336] on button "Continue to application" at bounding box center [574, 339] width 103 height 25
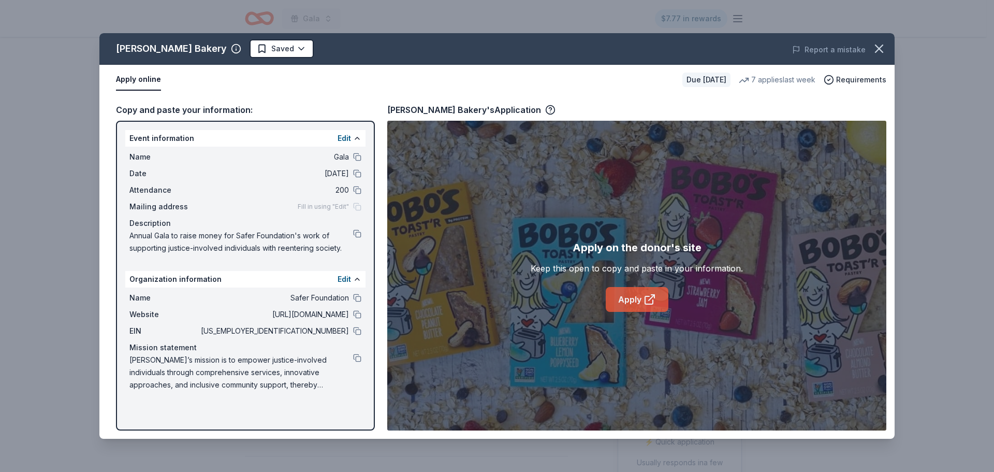
click at [610, 293] on link "Apply" at bounding box center [637, 299] width 63 height 25
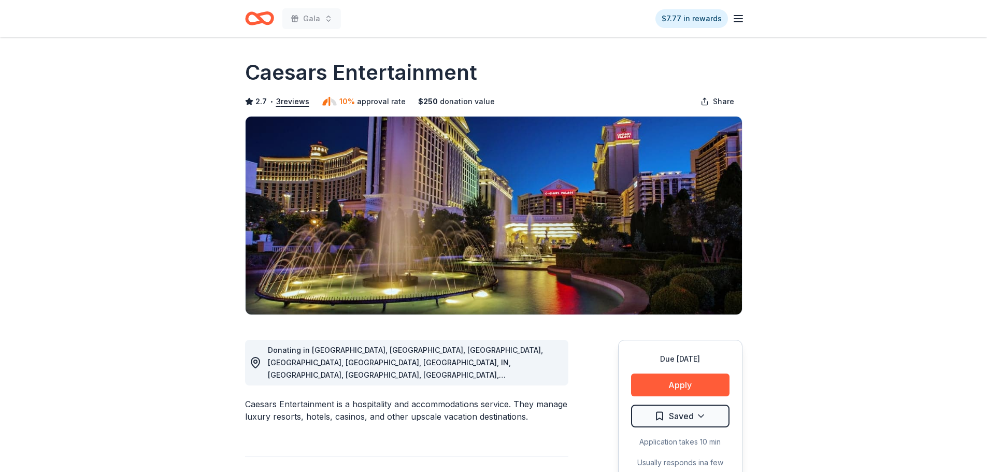
click at [630, 228] on img at bounding box center [494, 216] width 496 height 198
click at [703, 384] on button "Apply" at bounding box center [680, 384] width 98 height 23
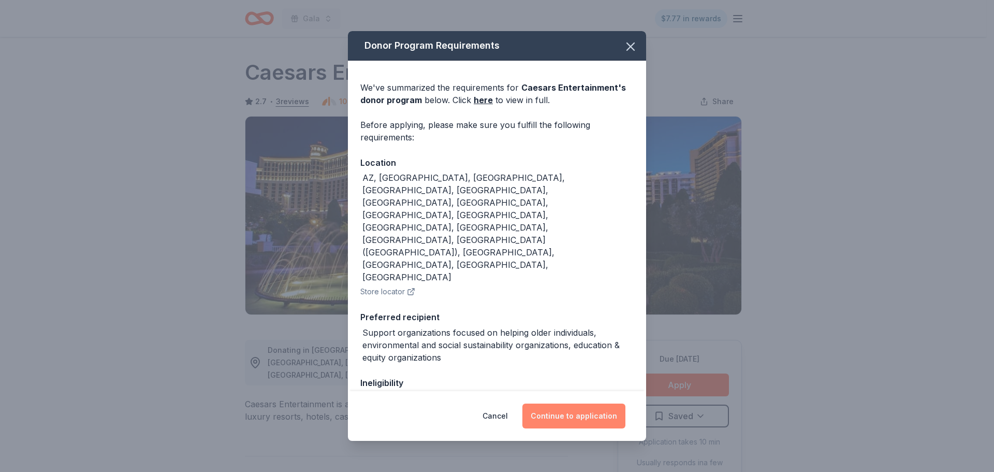
click at [597, 418] on button "Continue to application" at bounding box center [574, 415] width 103 height 25
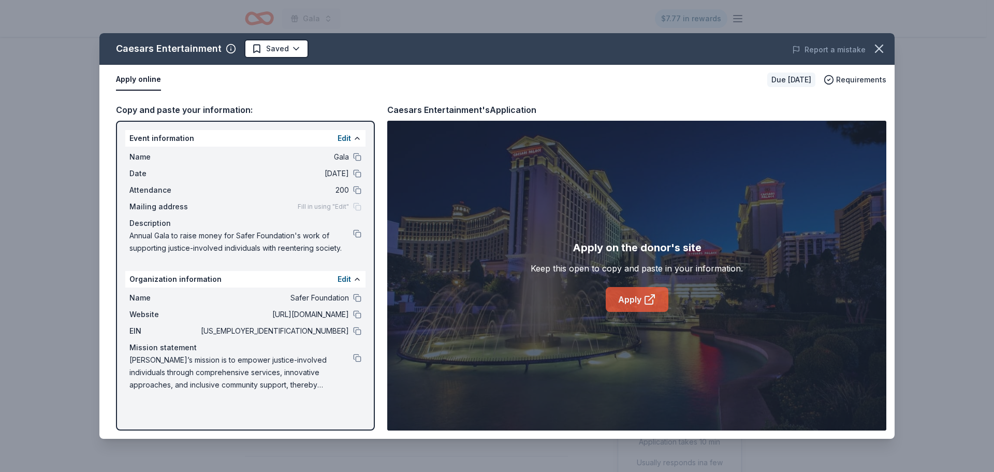
click at [642, 303] on link "Apply" at bounding box center [637, 299] width 63 height 25
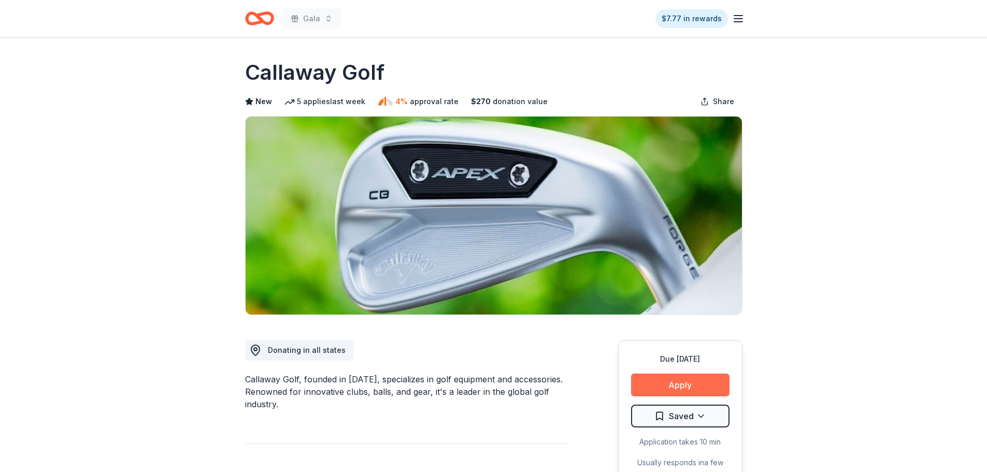
click at [641, 385] on button "Apply" at bounding box center [680, 384] width 98 height 23
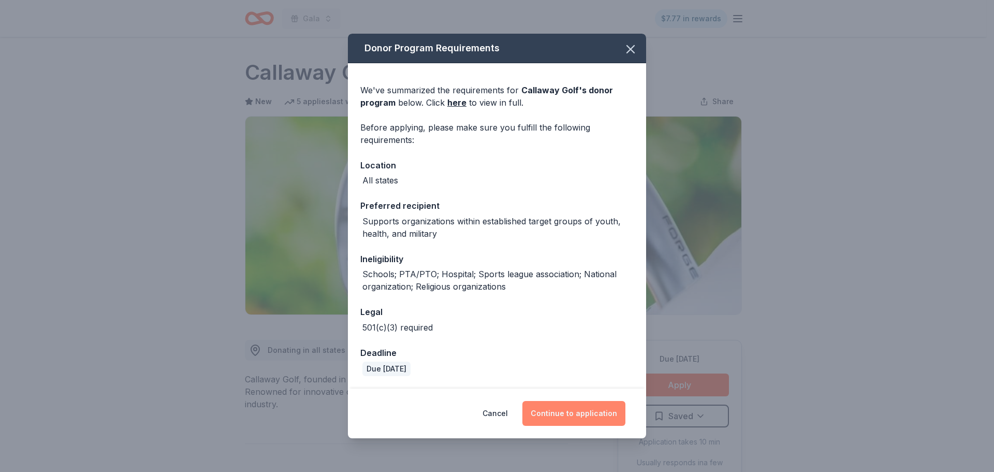
click at [584, 412] on button "Continue to application" at bounding box center [574, 413] width 103 height 25
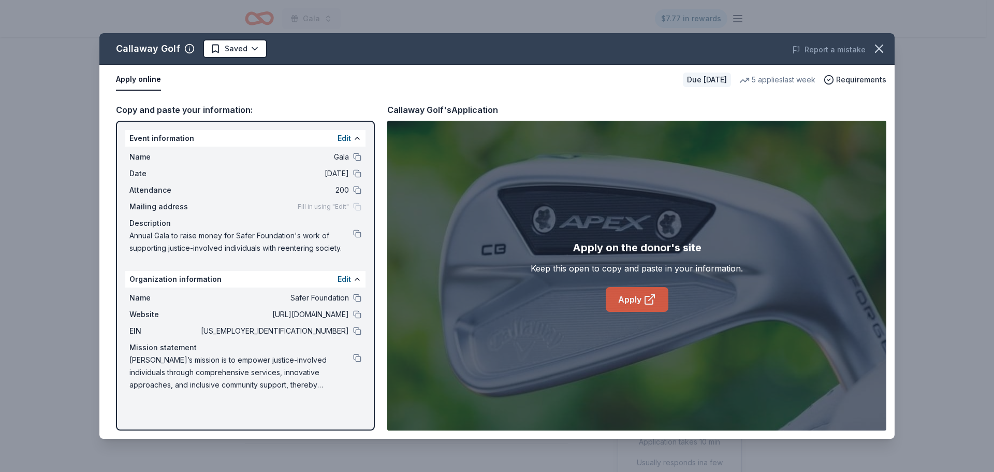
click at [609, 294] on link "Apply" at bounding box center [637, 299] width 63 height 25
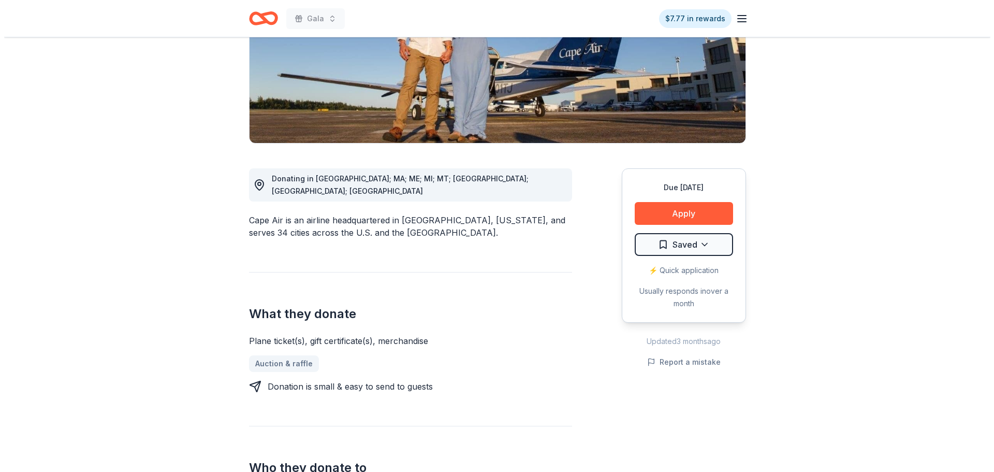
scroll to position [207, 0]
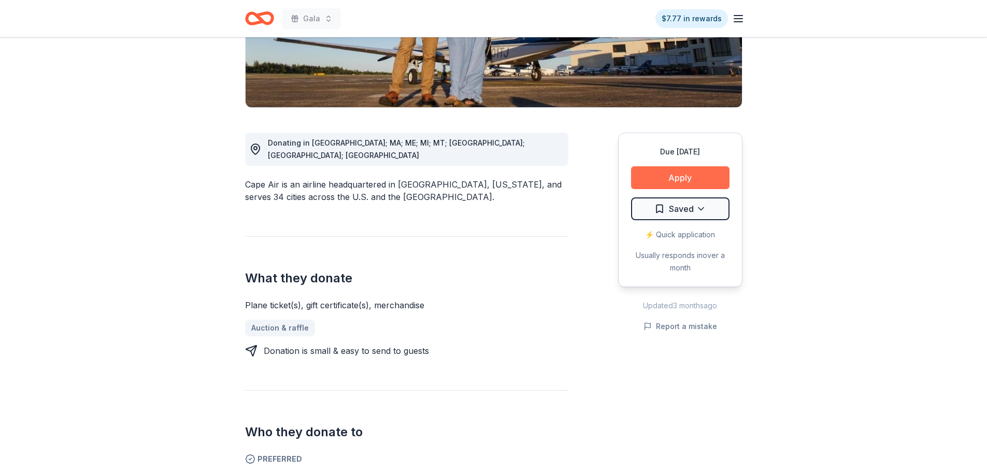
click at [637, 182] on button "Apply" at bounding box center [680, 177] width 98 height 23
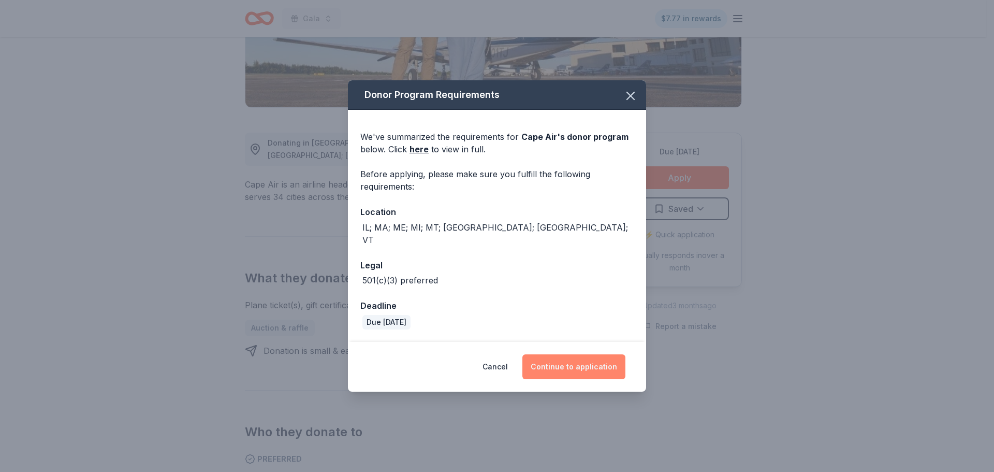
click at [570, 357] on button "Continue to application" at bounding box center [574, 366] width 103 height 25
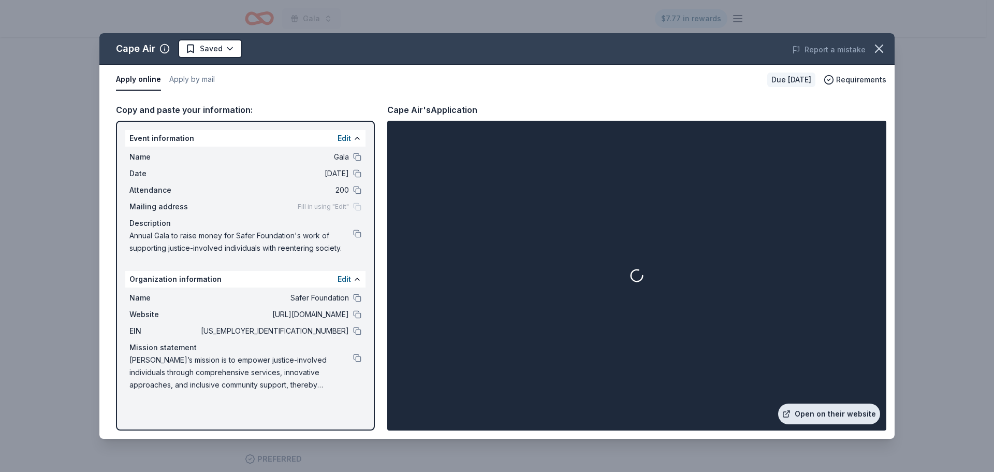
click at [820, 413] on link "Open on their website" at bounding box center [829, 413] width 102 height 21
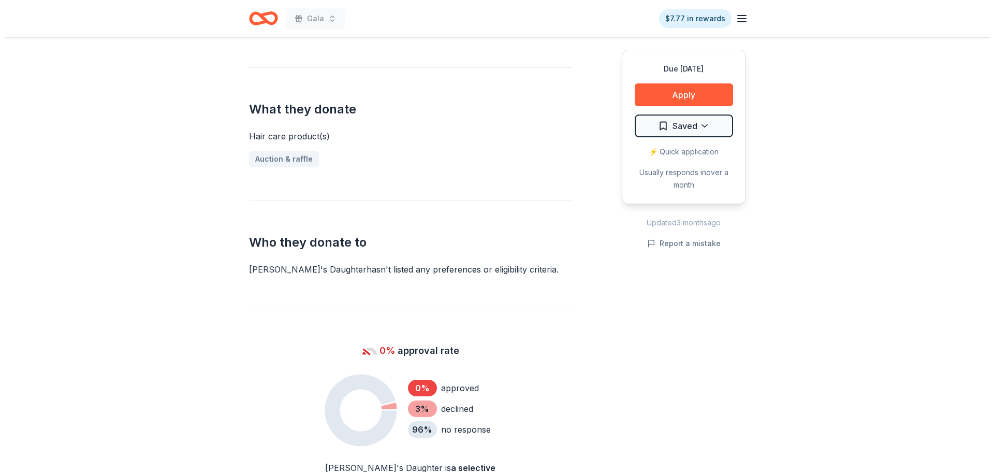
scroll to position [466, 0]
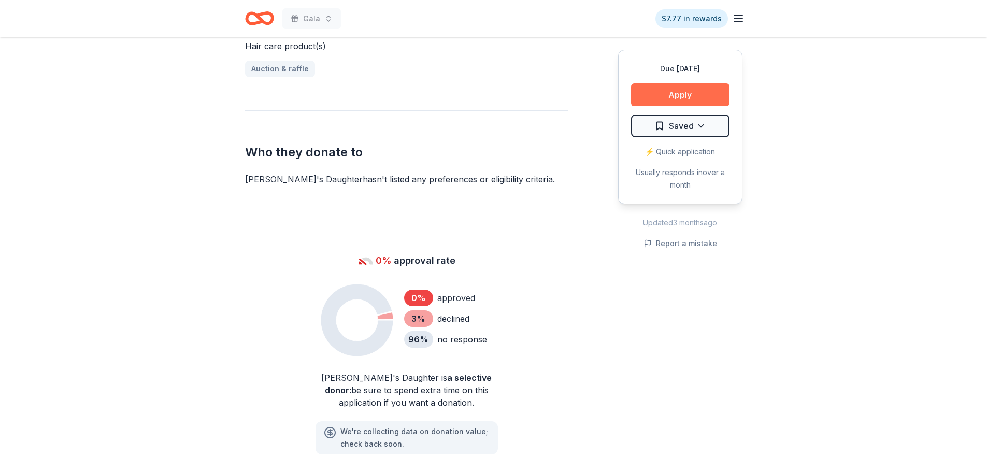
click at [649, 98] on button "Apply" at bounding box center [680, 94] width 98 height 23
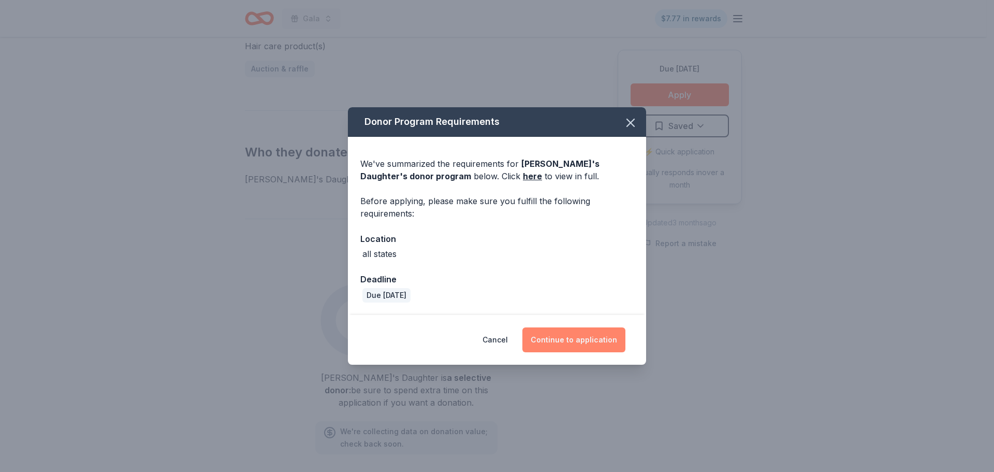
click at [582, 341] on button "Continue to application" at bounding box center [574, 339] width 103 height 25
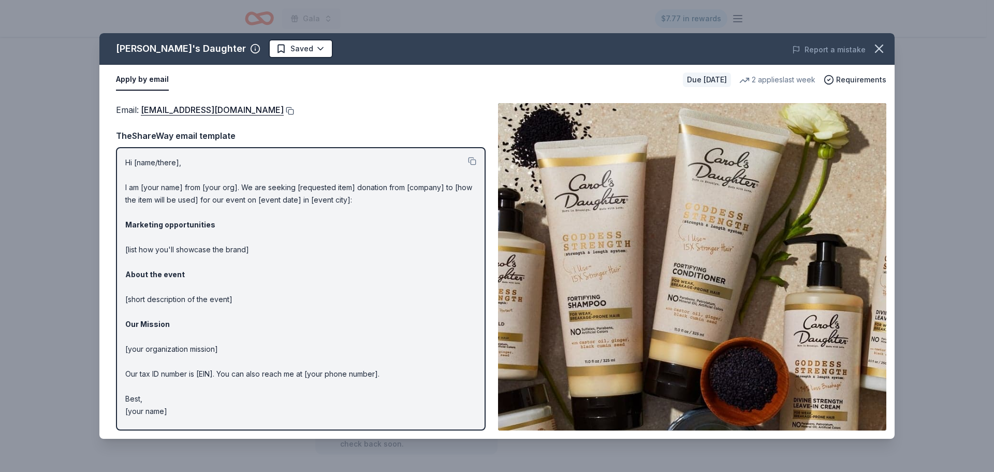
click at [286, 111] on button at bounding box center [289, 111] width 10 height 8
